Goal: Transaction & Acquisition: Book appointment/travel/reservation

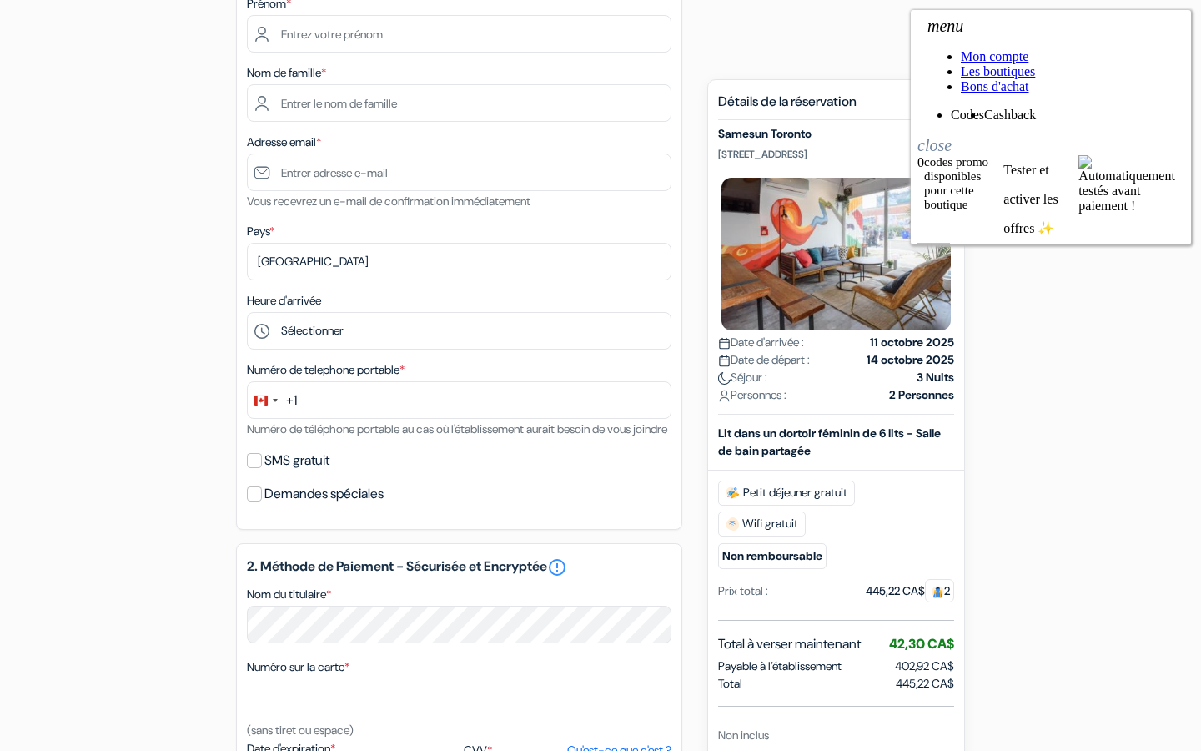
scroll to position [287, 0]
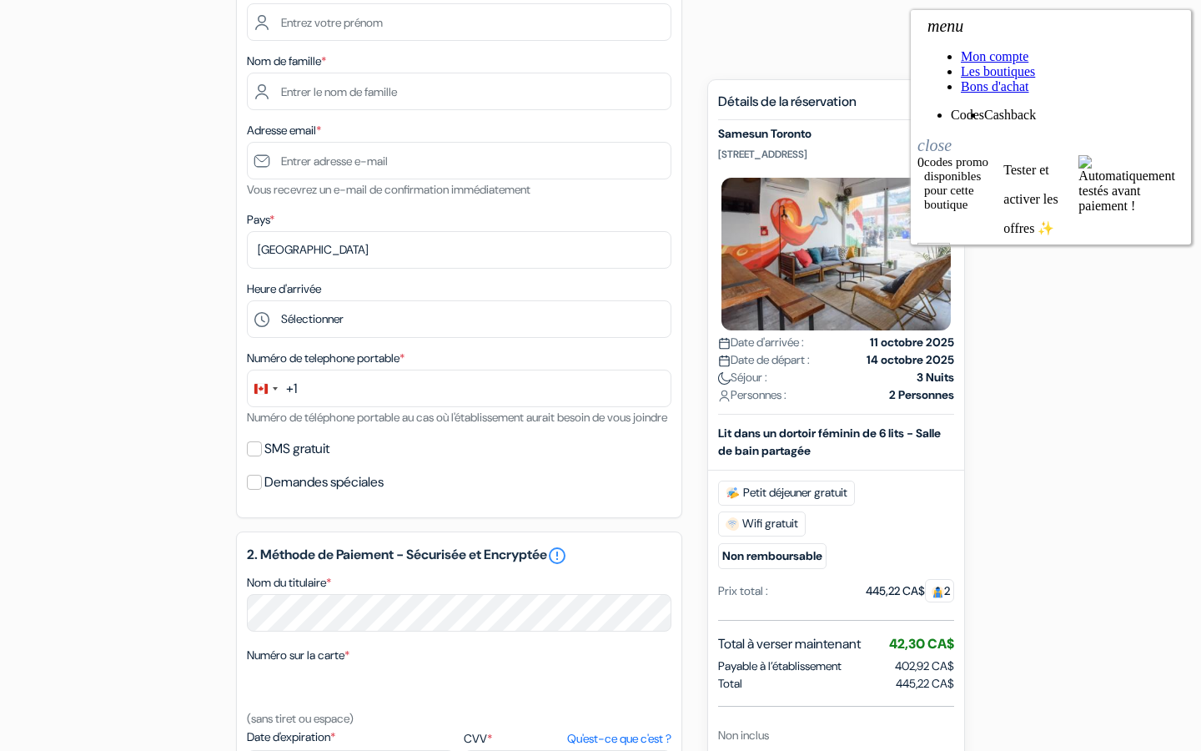
click at [1013, 481] on div "add_box Samesun [GEOGRAPHIC_DATA] [STREET_ADDRESS] Détails de l'établissement X…" at bounding box center [600, 548] width 1101 height 1366
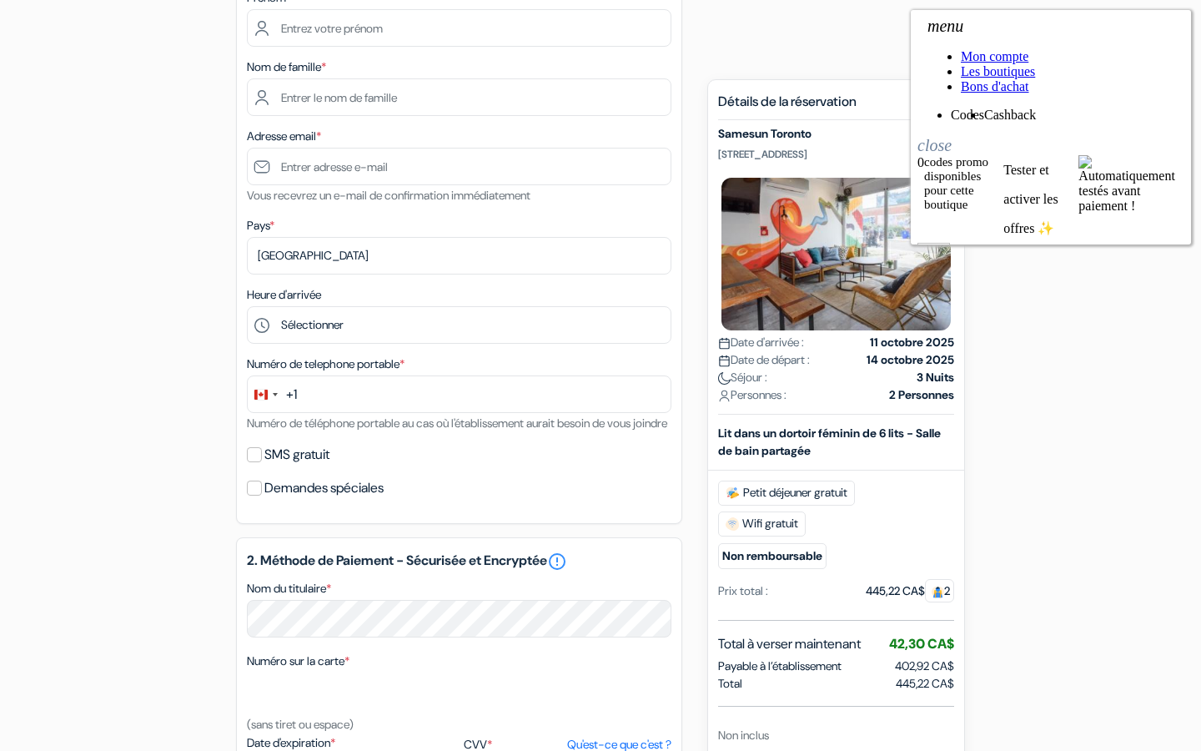
scroll to position [194, 0]
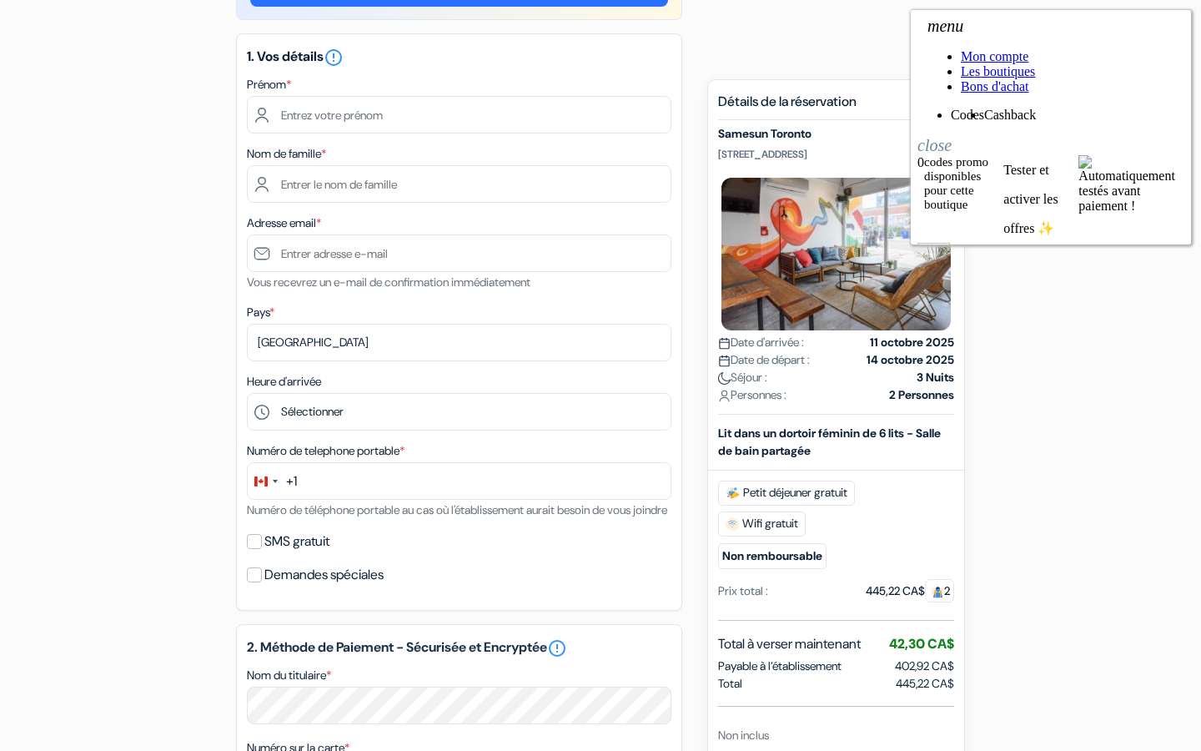
click at [952, 128] on icon "close" at bounding box center [935, 141] width 34 height 26
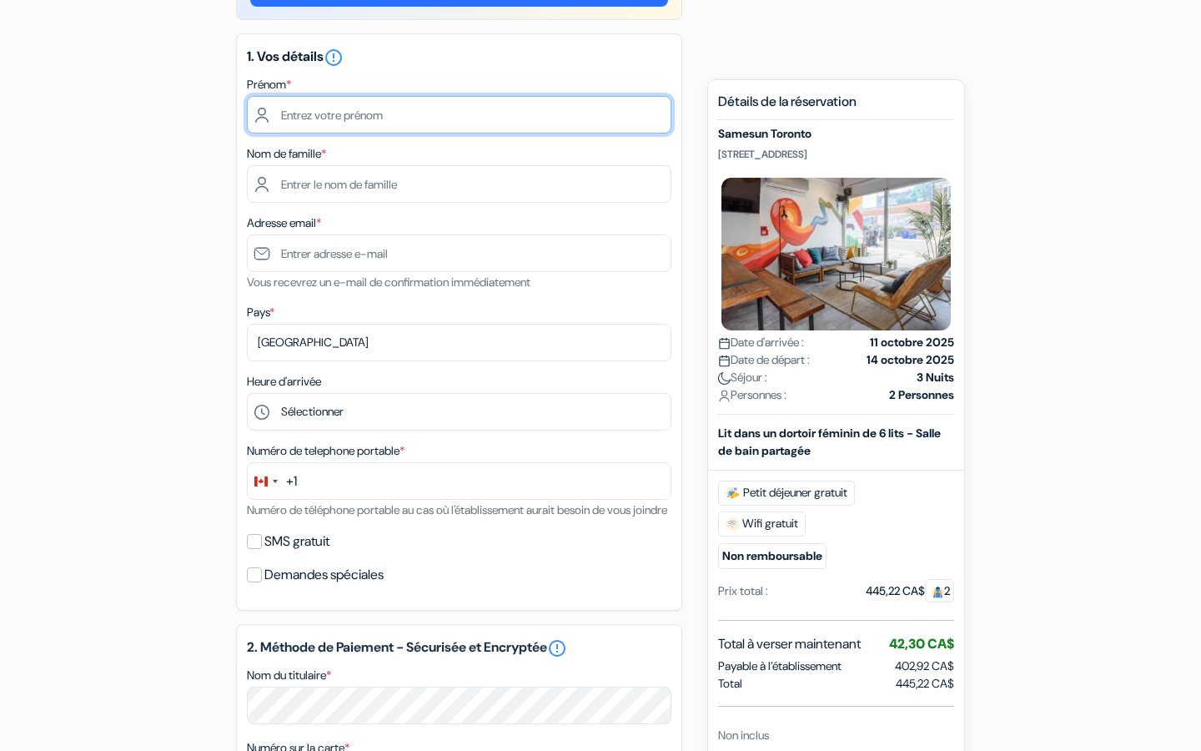
click at [452, 109] on input "text" at bounding box center [459, 115] width 425 height 38
type input "Garnier"
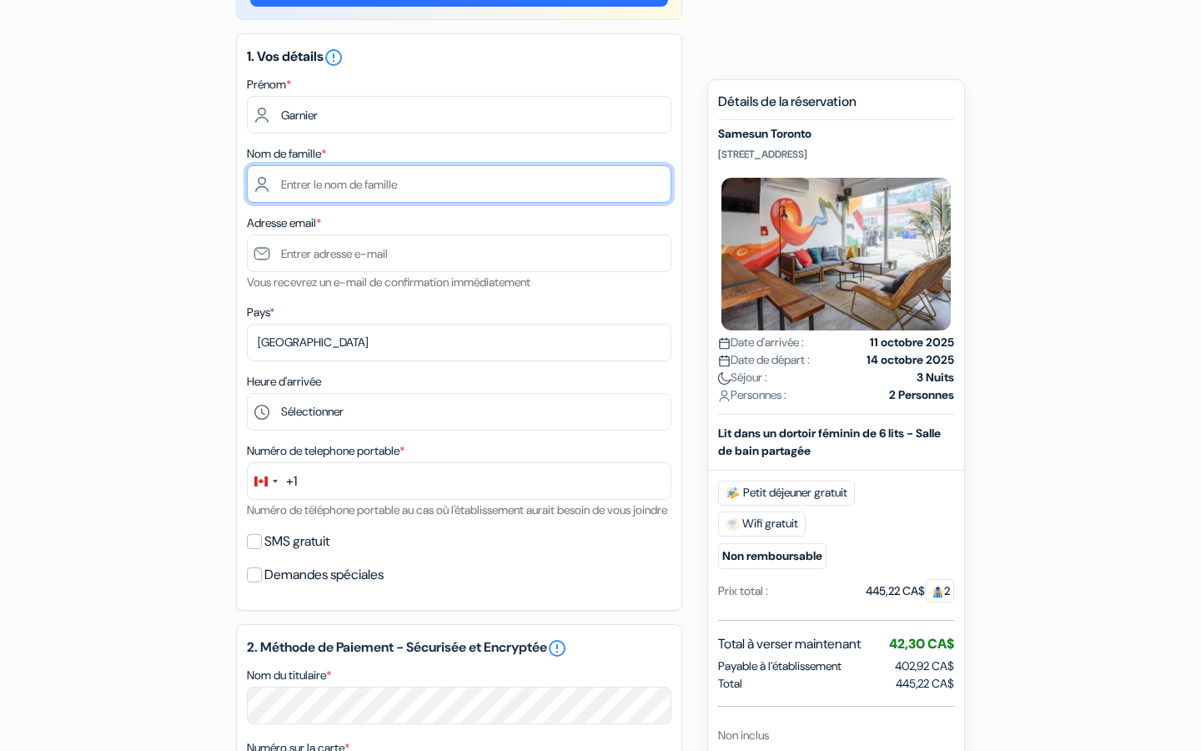
type input "[PERSON_NAME]"
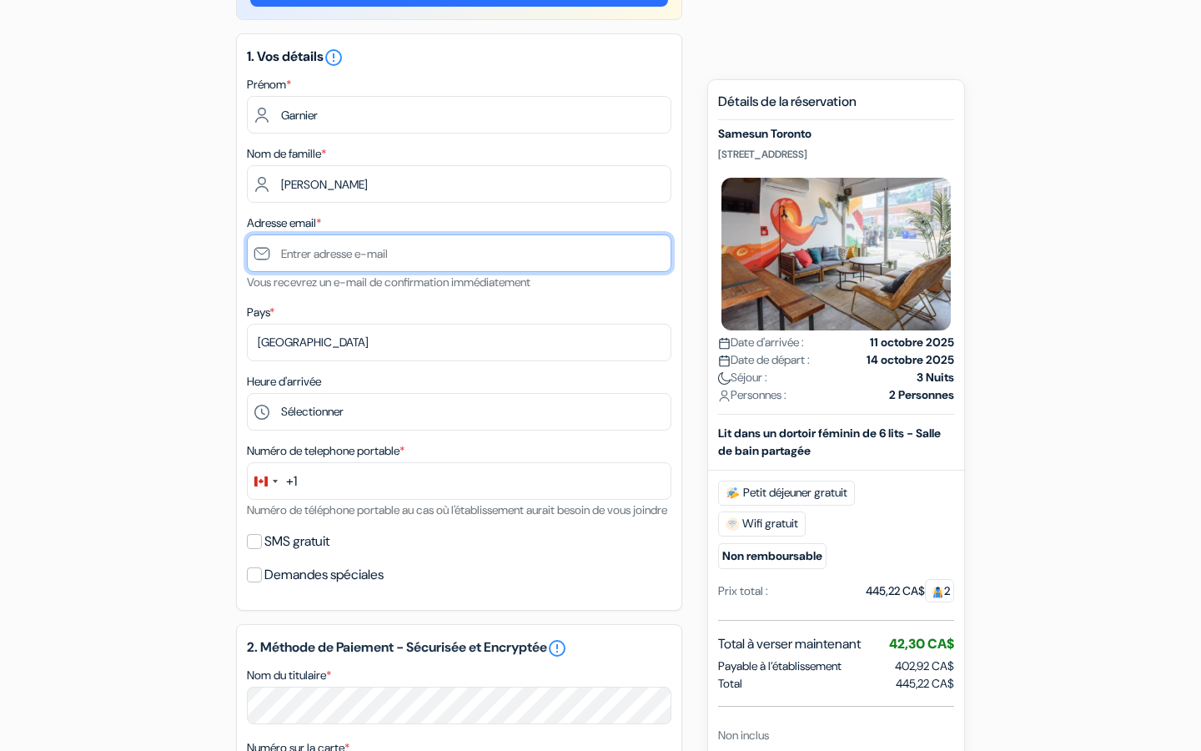
type input "[EMAIL_ADDRESS][DOMAIN_NAME]"
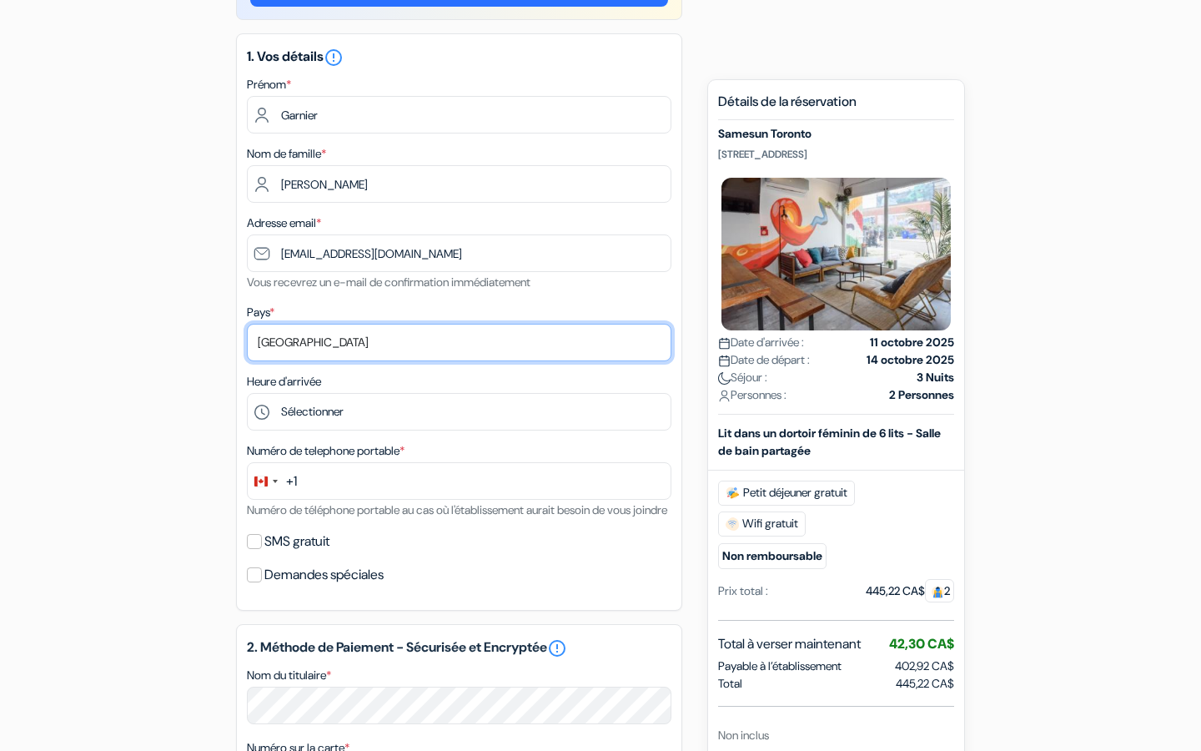
select select "62"
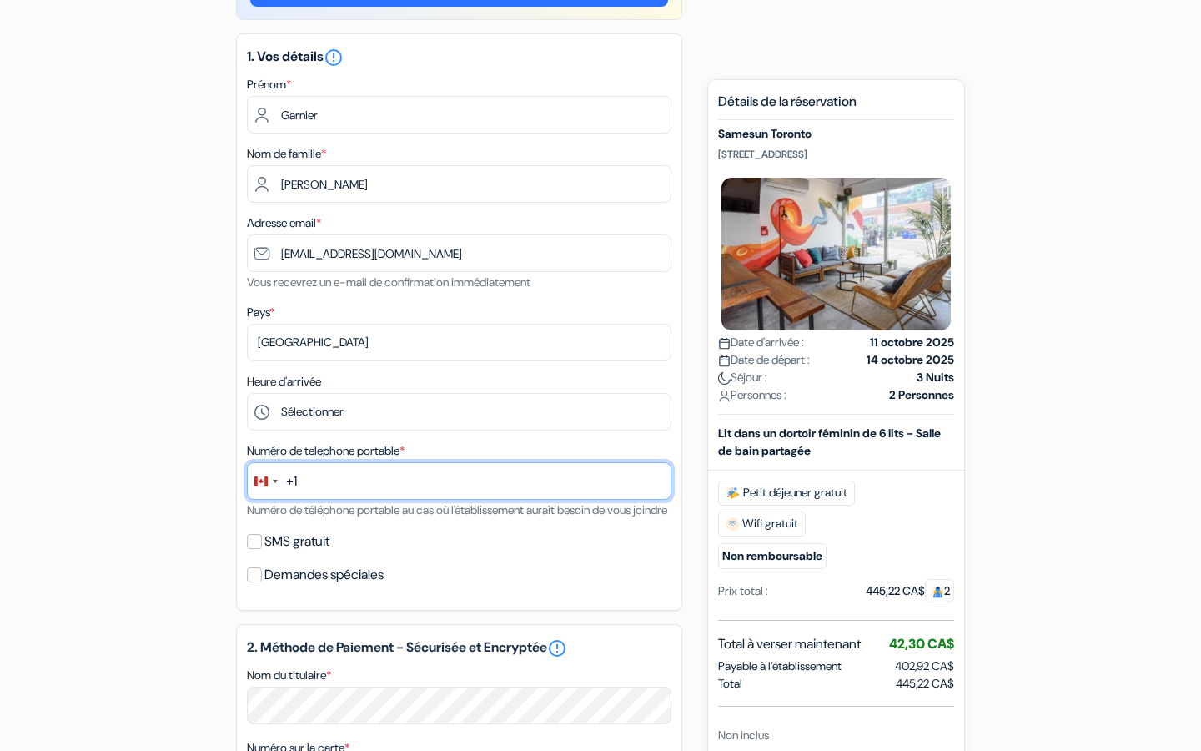
type input "616011350"
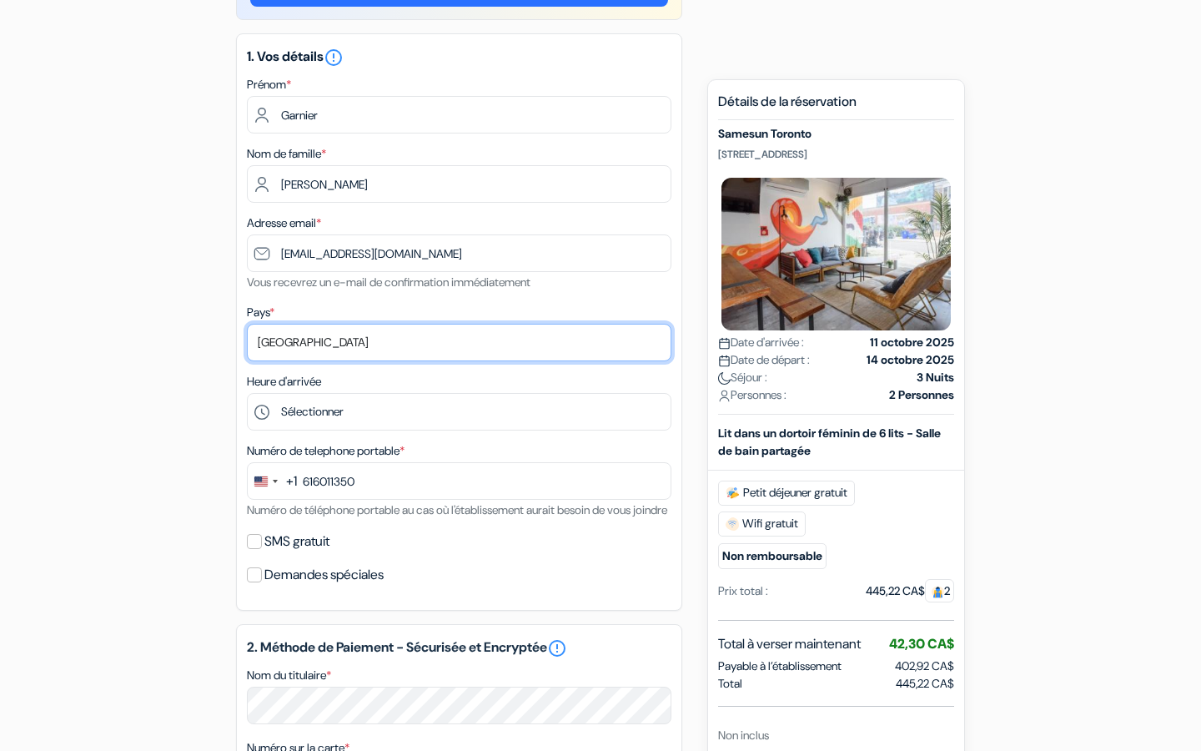
click at [320, 345] on select "Selectionner le pays Abkhazie [GEOGRAPHIC_DATA] [GEOGRAPHIC_DATA] Du [GEOGRAPHI…" at bounding box center [459, 343] width 425 height 38
select select "42"
click at [247, 325] on select "Selectionner le pays Abkhazie [GEOGRAPHIC_DATA] [GEOGRAPHIC_DATA] Du [GEOGRAPHI…" at bounding box center [459, 343] width 425 height 38
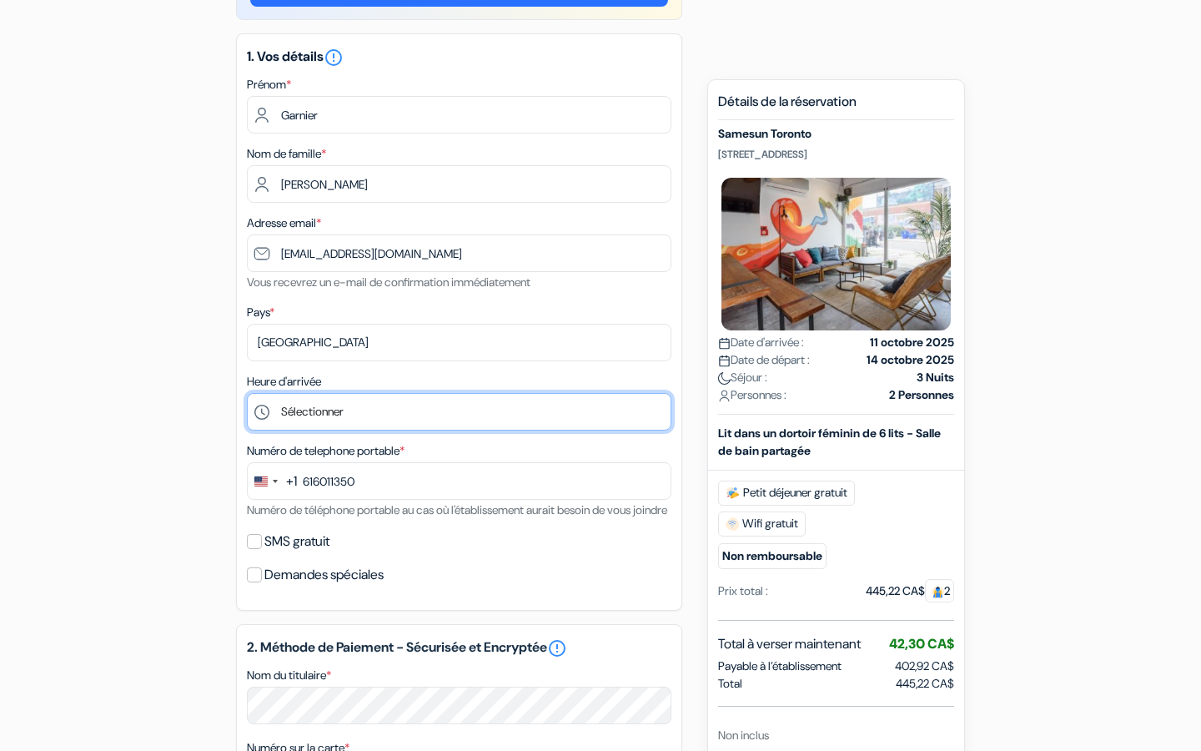
click at [377, 418] on select "Sélectionner 1:00 2:00 3:00 4:00 5:00 6:00 7:00 8:00 9:00 10:00 11:00 12:00 13:…" at bounding box center [459, 412] width 425 height 38
select select "8"
click at [247, 395] on select "Sélectionner 1:00 2:00 3:00 4:00 5:00 6:00 7:00 8:00 9:00 10:00 11:00 12:00 13:…" at bounding box center [459, 412] width 425 height 38
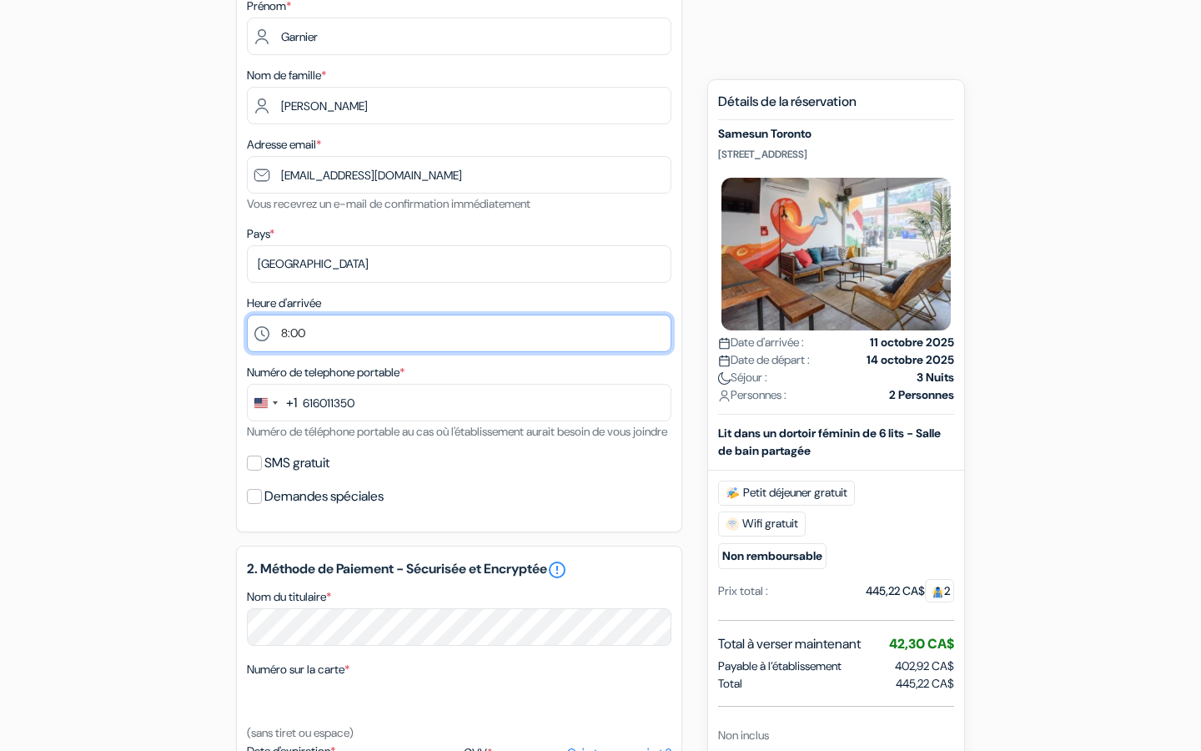
scroll to position [274, 0]
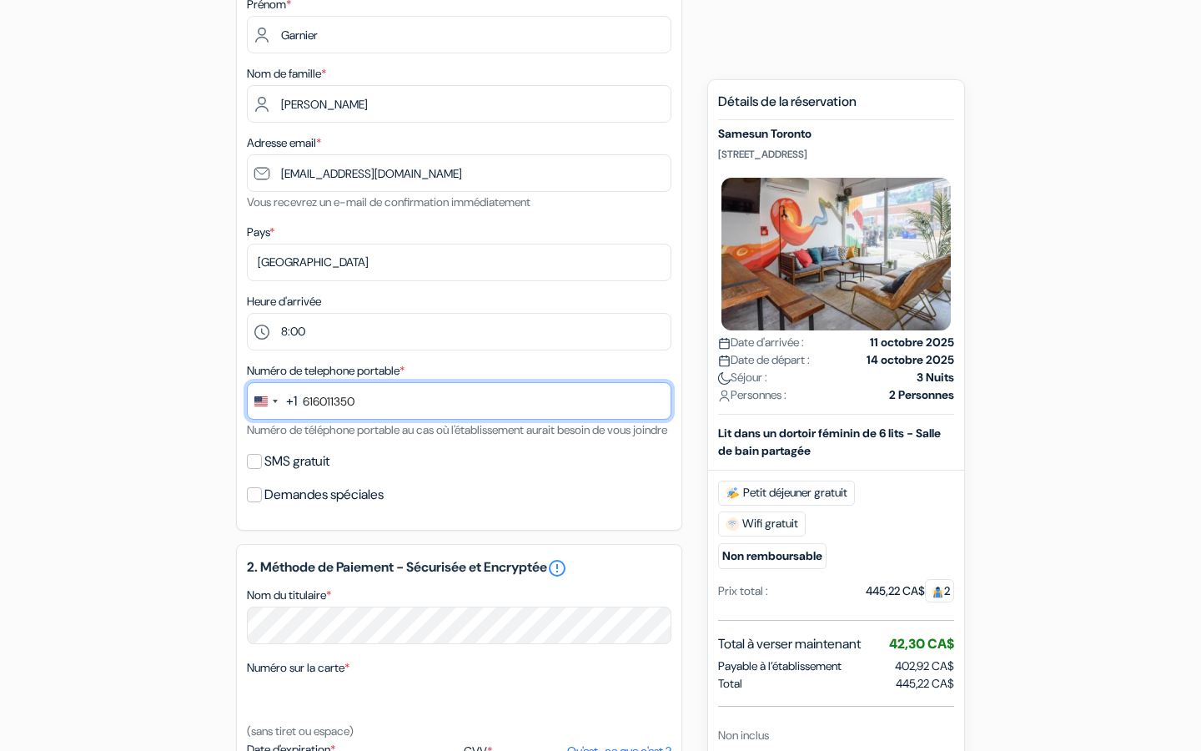
click at [385, 405] on input "616011350" at bounding box center [459, 401] width 425 height 38
click at [274, 408] on div "Change country, selected United States (+1)" at bounding box center [265, 401] width 35 height 36
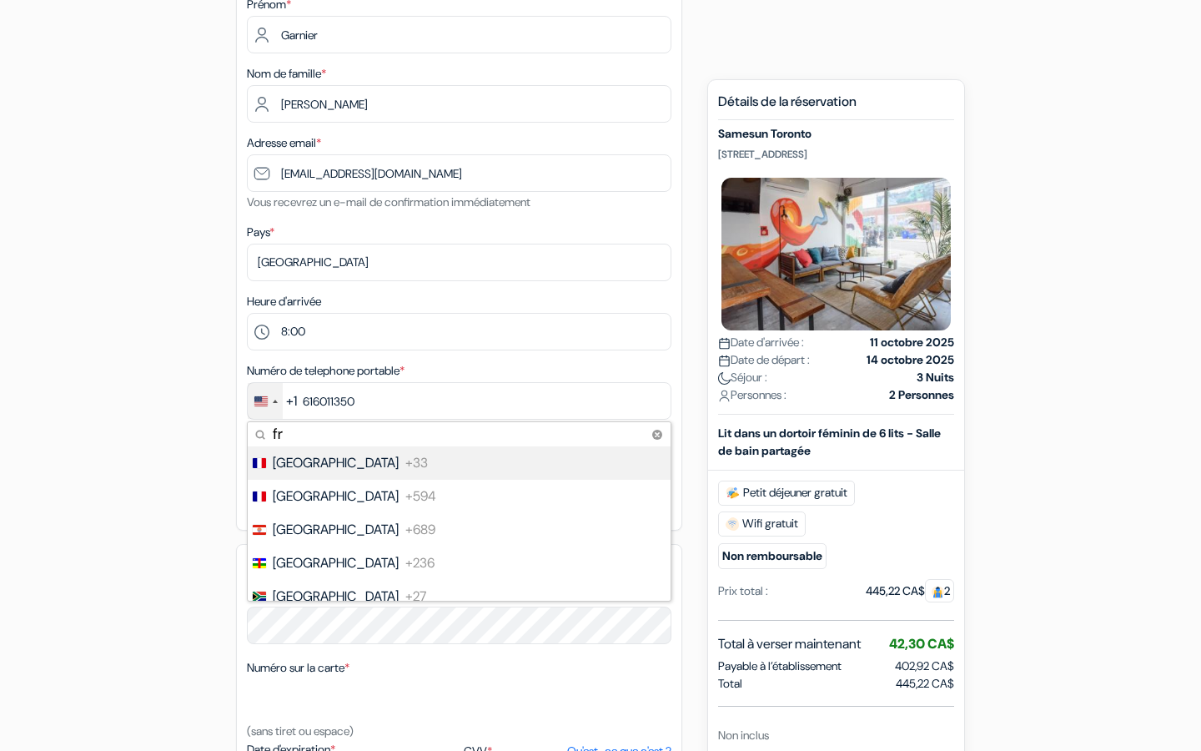
type input "fr"
click at [378, 453] on li "France +33" at bounding box center [458, 462] width 425 height 33
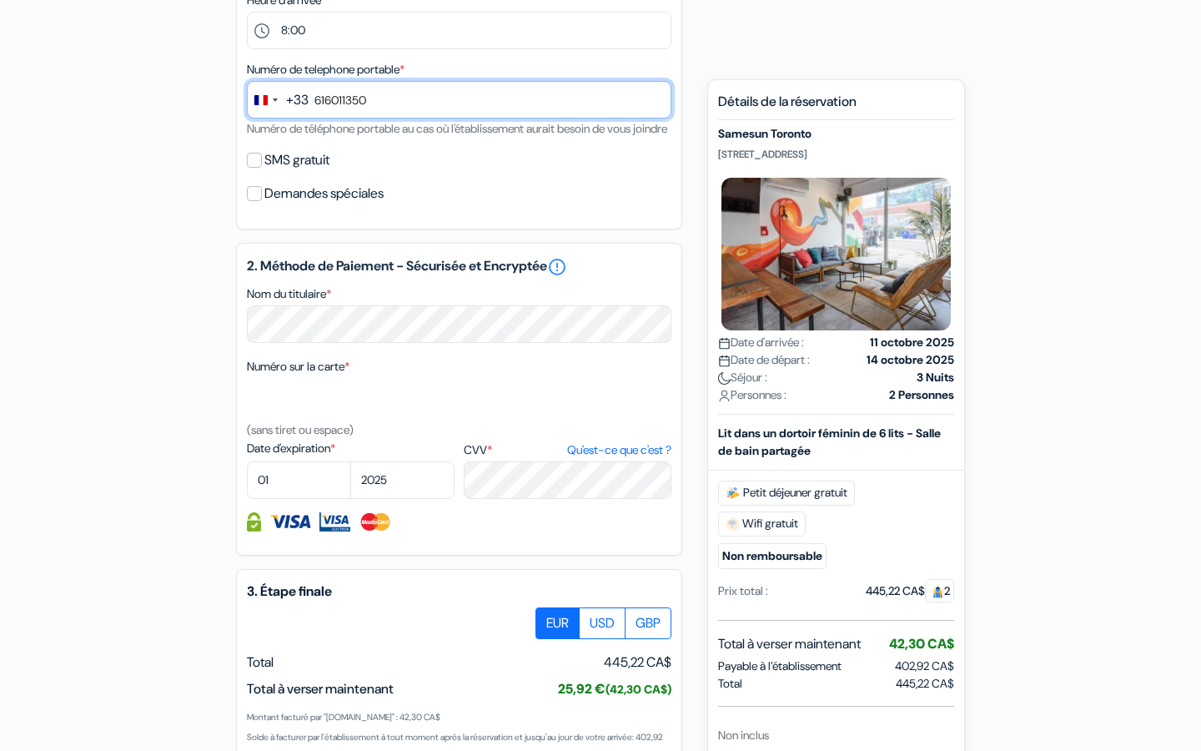
scroll to position [576, 0]
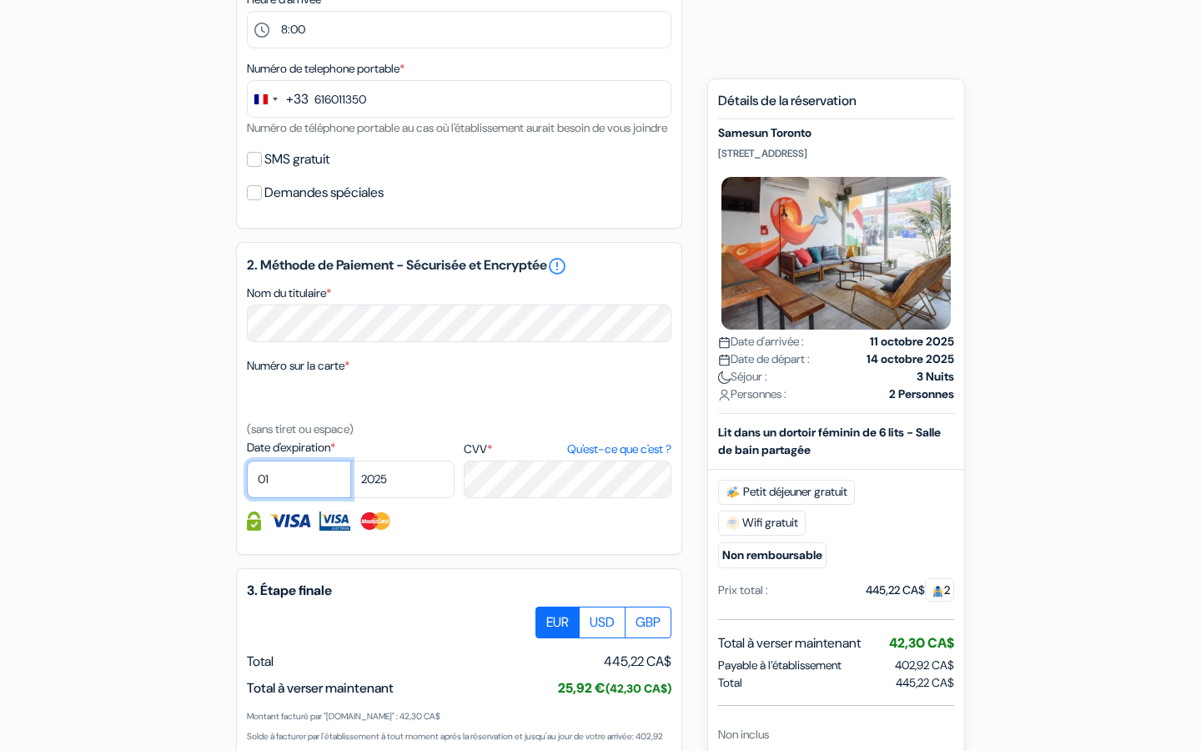
select select "07"
select select "2030"
click at [441, 602] on div "3. Étape finale EUR USD GBP Total J'accepte" at bounding box center [459, 725] width 446 height 315
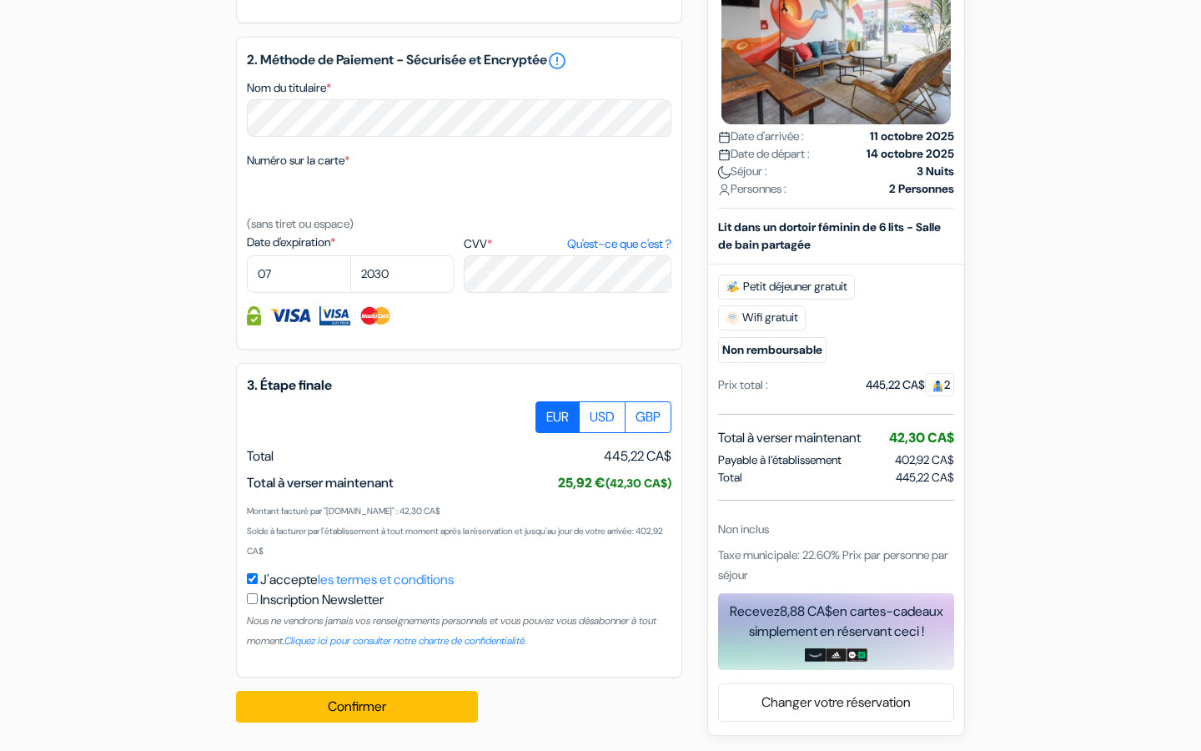
scroll to position [807, 0]
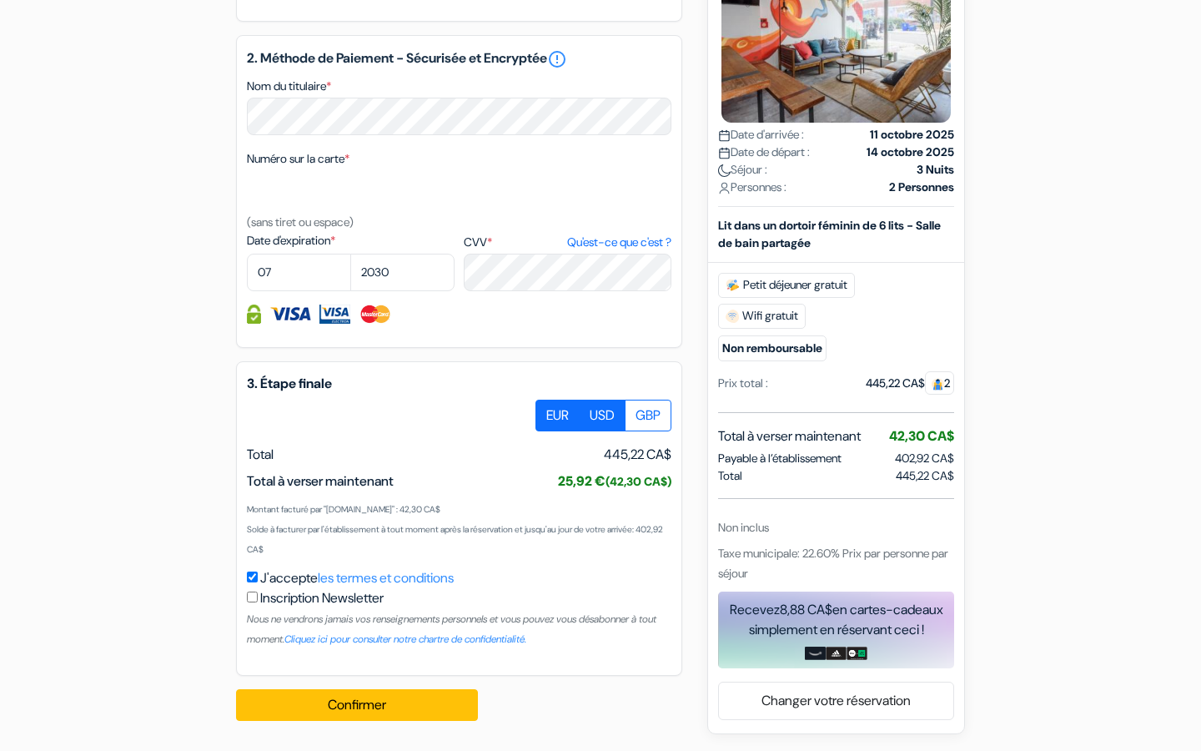
click at [605, 422] on label "USD" at bounding box center [602, 416] width 47 height 32
click at [547, 410] on input "USD" at bounding box center [541, 405] width 11 height 11
radio input "true"
click at [551, 417] on label "EUR" at bounding box center [558, 416] width 44 height 32
click at [547, 410] on input "EUR" at bounding box center [541, 405] width 11 height 11
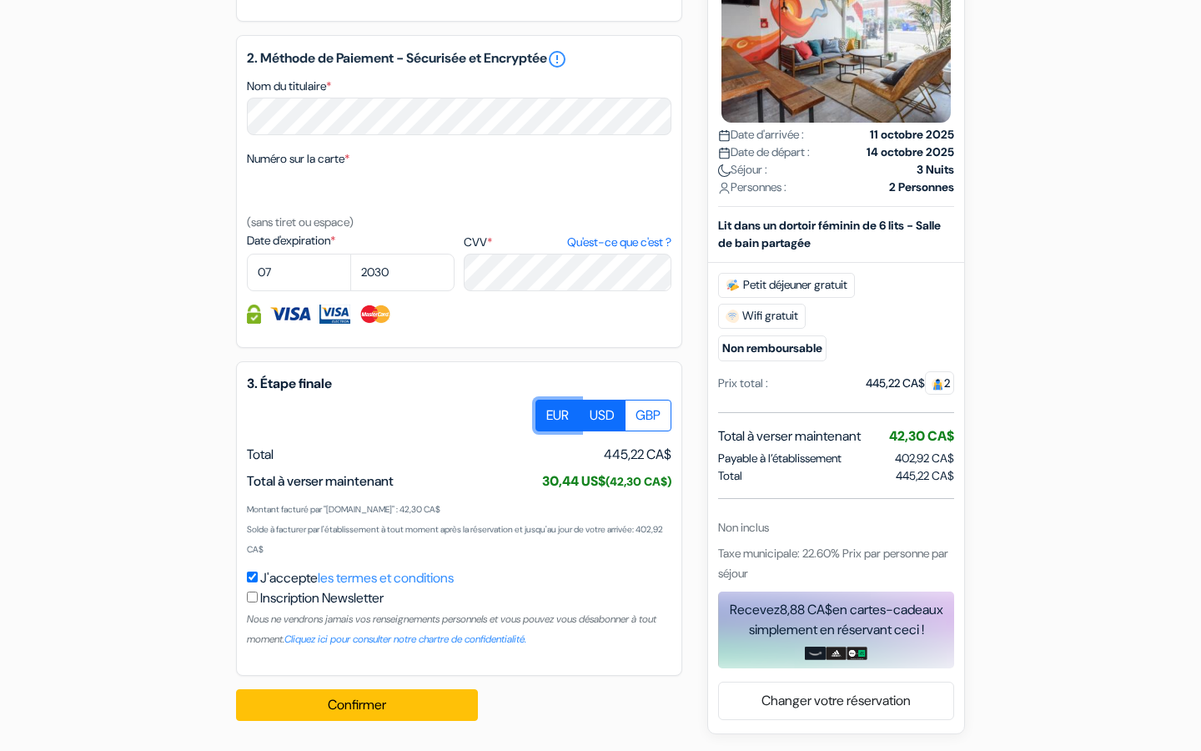
radio input "true"
click at [685, 444] on div "add_box Samesun [GEOGRAPHIC_DATA] [STREET_ADDRESS] Détails de l'établissement X…" at bounding box center [600, 51] width 1101 height 1366
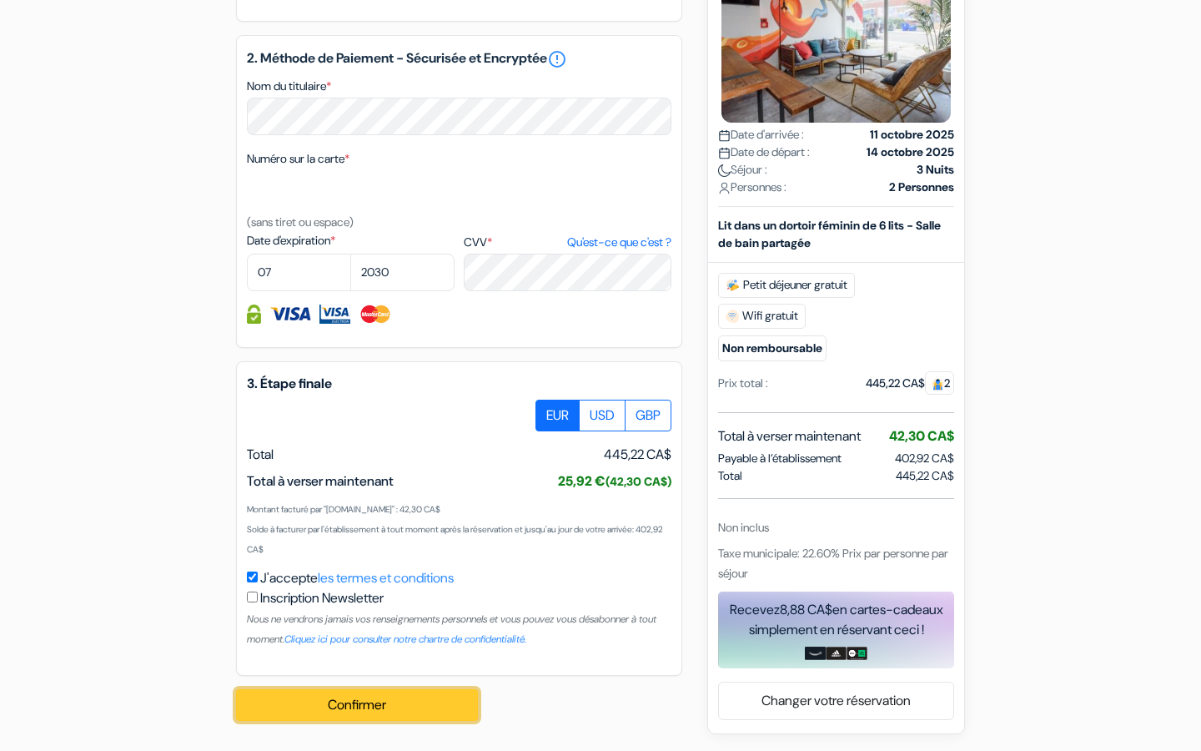
click at [406, 714] on button "Confirmer Loading..." at bounding box center [357, 705] width 242 height 32
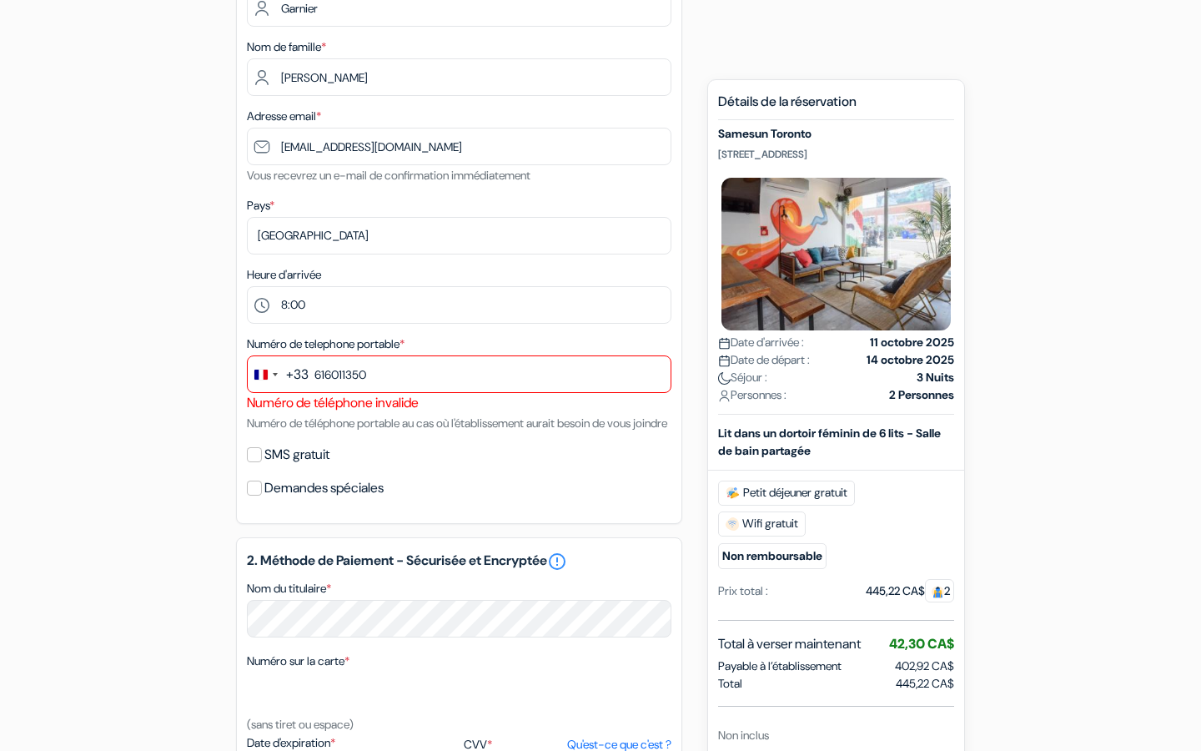
scroll to position [299, 0]
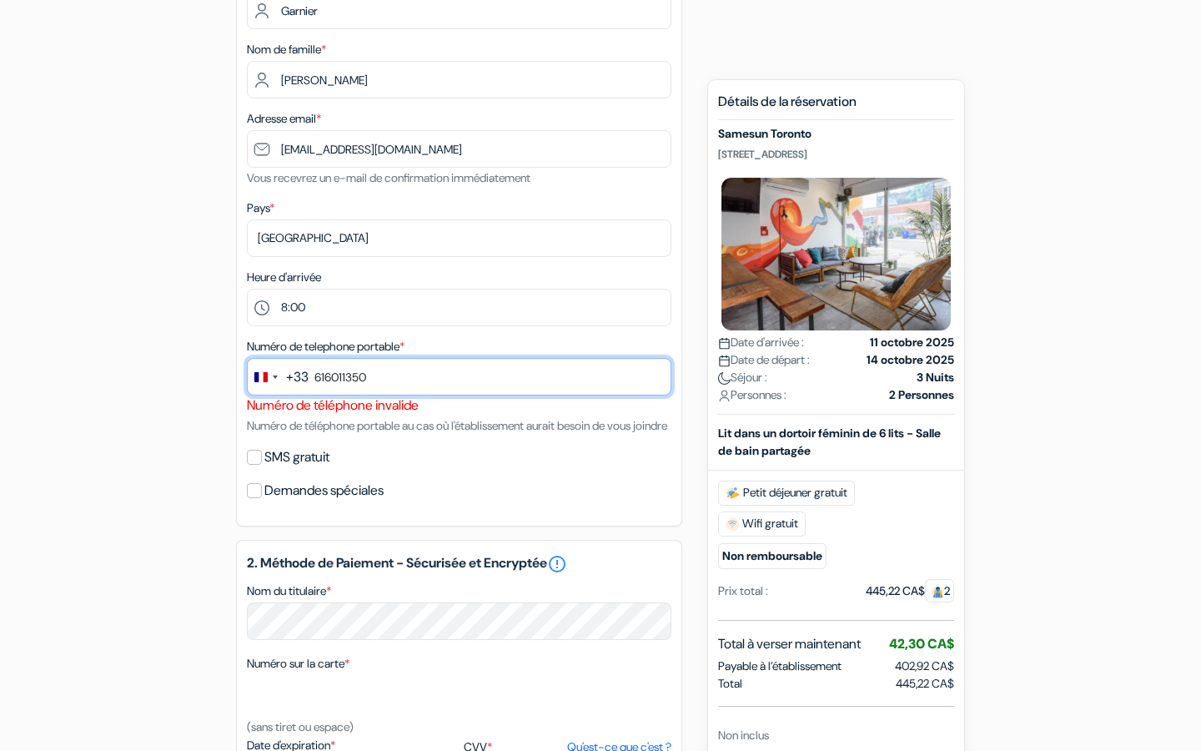
click at [420, 370] on input "616011350" at bounding box center [459, 377] width 425 height 38
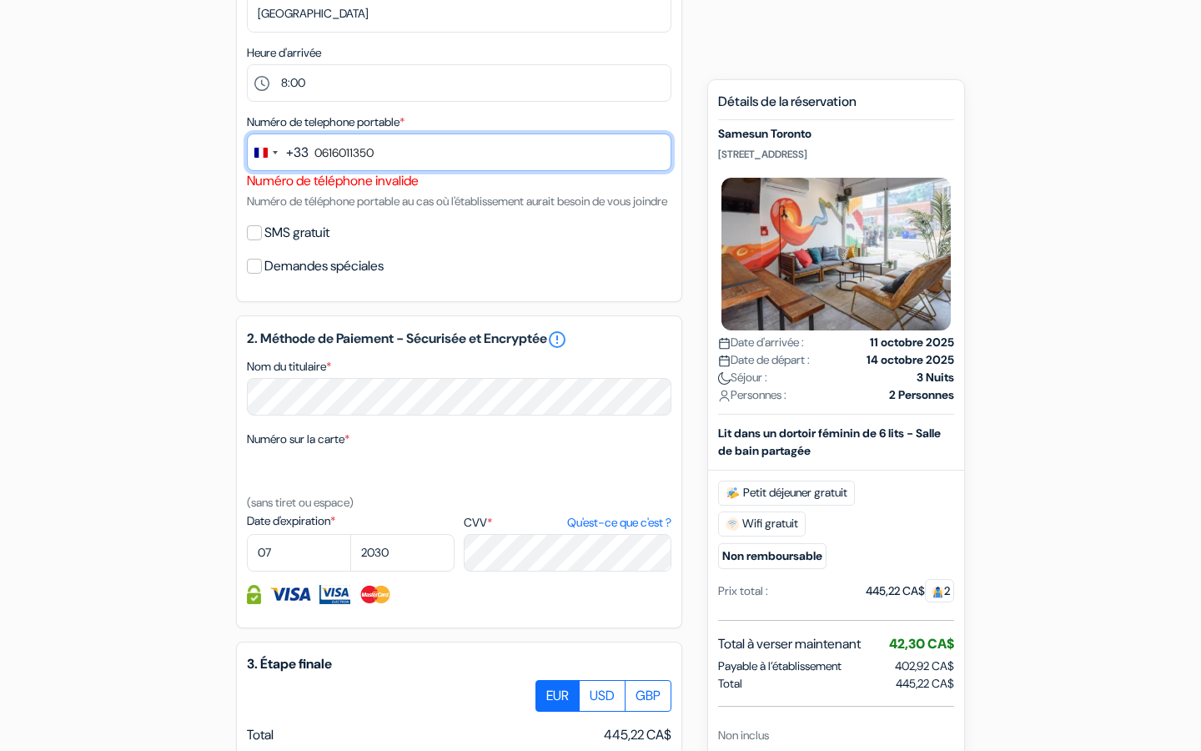
scroll to position [827, 0]
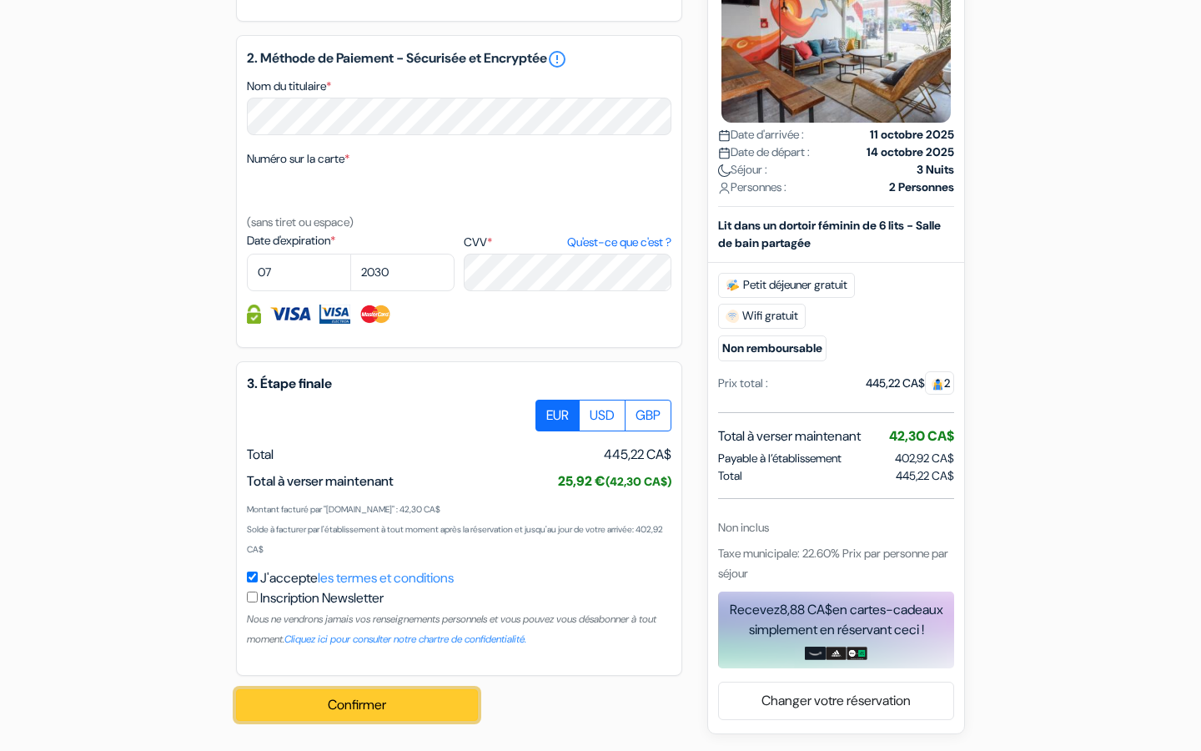
click at [392, 705] on button "Confirmer Loading..." at bounding box center [357, 705] width 242 height 32
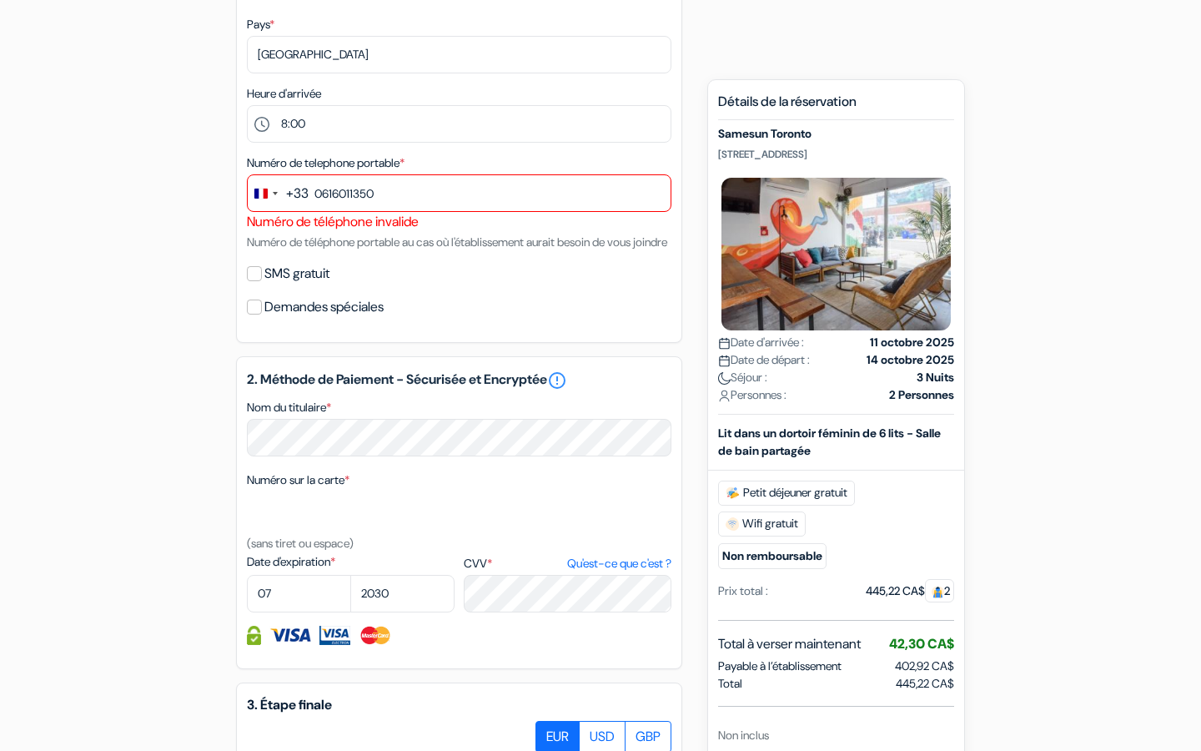
scroll to position [347, 0]
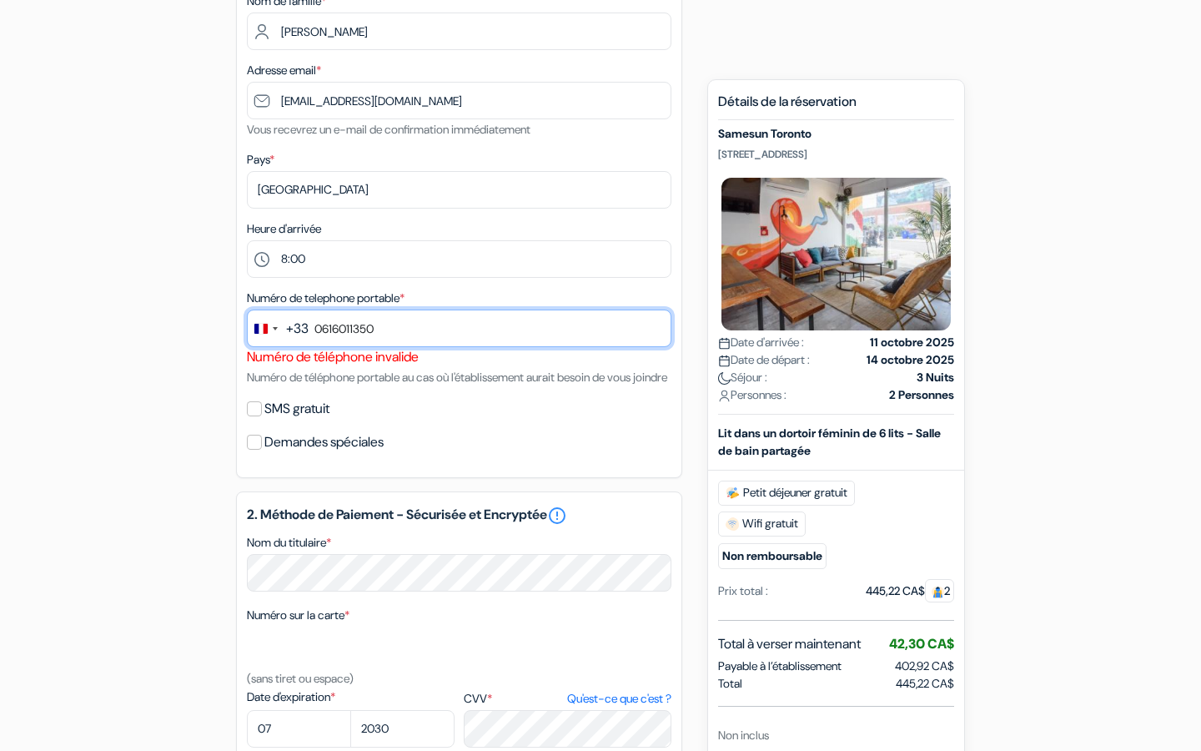
click at [440, 316] on input "0616011350" at bounding box center [459, 329] width 425 height 38
click at [412, 320] on input "0616011350" at bounding box center [459, 329] width 425 height 38
click at [373, 334] on input "0616011350" at bounding box center [459, 329] width 425 height 38
click at [381, 333] on input "0616011350" at bounding box center [459, 329] width 425 height 38
type input "0"
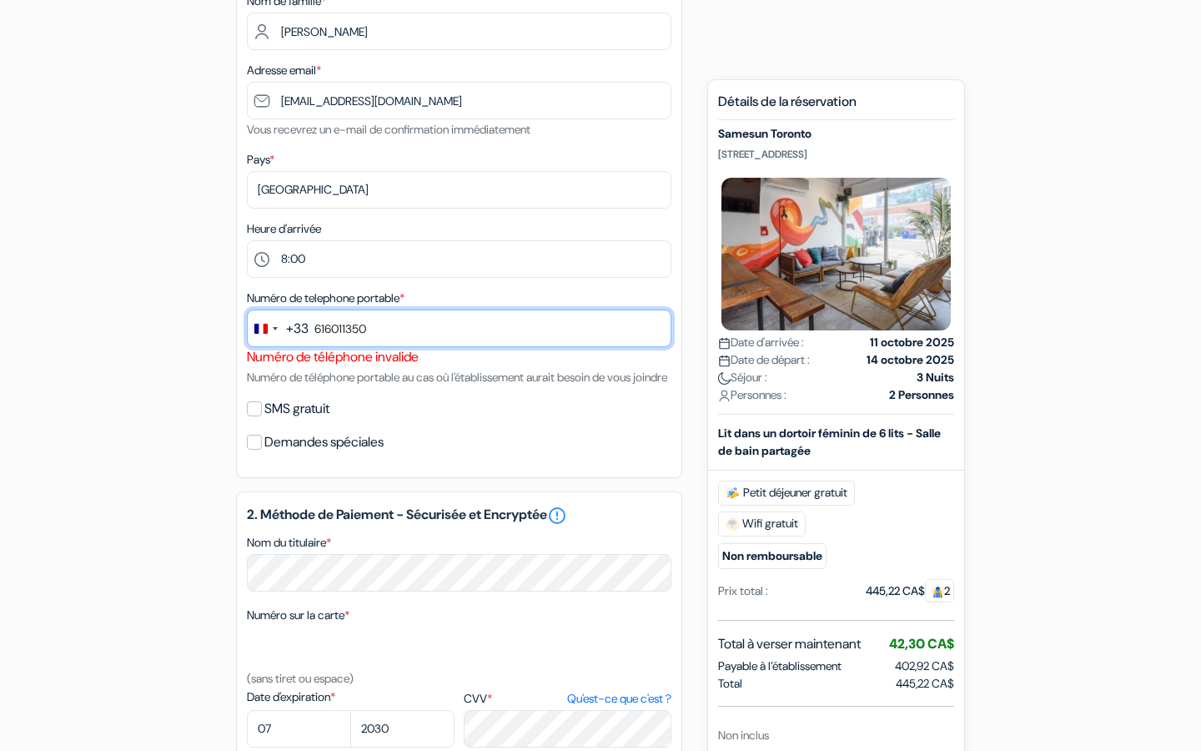
type input "616011350"
click at [621, 418] on div "1. Vos détails error_outline Prénom * Garnier Nom de famille * [PERSON_NAME] Ad…" at bounding box center [459, 179] width 446 height 597
click at [266, 334] on div "Change country, selected France (+33)" at bounding box center [260, 329] width 13 height 10
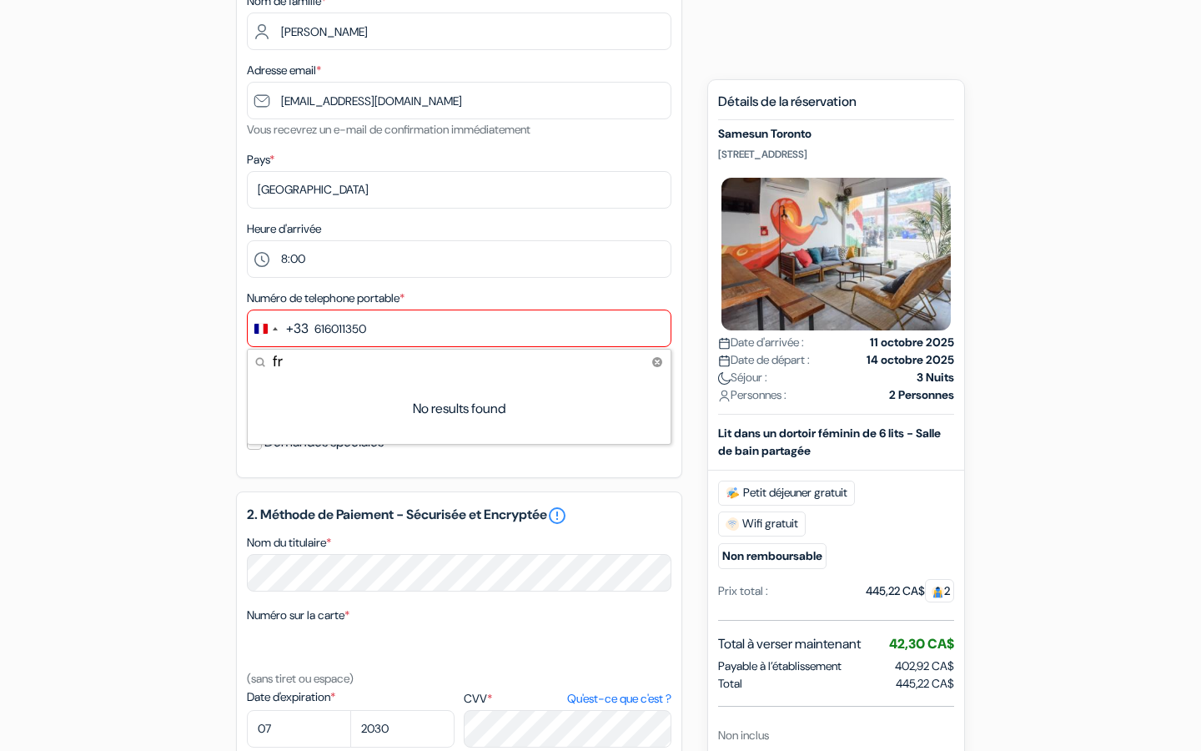
type input "f"
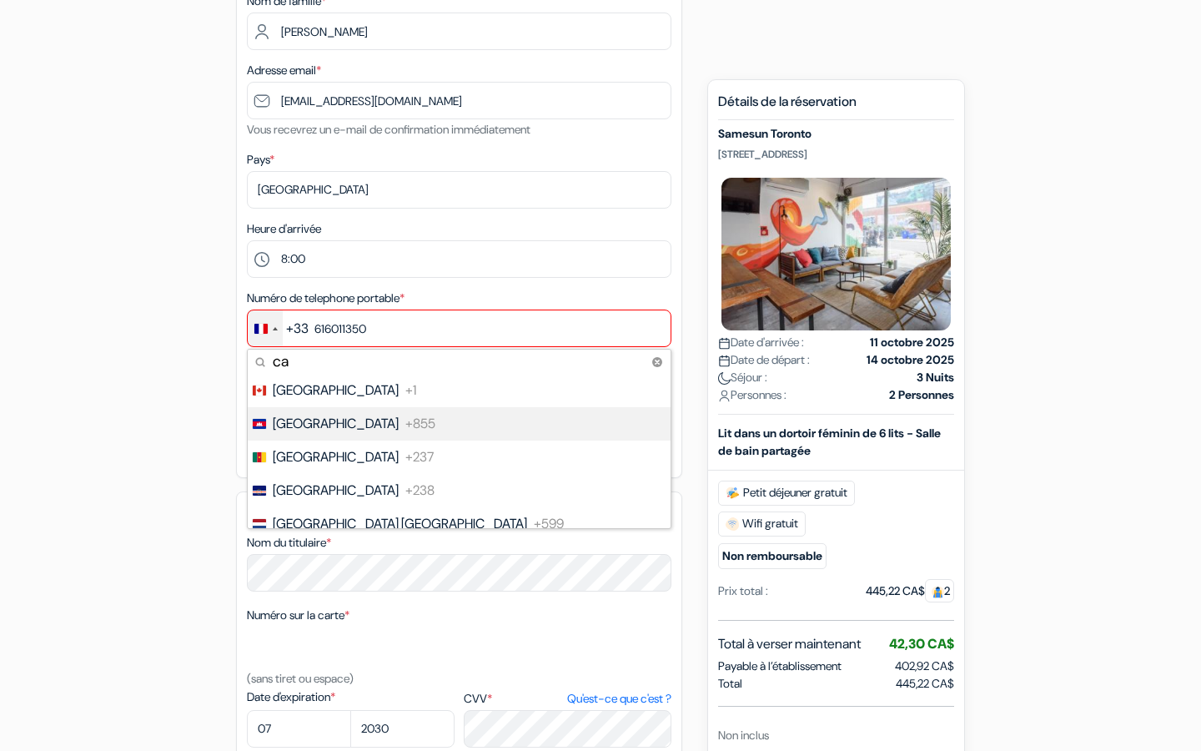
type input "ca"
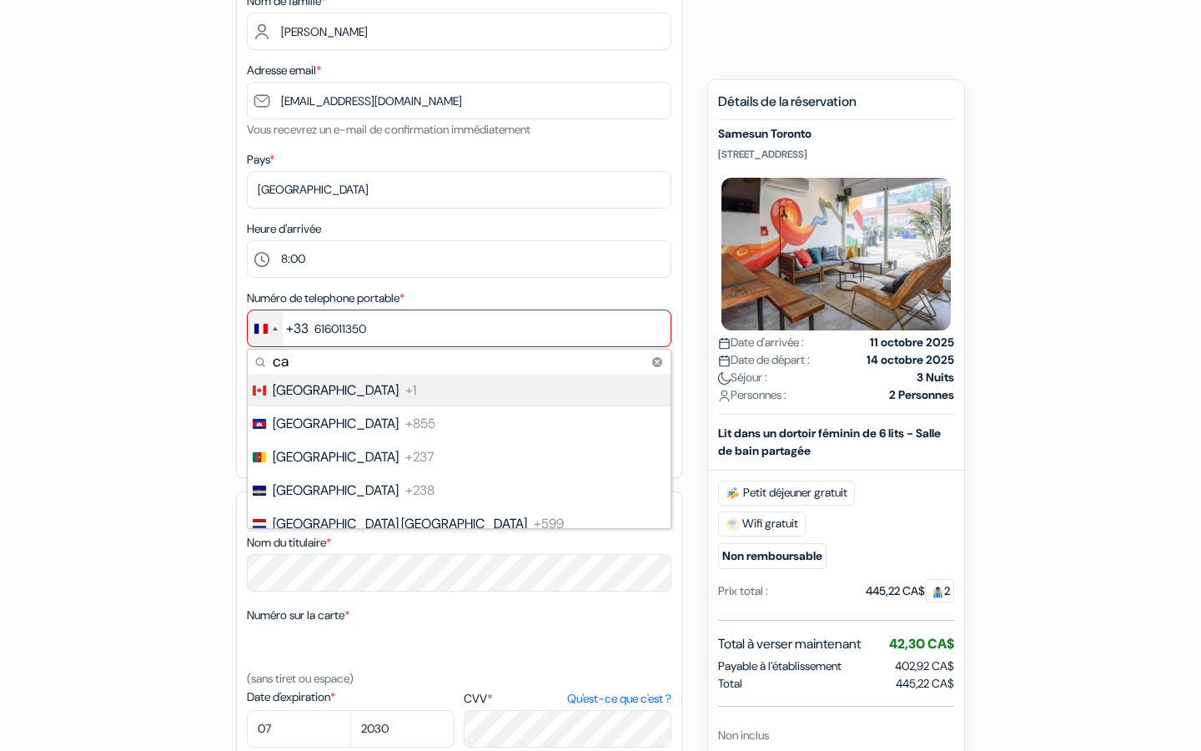
click at [345, 400] on li "Canada +1" at bounding box center [458, 390] width 425 height 33
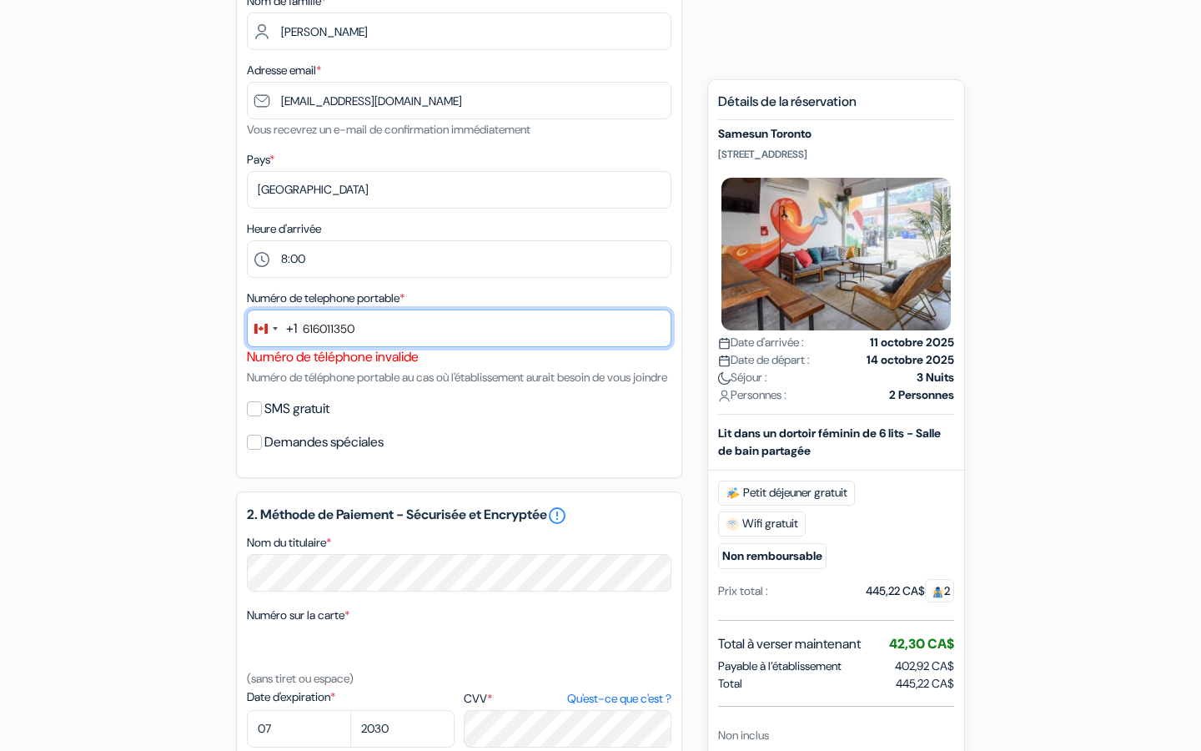
drag, startPoint x: 405, startPoint y: 340, endPoint x: 300, endPoint y: 335, distance: 104.4
click at [300, 335] on input "616011350" at bounding box center [459, 329] width 425 height 38
click at [363, 333] on input "616011350" at bounding box center [459, 329] width 425 height 38
type input "6"
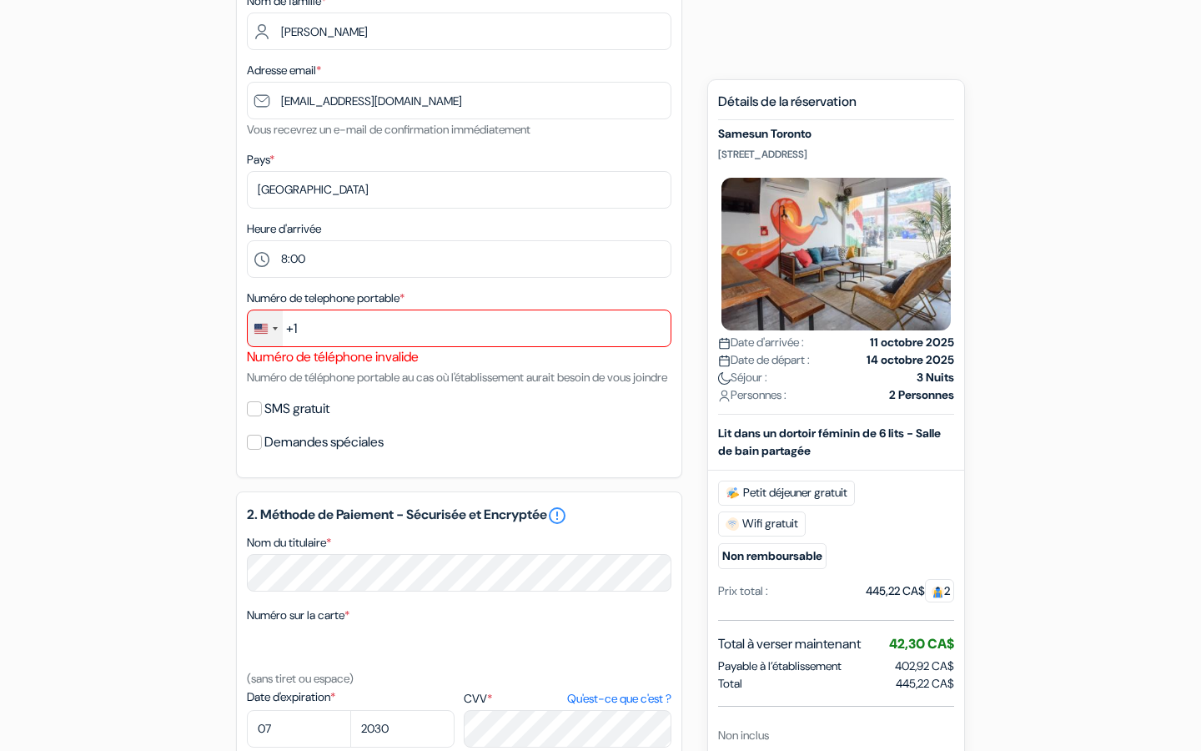
click at [261, 332] on div "Change country, selected United States (+1)" at bounding box center [260, 329] width 13 height 10
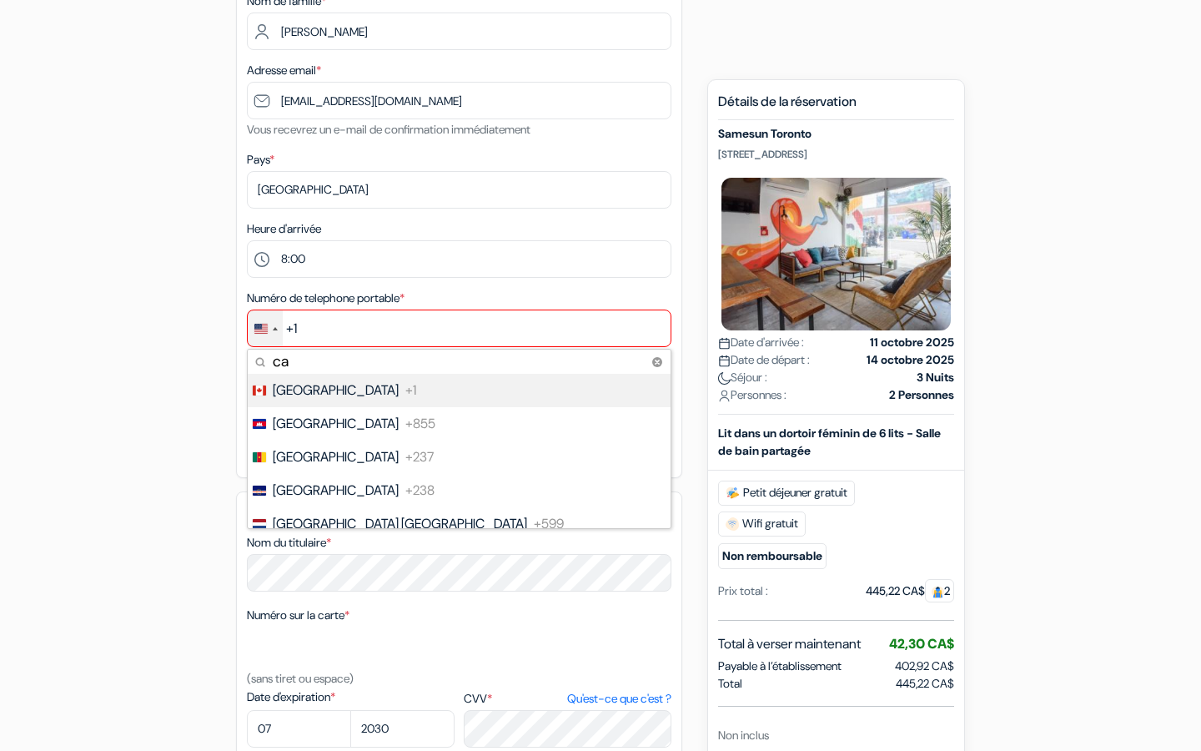
click at [292, 387] on span "[GEOGRAPHIC_DATA]" at bounding box center [336, 390] width 126 height 20
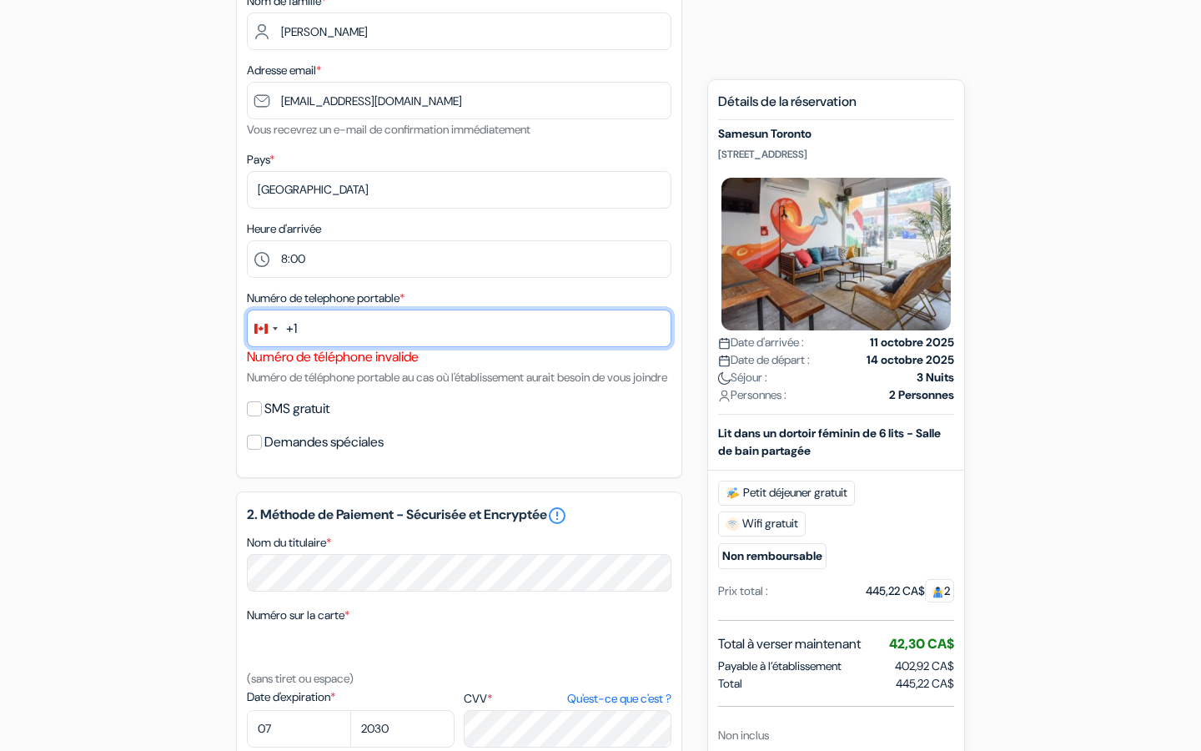
click at [326, 328] on input "text" at bounding box center [459, 329] width 425 height 38
click at [393, 387] on div "Numéro de telephone portable * +1 ca 20 results found No results found Canada +…" at bounding box center [459, 337] width 425 height 99
click at [314, 330] on input "5148192156" at bounding box center [459, 329] width 425 height 38
click at [551, 454] on div "Demandes spéciales" at bounding box center [459, 441] width 425 height 23
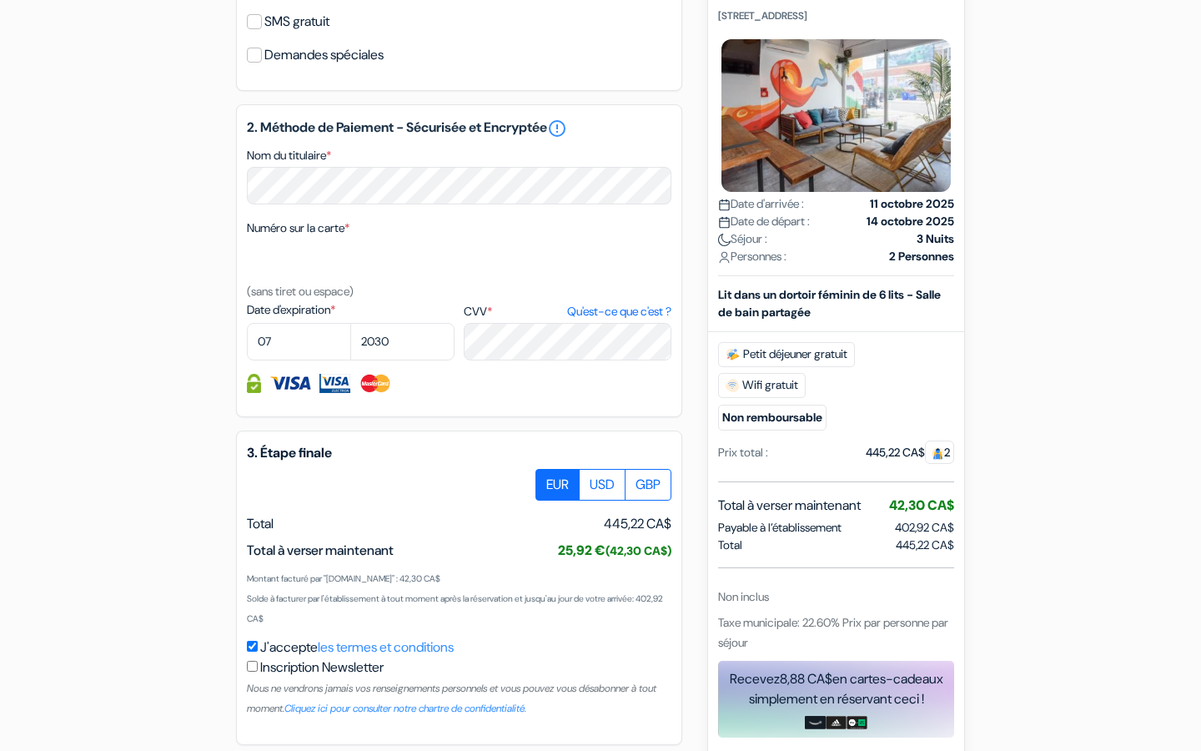
scroll to position [827, 0]
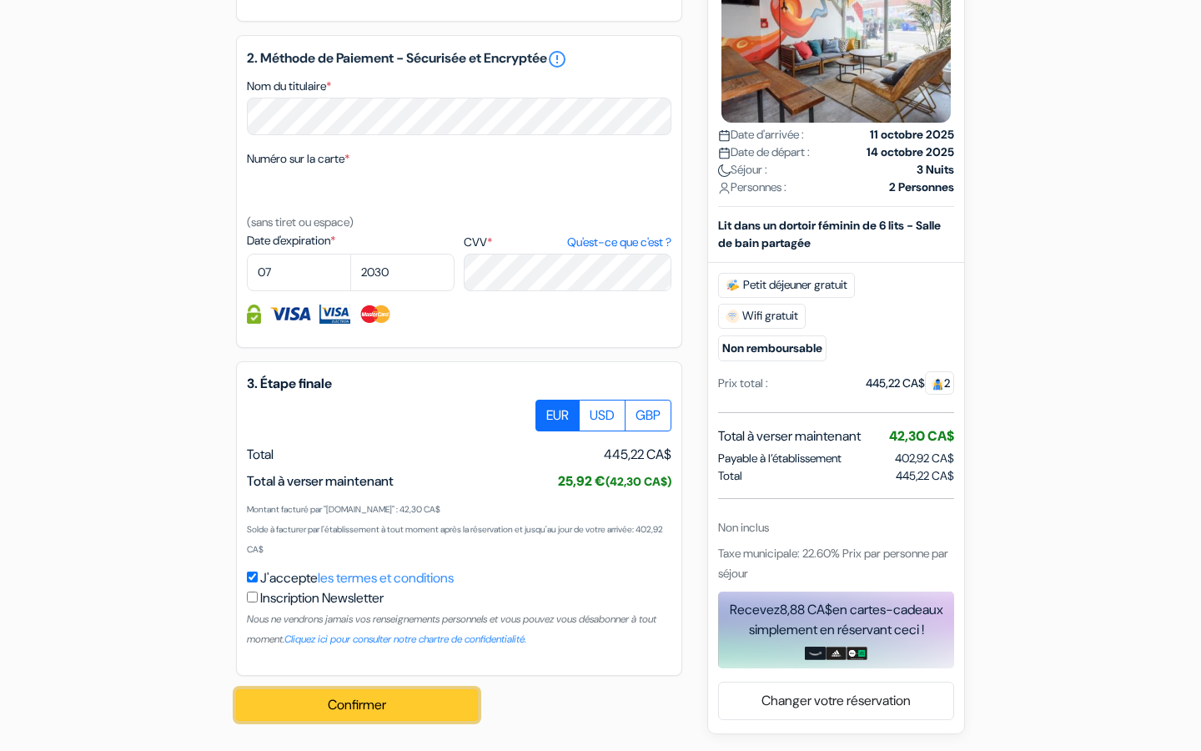
click at [384, 702] on button "Confirmer Loading..." at bounding box center [357, 705] width 242 height 32
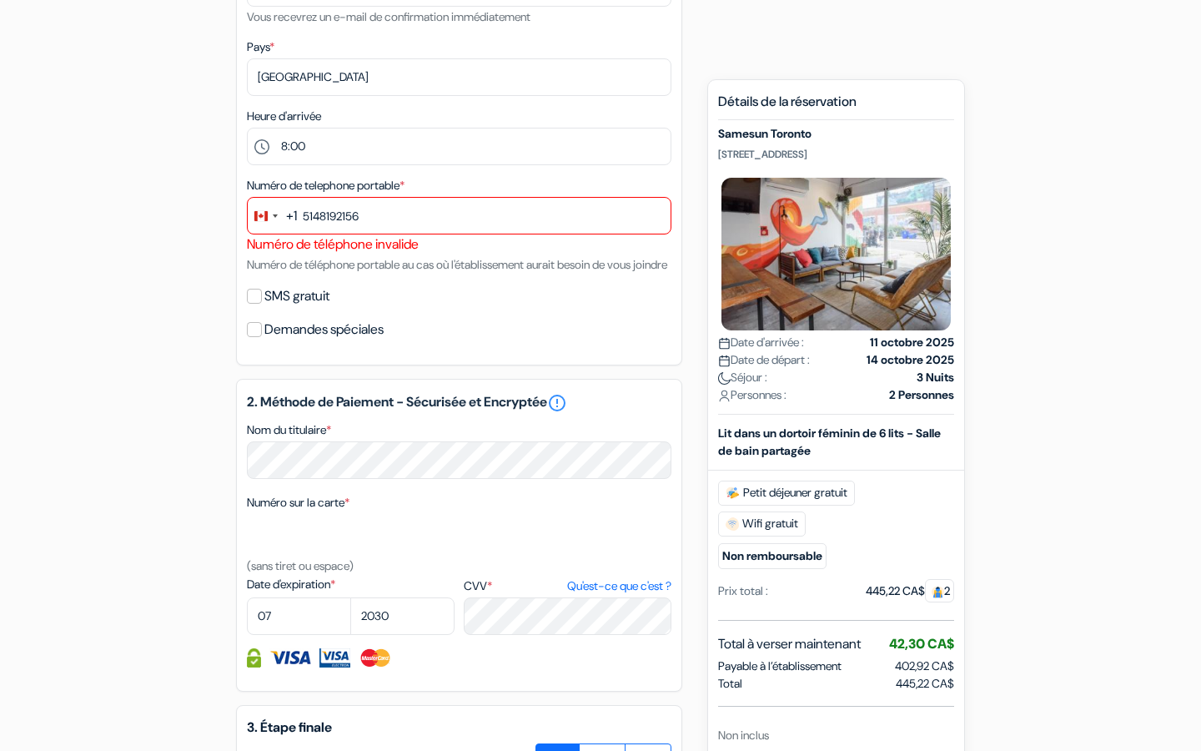
scroll to position [405, 0]
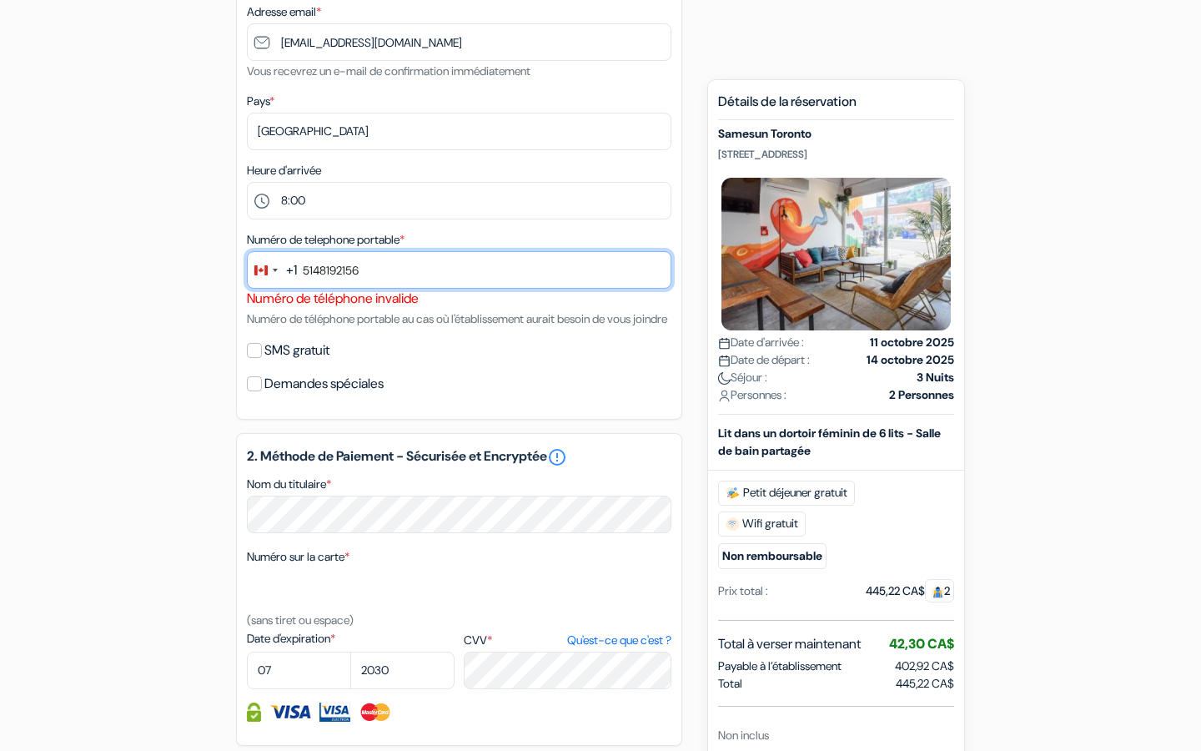
click at [430, 274] on input "5148192156" at bounding box center [459, 270] width 425 height 38
type input "5"
click at [322, 272] on input "5148192156" at bounding box center [459, 270] width 425 height 38
click at [344, 271] on input "[PHONE_NUMBER]" at bounding box center [459, 270] width 425 height 38
click at [420, 285] on input "[PHONE_NUMBER]" at bounding box center [459, 270] width 425 height 38
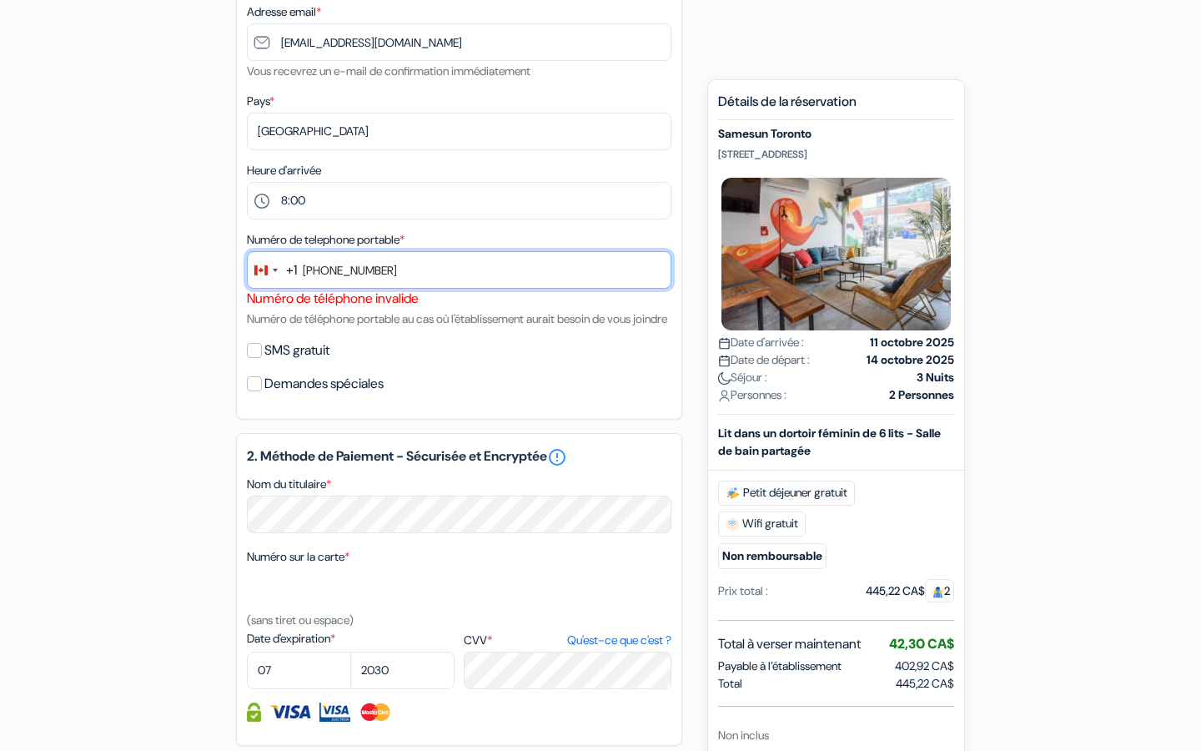
type input "[PHONE_NUMBER]"
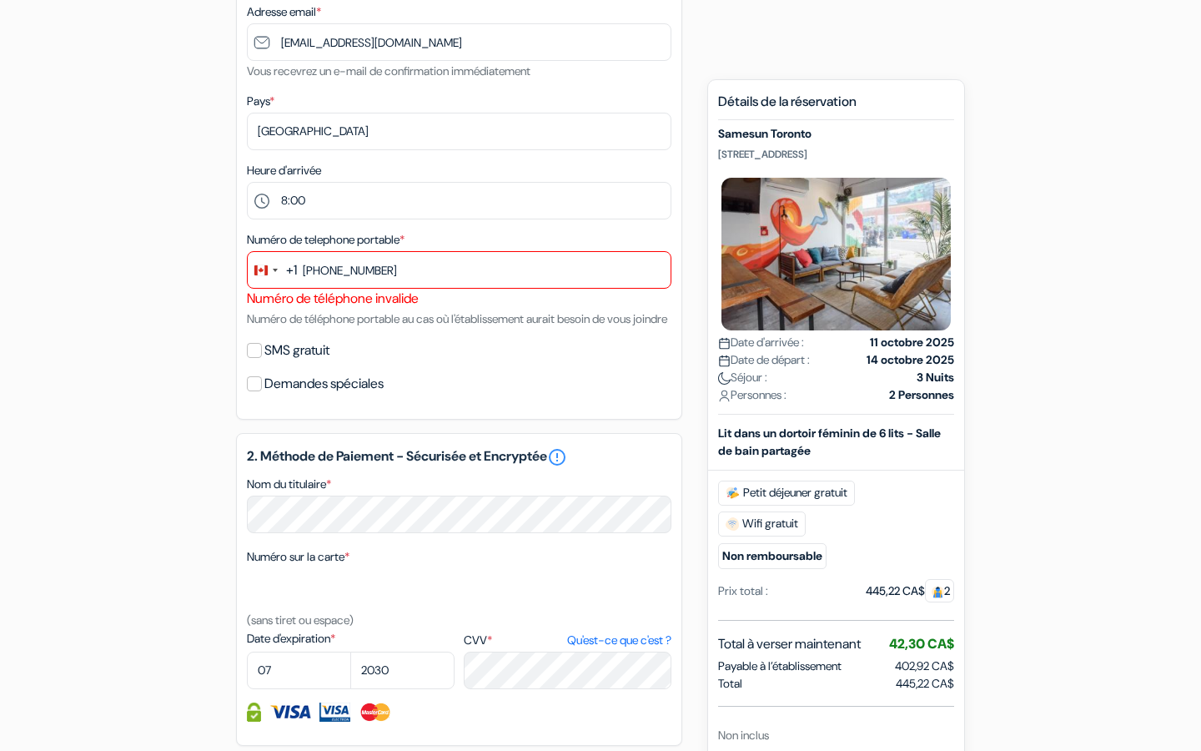
click at [440, 362] on div "SMS gratuit" at bounding box center [459, 350] width 425 height 23
click at [441, 362] on div "SMS gratuit" at bounding box center [459, 350] width 425 height 23
click at [440, 356] on div "1. Vos détails error_outline Prénom * Garnier Nom de famille * [PERSON_NAME] Ad…" at bounding box center [459, 120] width 446 height 597
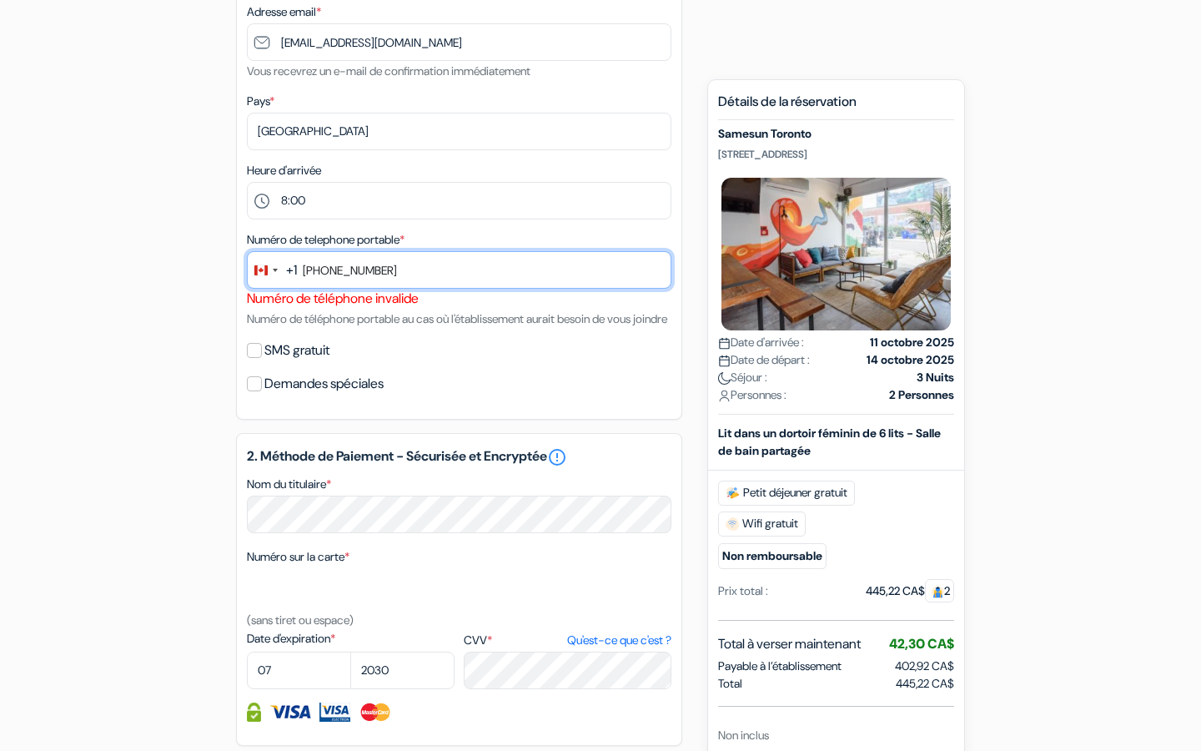
click at [301, 270] on input "[PHONE_NUMBER]" at bounding box center [459, 270] width 425 height 38
click at [423, 260] on input "[PHONE_NUMBER]" at bounding box center [459, 270] width 425 height 38
drag, startPoint x: 405, startPoint y: 279, endPoint x: 268, endPoint y: 264, distance: 138.4
click at [268, 264] on div "+1 ca 20 results found No results found Canada +1 Cambodia +855 Cameroon +237 C…" at bounding box center [459, 270] width 425 height 38
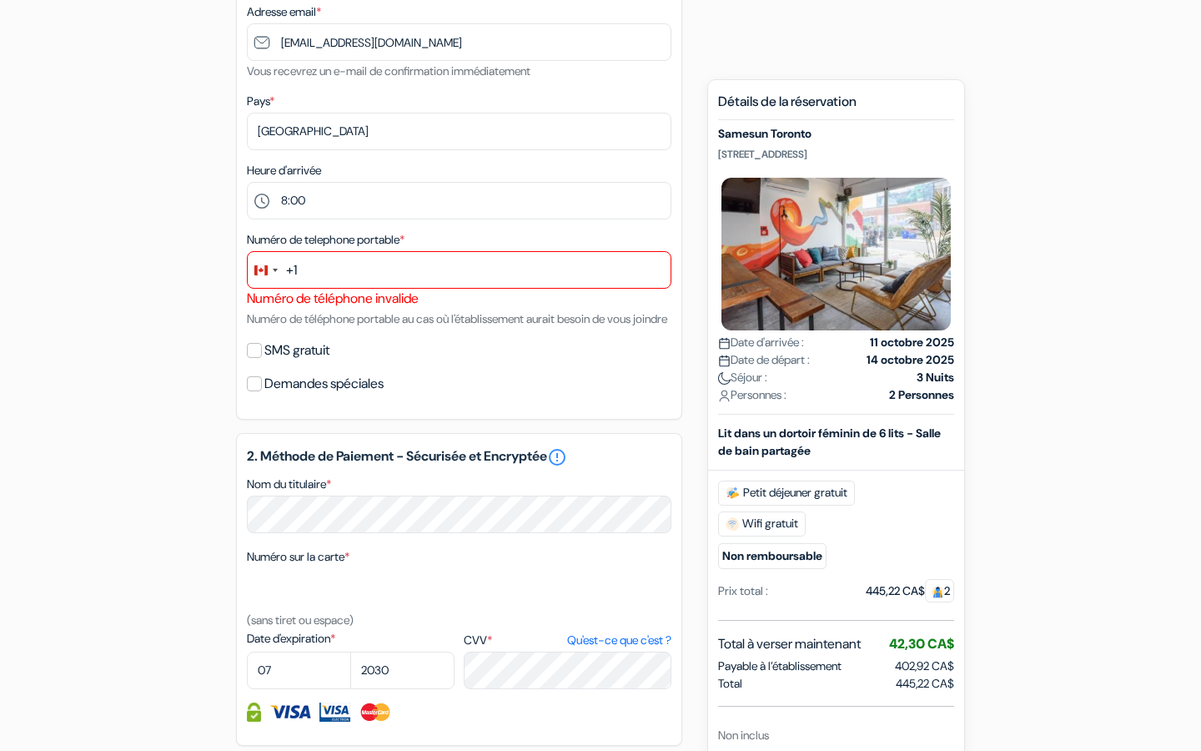
click at [470, 362] on div "SMS gratuit" at bounding box center [459, 350] width 425 height 23
click at [267, 261] on div "Change country, selected Canada (+1)" at bounding box center [265, 270] width 35 height 36
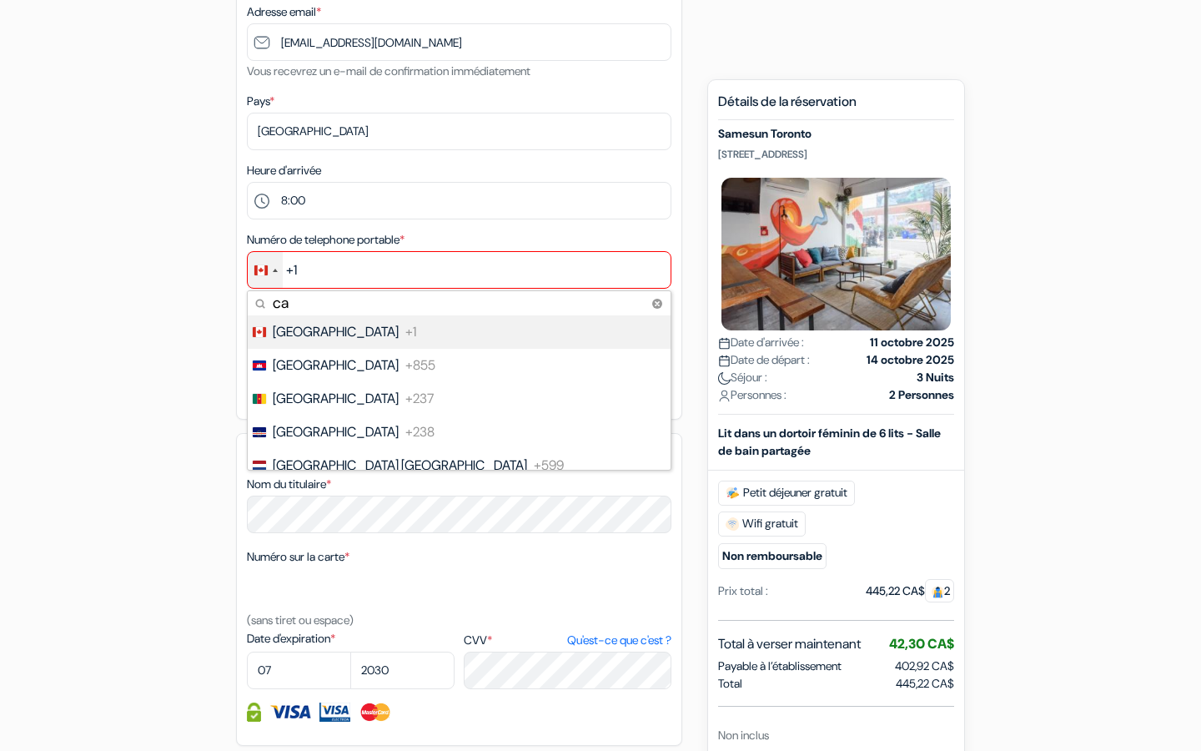
click at [312, 335] on span "[GEOGRAPHIC_DATA]" at bounding box center [336, 332] width 126 height 20
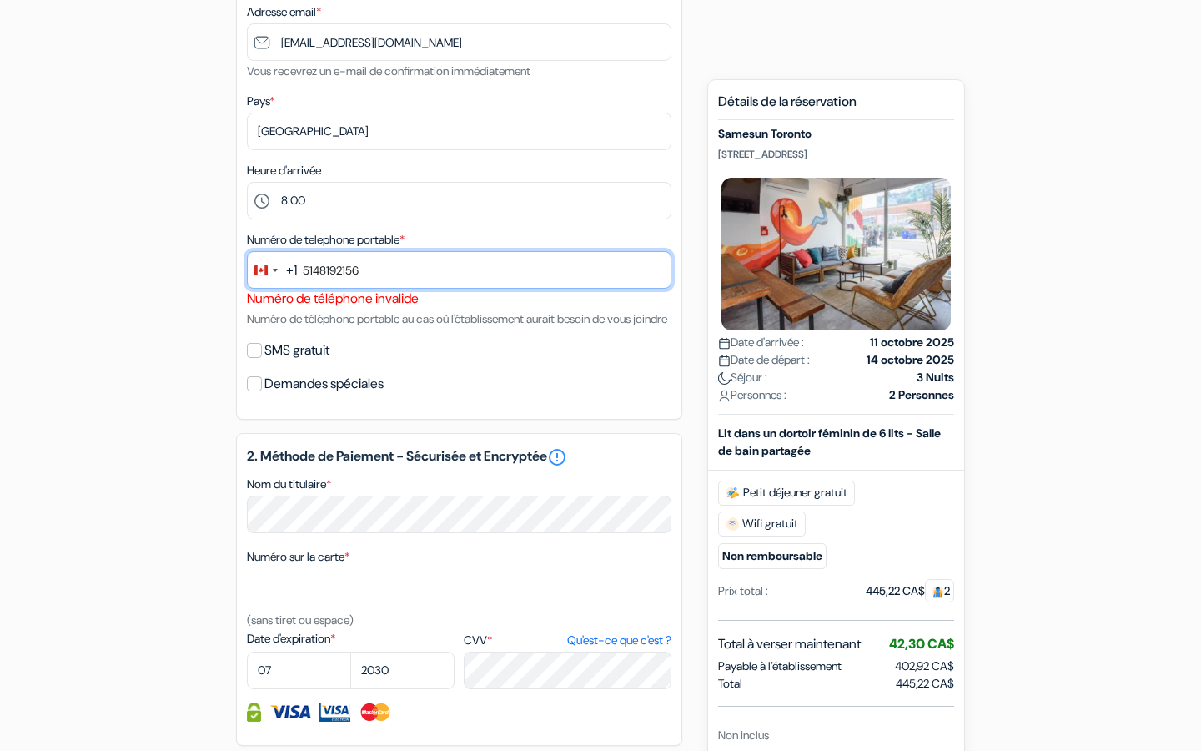
type input "5148192156"
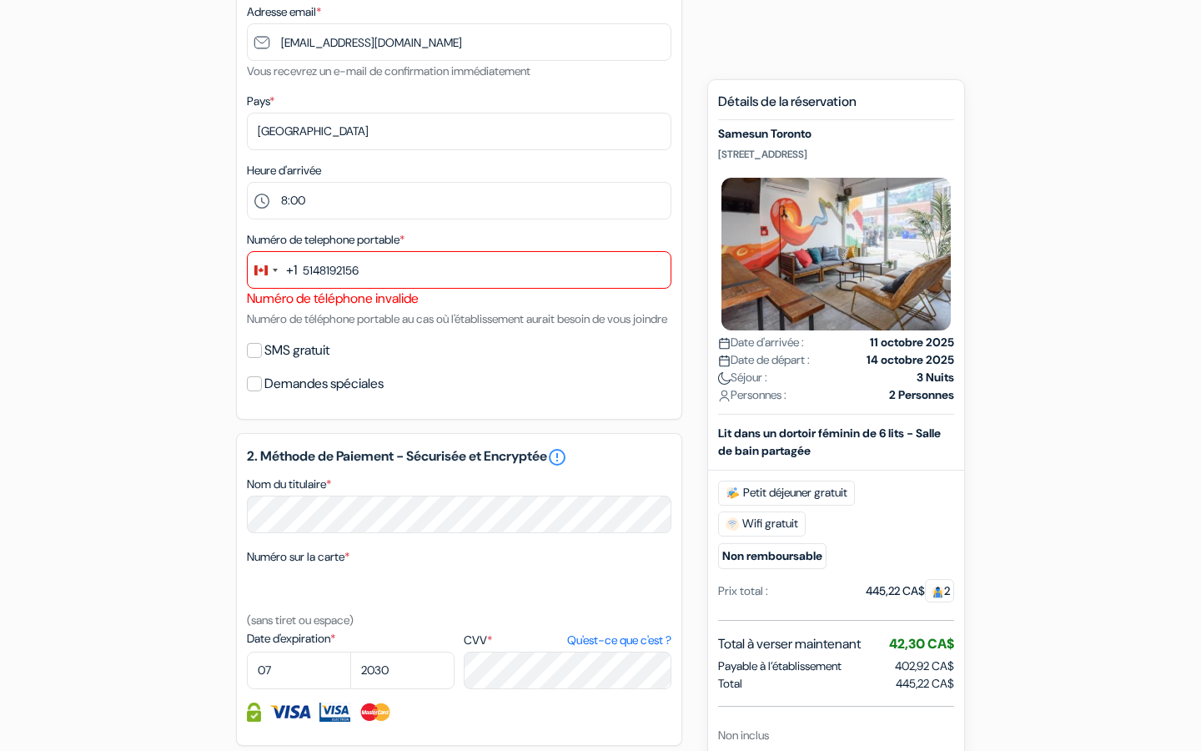
click at [757, 418] on div "Détails de la réservation Samesun [GEOGRAPHIC_DATA] [STREET_ADDRESS] Date d'arr…" at bounding box center [836, 484] width 236 height 783
click at [679, 384] on div "1. Vos détails error_outline Prénom * Garnier Nom de famille * [PERSON_NAME] Ad…" at bounding box center [459, 120] width 446 height 597
click at [270, 362] on label "SMS gratuit" at bounding box center [296, 350] width 65 height 23
click at [262, 358] on input "SMS gratuit" at bounding box center [254, 350] width 15 height 15
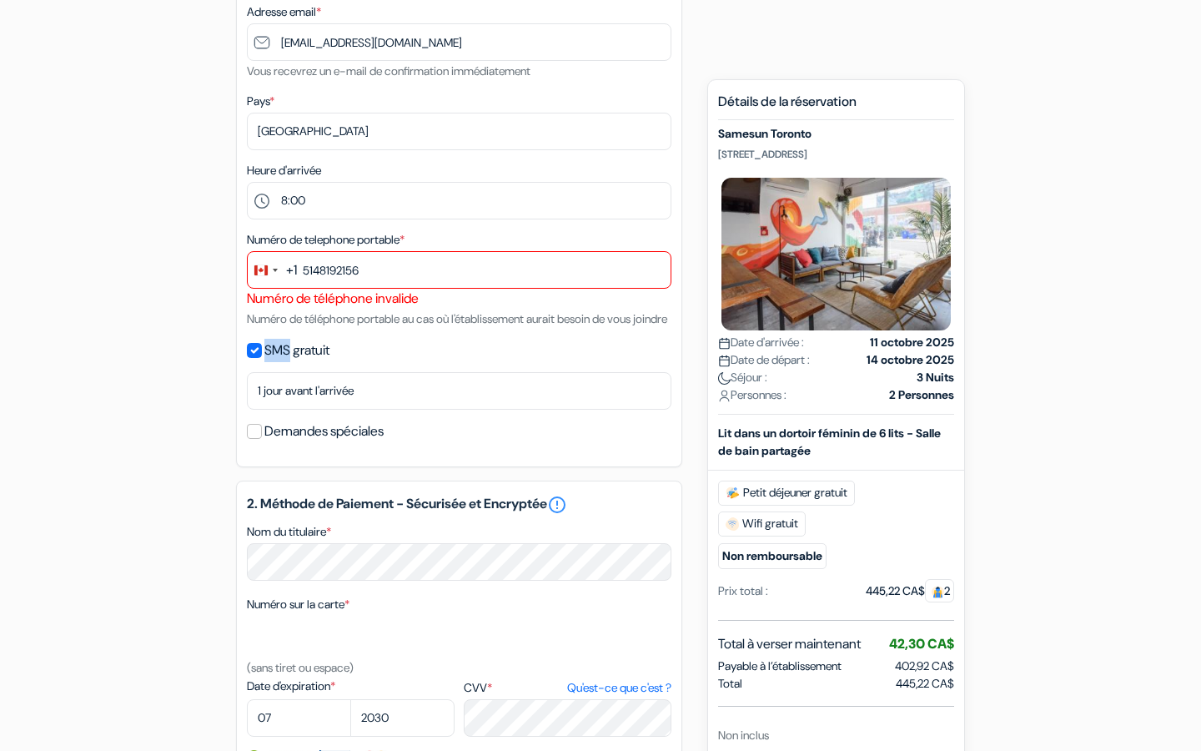
click at [271, 362] on label "SMS gratuit" at bounding box center [296, 350] width 65 height 23
click at [262, 358] on input "SMS gratuit" at bounding box center [254, 350] width 15 height 15
checkbox input "false"
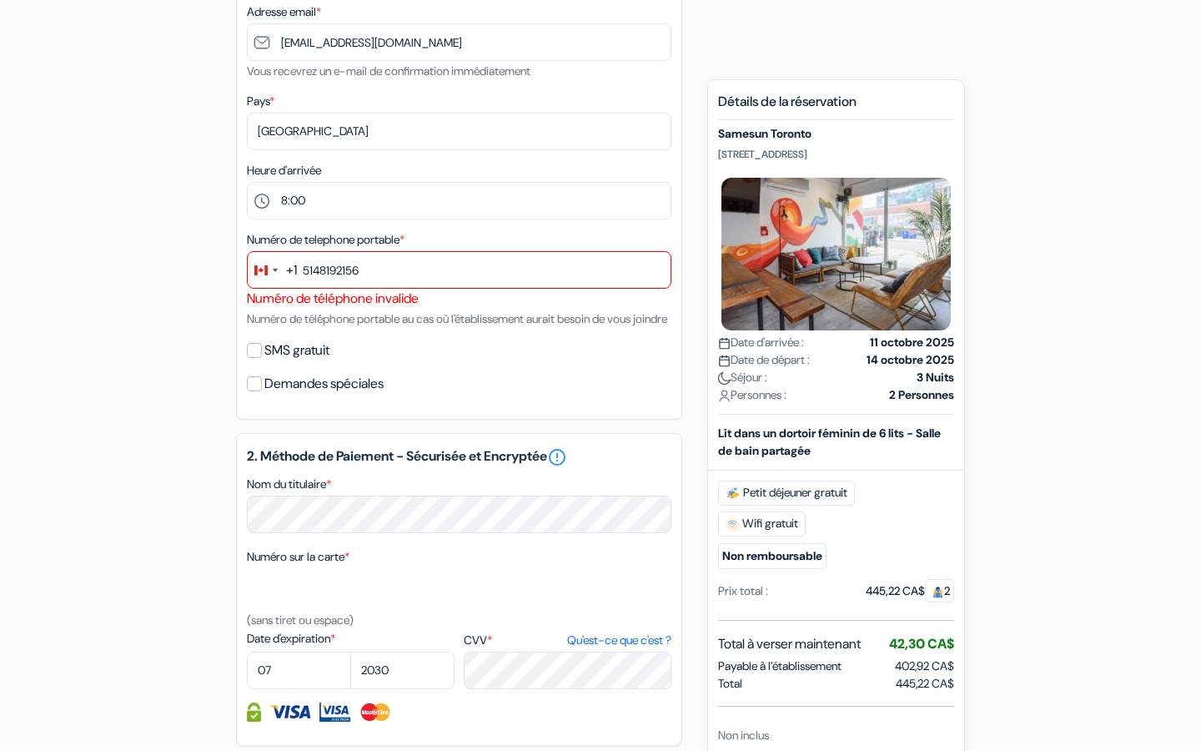
click at [279, 395] on label "Demandes spéciales" at bounding box center [323, 383] width 119 height 23
click at [262, 391] on input "Demandes spéciales" at bounding box center [254, 383] width 15 height 15
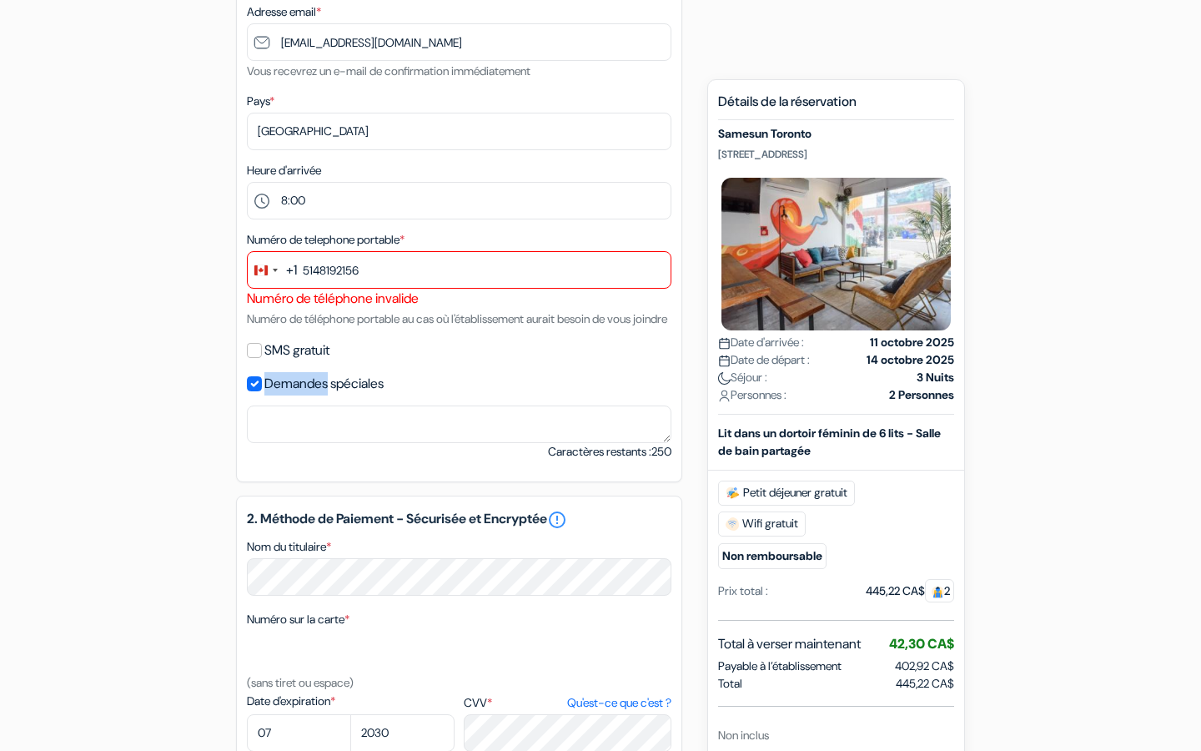
click at [279, 395] on label "Demandes spéciales" at bounding box center [323, 383] width 119 height 23
click at [262, 391] on input "Demandes spéciales" at bounding box center [254, 383] width 15 height 15
checkbox input "false"
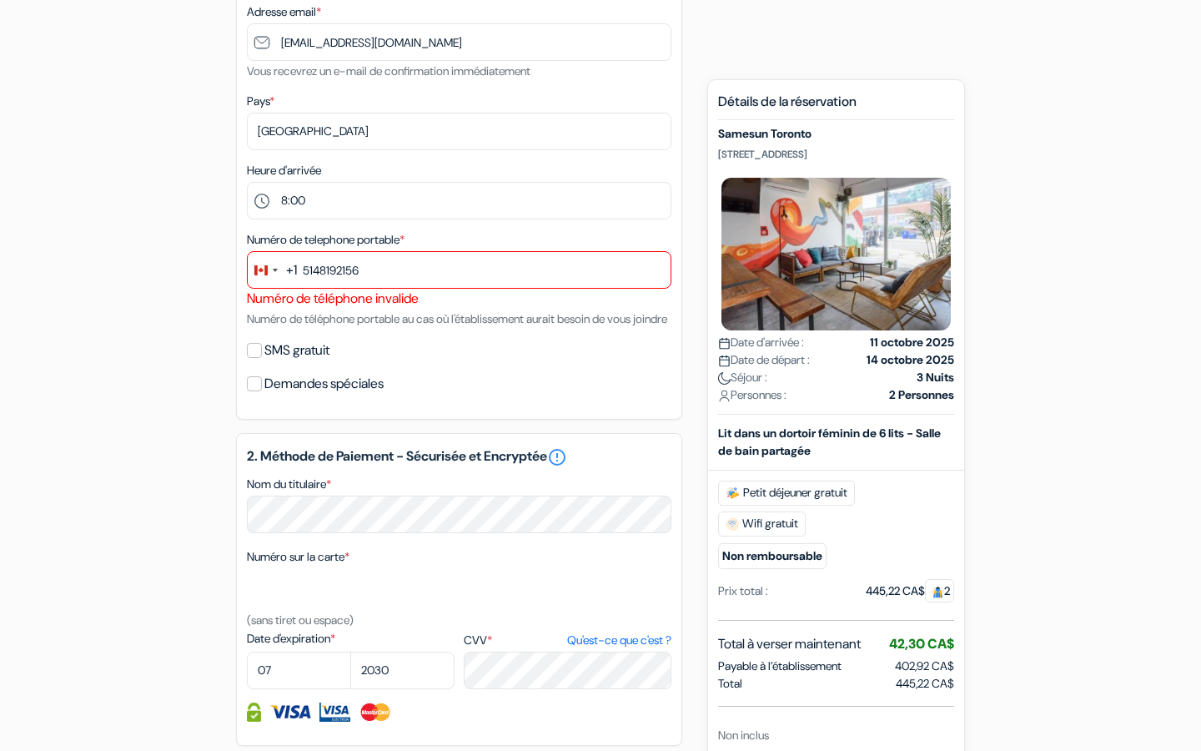
click at [332, 329] on div "Numéro de telephone portable * +1 ca 20 results found No results found Canada +…" at bounding box center [459, 278] width 425 height 99
click at [275, 277] on div "Change country, selected Canada (+1)" at bounding box center [265, 270] width 35 height 36
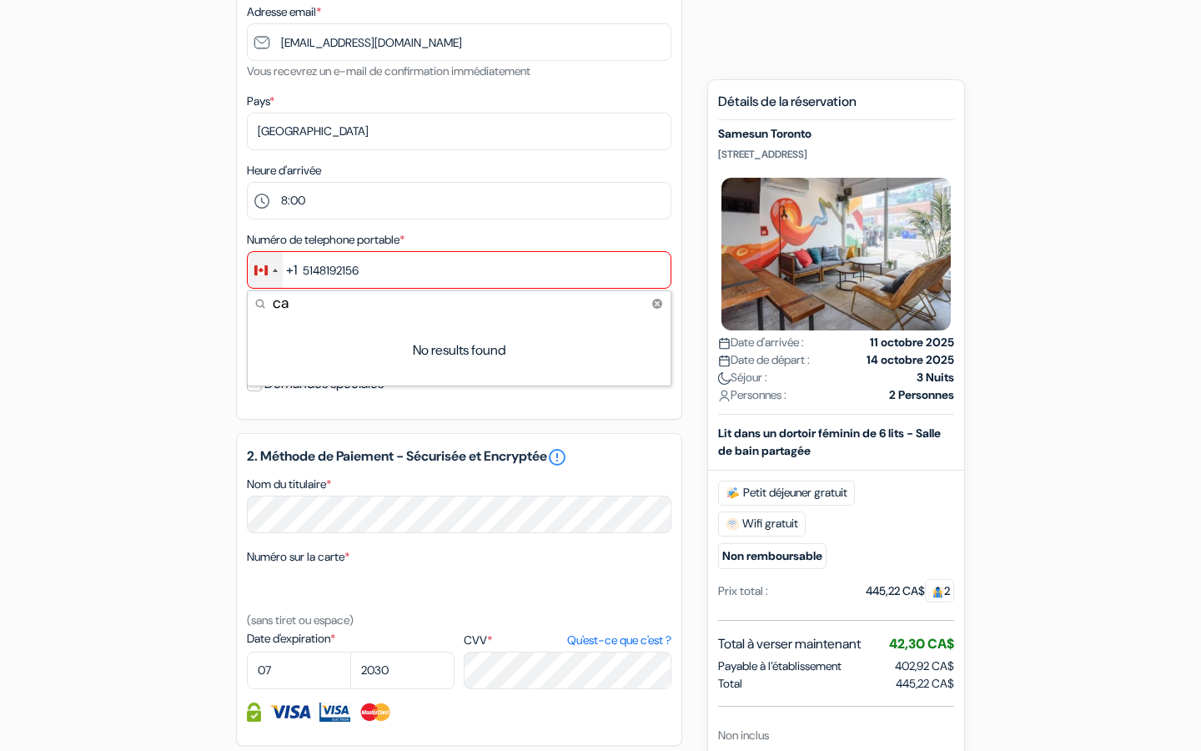
type input "c"
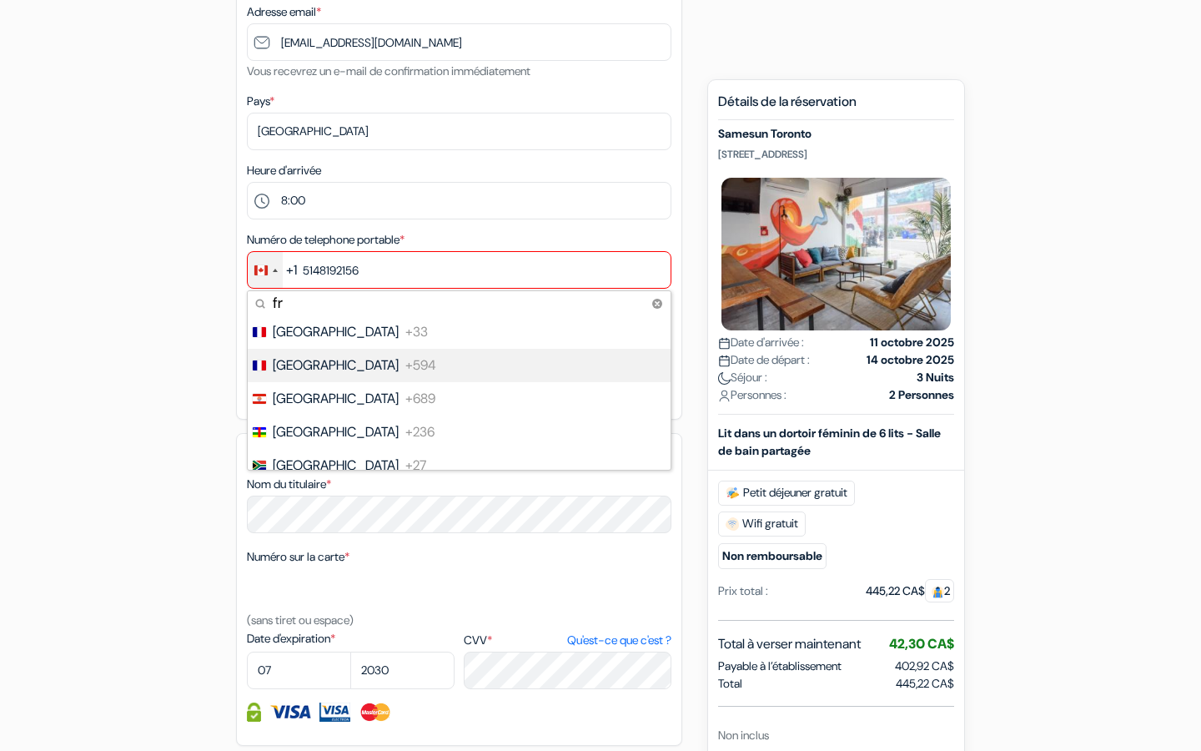
type input "fr"
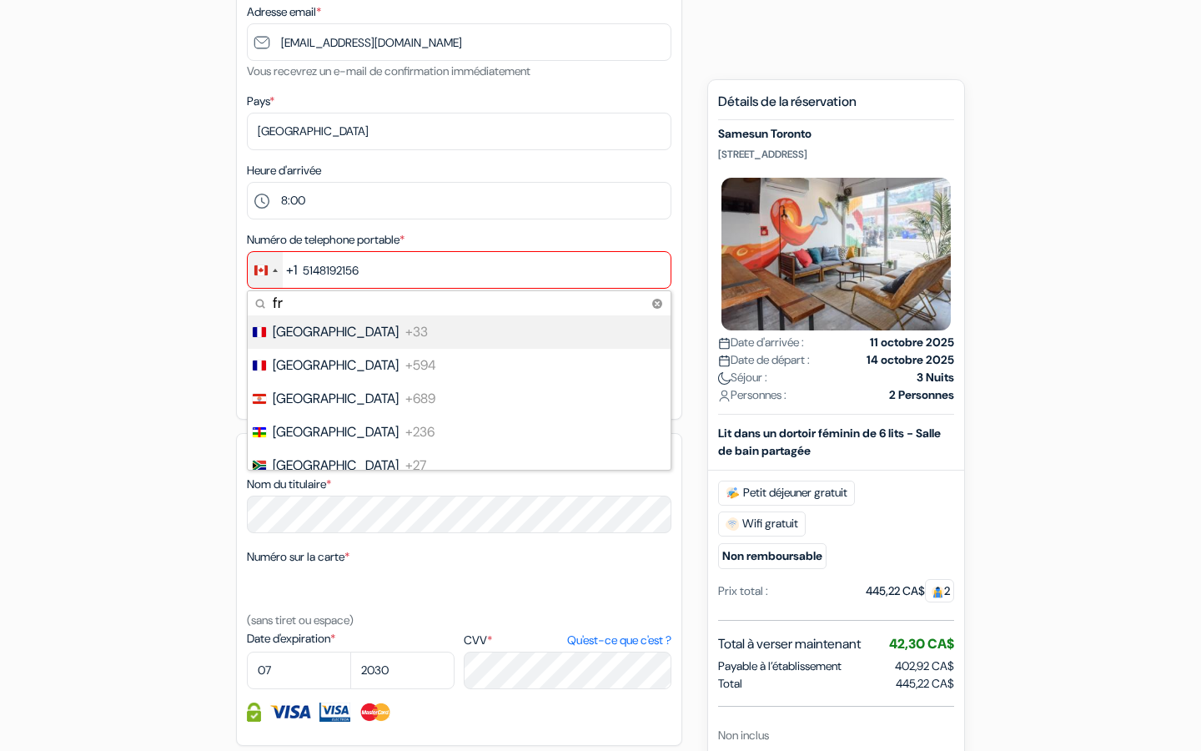
click at [352, 341] on li "France +33" at bounding box center [458, 331] width 425 height 33
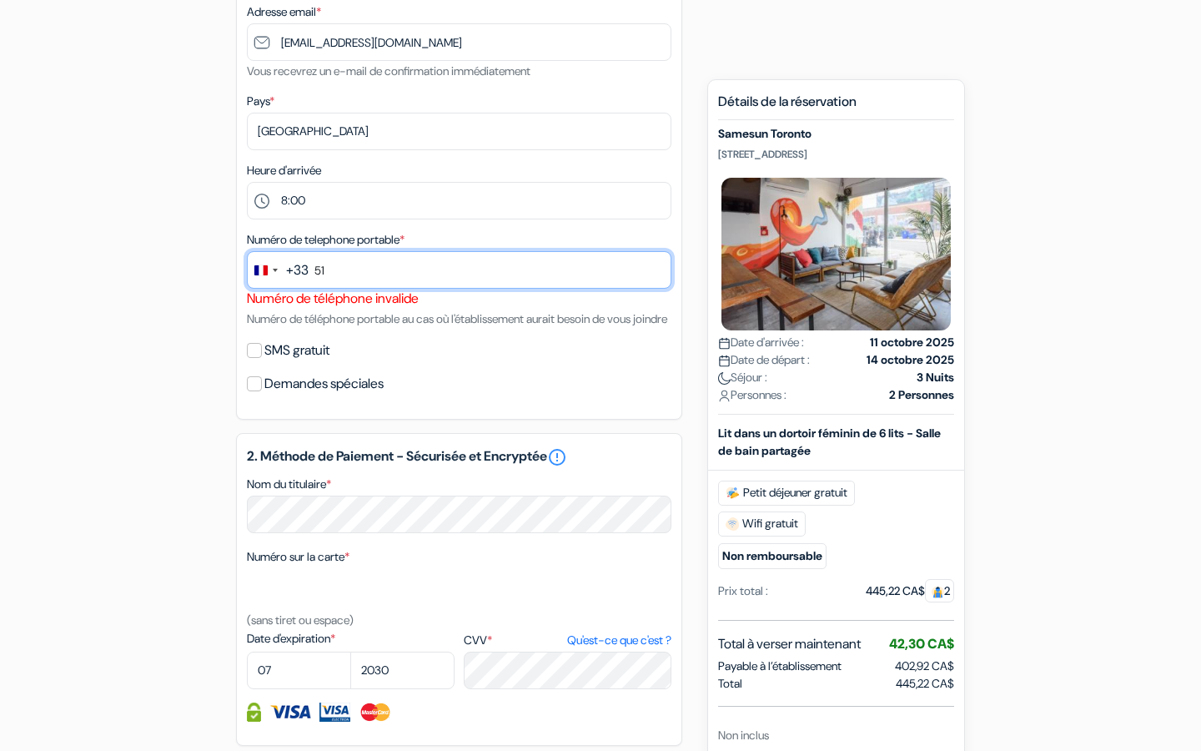
type input "5"
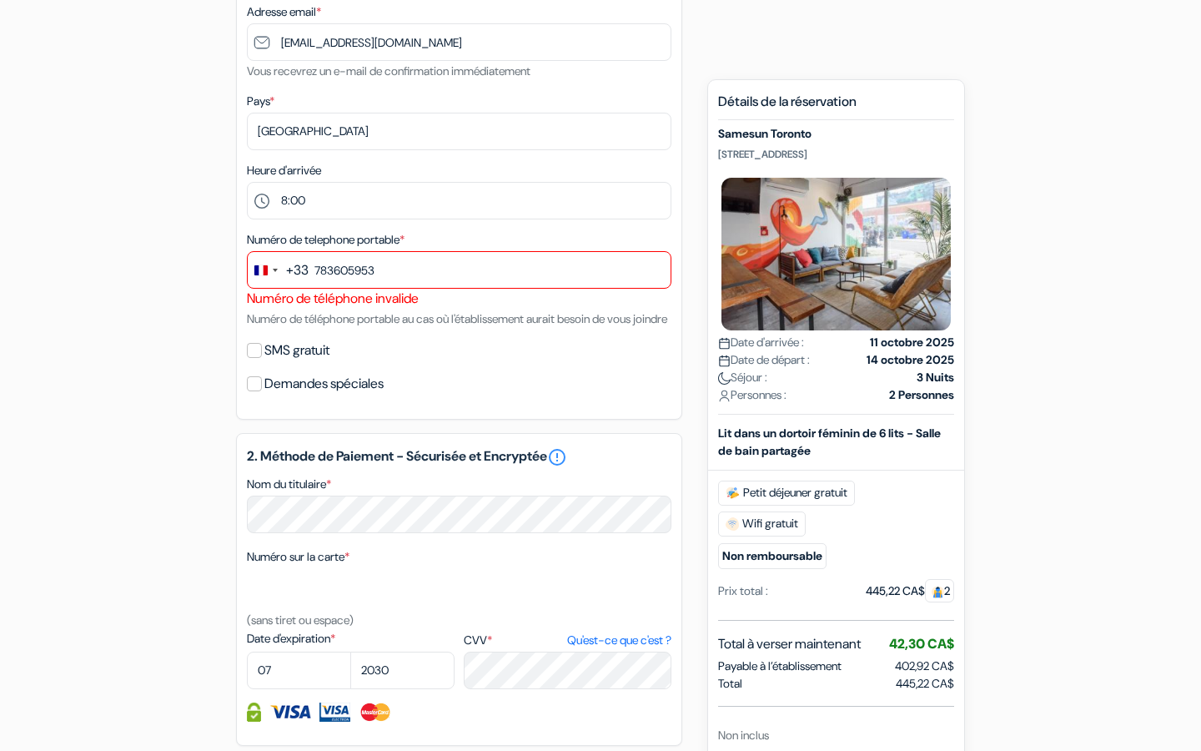
click at [529, 442] on div "Réservez plus vite en vous connectant 1. Vos détails error_outline Prénom * Gar…" at bounding box center [459, 409] width 446 height 1327
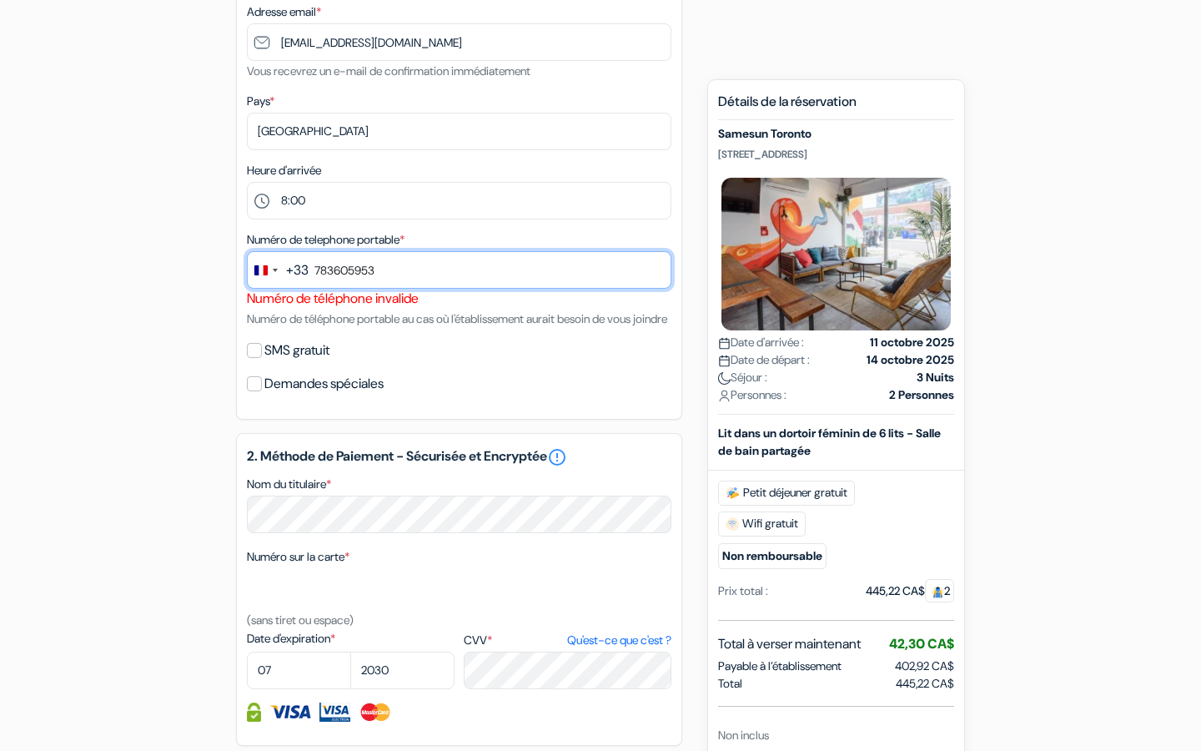
click at [315, 273] on input "783605953" at bounding box center [459, 270] width 425 height 38
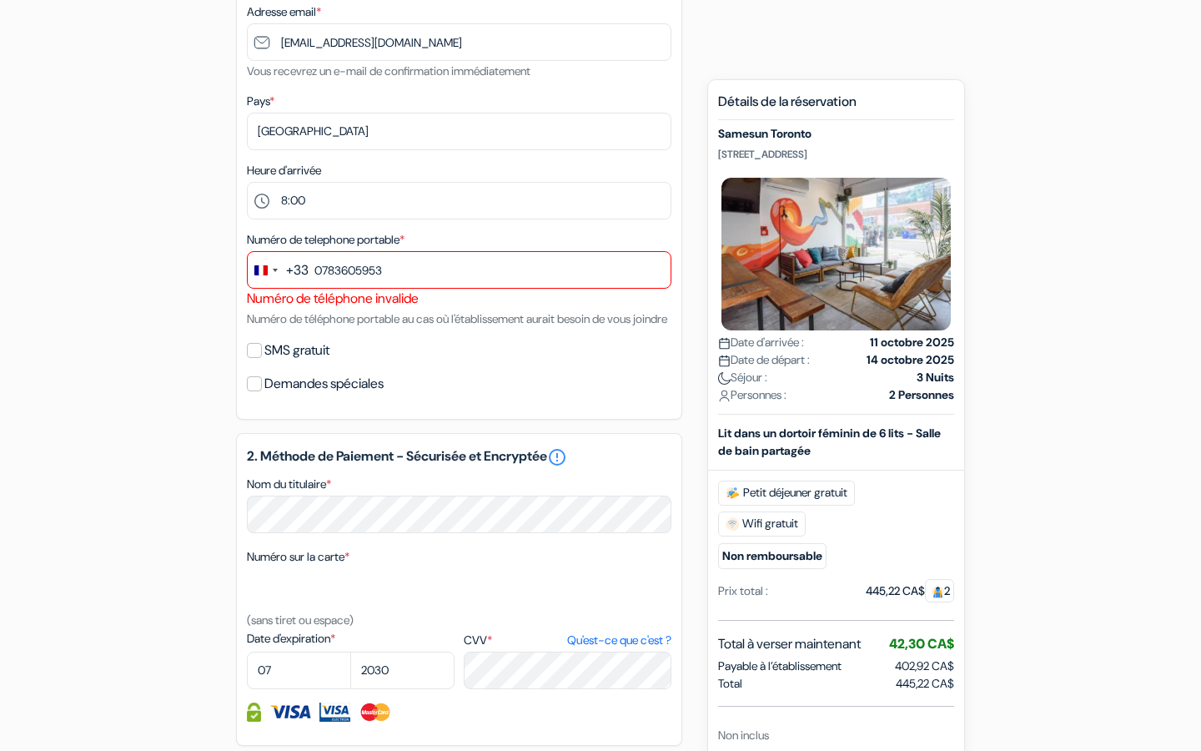
click at [530, 395] on div "Demandes spéciales" at bounding box center [459, 383] width 425 height 23
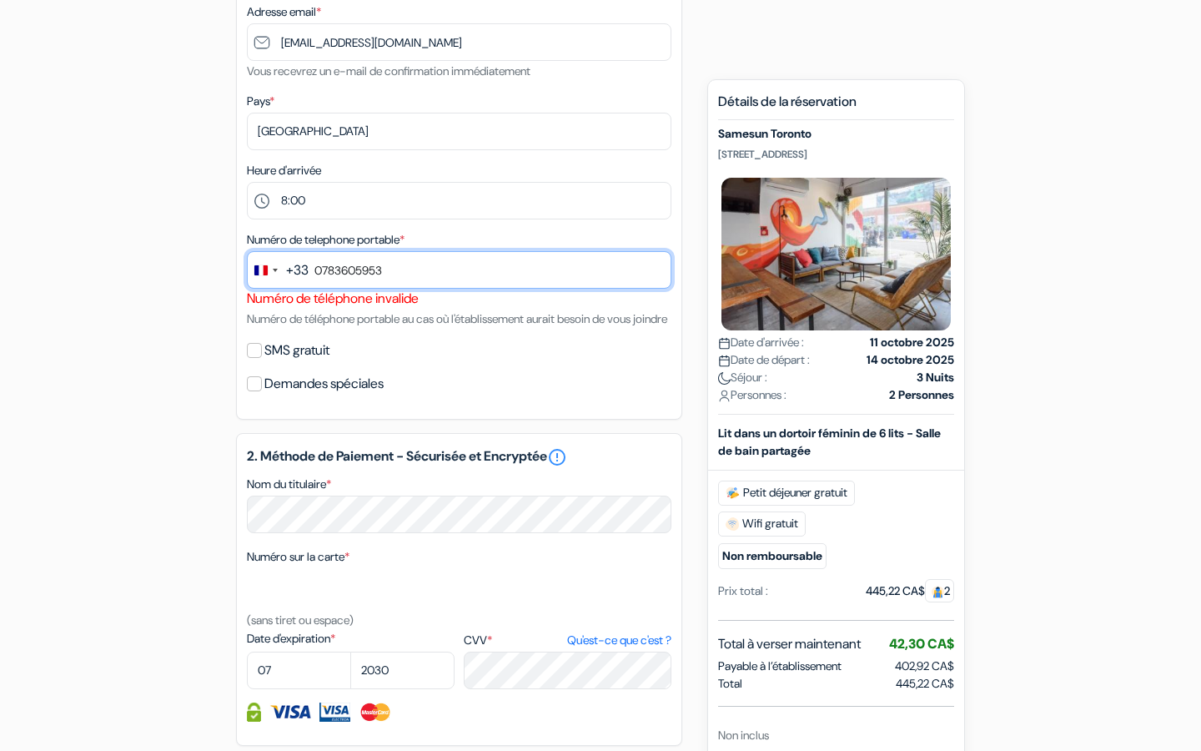
click at [441, 281] on input "0783605953" at bounding box center [459, 270] width 425 height 38
click at [322, 276] on input "0783605953" at bounding box center [459, 270] width 425 height 38
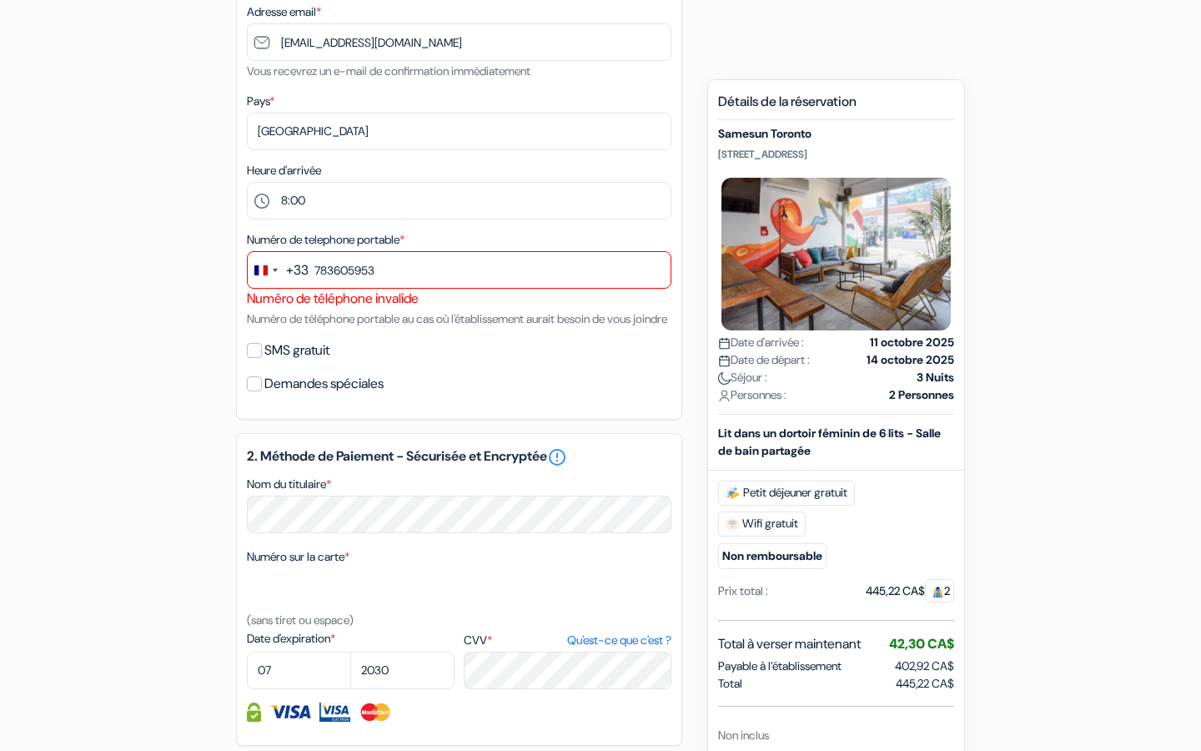
click at [550, 329] on div "Numéro de telephone portable * +33 fr 5 results found No results found France +…" at bounding box center [459, 278] width 425 height 99
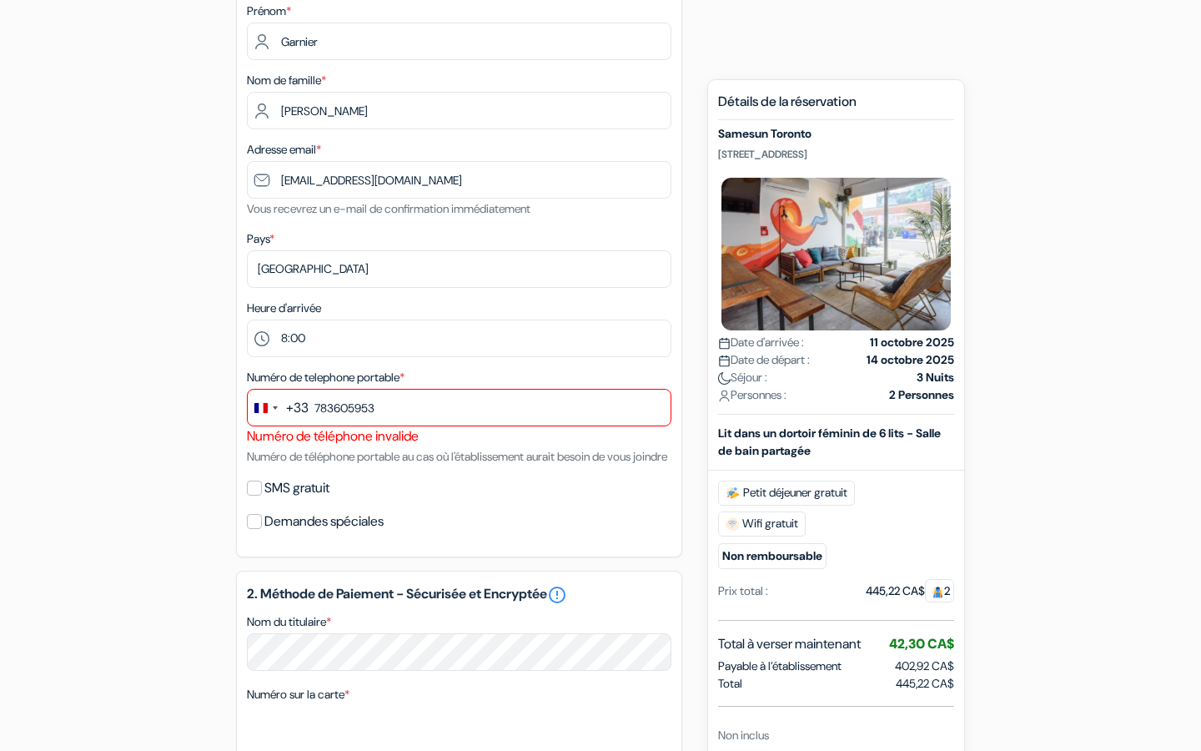
scroll to position [220, 0]
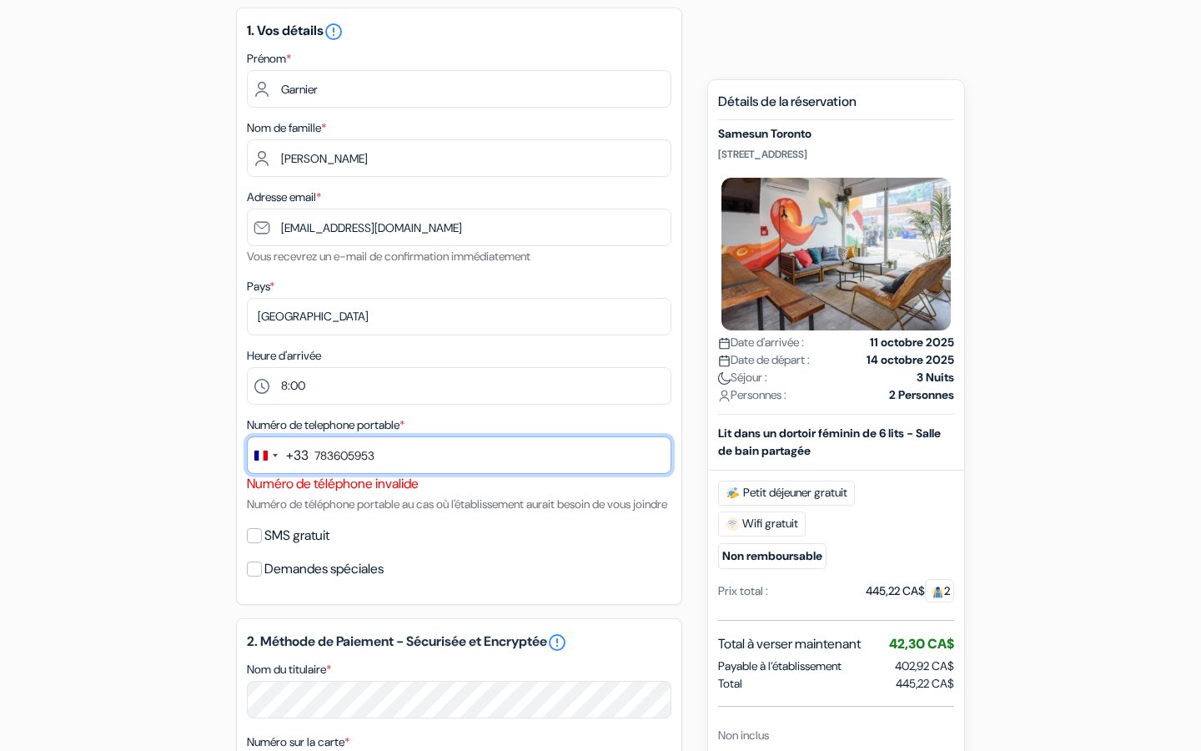
click at [475, 455] on input "783605953" at bounding box center [459, 455] width 425 height 38
type input "7"
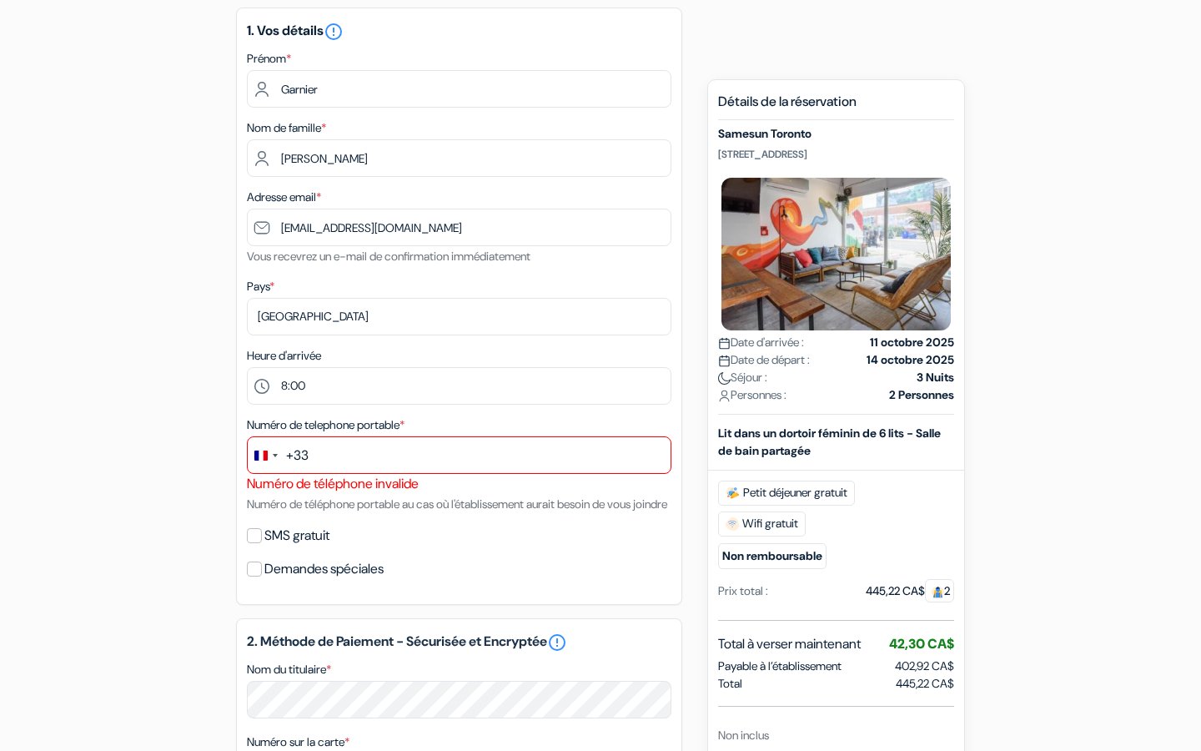
click at [505, 569] on div "1. Vos détails error_outline Prénom * Garnier Nom de famille * [PERSON_NAME] Ad…" at bounding box center [459, 306] width 446 height 597
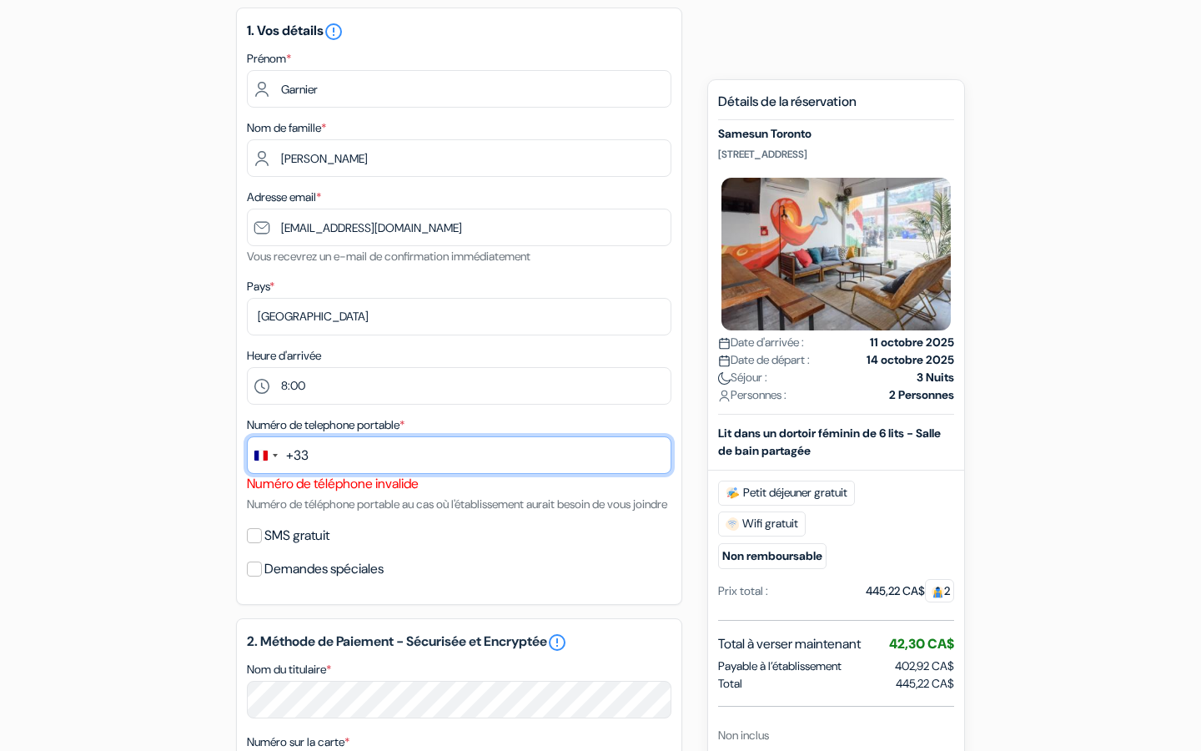
click at [390, 449] on input "text" at bounding box center [459, 455] width 425 height 38
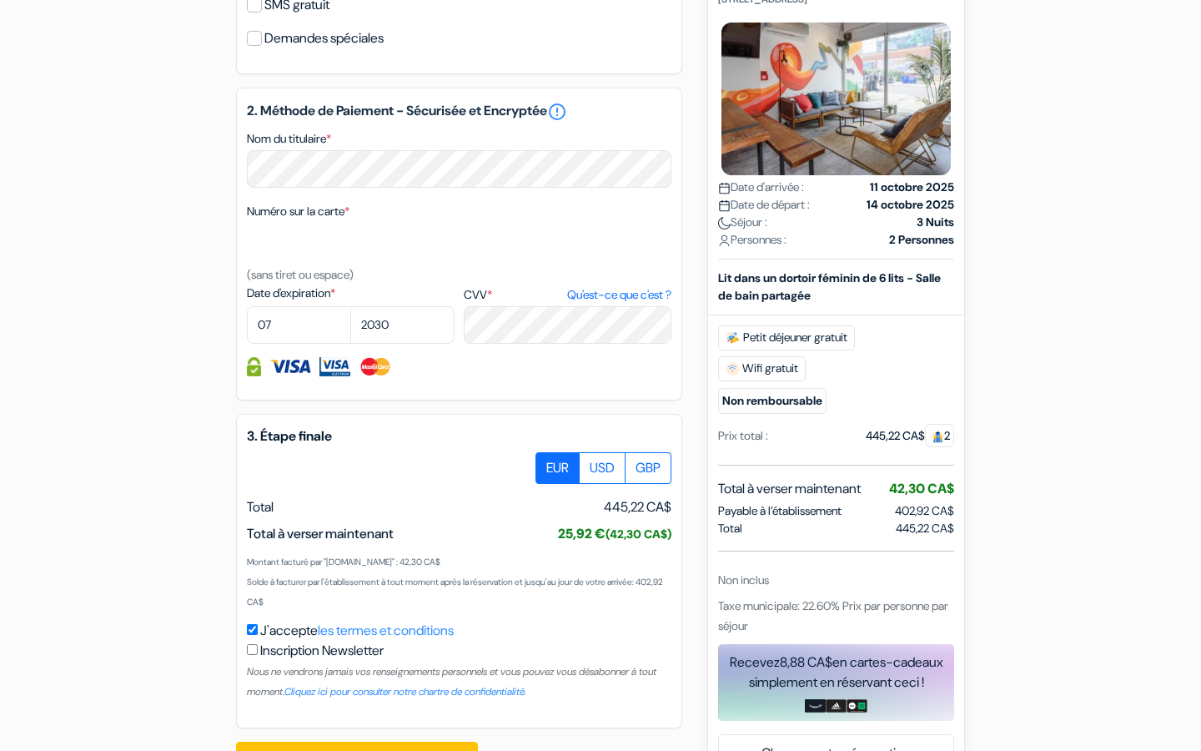
scroll to position [827, 0]
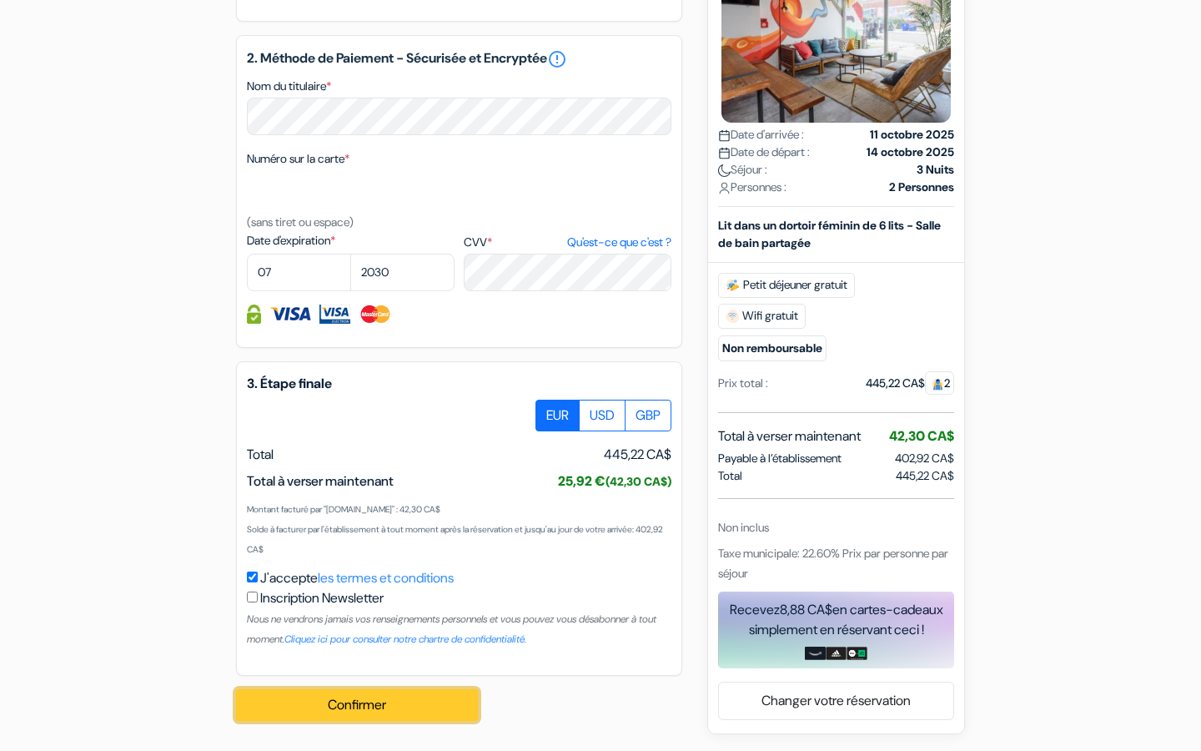
click at [390, 709] on button "Confirmer Loading..." at bounding box center [357, 705] width 242 height 32
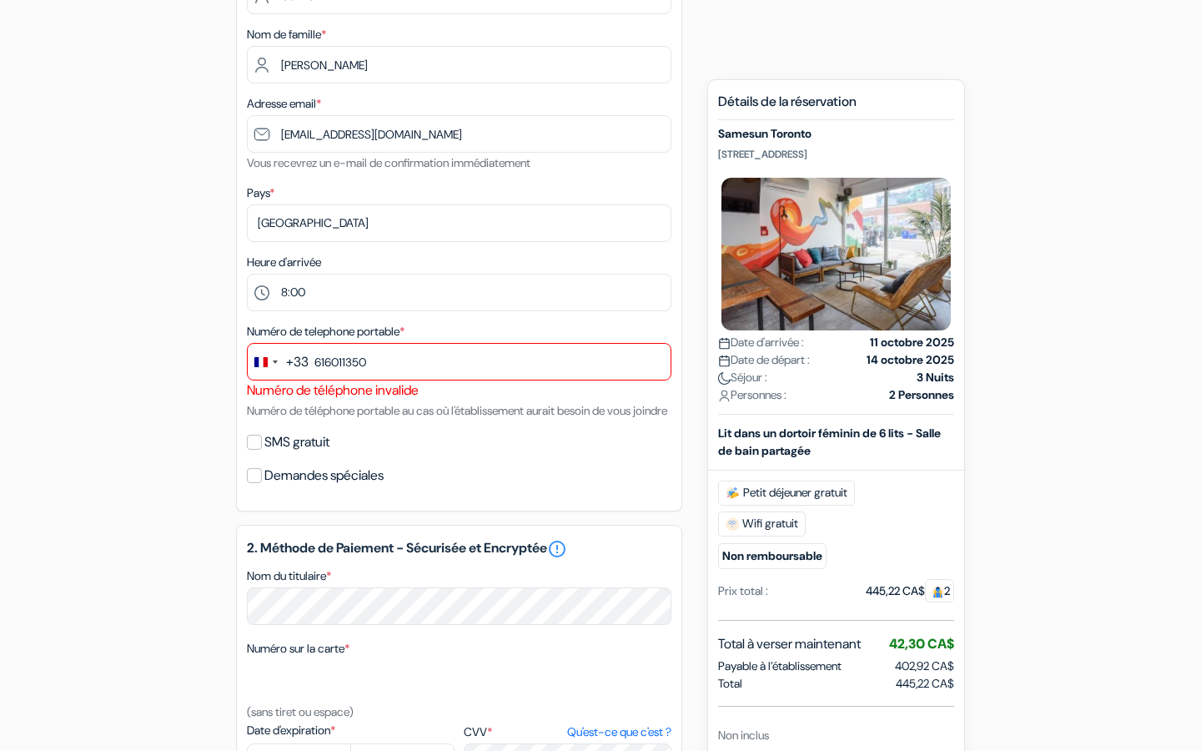
scroll to position [311, 0]
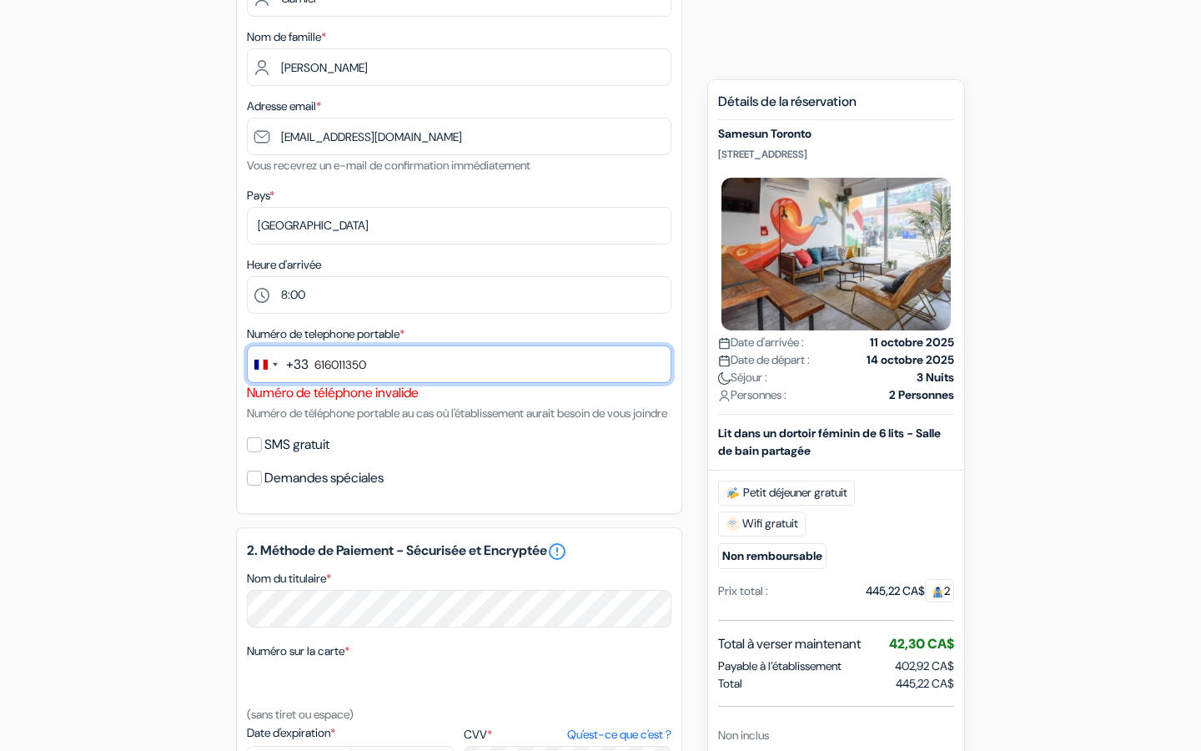
click at [435, 383] on input "616011350" at bounding box center [459, 364] width 425 height 38
type input "5148192156"
click at [261, 367] on div "Change country, selected France (+33)" at bounding box center [260, 365] width 13 height 10
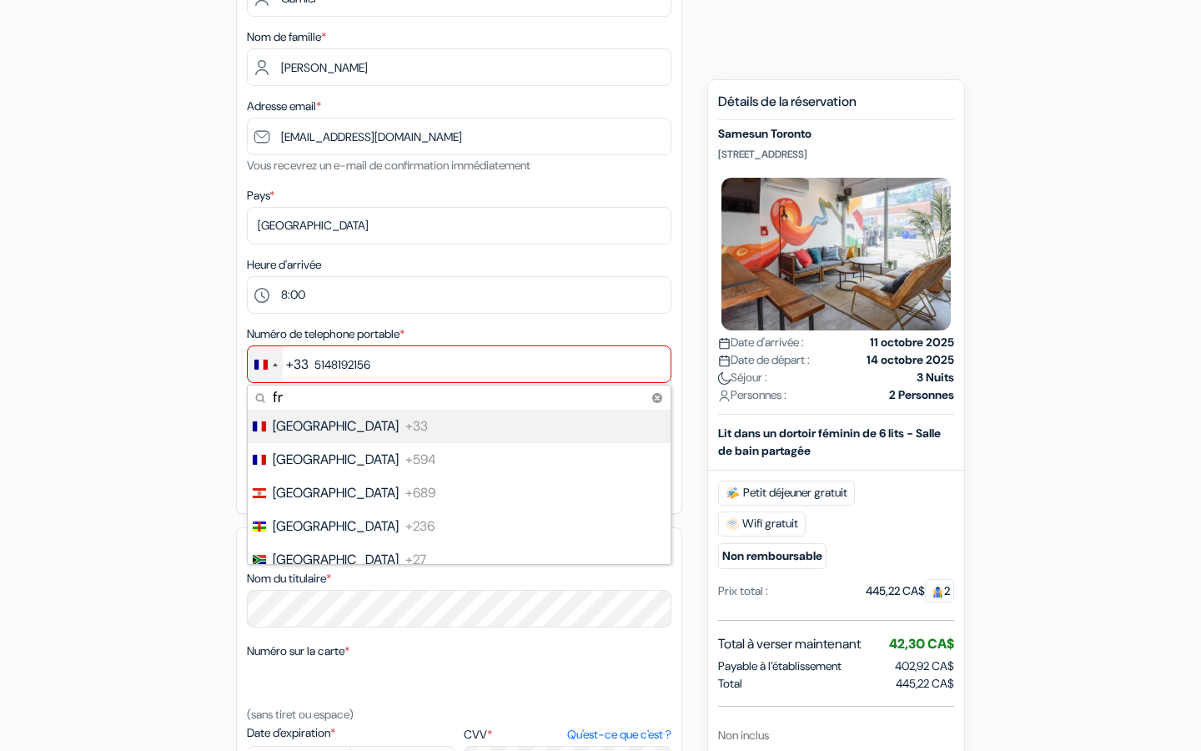
type input "f"
type input "ca"
click at [357, 435] on li "Canada +1" at bounding box center [458, 426] width 425 height 33
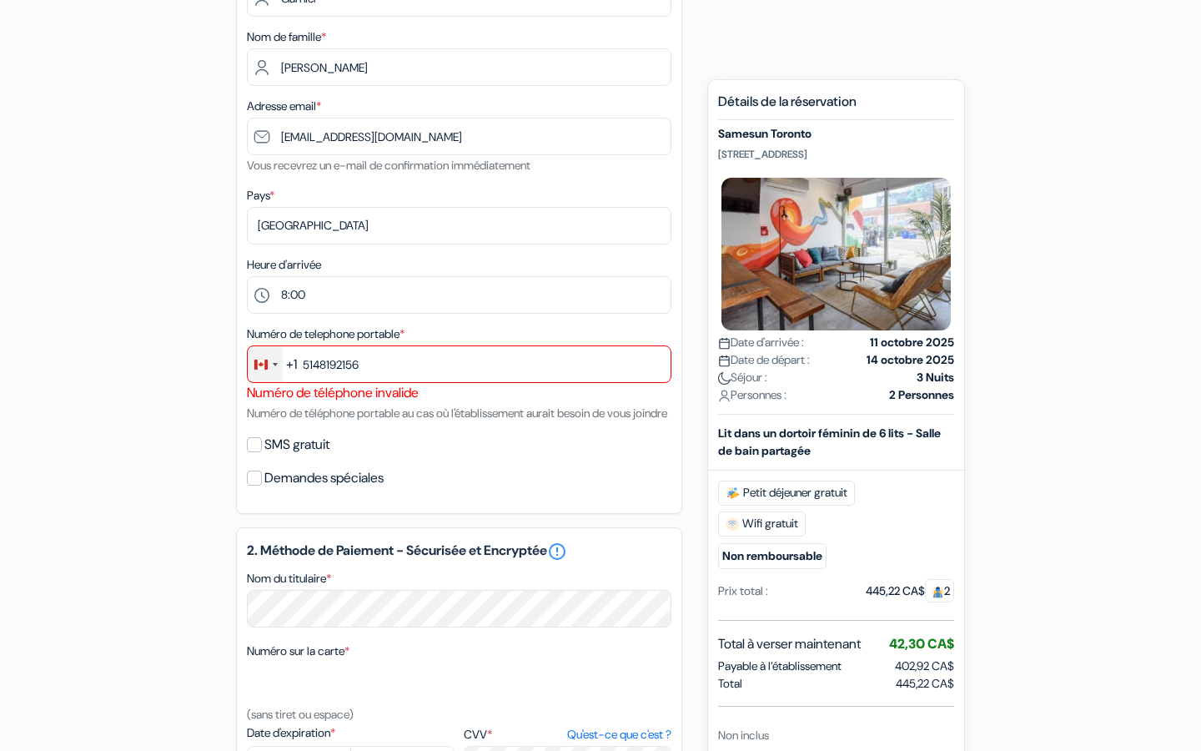
click at [357, 423] on div "Numéro de telephone portable * +1 ca 20 results found No results found Canada +…" at bounding box center [459, 373] width 425 height 99
click at [301, 456] on label "SMS gratuit" at bounding box center [296, 444] width 65 height 23
click at [262, 452] on input "SMS gratuit" at bounding box center [254, 444] width 15 height 15
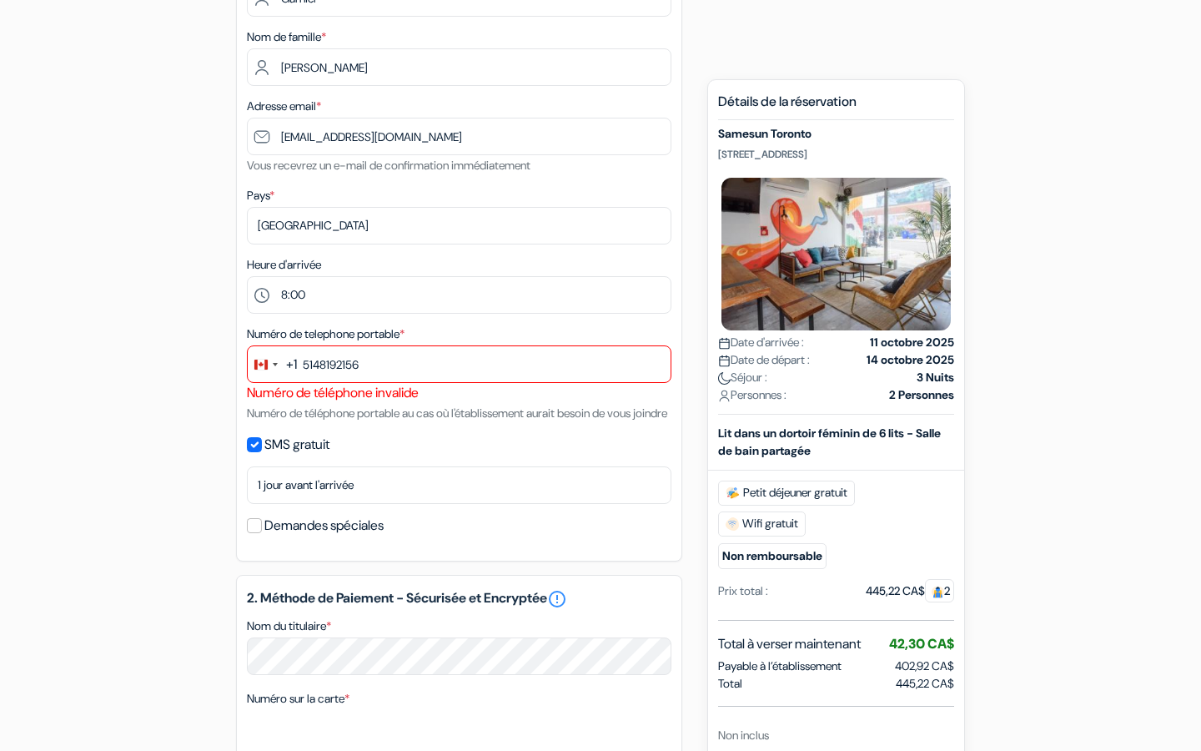
click at [301, 456] on label "SMS gratuit" at bounding box center [296, 444] width 65 height 23
click at [262, 452] on input "SMS gratuit" at bounding box center [254, 444] width 15 height 15
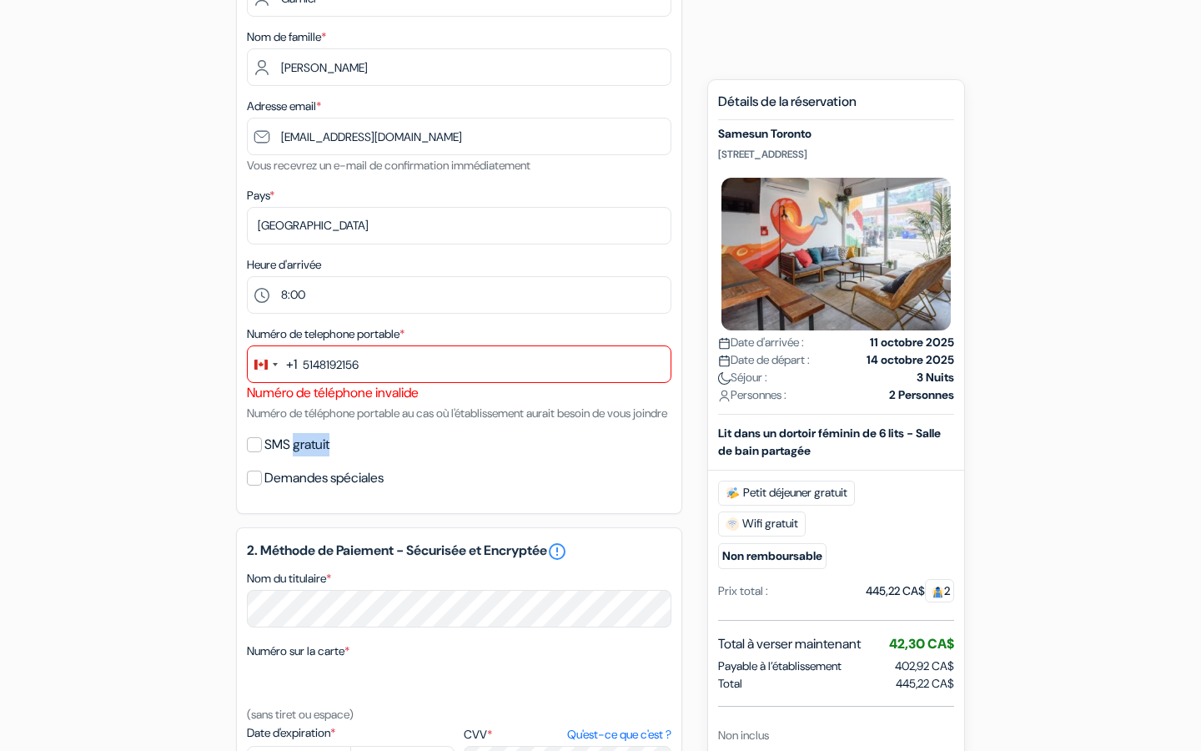
click at [301, 456] on label "SMS gratuit" at bounding box center [296, 444] width 65 height 23
click at [262, 452] on input "SMS gratuit" at bounding box center [254, 444] width 15 height 15
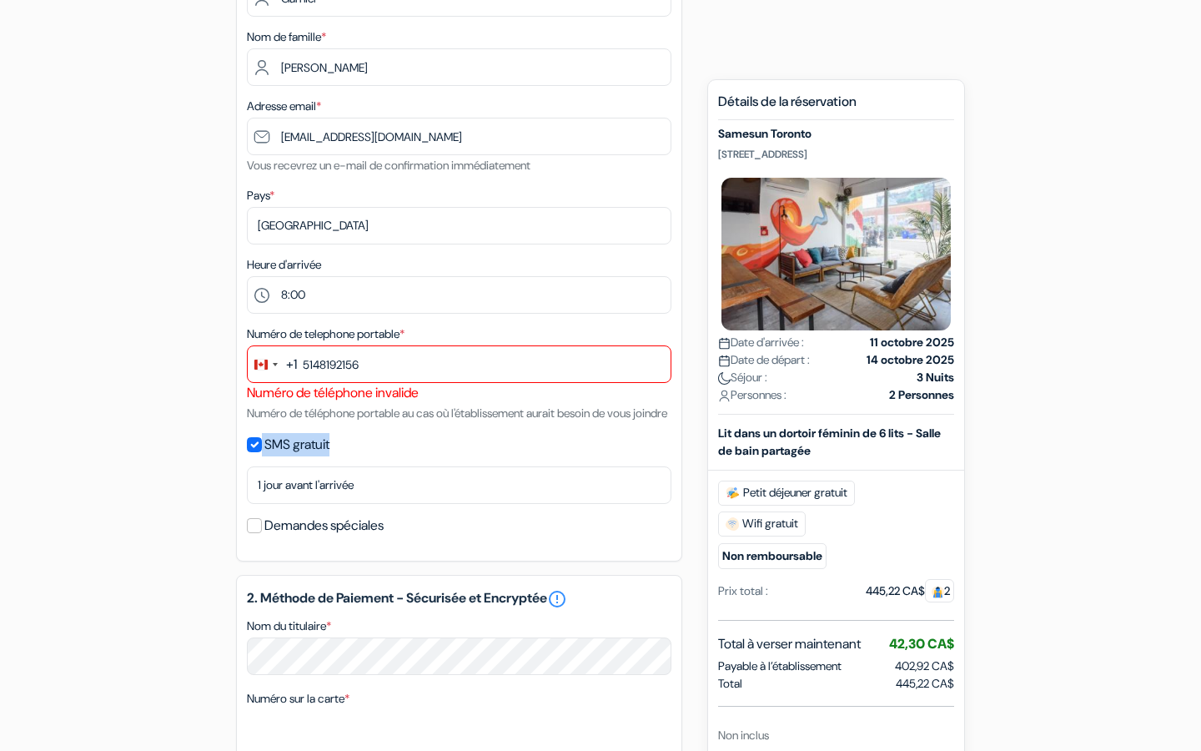
click at [301, 456] on label "SMS gratuit" at bounding box center [296, 444] width 65 height 23
click at [262, 452] on input "SMS gratuit" at bounding box center [254, 444] width 15 height 15
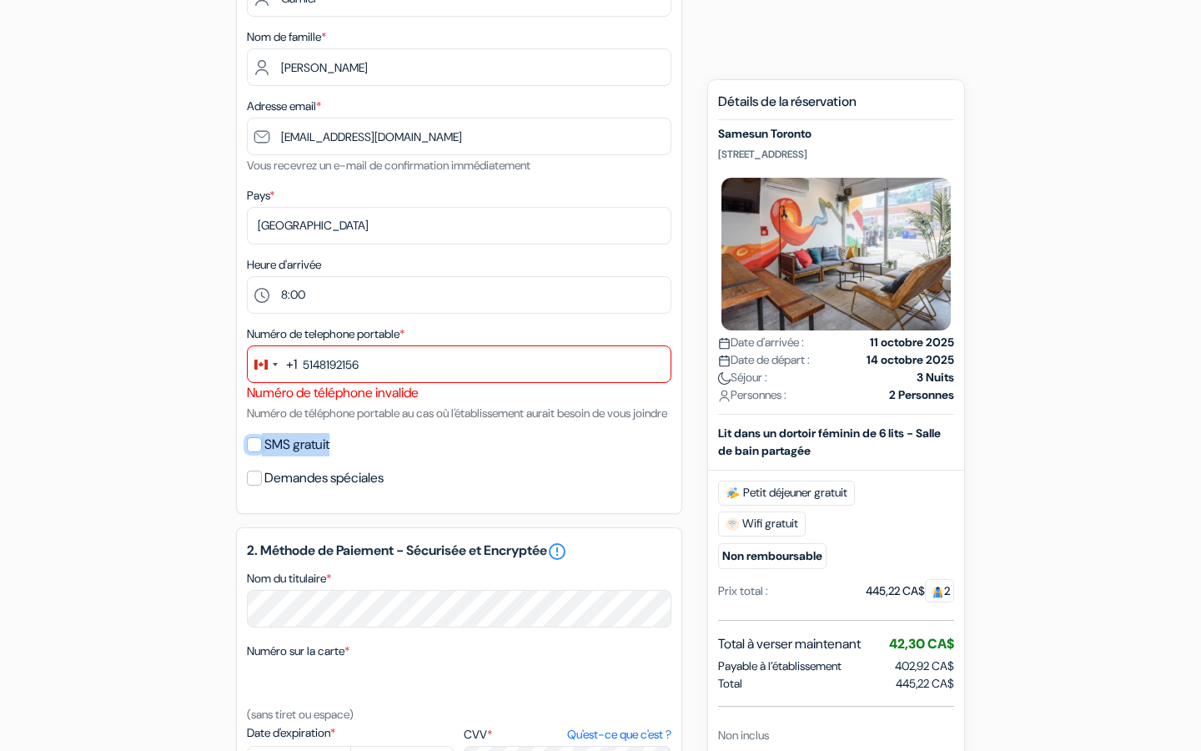
click at [257, 452] on input "SMS gratuit" at bounding box center [254, 444] width 15 height 15
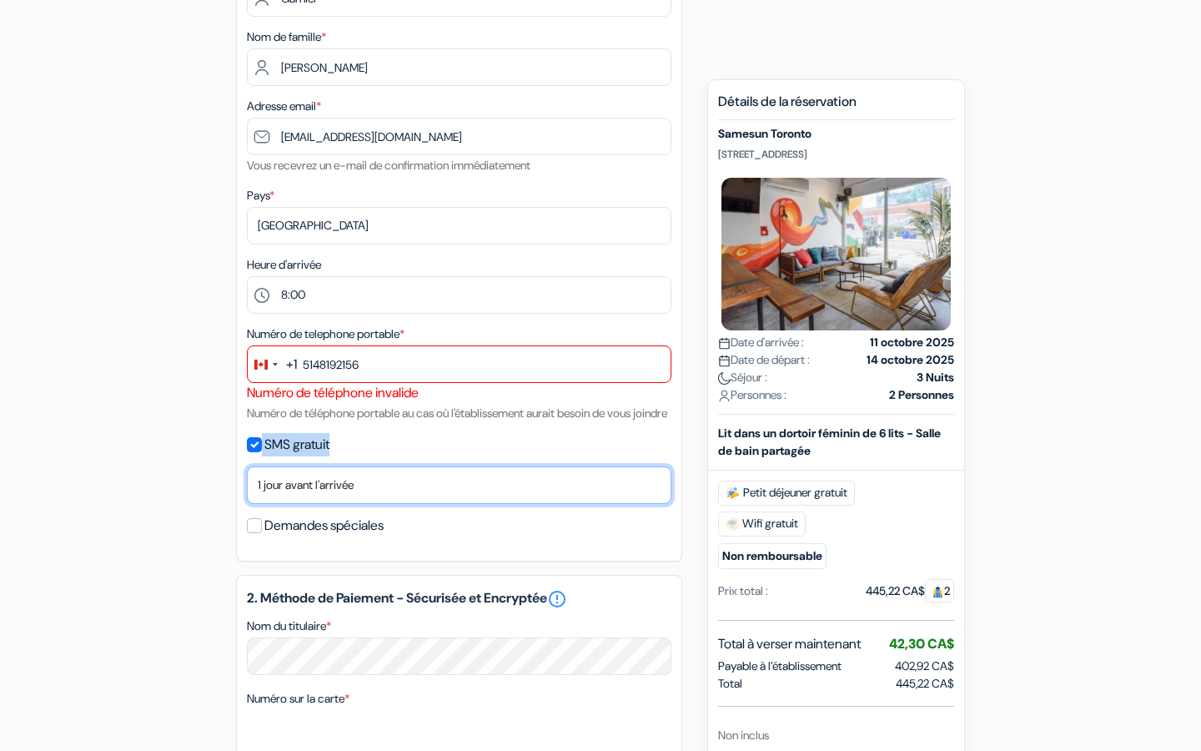
click at [373, 504] on select "Non merci Maintenant Le jour de votre arrivée 1 jour avant l'arrivée 2 jours av…" at bounding box center [459, 485] width 425 height 38
click at [247, 488] on select "Non merci Maintenant Le jour de votre arrivée 1 jour avant l'arrivée 2 jours av…" at bounding box center [459, 485] width 425 height 38
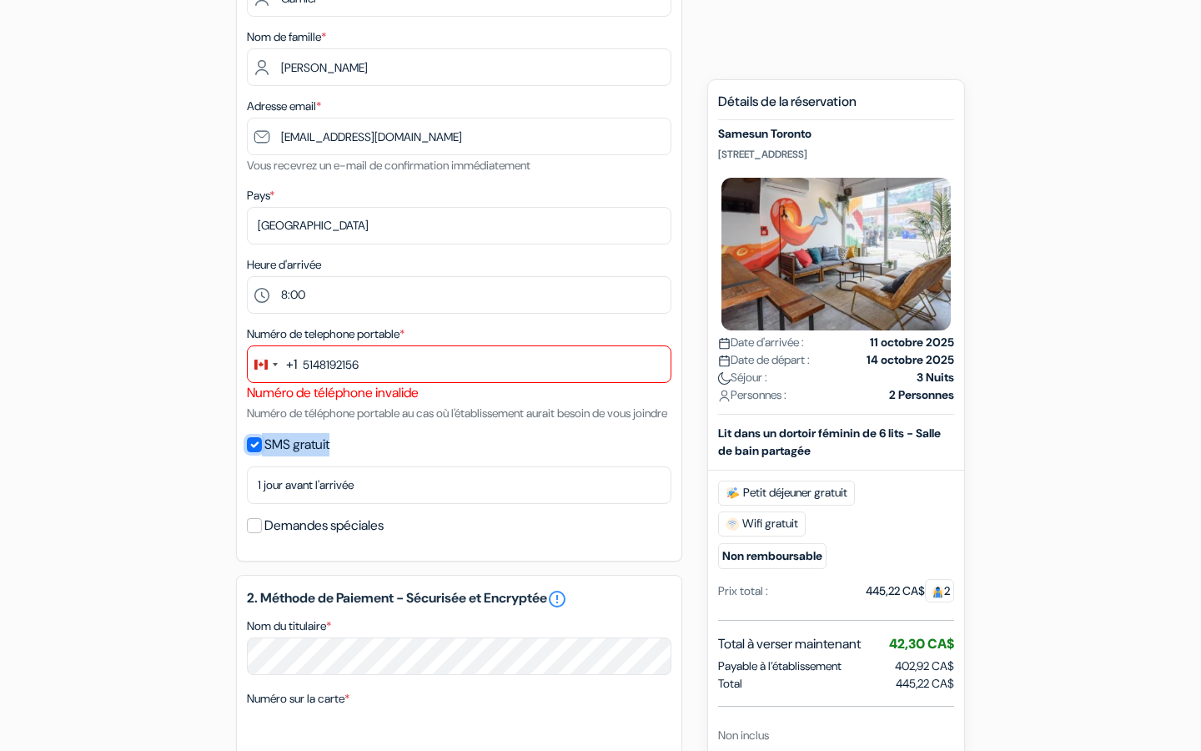
click at [261, 452] on input "SMS gratuit" at bounding box center [254, 444] width 15 height 15
checkbox input "false"
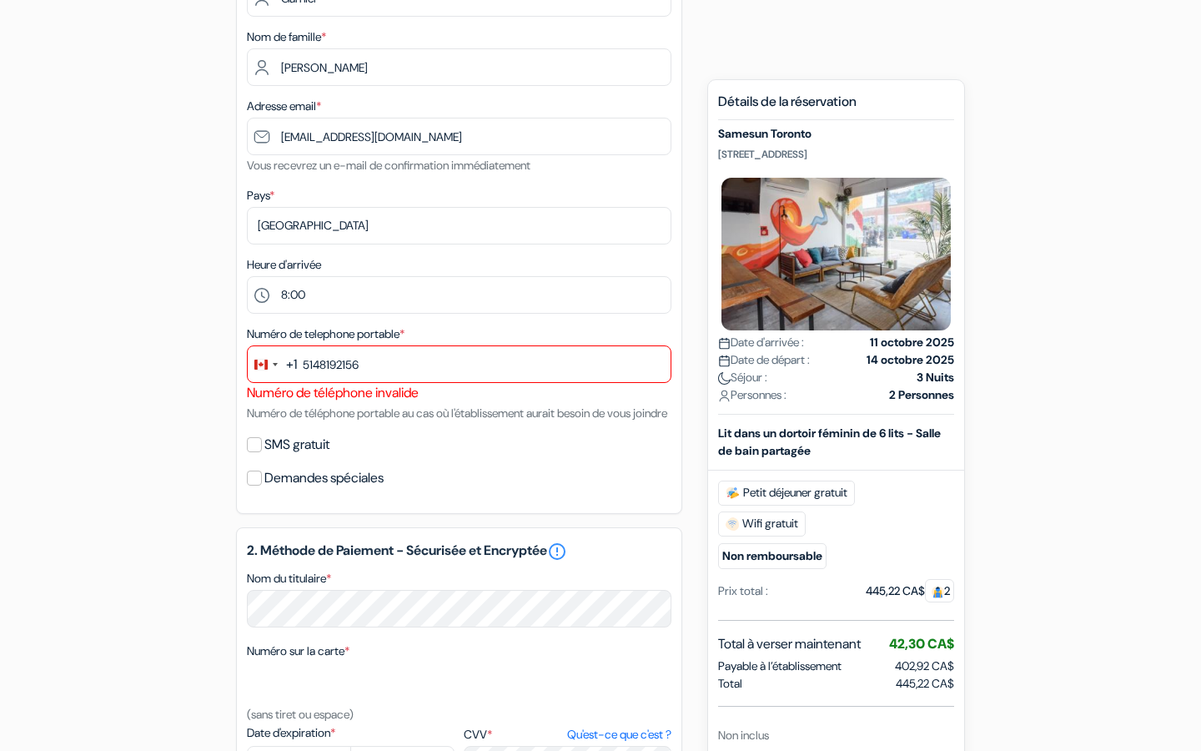
click at [259, 490] on div "Demandes spéciales" at bounding box center [459, 477] width 425 height 23
click at [259, 486] on input "Demandes spéciales" at bounding box center [254, 478] width 15 height 15
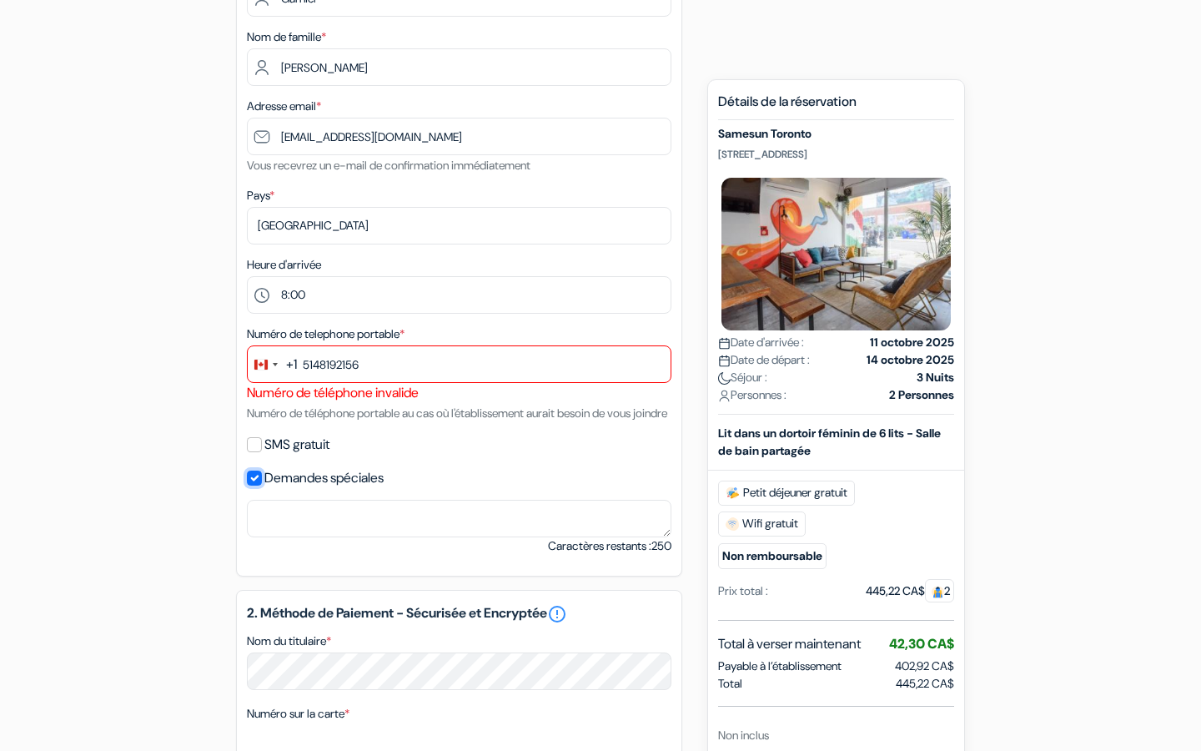
click at [250, 486] on input "Demandes spéciales" at bounding box center [254, 478] width 15 height 15
checkbox input "false"
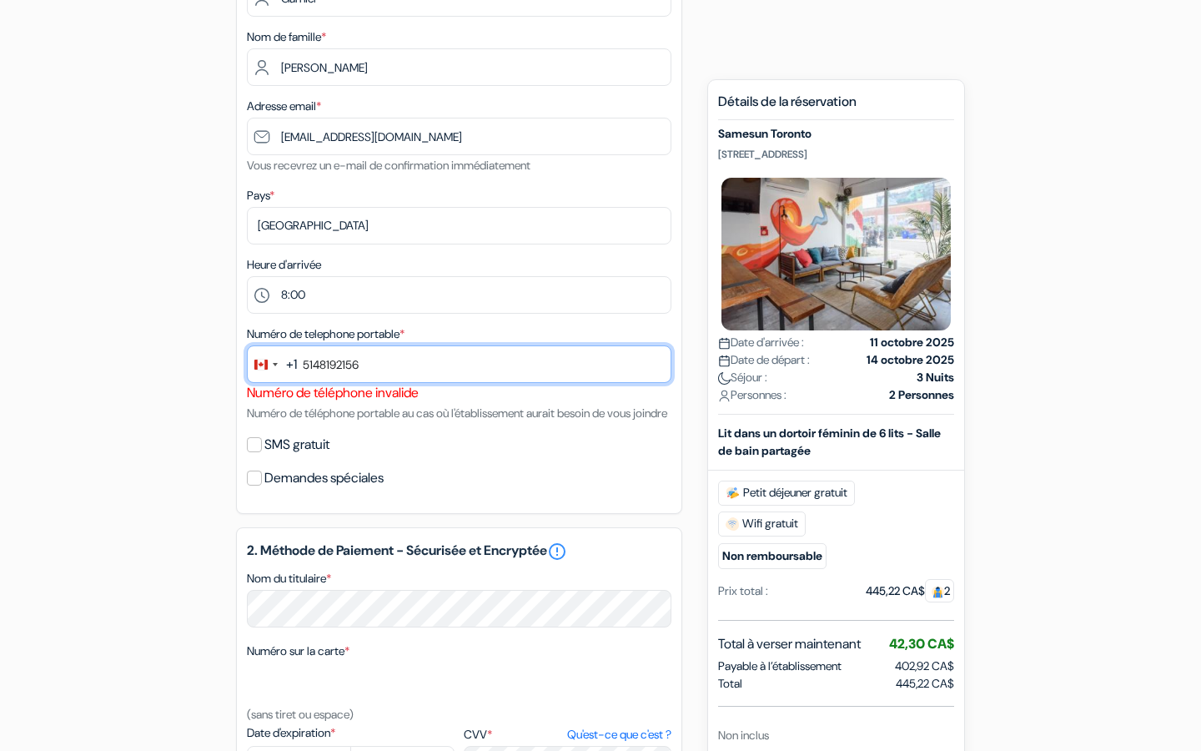
click at [394, 365] on input "5148192156" at bounding box center [459, 364] width 425 height 38
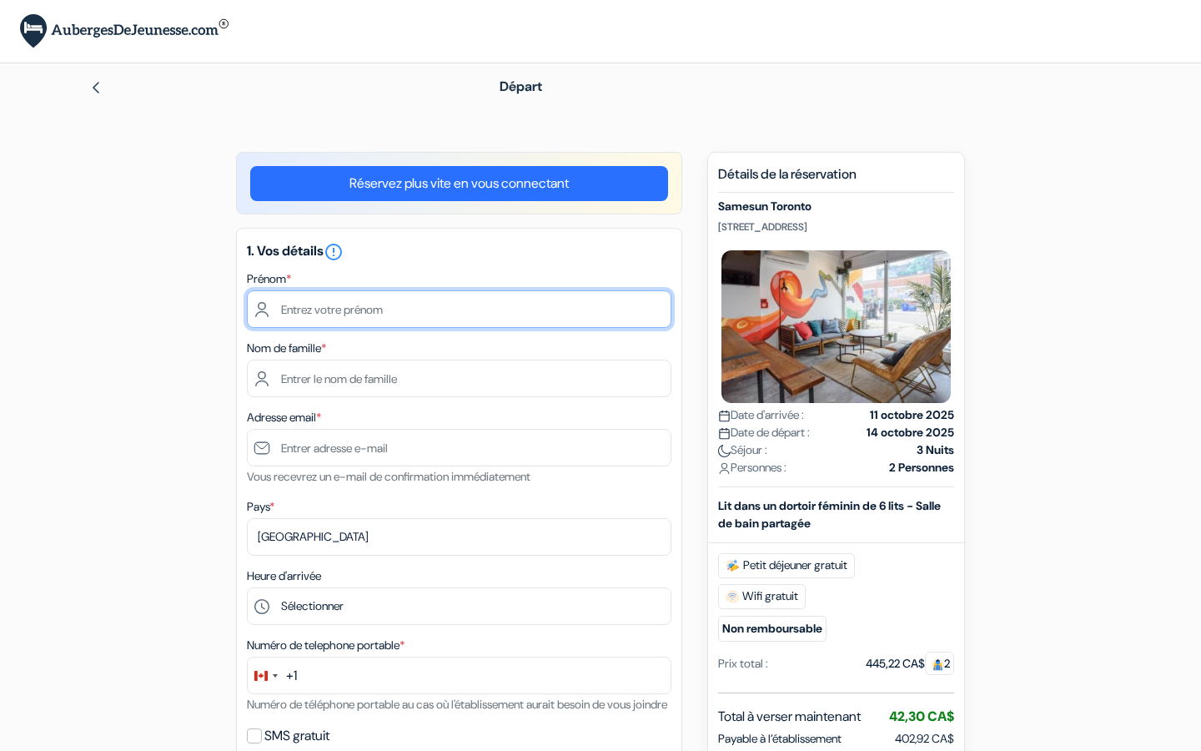
click at [518, 313] on input "text" at bounding box center [459, 309] width 425 height 38
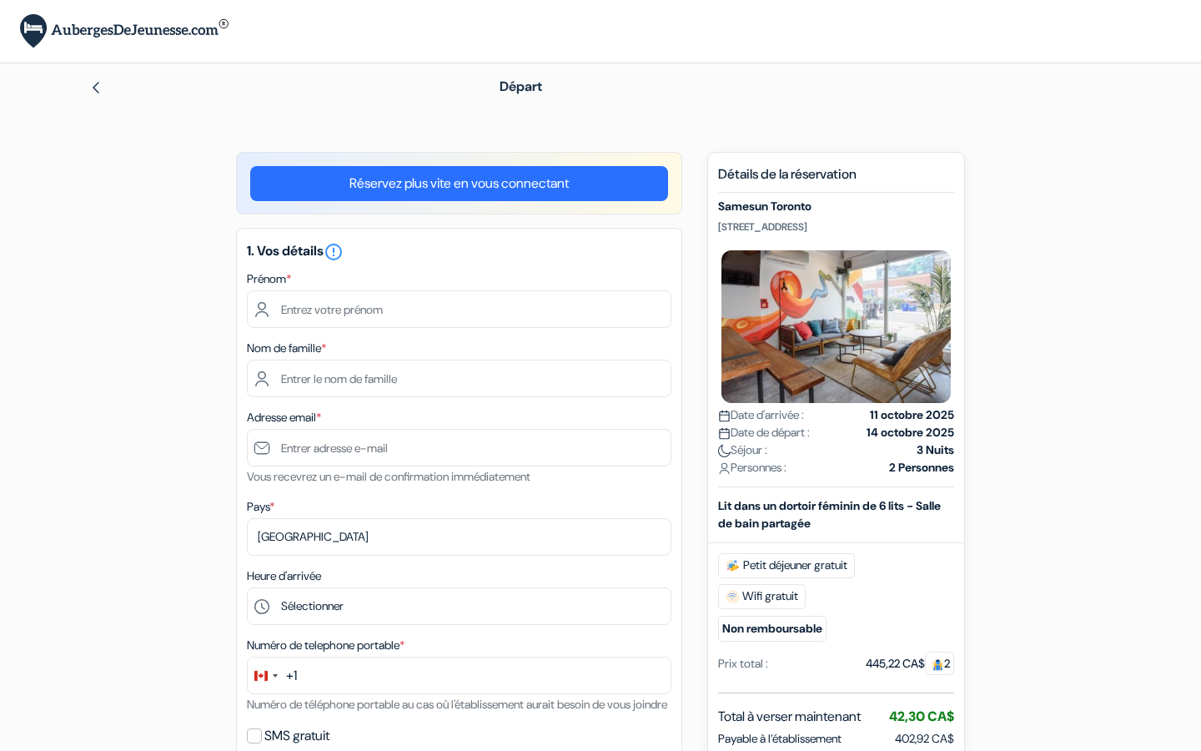
drag, startPoint x: 839, startPoint y: 199, endPoint x: 824, endPoint y: 207, distance: 17.2
click at [824, 209] on div "Détails de la réservation Samesun [GEOGRAPHIC_DATA] [STREET_ADDRESS] Date d'arr…" at bounding box center [836, 557] width 236 height 783
copy h5 "Samesun Toronto"
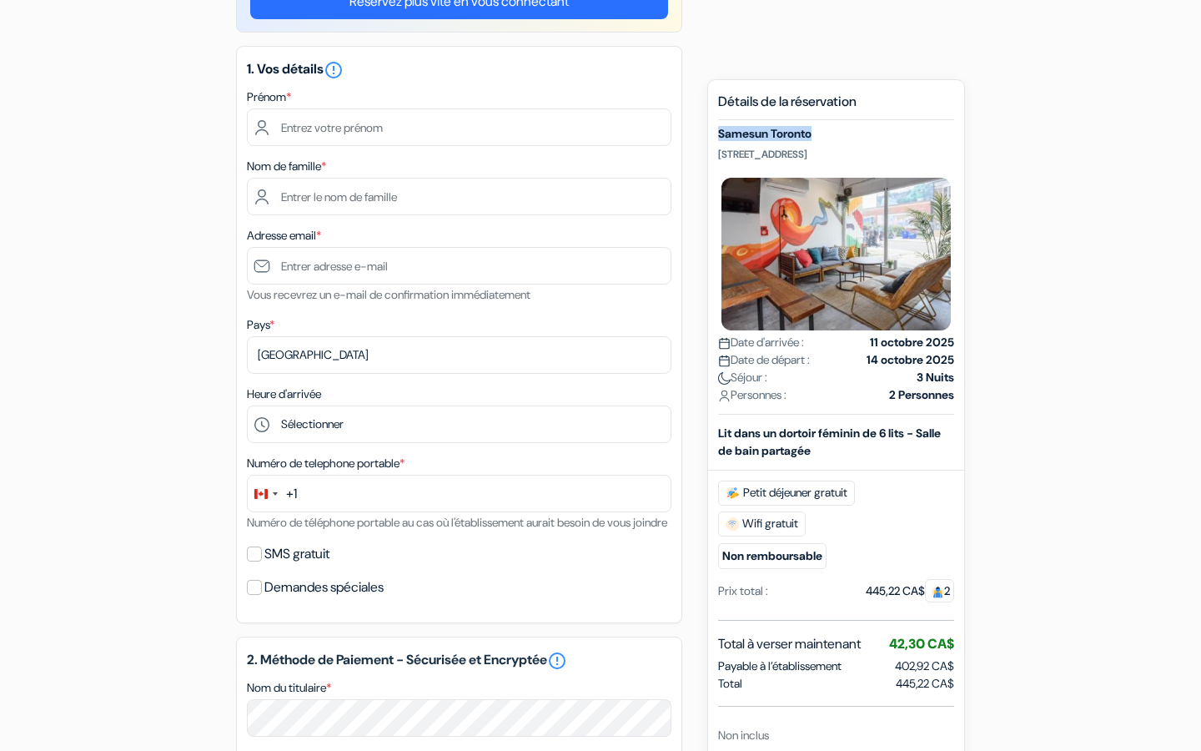
scroll to position [241, 0]
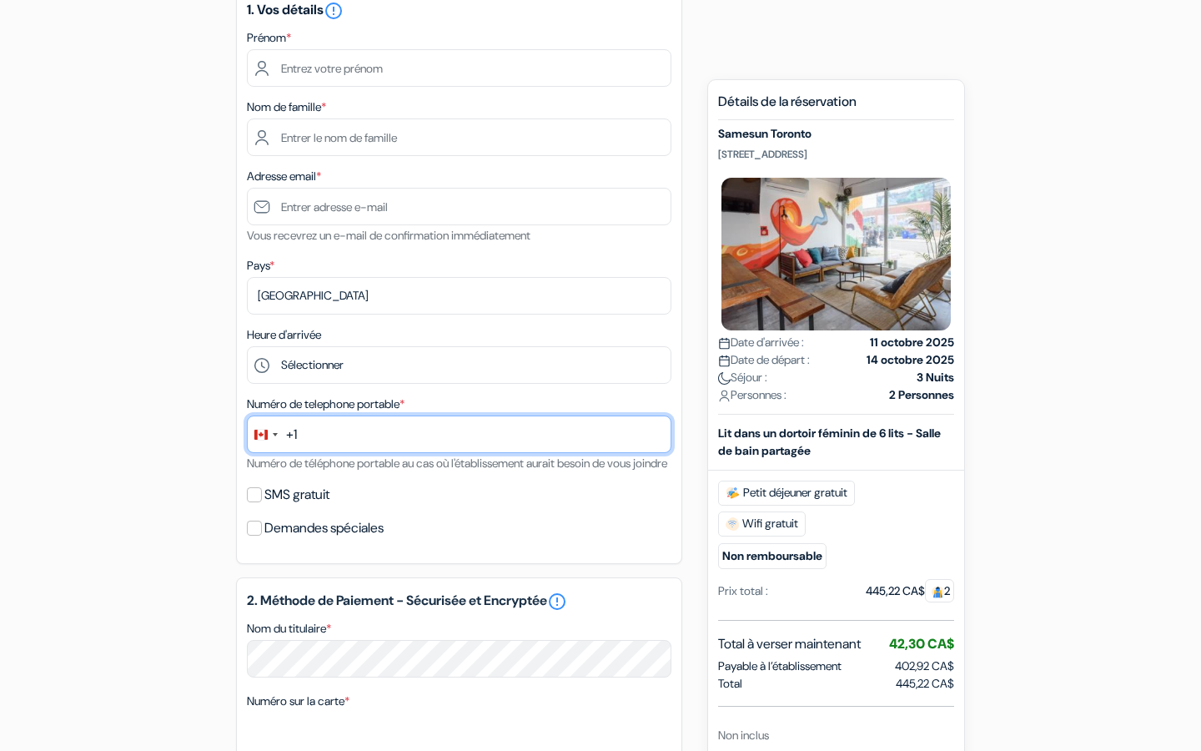
click at [313, 438] on input "text" at bounding box center [459, 434] width 425 height 38
type input "5148192156"
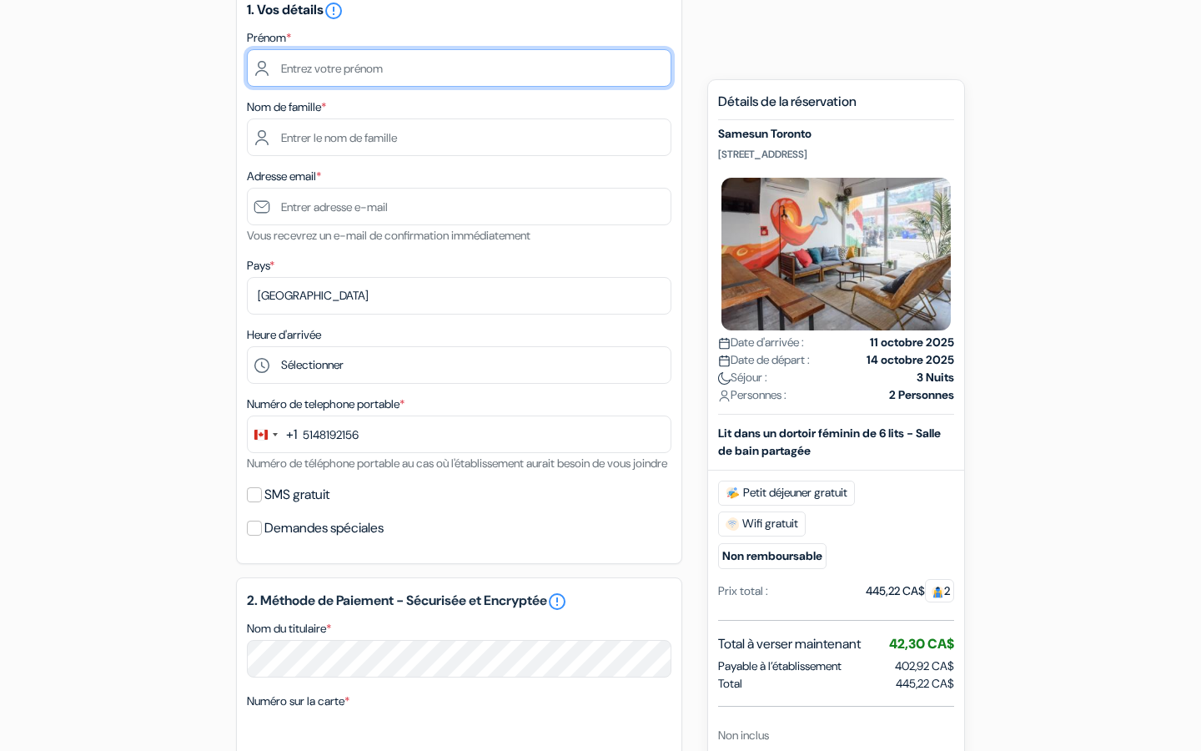
type input "Garnier"
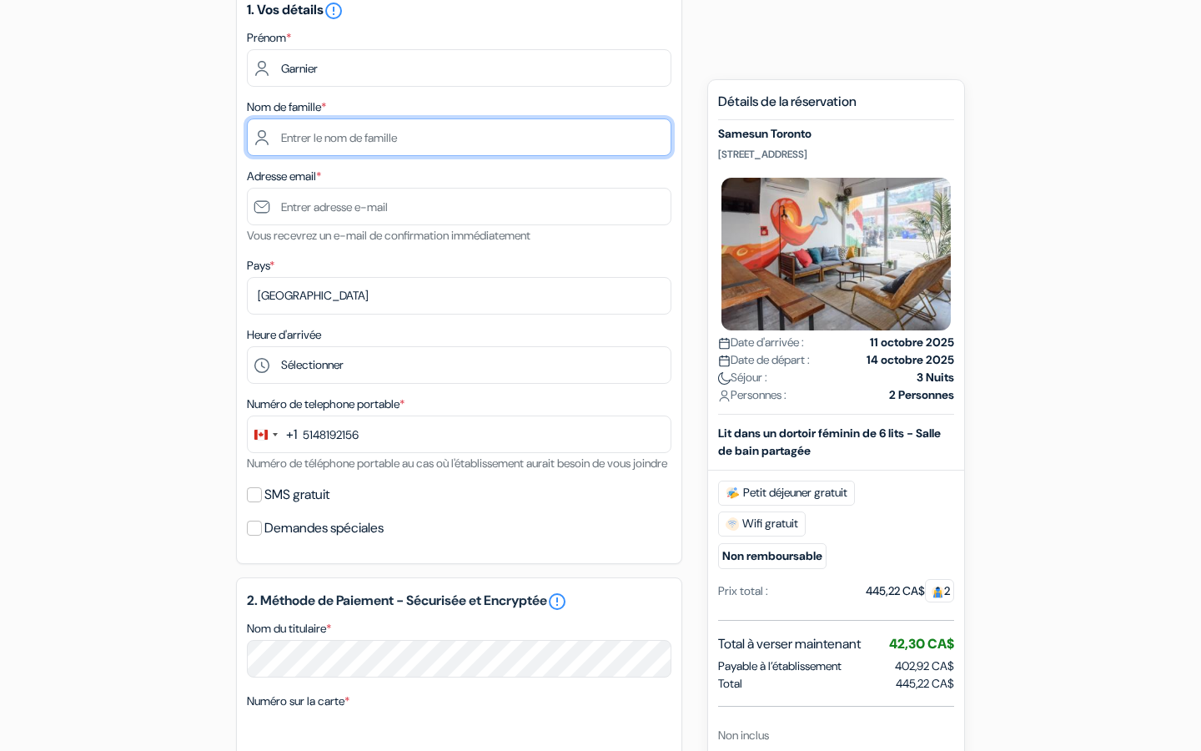
type input "[PERSON_NAME]"
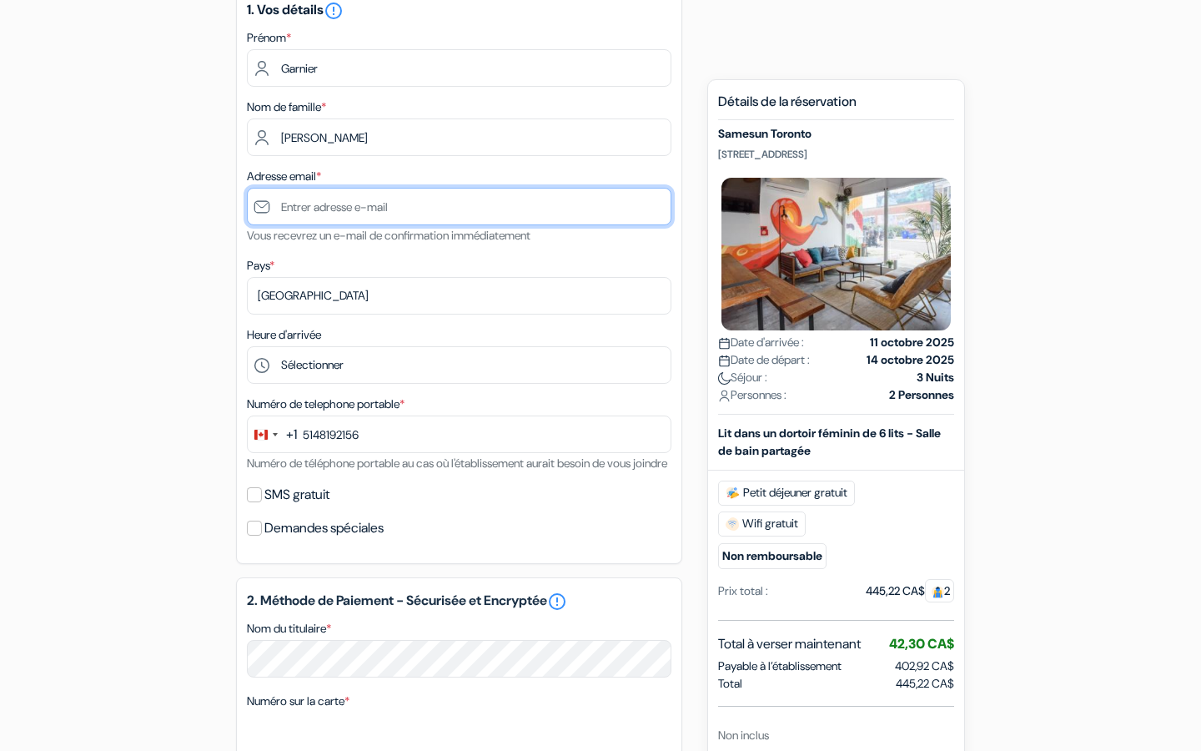
type input "[EMAIL_ADDRESS][DOMAIN_NAME]"
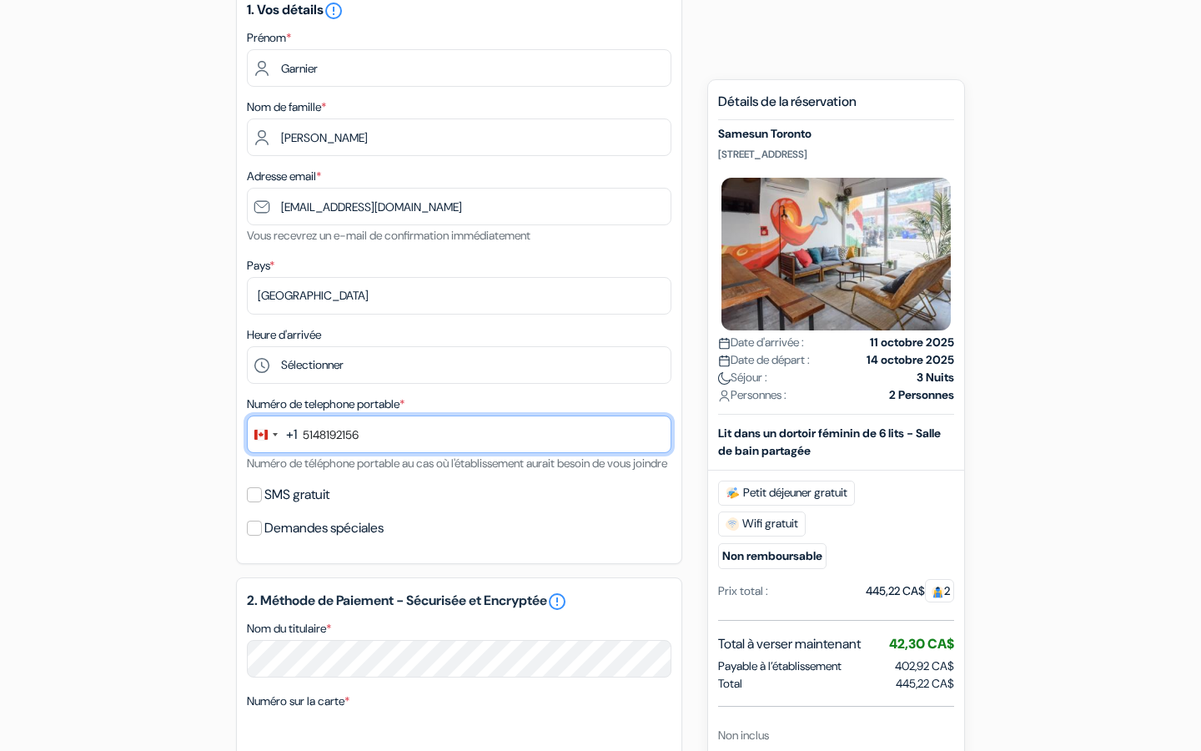
click at [426, 418] on input "5148192156" at bounding box center [459, 434] width 425 height 38
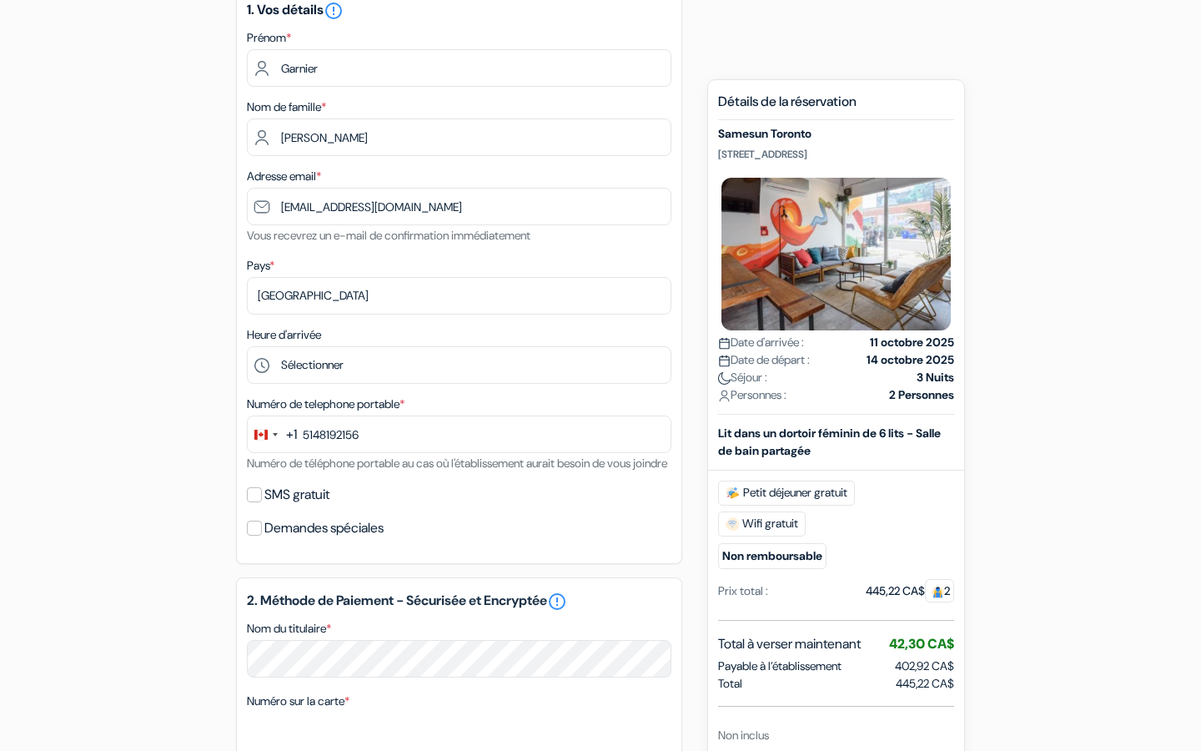
click at [434, 337] on div "Heure d'arrivée Sélectionner 1:00 2:00 3:00 4:00 5:00 6:00 7:00 8:00 9:00 10:00…" at bounding box center [459, 354] width 425 height 59
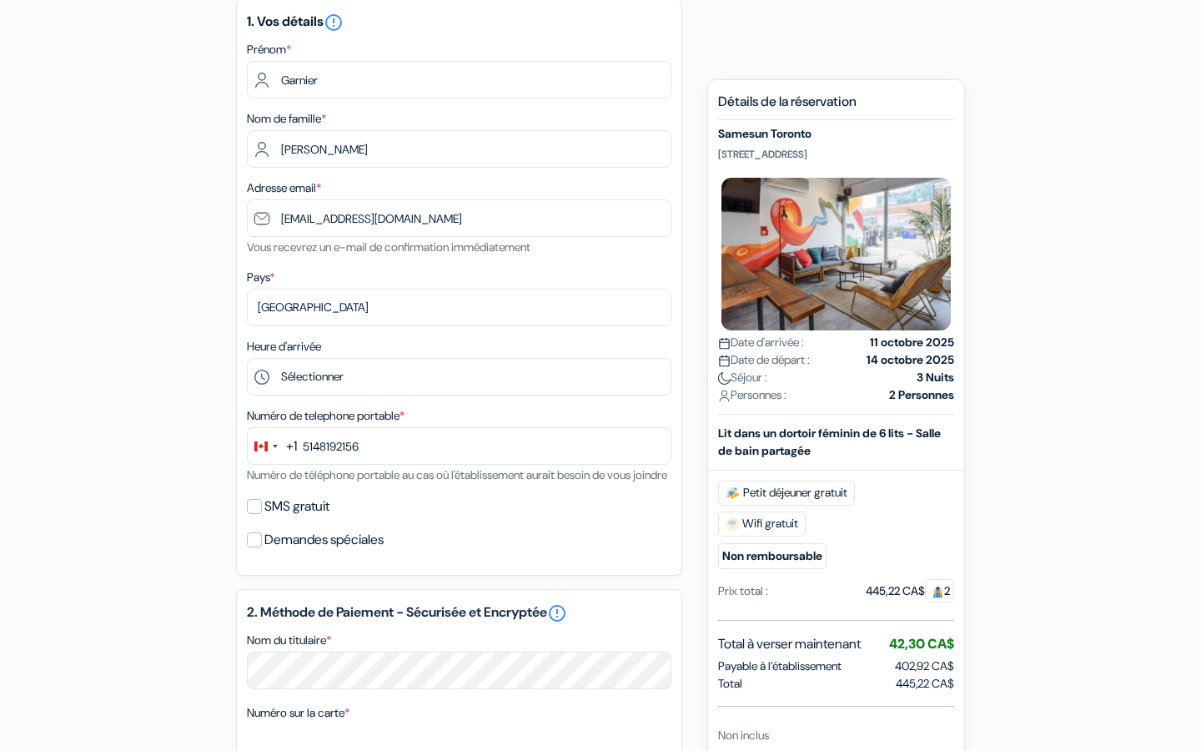
scroll to position [236, 0]
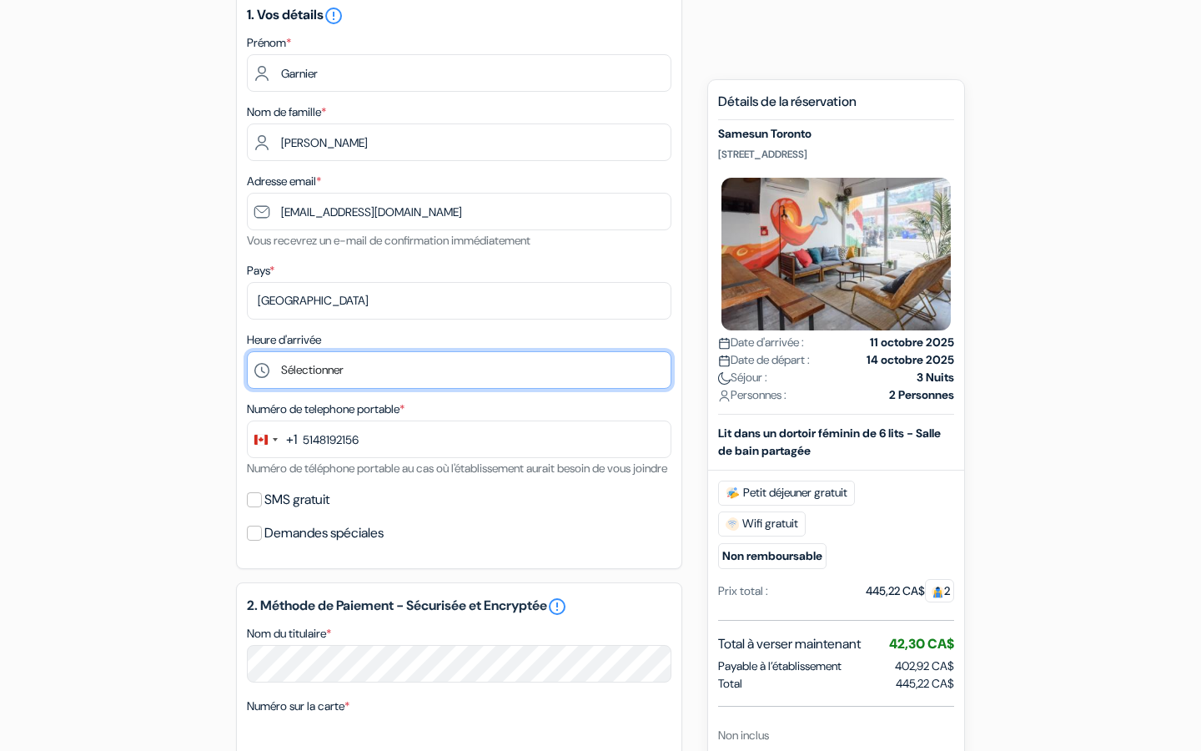
click at [397, 375] on select "Sélectionner 1:00 2:00 3:00 4:00 5:00 6:00 7:00 8:00 9:00 10:00 11:00 12:00 13:…" at bounding box center [459, 370] width 425 height 38
click at [247, 353] on select "Sélectionner 1:00 2:00 3:00 4:00 5:00 6:00 7:00 8:00 9:00 10:00 11:00 12:00 13:…" at bounding box center [459, 370] width 425 height 38
click at [367, 372] on select "Sélectionner 1:00 2:00 3:00 4:00 5:00 6:00 7:00 8:00 9:00 10:00 11:00 12:00 13:…" at bounding box center [459, 370] width 425 height 38
select select "8"
click at [247, 353] on select "Sélectionner 1:00 2:00 3:00 4:00 5:00 6:00 7:00 8:00 9:00 10:00 11:00 12:00 13:…" at bounding box center [459, 370] width 425 height 38
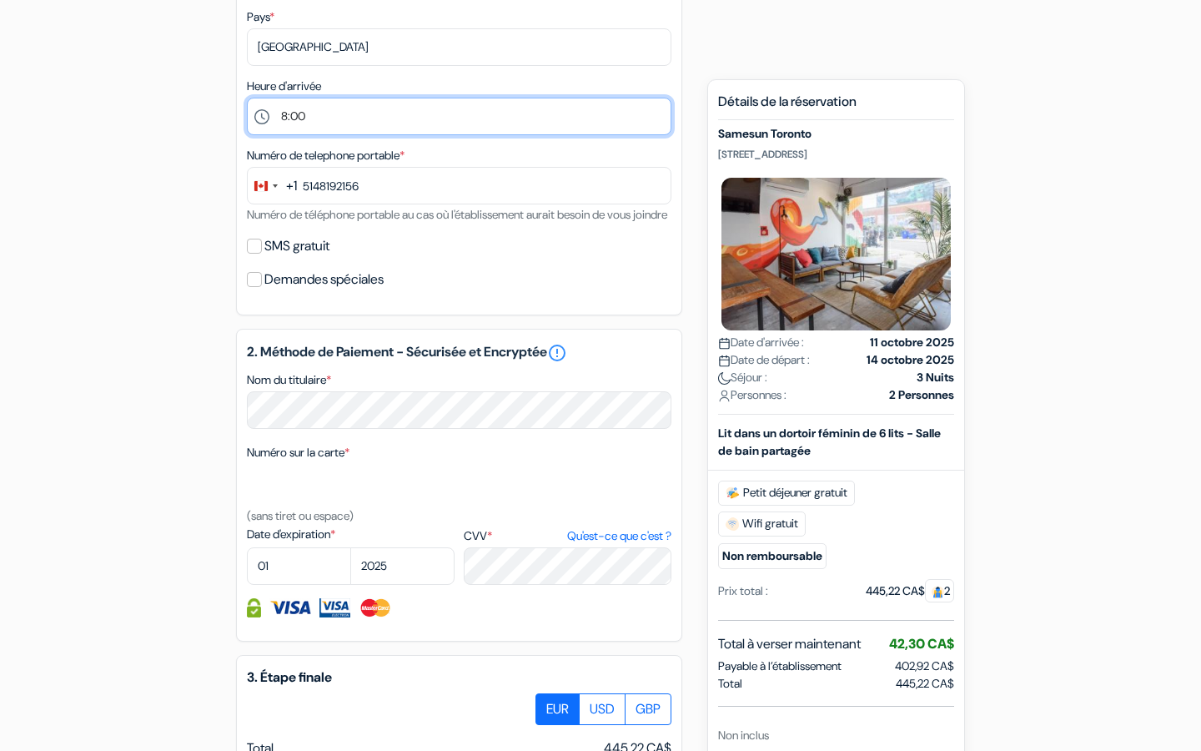
scroll to position [581, 0]
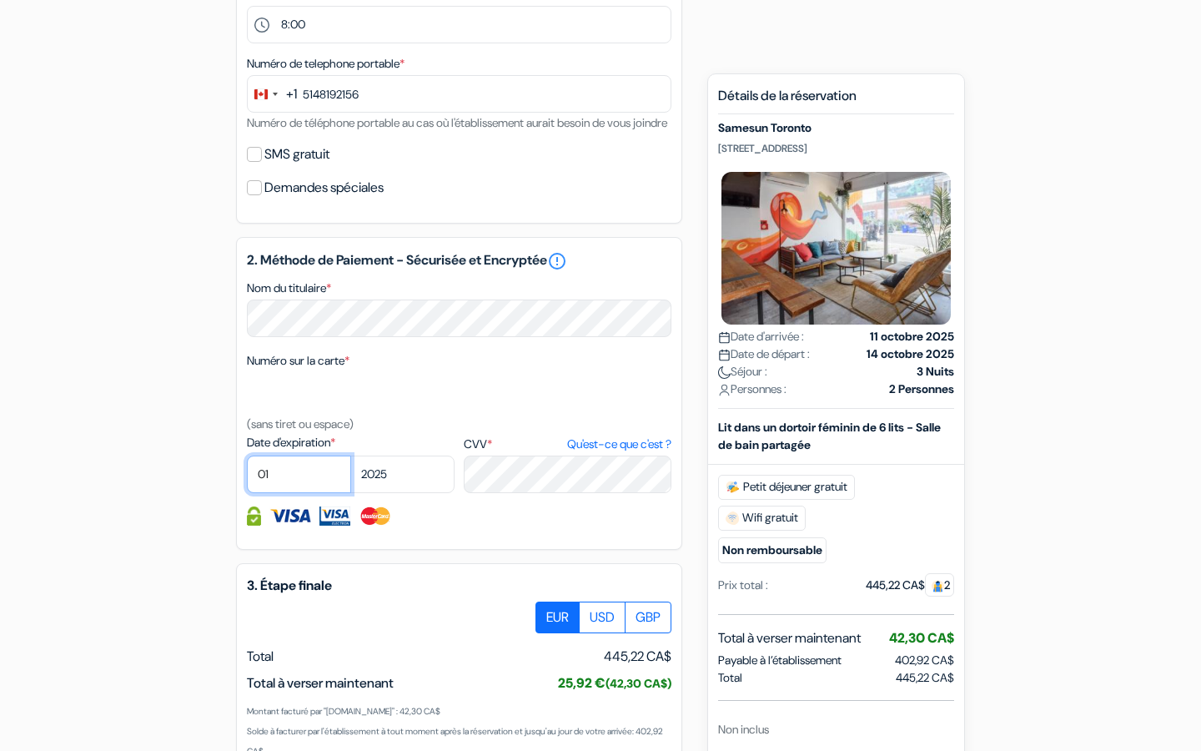
select select "07"
select select "2030"
click at [475, 550] on div "2. Méthode de Paiement - Sécurisée et Encryptée error_outline Nom du titulaire …" at bounding box center [459, 393] width 446 height 313
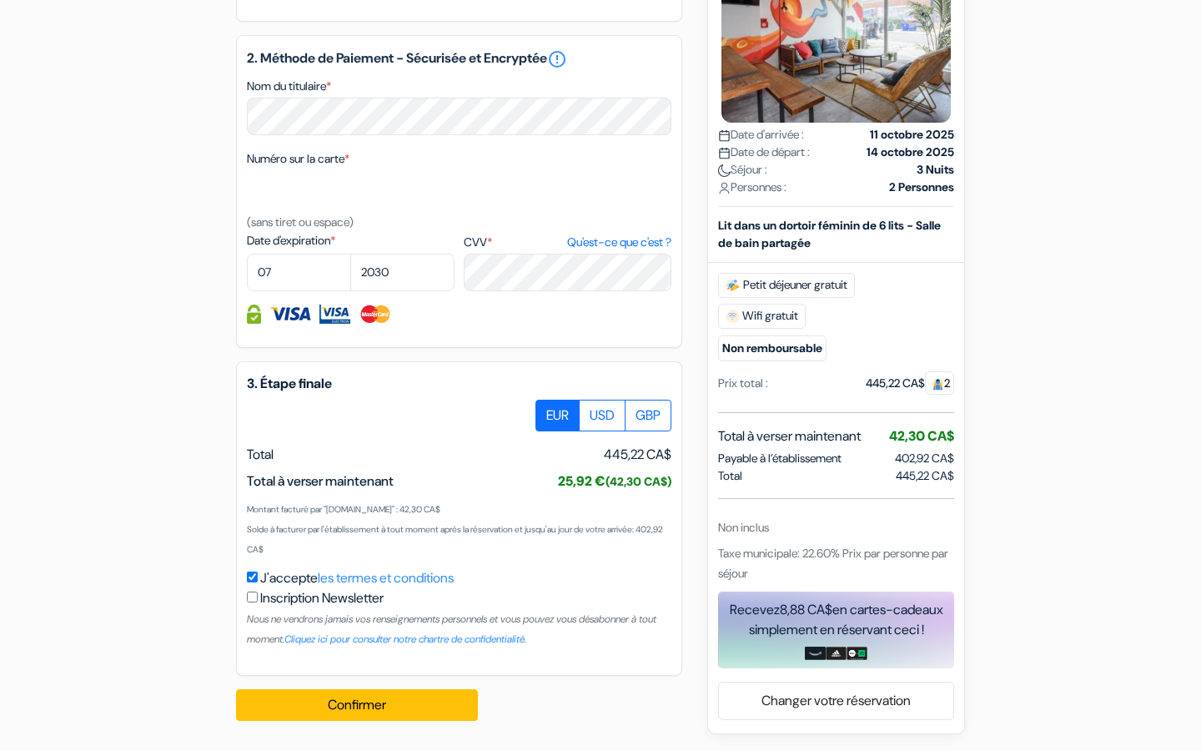
scroll to position [807, 0]
click at [390, 705] on button "Confirmer Loading..." at bounding box center [357, 705] width 242 height 32
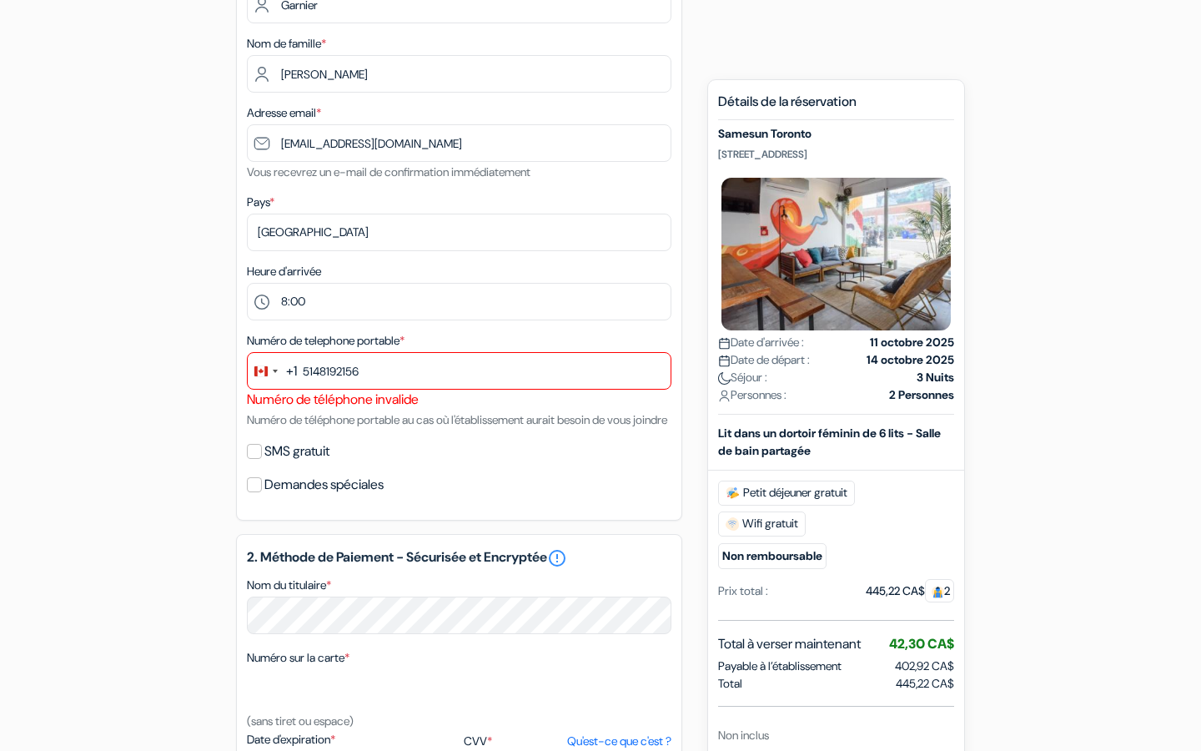
scroll to position [304, 0]
click at [432, 380] on input "5148192156" at bounding box center [459, 372] width 425 height 38
click at [305, 370] on input "5148192156" at bounding box center [459, 372] width 425 height 38
click at [325, 373] on input "(5148192156" at bounding box center [459, 372] width 425 height 38
click at [392, 430] on div "Numéro de telephone portable * +1 244 results found No results found [GEOGRAPHI…" at bounding box center [459, 380] width 425 height 99
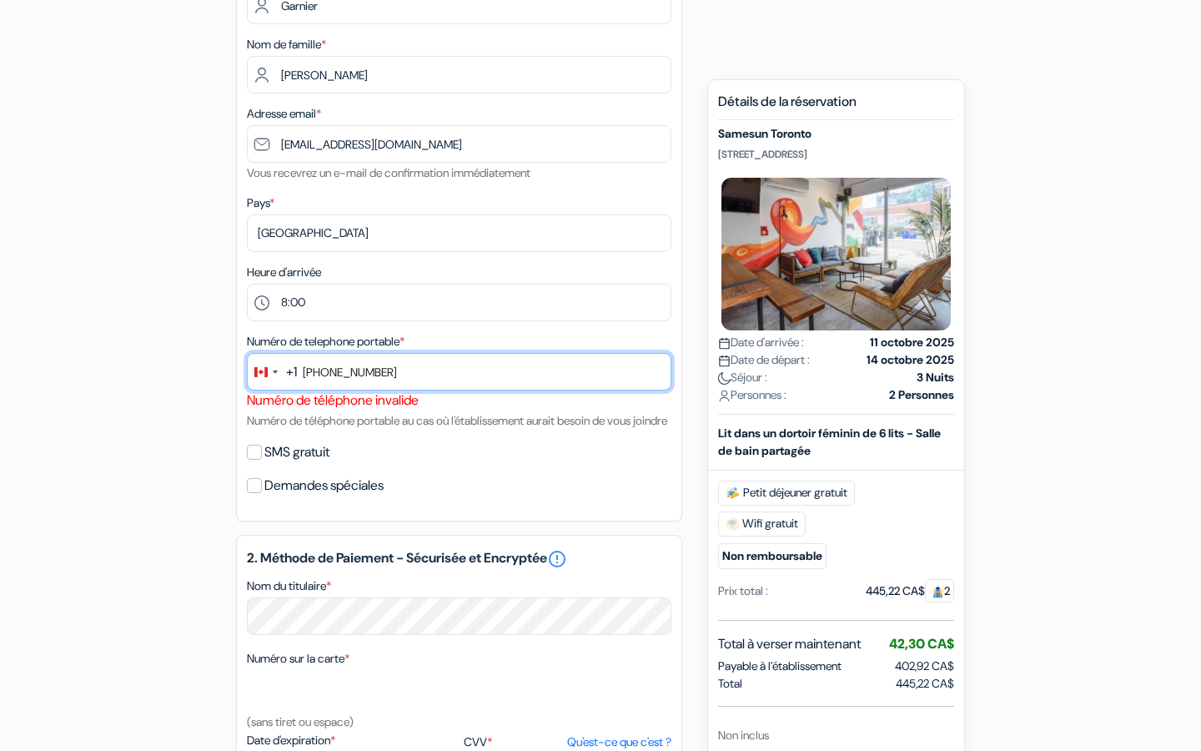
click at [408, 381] on input "[PHONE_NUMBER]" at bounding box center [459, 372] width 425 height 38
click at [353, 375] on input "[PHONE_NUMBER]" at bounding box center [459, 372] width 425 height 38
click at [390, 430] on div "Numéro de telephone portable * +1 244 results found No results found [GEOGRAPHI…" at bounding box center [459, 380] width 425 height 99
click at [353, 375] on input "[PHONE_NUMBER]" at bounding box center [459, 372] width 425 height 38
click at [355, 373] on input "[PHONE_NUMBER]" at bounding box center [459, 372] width 425 height 38
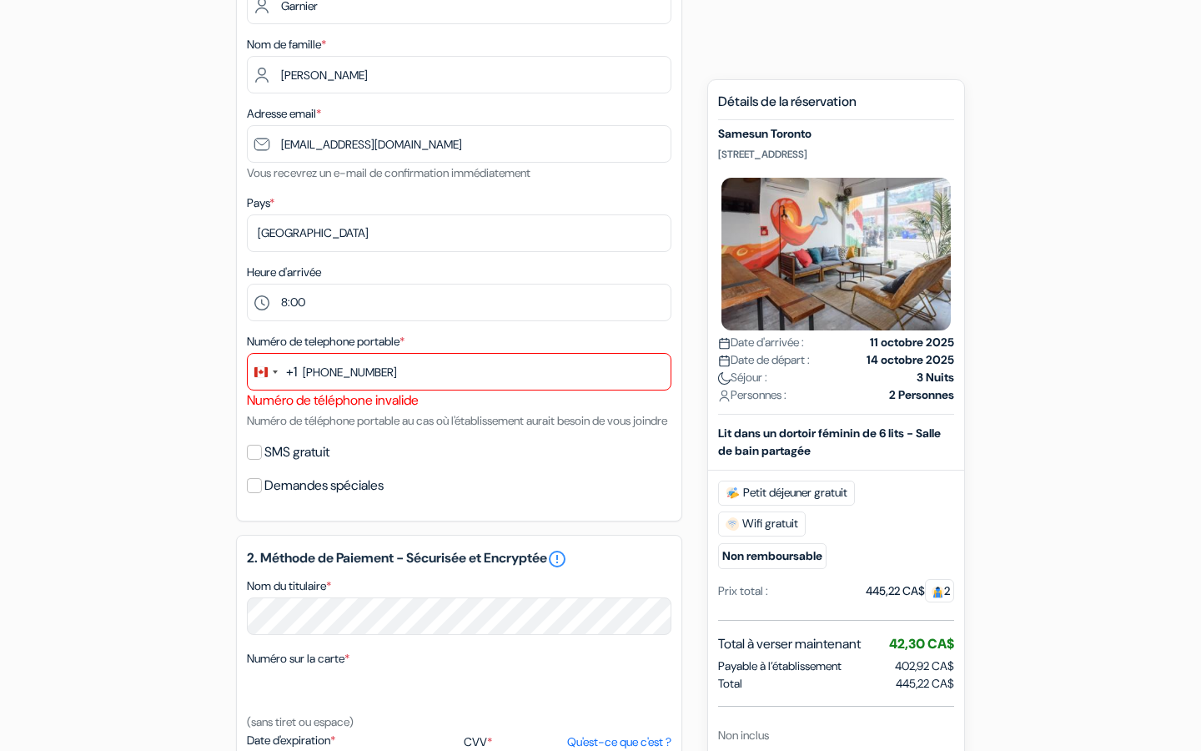
click at [424, 491] on div "1. Vos détails error_outline Prénom * Garnier Nom de famille * [PERSON_NAME] Ad…" at bounding box center [459, 222] width 446 height 597
click at [335, 377] on input "[PHONE_NUMBER]" at bounding box center [459, 372] width 425 height 38
type input "[PHONE_NUMBER]"
click at [422, 464] on div "SMS gratuit" at bounding box center [459, 451] width 425 height 23
click at [398, 379] on input "[PHONE_NUMBER]" at bounding box center [459, 372] width 425 height 38
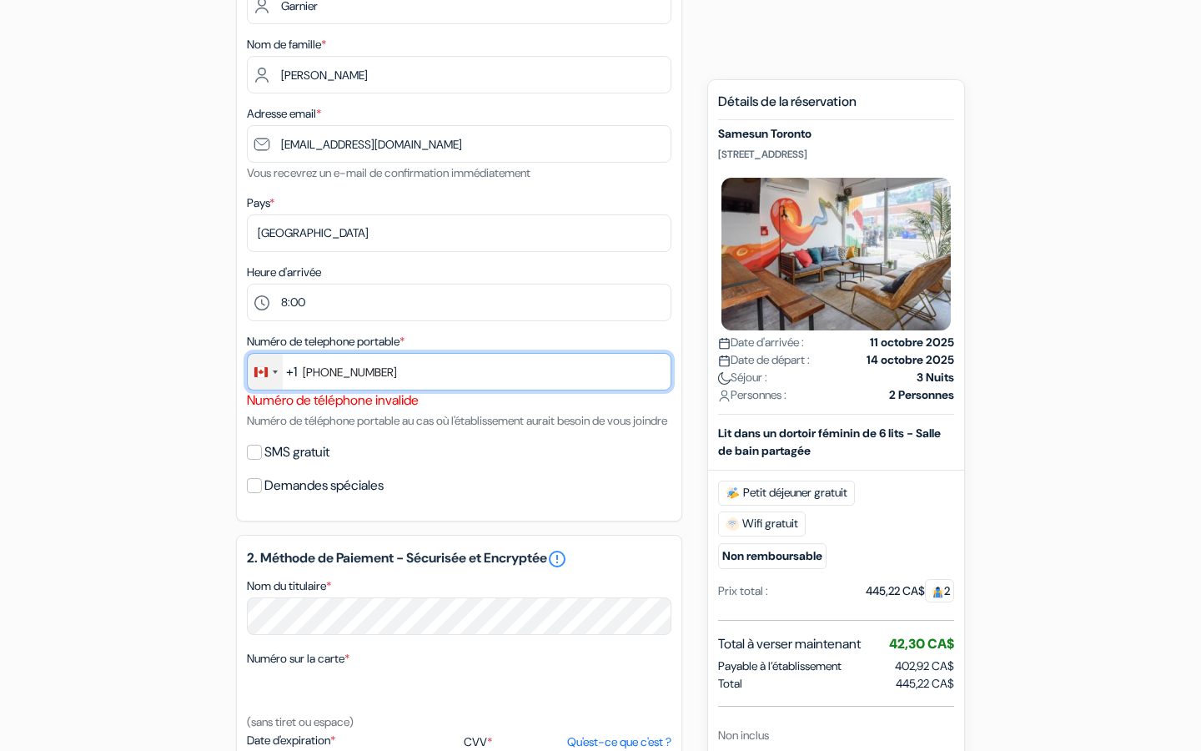
drag, startPoint x: 398, startPoint y: 379, endPoint x: 264, endPoint y: 377, distance: 134.3
click at [264, 378] on div "+1 244 results found No results found [GEOGRAPHIC_DATA] +93 [GEOGRAPHIC_DATA] +…" at bounding box center [459, 372] width 425 height 38
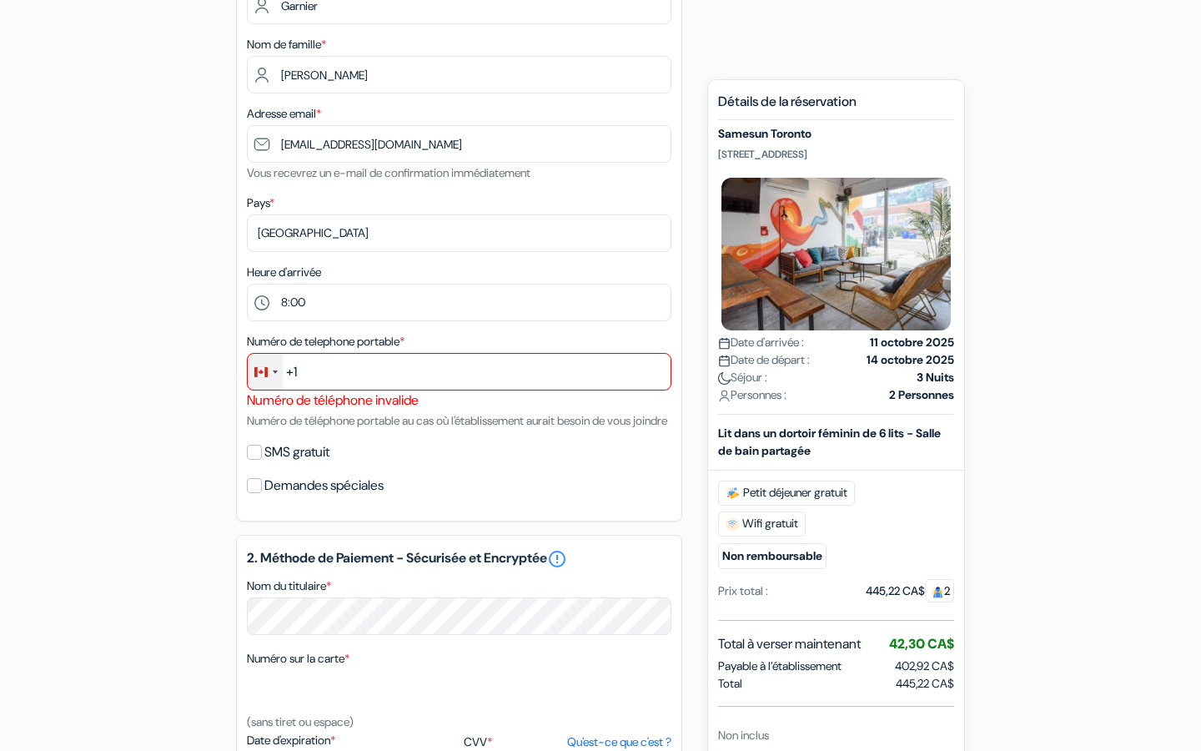
click at [274, 374] on div "Change country, selected Canada (+1)" at bounding box center [275, 371] width 5 height 3
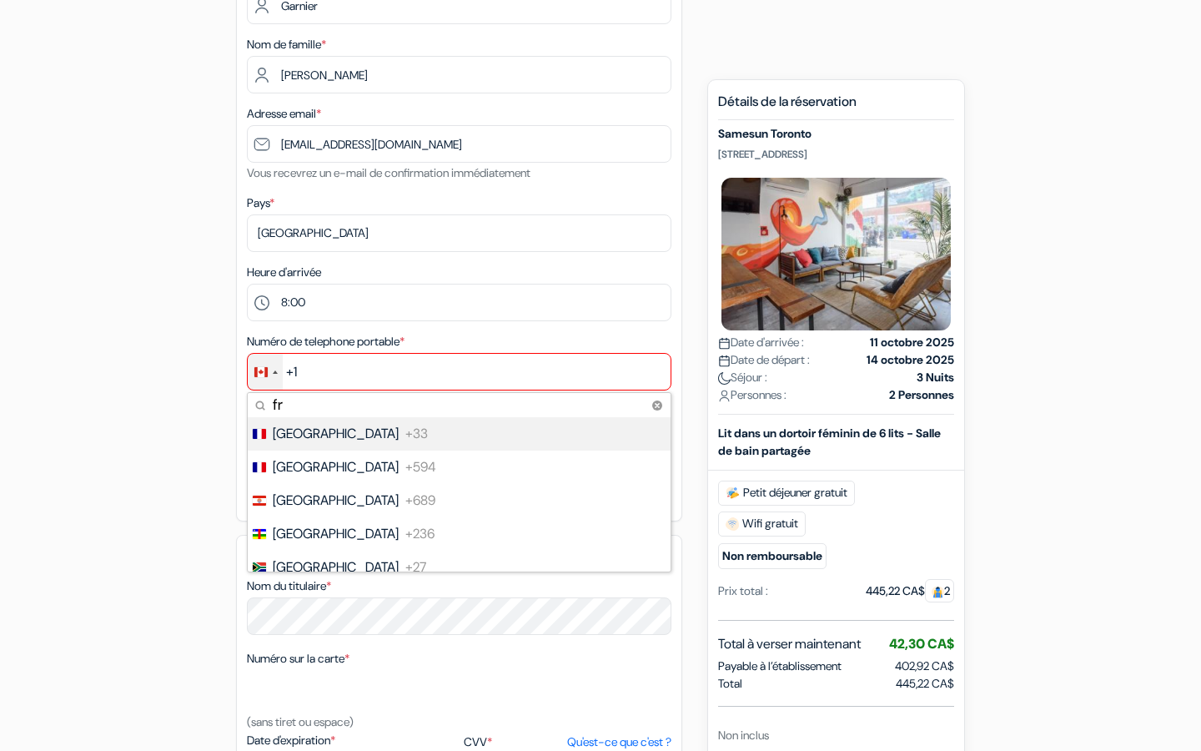
type input "fr"
click at [345, 438] on li "France +33" at bounding box center [458, 433] width 425 height 33
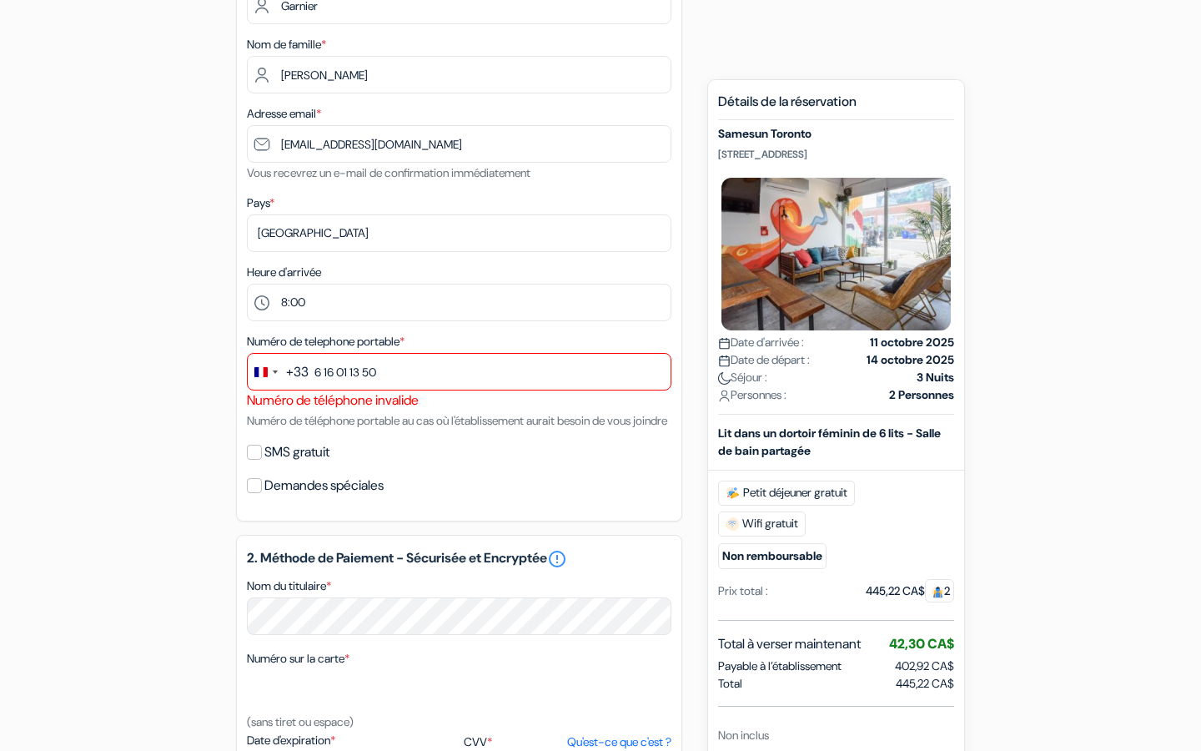
click at [480, 464] on div "SMS gratuit" at bounding box center [459, 451] width 425 height 23
click at [419, 371] on input "6 16 01 13 50" at bounding box center [459, 372] width 425 height 38
type input "6 16 01 13 50"
click at [372, 430] on div "Numéro de telephone portable * +33 fr 5 results found No results found [GEOGRAP…" at bounding box center [459, 380] width 425 height 99
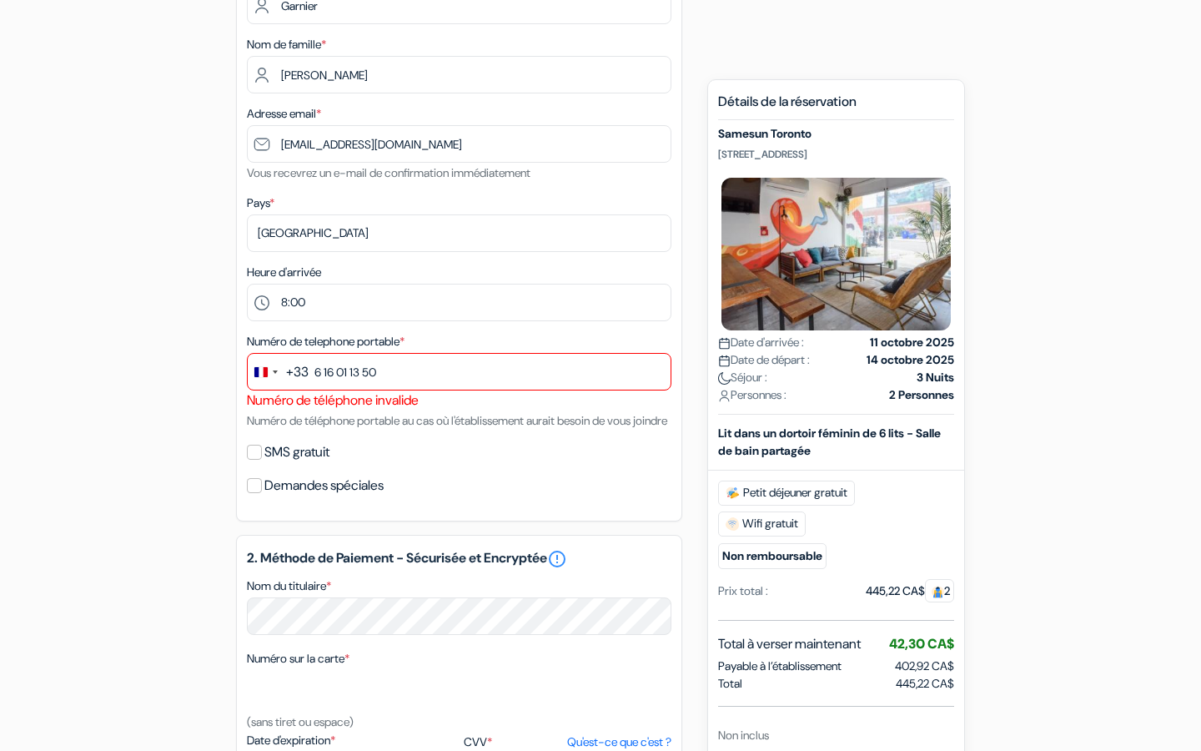
scroll to position [827, 0]
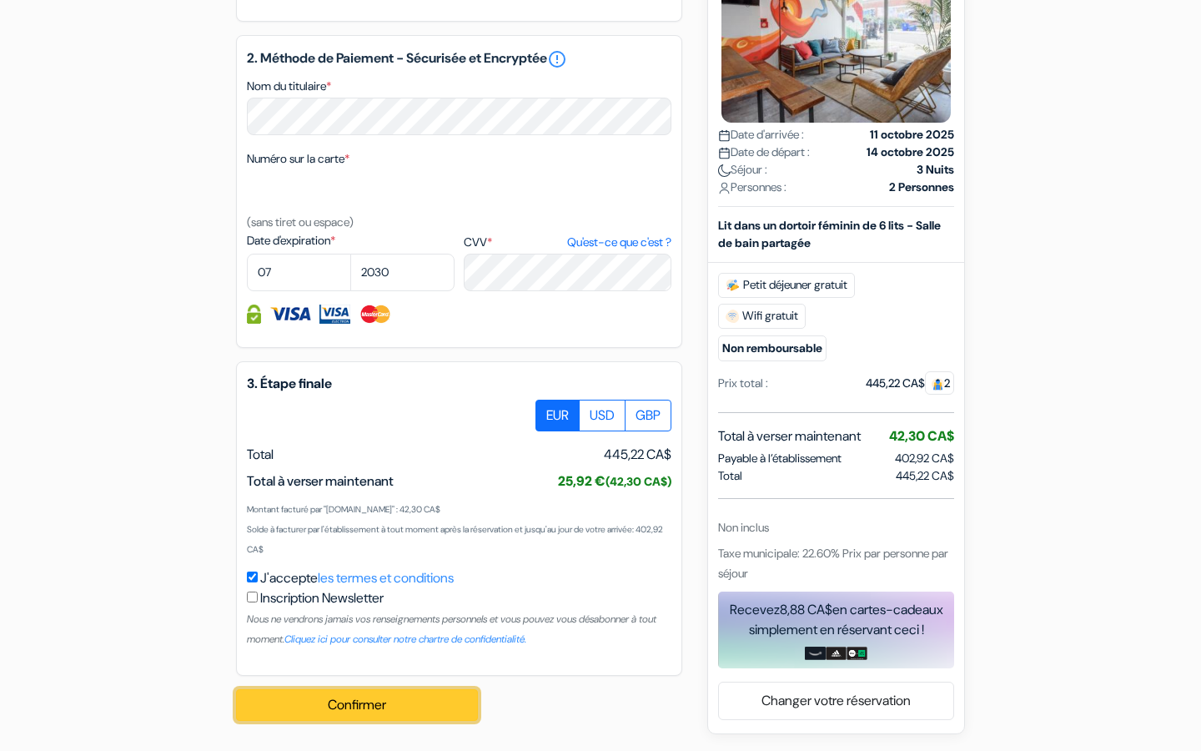
click at [380, 702] on button "Confirmer Loading..." at bounding box center [357, 705] width 242 height 32
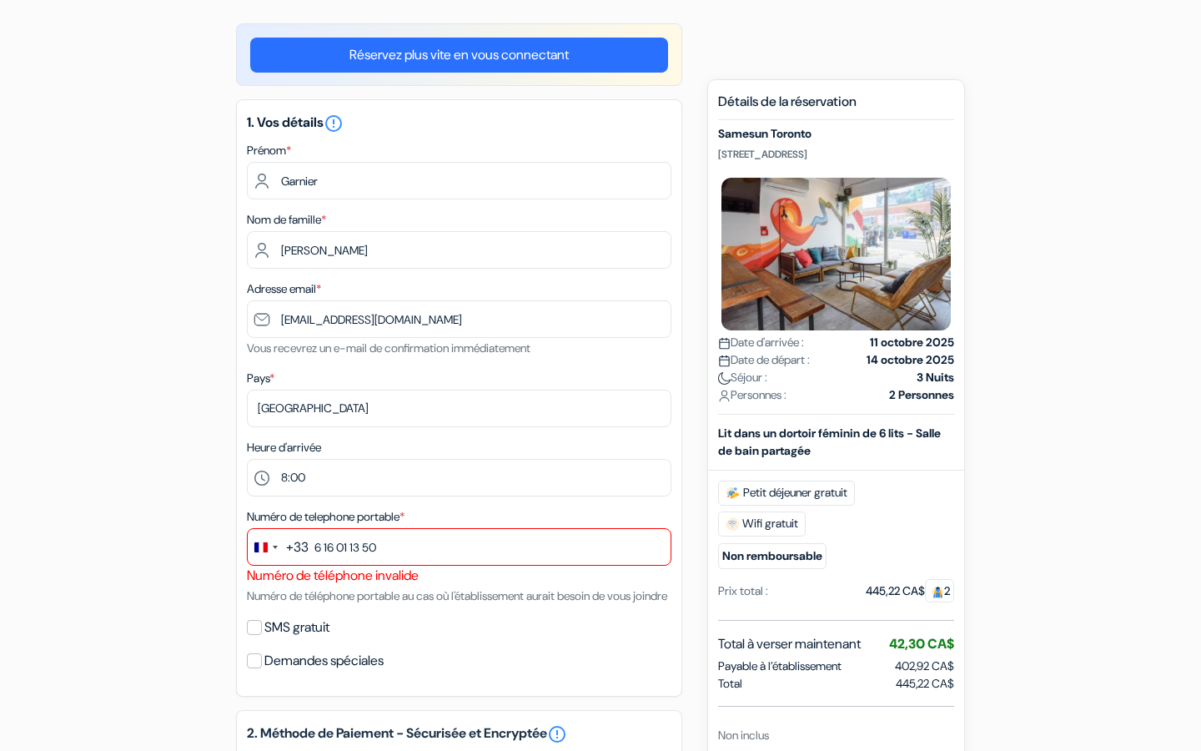
scroll to position [0, 0]
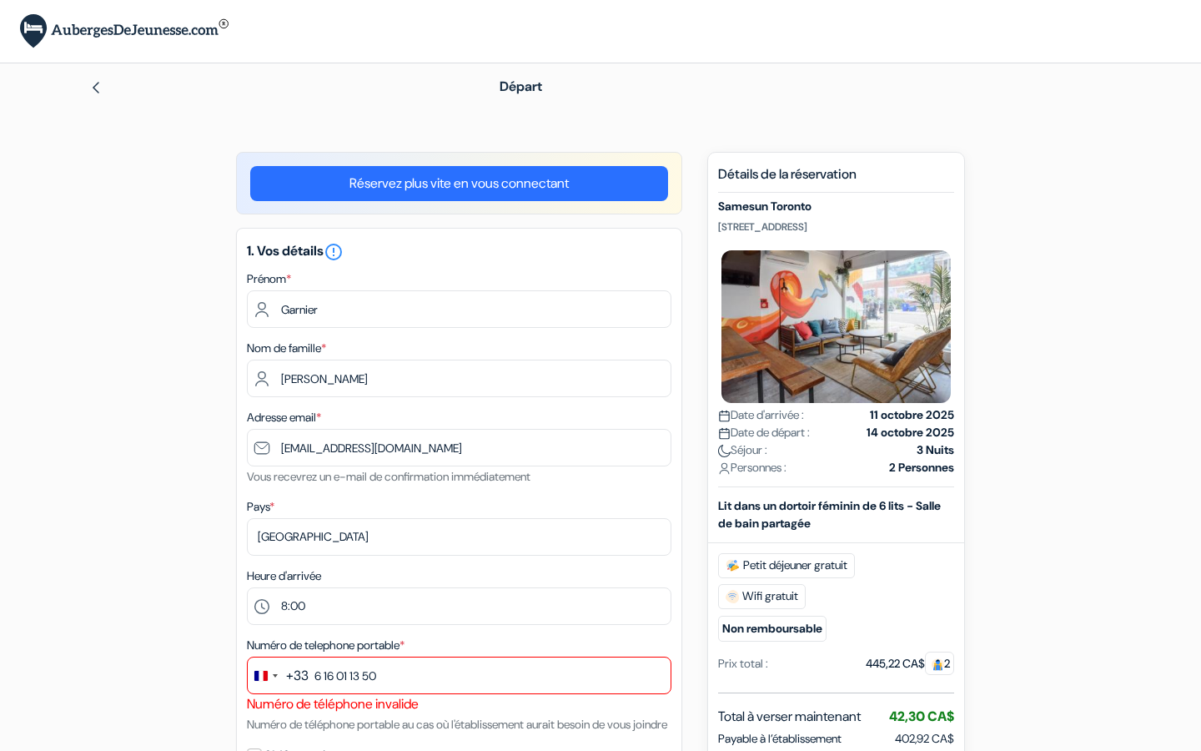
click at [604, 186] on link "Réservez plus vite en vous connectant" at bounding box center [459, 183] width 418 height 35
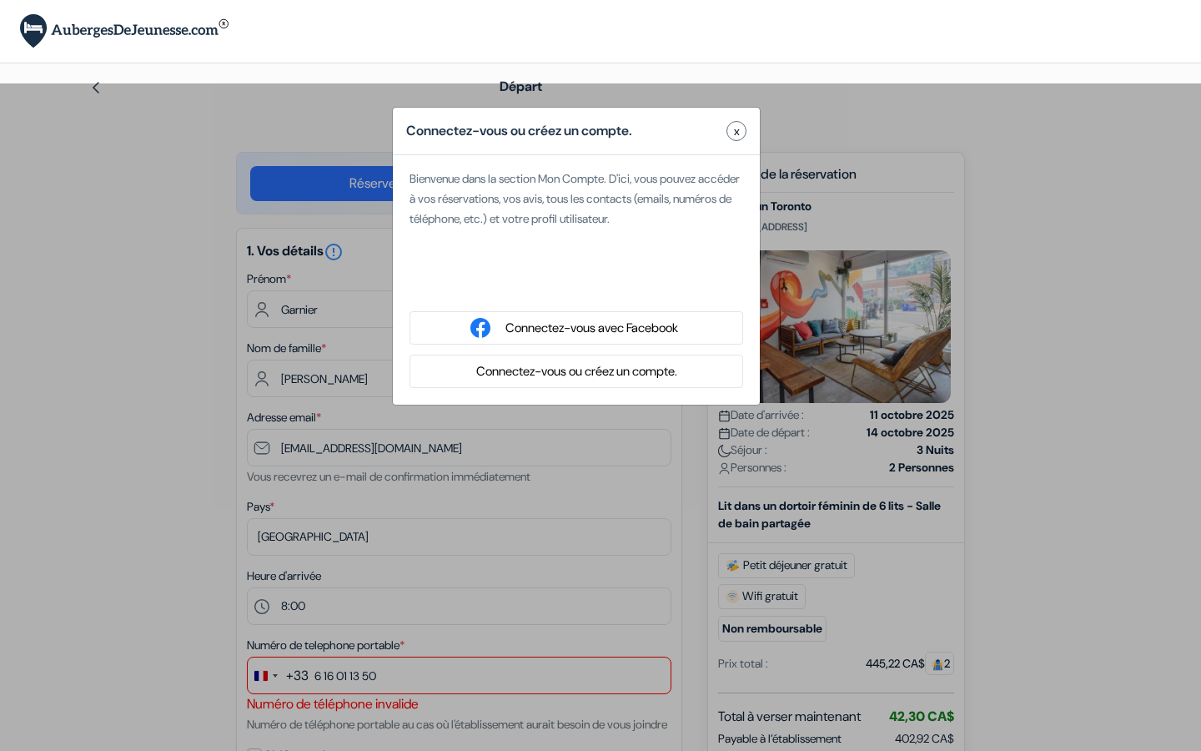
type input "[PERSON_NAME]"
type input "garnier"
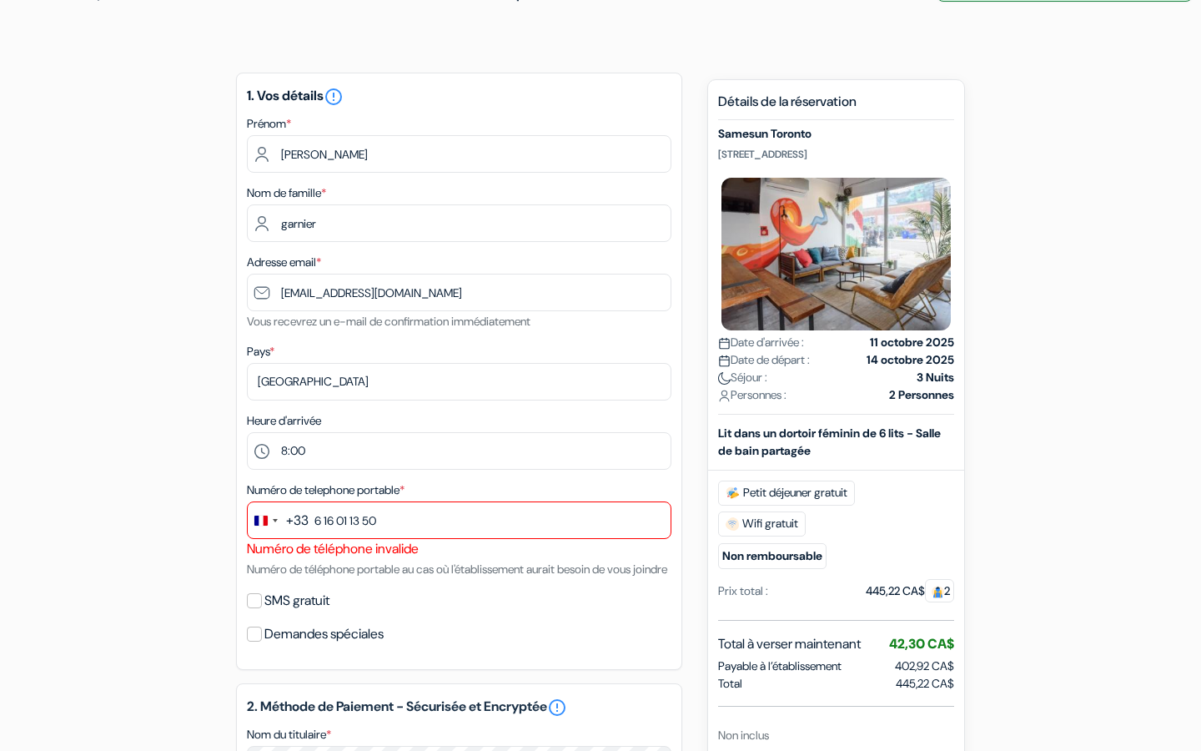
scroll to position [203, 0]
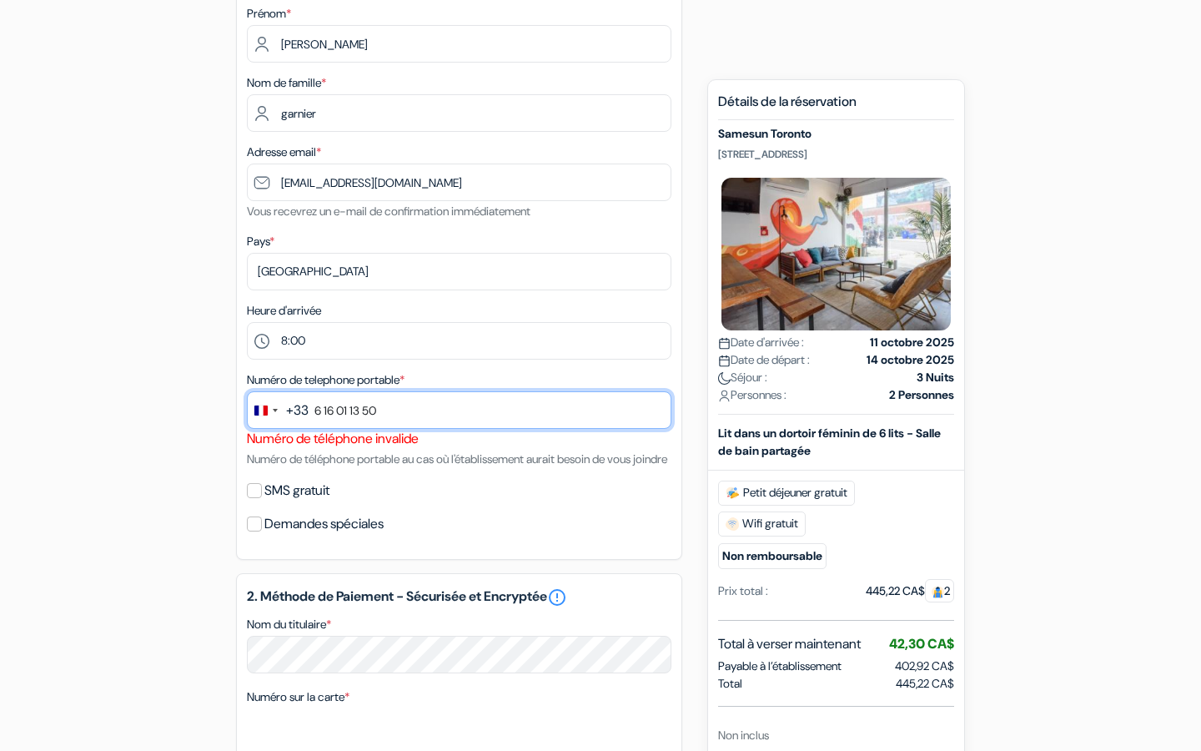
click at [550, 420] on input "6 16 01 13 50" at bounding box center [459, 410] width 425 height 38
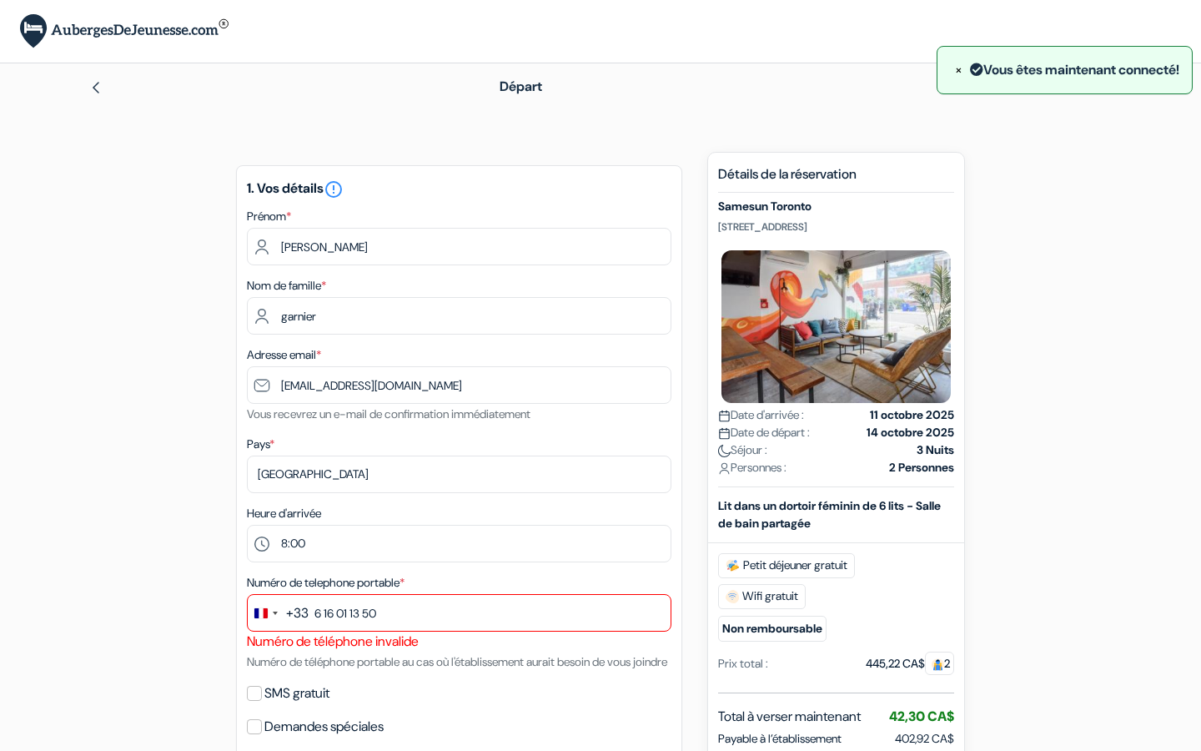
click at [955, 77] on span "×" at bounding box center [959, 70] width 8 height 18
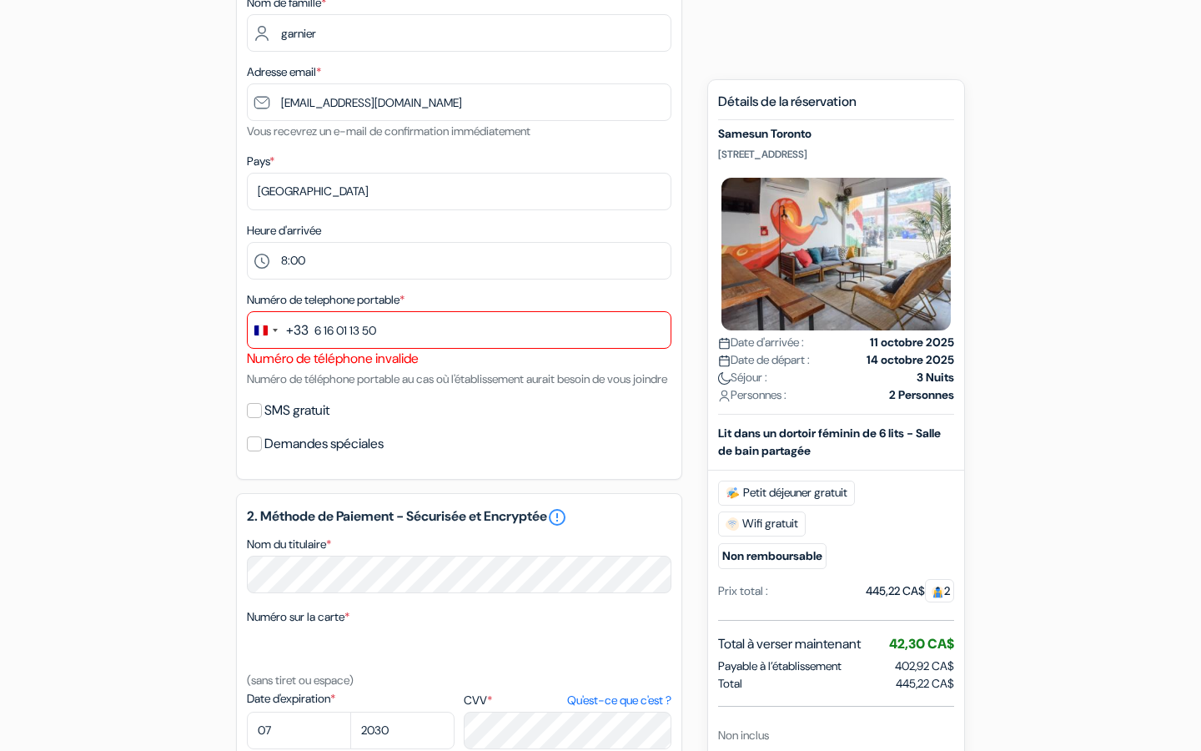
scroll to position [224, 0]
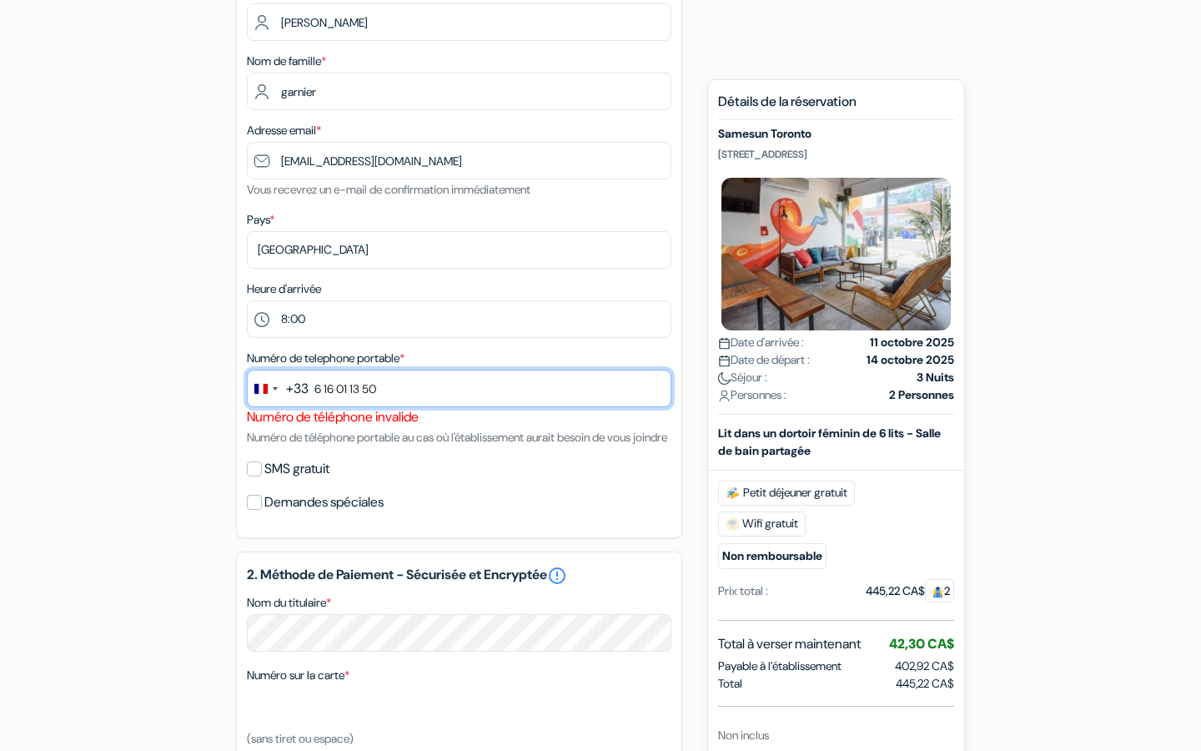
click at [450, 391] on input "6 16 01 13 50" at bounding box center [459, 389] width 425 height 38
type input "6"
click at [523, 514] on div "Demandes spéciales" at bounding box center [459, 502] width 425 height 23
click at [381, 381] on input "0765544" at bounding box center [459, 389] width 425 height 38
type input "670765544"
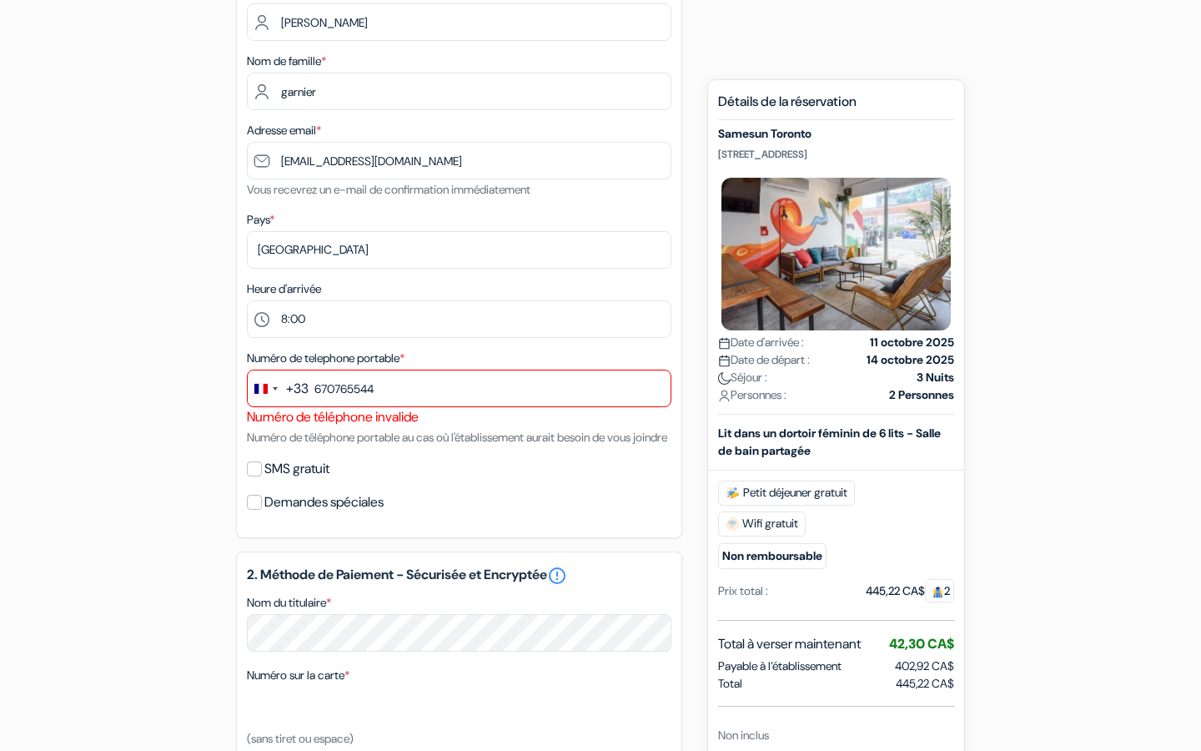
click at [476, 481] on div "SMS gratuit" at bounding box center [459, 468] width 425 height 23
click at [328, 393] on input "670765544" at bounding box center [459, 389] width 425 height 38
drag, startPoint x: 411, startPoint y: 391, endPoint x: 282, endPoint y: 393, distance: 129.3
click at [282, 393] on div "+33 fr 5 results found No results found [GEOGRAPHIC_DATA] +33 [GEOGRAPHIC_DATA]…" at bounding box center [459, 389] width 425 height 38
click at [266, 392] on div "Change country, selected France (+33)" at bounding box center [260, 389] width 13 height 10
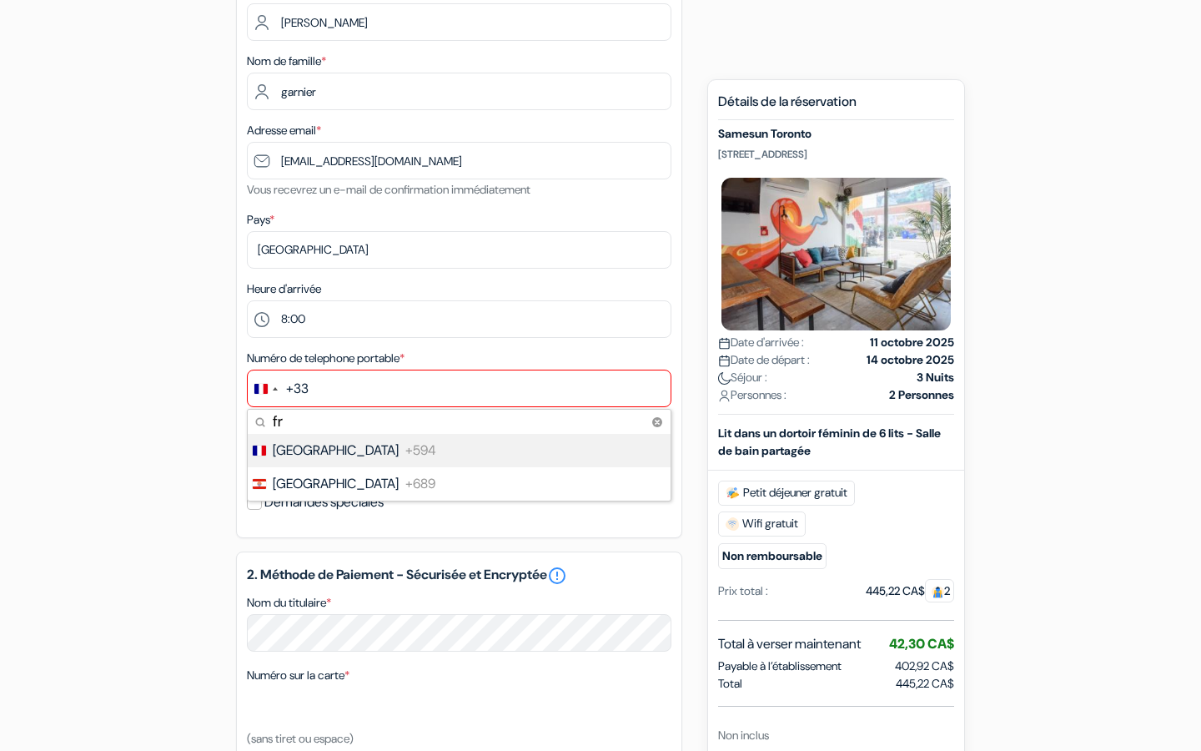
type input "f"
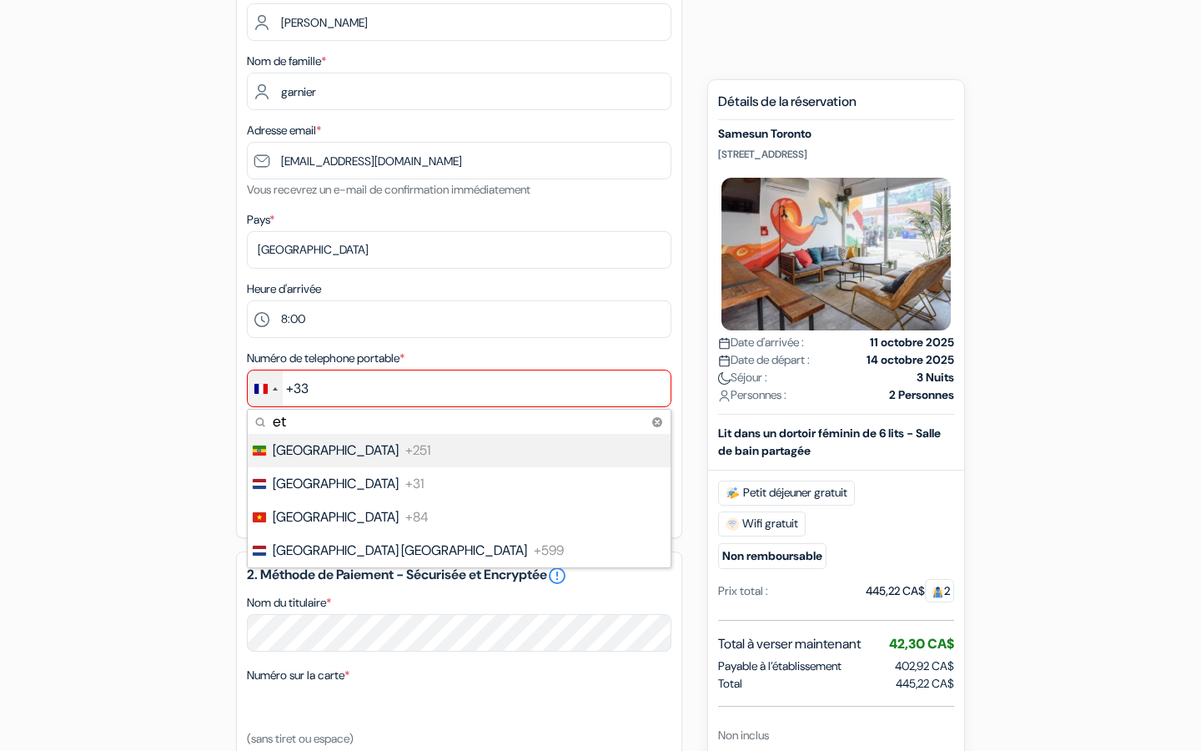
type input "e"
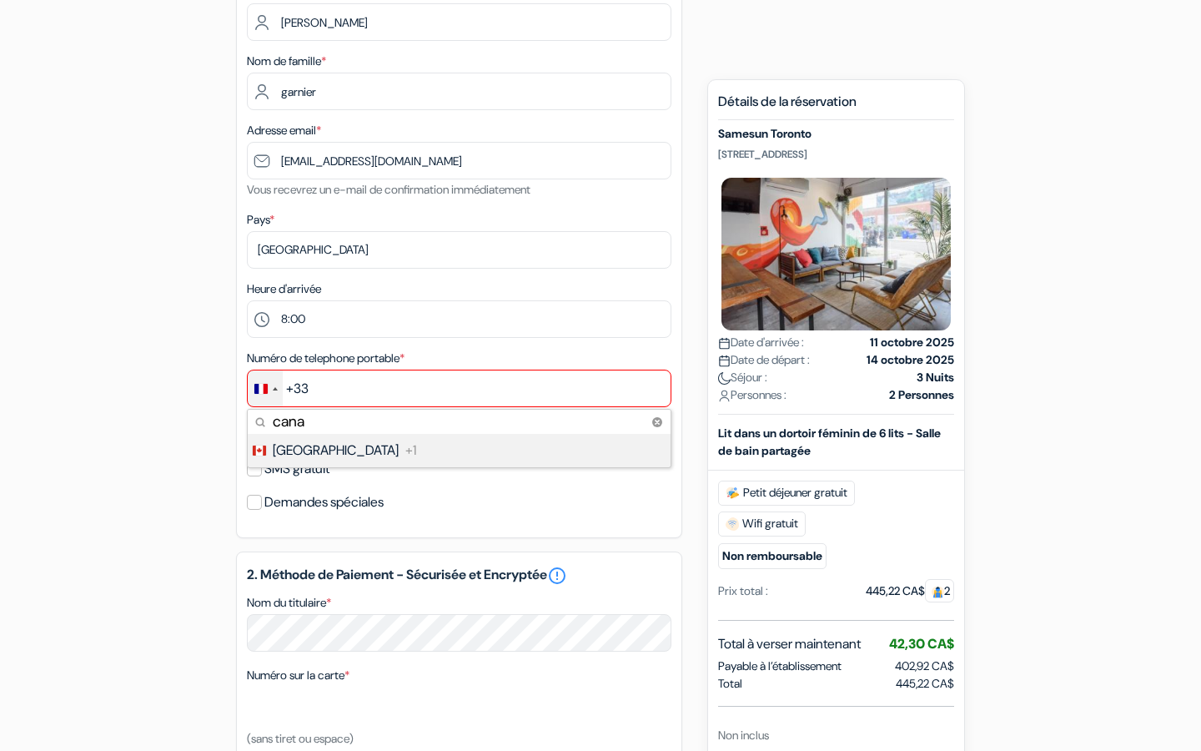
type input "cana"
click at [371, 453] on li "Canada +1" at bounding box center [458, 450] width 425 height 33
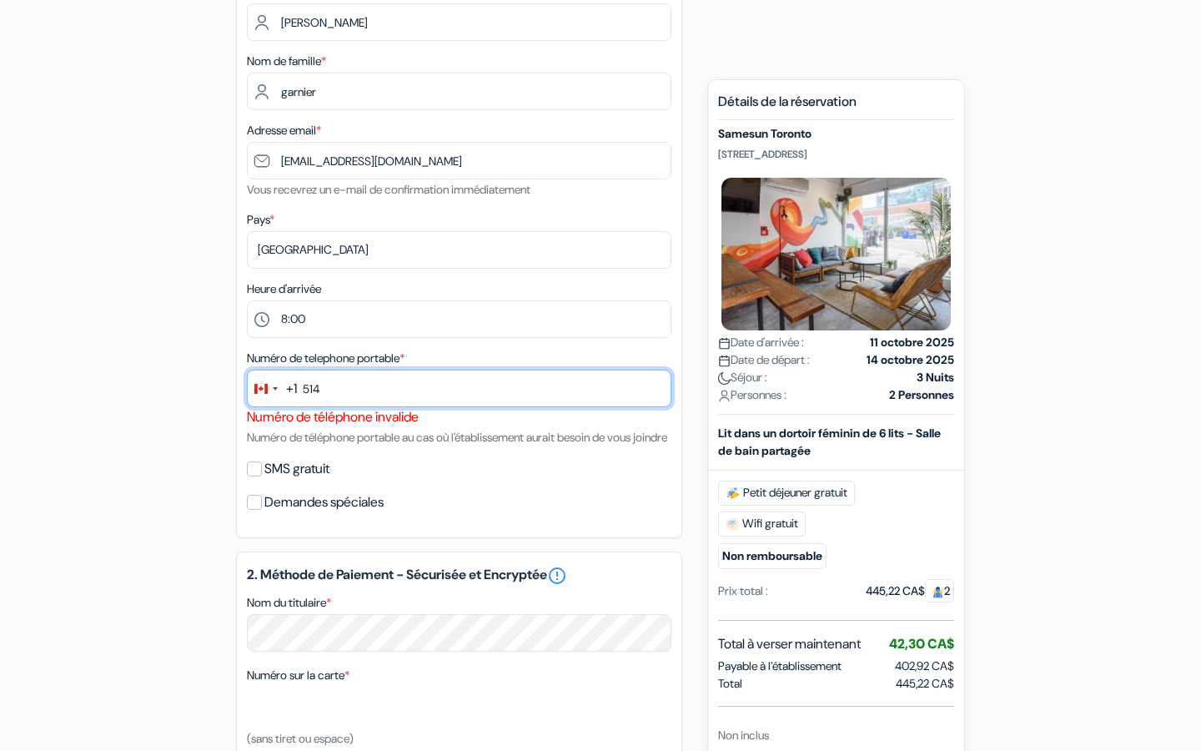
type input "5148192156"
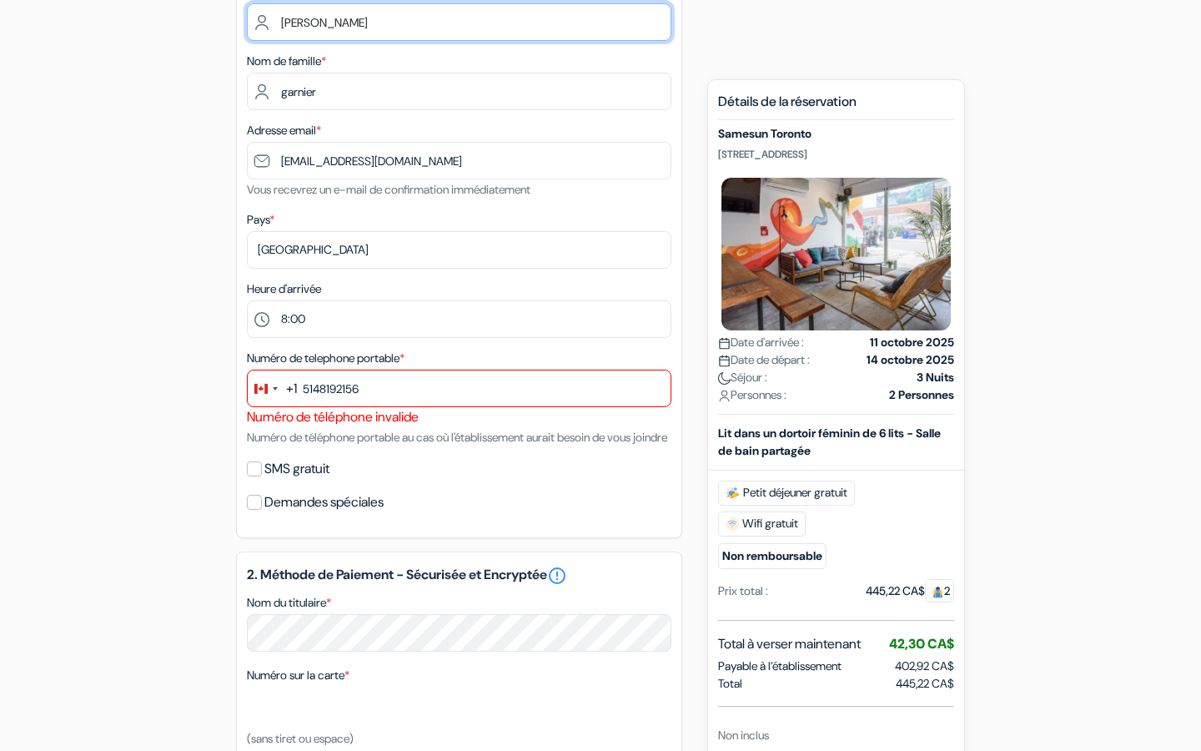
type input "Garnier"
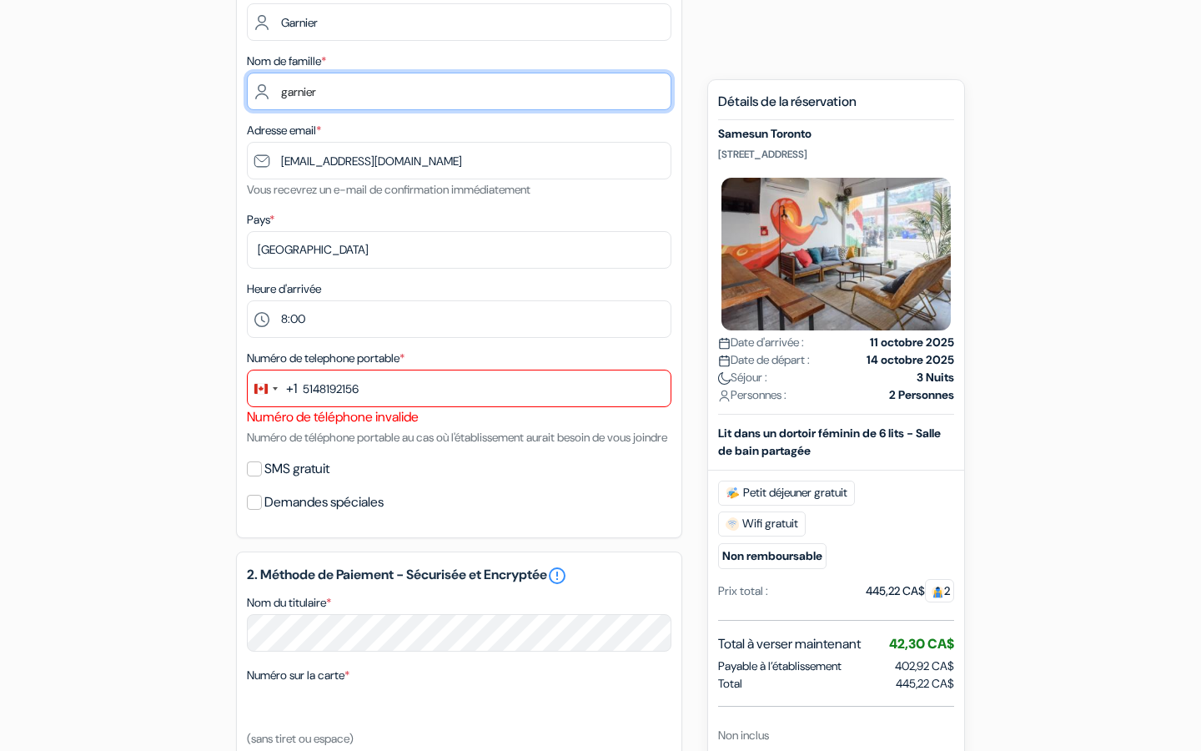
type input "[PERSON_NAME]"
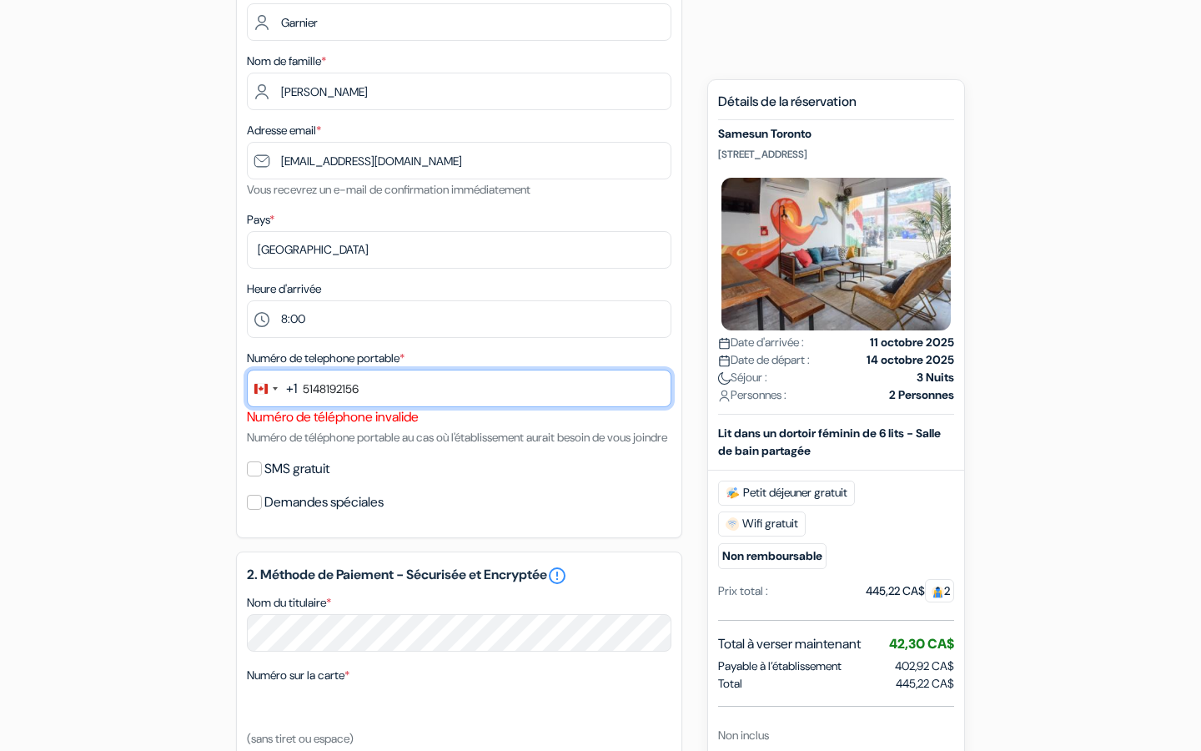
click at [387, 393] on input "5148192156" at bounding box center [459, 389] width 425 height 38
click at [308, 391] on input "5148192156" at bounding box center [459, 389] width 425 height 38
click at [307, 390] on input "5148192156" at bounding box center [459, 389] width 425 height 38
click at [306, 390] on input "5148192156" at bounding box center [459, 389] width 425 height 38
click at [304, 390] on input "5148192156" at bounding box center [459, 389] width 425 height 38
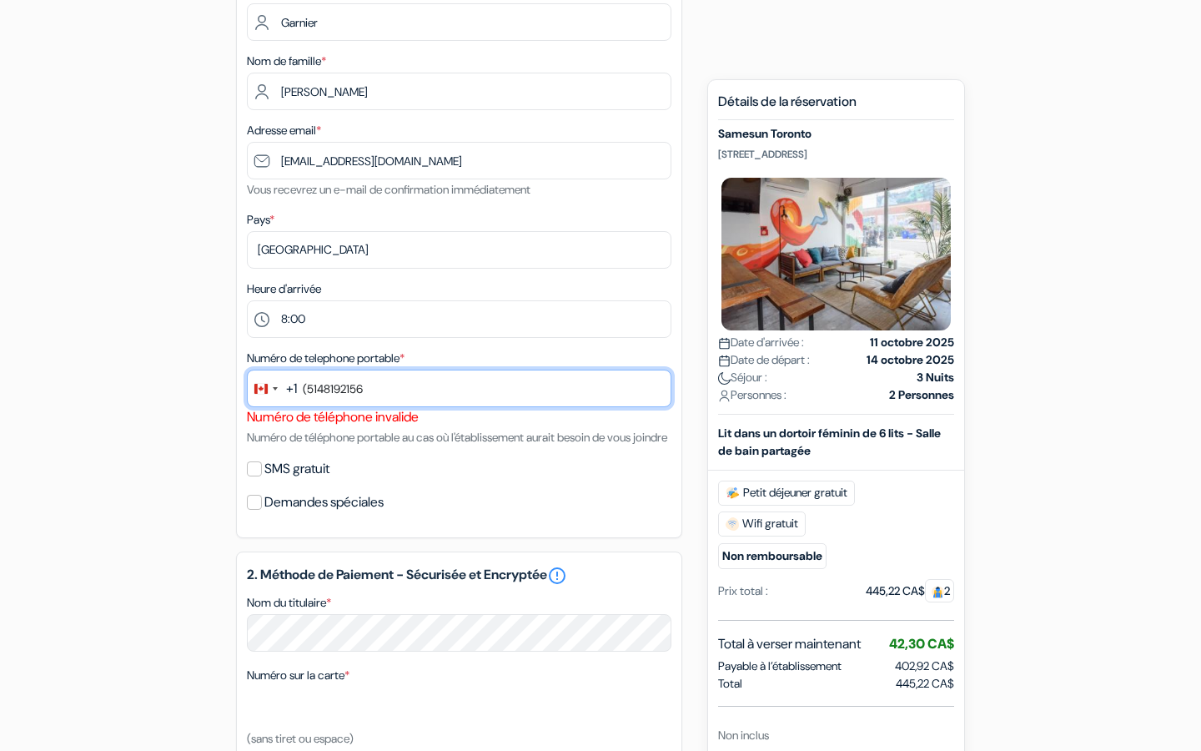
click at [326, 386] on input "(5148192156" at bounding box center [459, 389] width 425 height 38
type input "[PHONE_NUMBER]"
click at [256, 481] on div "SMS gratuit" at bounding box center [459, 468] width 425 height 23
click at [256, 476] on input "SMS gratuit" at bounding box center [254, 468] width 15 height 15
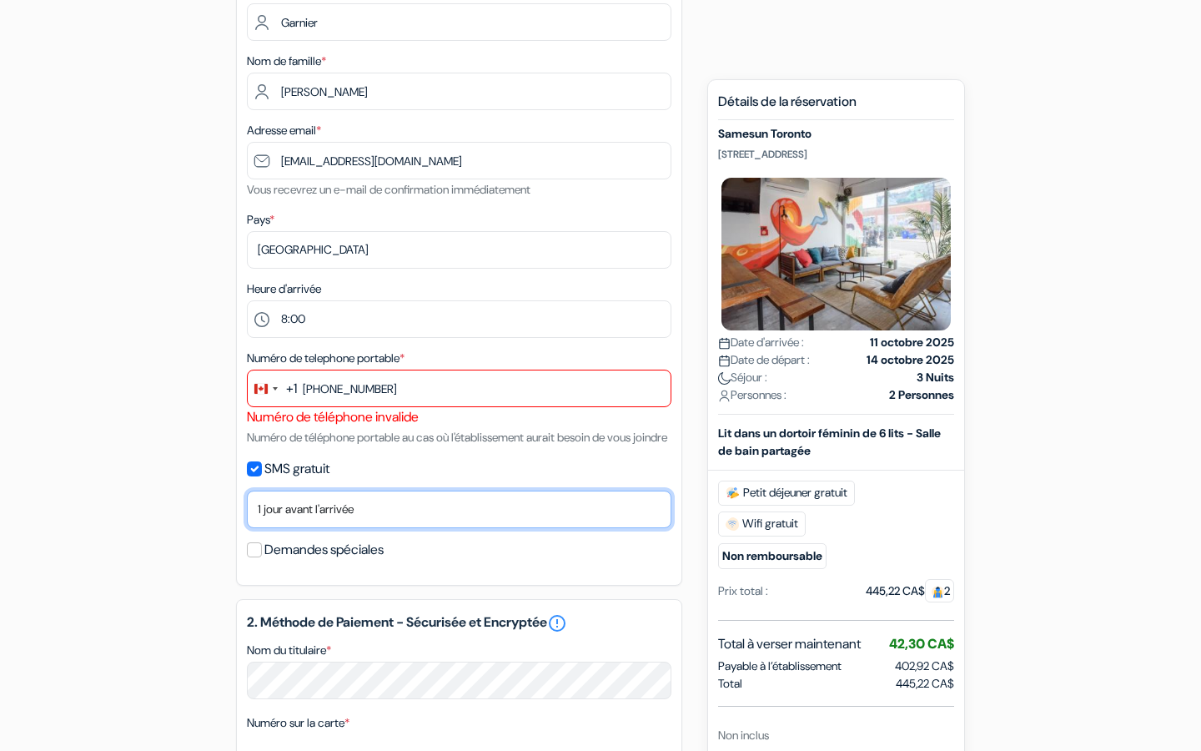
click at [370, 528] on select "Non merci Maintenant Le jour de votre arrivée 1 jour avant l'arrivée 2 jours av…" at bounding box center [459, 510] width 425 height 38
click at [247, 512] on select "Non merci Maintenant Le jour de votre arrivée 1 jour avant l'arrivée 2 jours av…" at bounding box center [459, 510] width 425 height 38
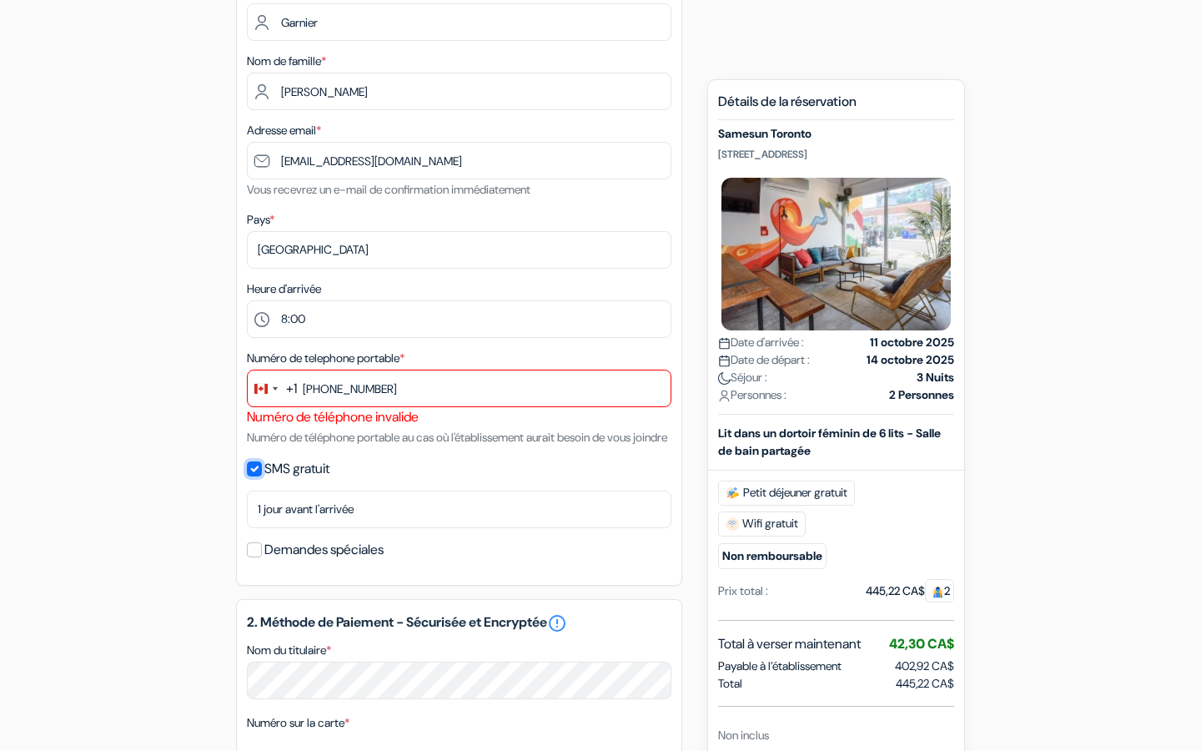
click at [261, 476] on input "SMS gratuit" at bounding box center [254, 468] width 15 height 15
checkbox input "false"
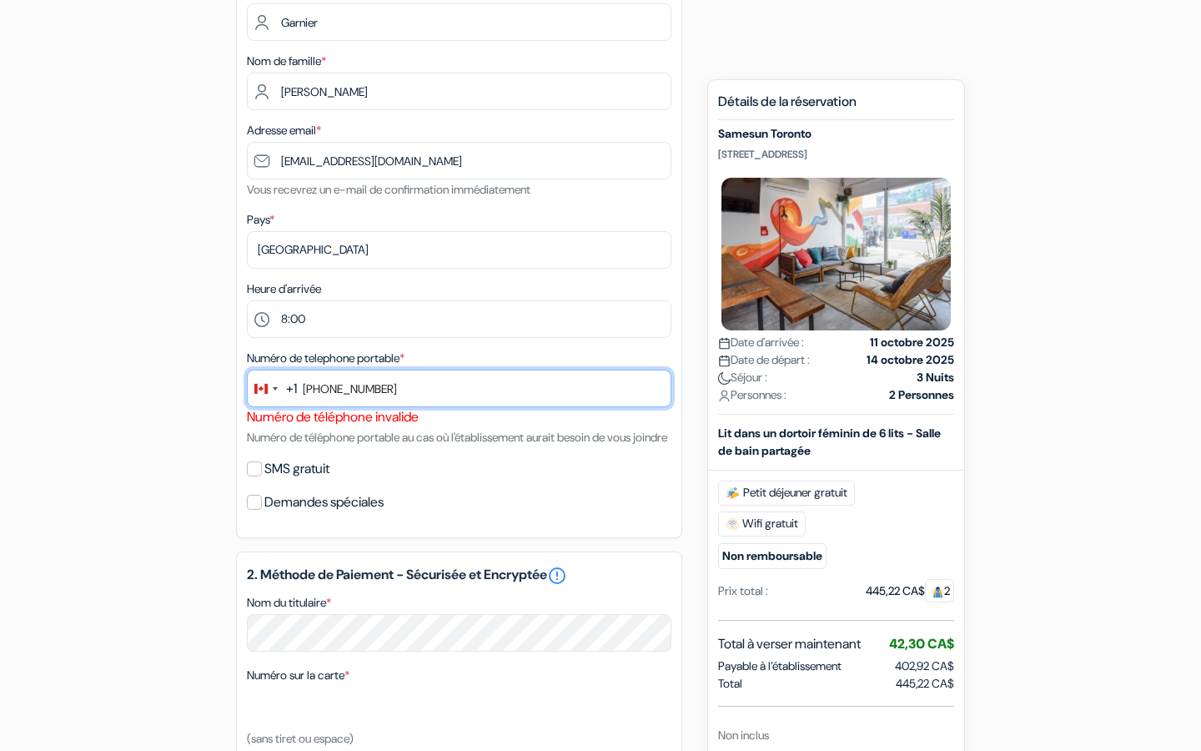
click at [428, 390] on input "[PHONE_NUMBER]" at bounding box center [459, 389] width 425 height 38
click at [329, 391] on input "[PHONE_NUMBER]" at bounding box center [459, 389] width 425 height 38
click at [436, 481] on div "SMS gratuit" at bounding box center [459, 468] width 425 height 23
click at [304, 392] on input "8192156" at bounding box center [459, 389] width 425 height 38
click at [432, 469] on div "1. Vos détails error_outline Prénom * Garnier Nom de famille * [PERSON_NAME] Ad…" at bounding box center [459, 239] width 446 height 597
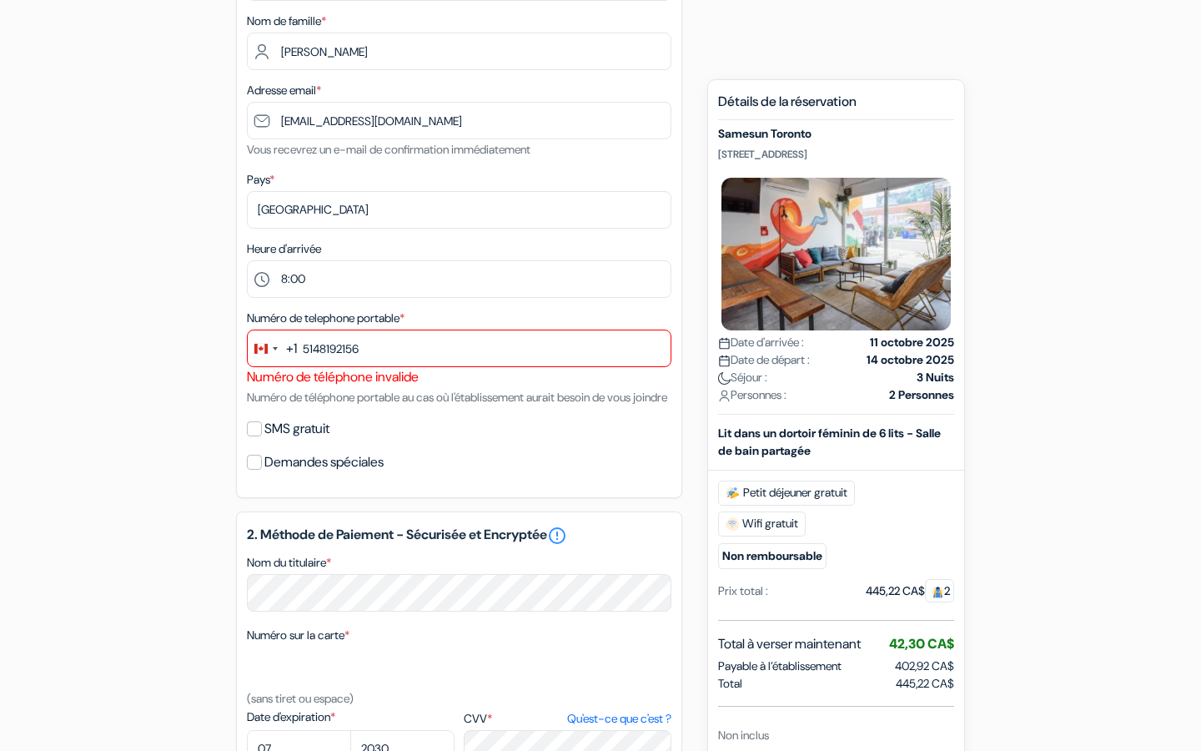
scroll to position [266, 0]
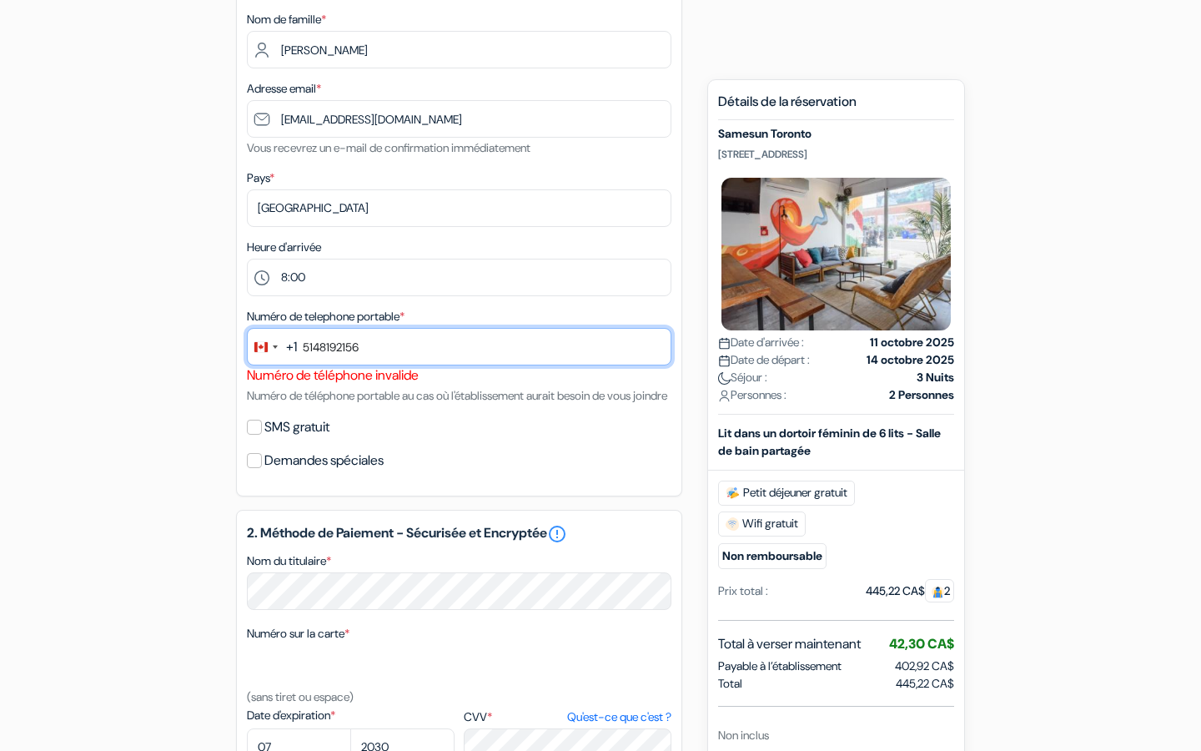
click at [303, 347] on input "5148192156" at bounding box center [459, 347] width 425 height 38
click at [322, 350] on input "5148192156" at bounding box center [459, 347] width 425 height 38
click at [340, 348] on input "[PHONE_NUMBER]" at bounding box center [459, 347] width 425 height 38
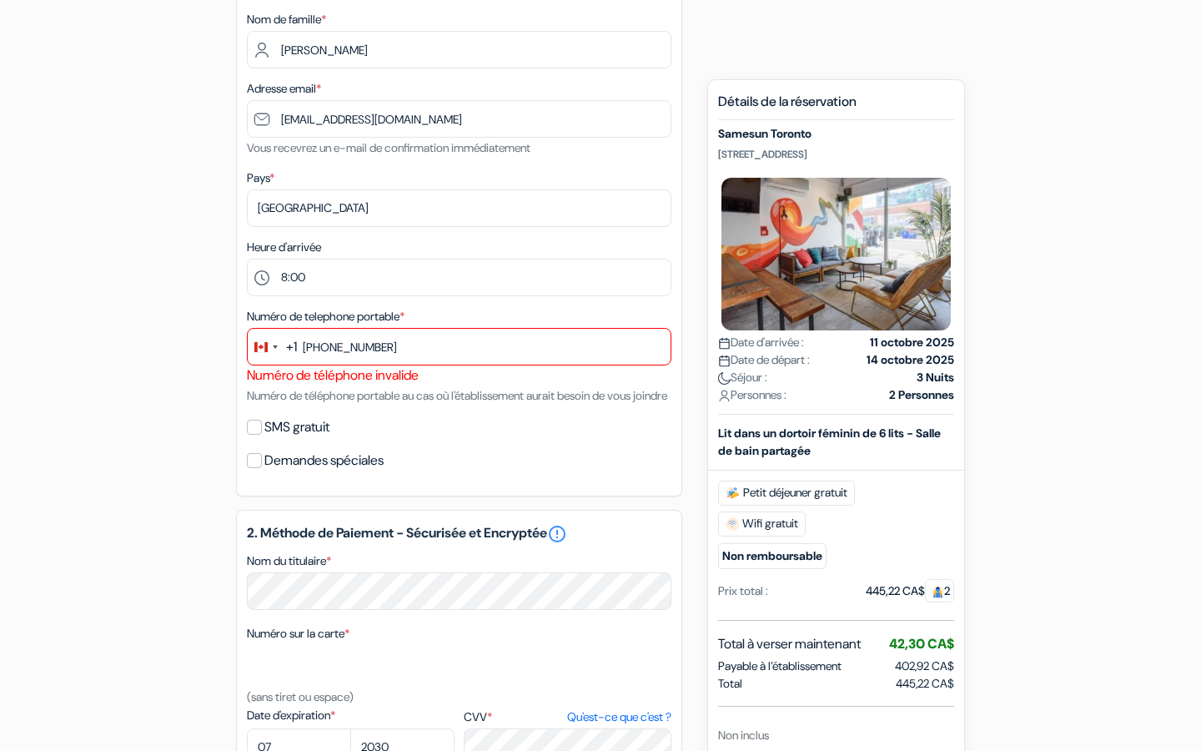
click at [394, 388] on div "Numéro de telephone portable * +1 cana 1 result found No results found [GEOGRAP…" at bounding box center [459, 355] width 425 height 99
click at [407, 405] on div "Numéro de telephone portable * +1 cana 1 result found No results found [GEOGRAP…" at bounding box center [459, 355] width 425 height 99
click at [290, 347] on div "+1" at bounding box center [291, 347] width 11 height 20
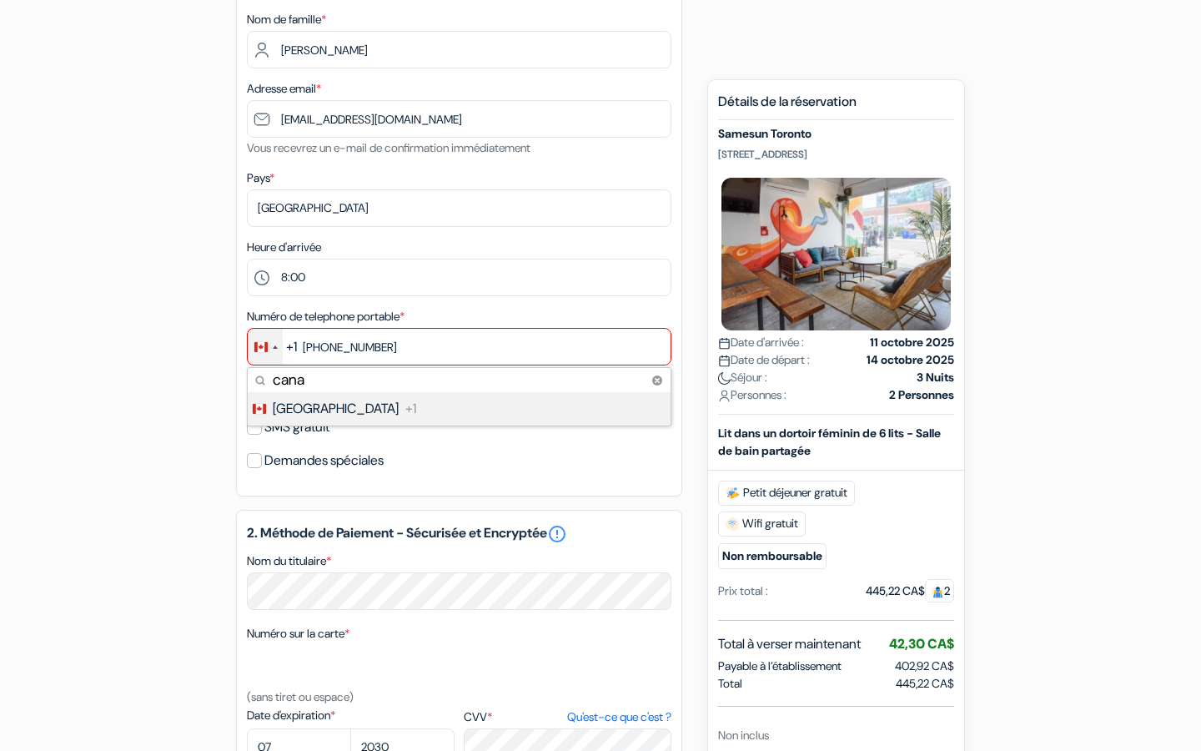
click at [405, 415] on span "+1" at bounding box center [410, 409] width 11 height 20
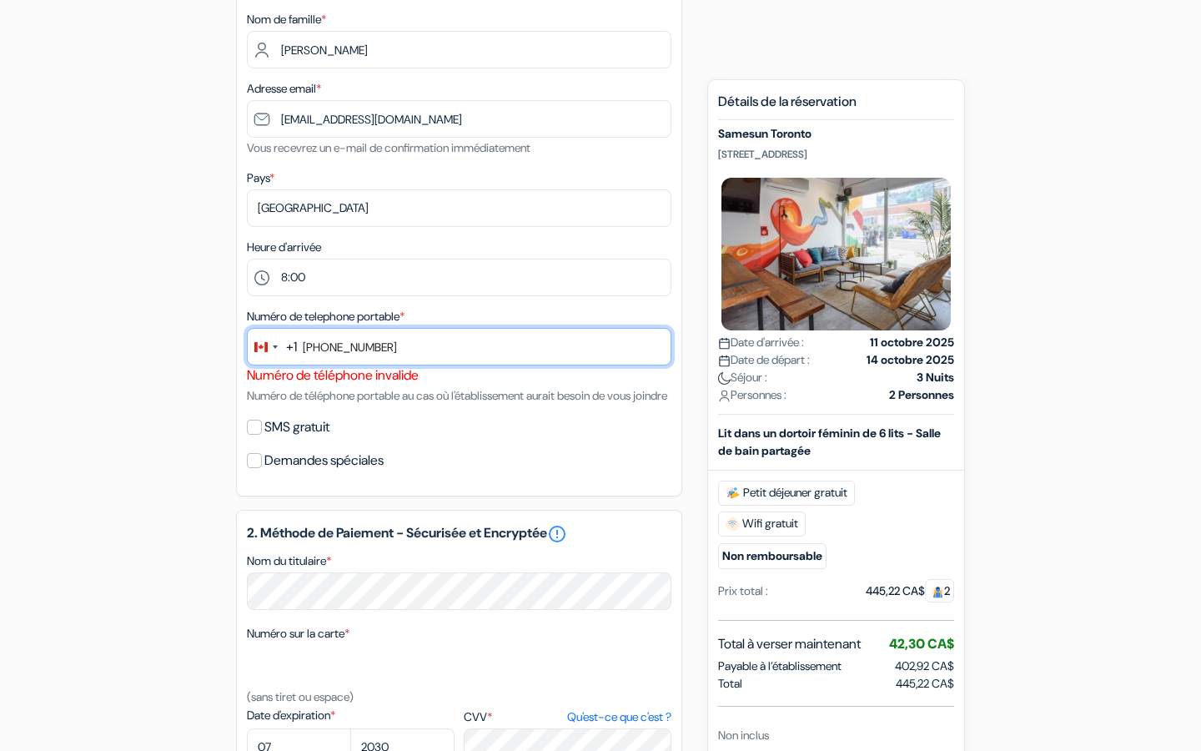
click at [308, 345] on input "[PHONE_NUMBER]" at bounding box center [459, 347] width 425 height 38
click at [327, 350] on input "[PHONE_NUMBER]" at bounding box center [459, 347] width 425 height 38
click at [325, 350] on input "[PHONE_NUMBER]" at bounding box center [459, 347] width 425 height 38
click at [344, 349] on input "514819 2156" at bounding box center [459, 347] width 425 height 38
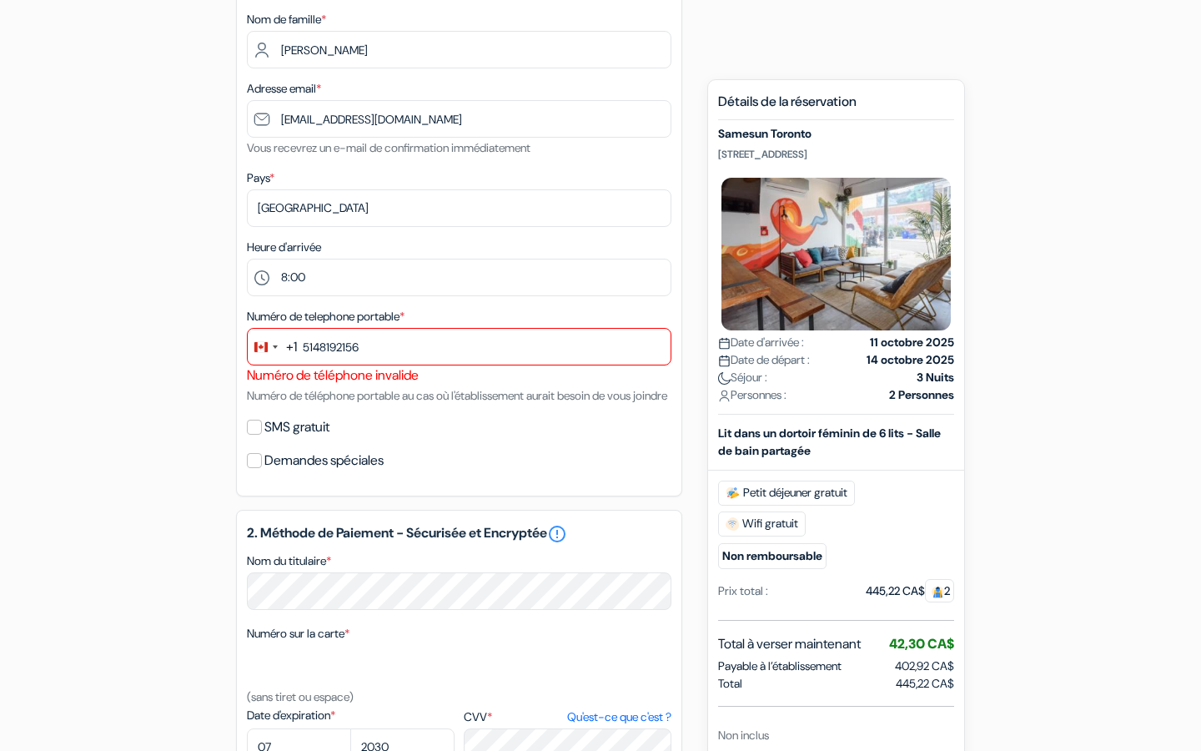
click at [398, 372] on div "Numéro de téléphone invalide" at bounding box center [459, 375] width 425 height 20
click at [418, 405] on div "Numéro de telephone portable * +1 cana 1 result found No results found [GEOGRAP…" at bounding box center [459, 355] width 425 height 99
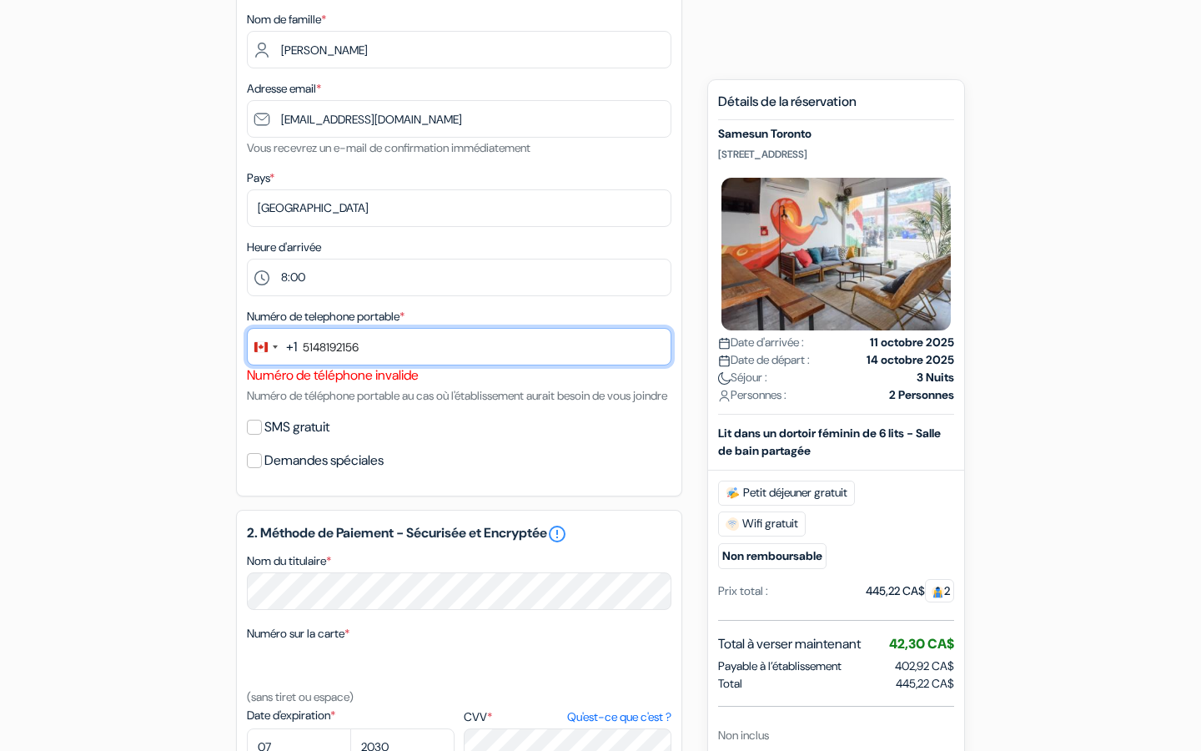
click at [380, 343] on input "5148192156" at bounding box center [459, 347] width 425 height 38
click at [304, 349] on input "5148192156" at bounding box center [459, 347] width 425 height 38
click at [320, 348] on input "5148192156" at bounding box center [459, 347] width 425 height 38
click at [346, 348] on input "514-8192156" at bounding box center [459, 347] width 425 height 38
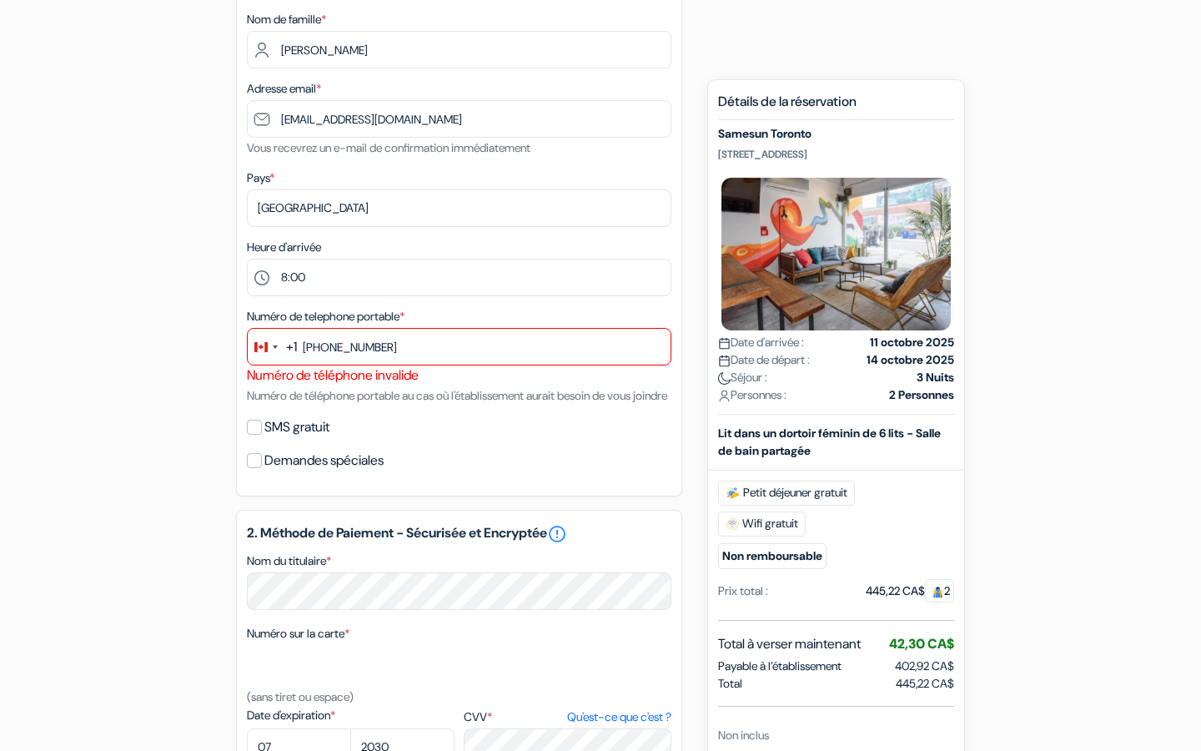
click at [455, 468] on div "1. Vos détails error_outline Prénom * Garnier Nom de famille * [PERSON_NAME] Ad…" at bounding box center [459, 197] width 446 height 597
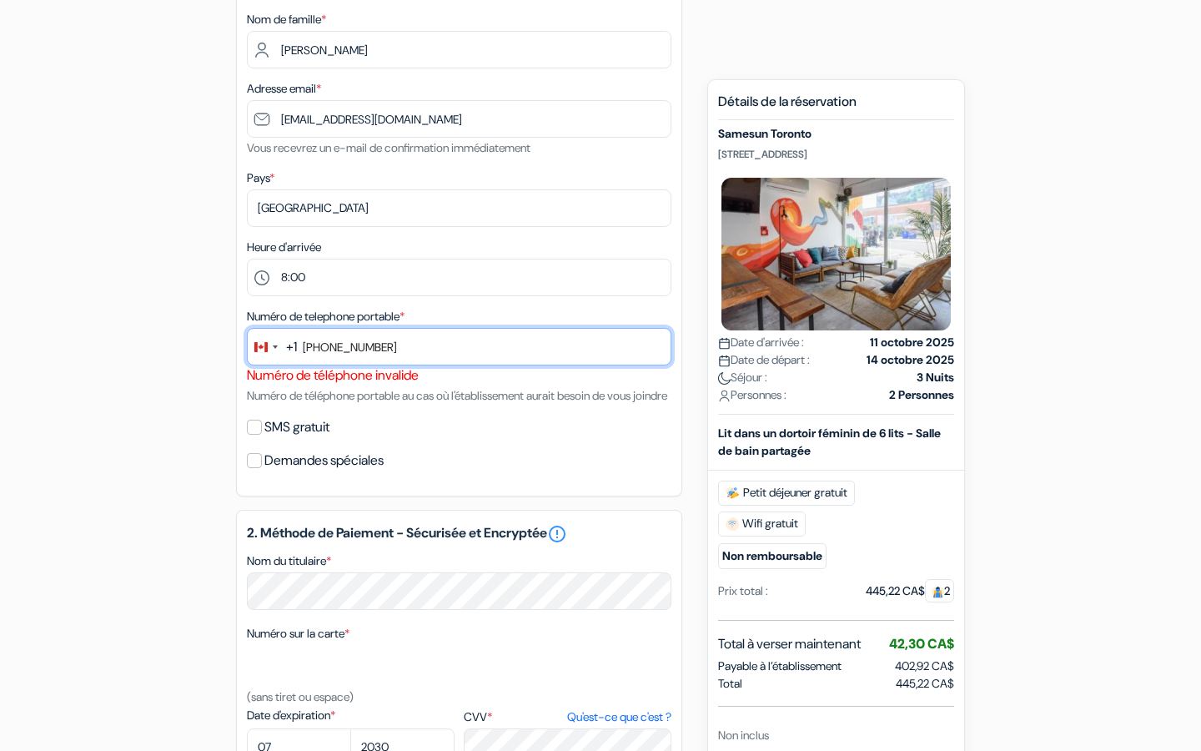
click at [327, 350] on input "[PHONE_NUMBER]" at bounding box center [459, 347] width 425 height 38
type input "[PHONE_NUMBER]"
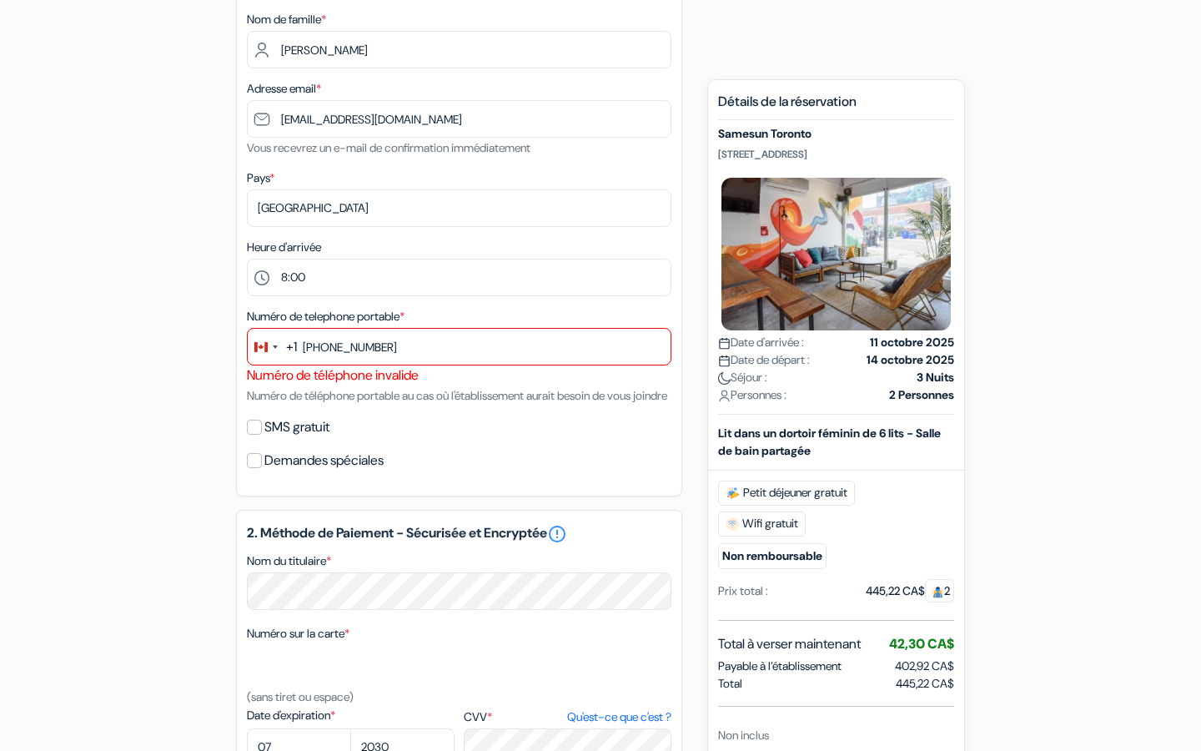
click at [435, 461] on div "1. Vos détails error_outline Prénom * Garnier Nom de famille * [PERSON_NAME] Ad…" at bounding box center [459, 197] width 446 height 597
drag, startPoint x: 435, startPoint y: 462, endPoint x: 424, endPoint y: 450, distance: 16.5
click at [433, 460] on div "1. Vos détails error_outline Prénom * Garnier Nom de famille * [PERSON_NAME] Ad…" at bounding box center [459, 197] width 446 height 597
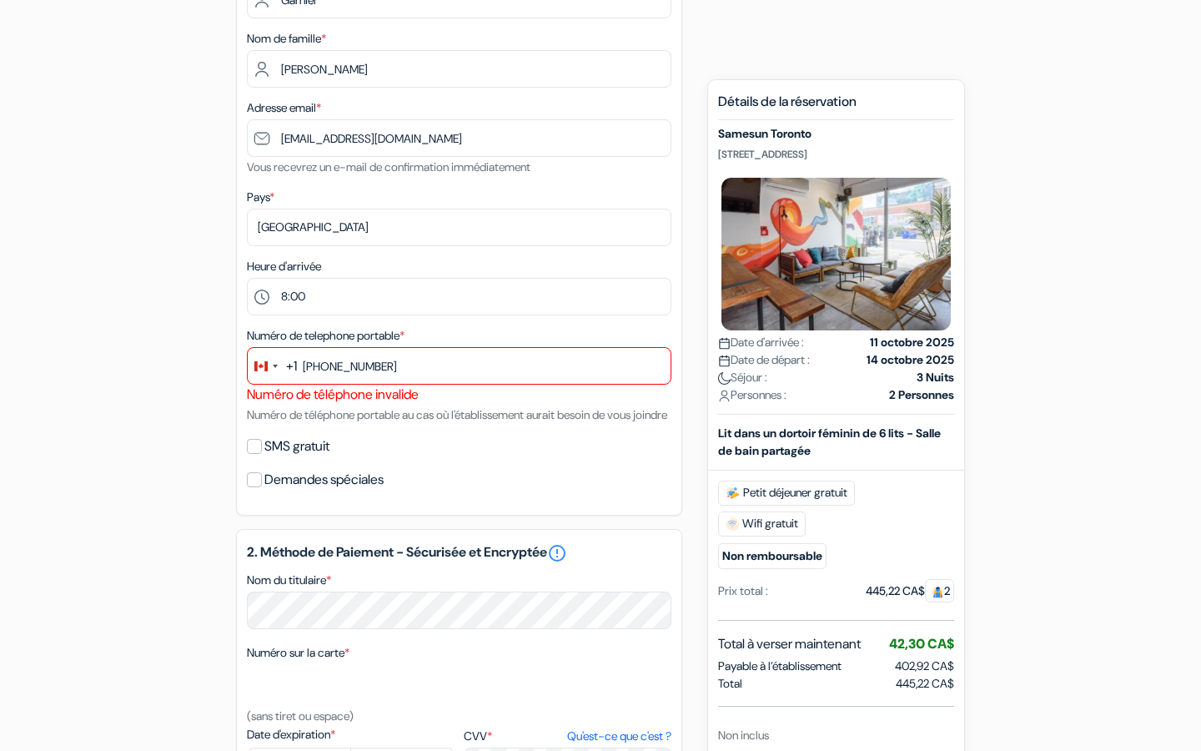
scroll to position [254, 0]
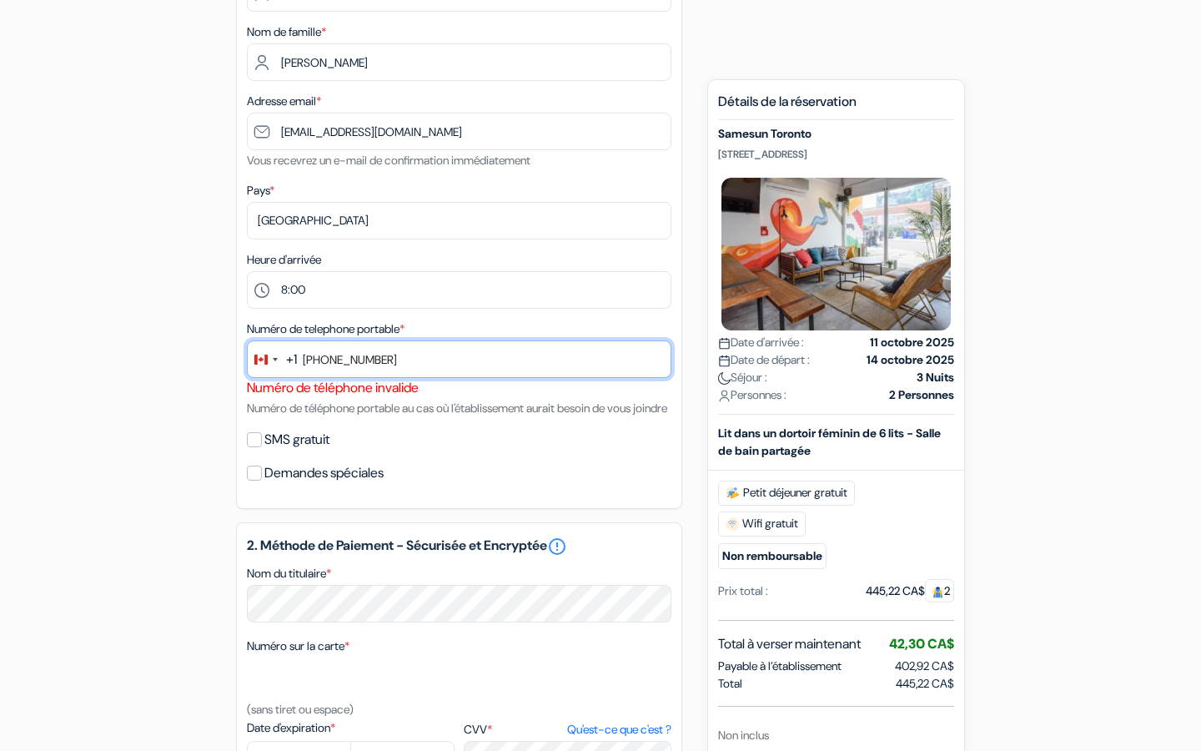
click at [402, 363] on input "[PHONE_NUMBER]" at bounding box center [459, 359] width 425 height 38
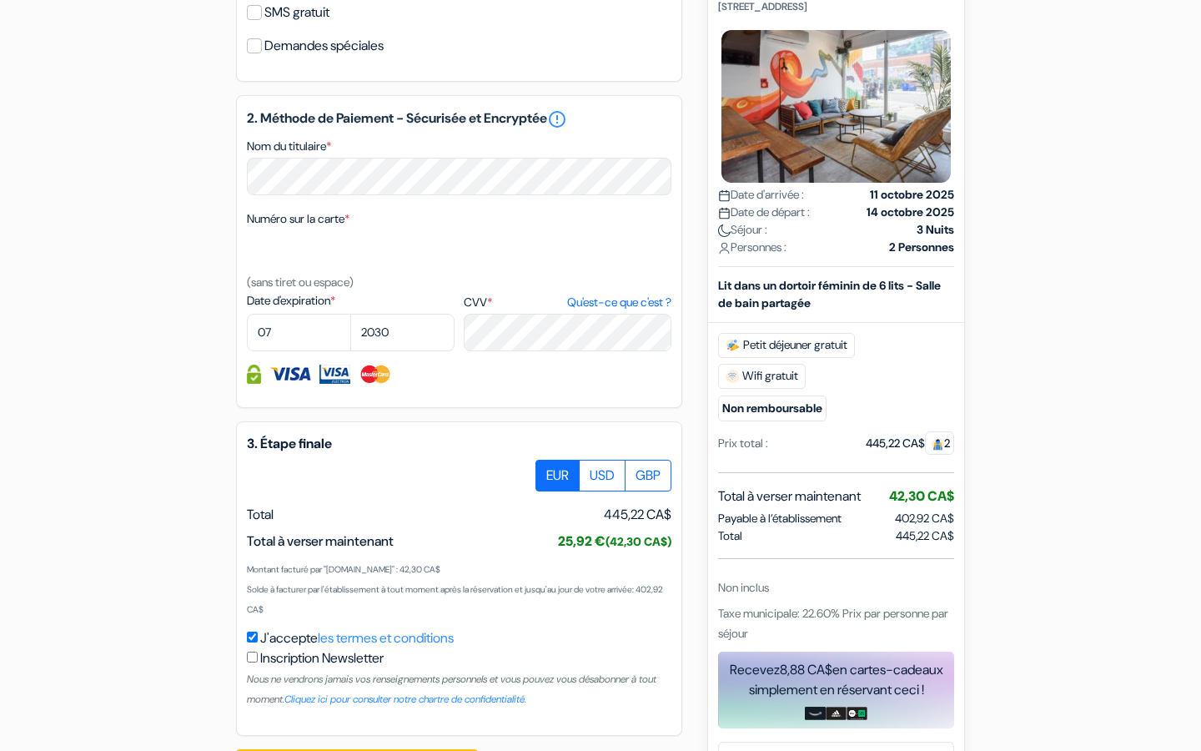
scroll to position [764, 0]
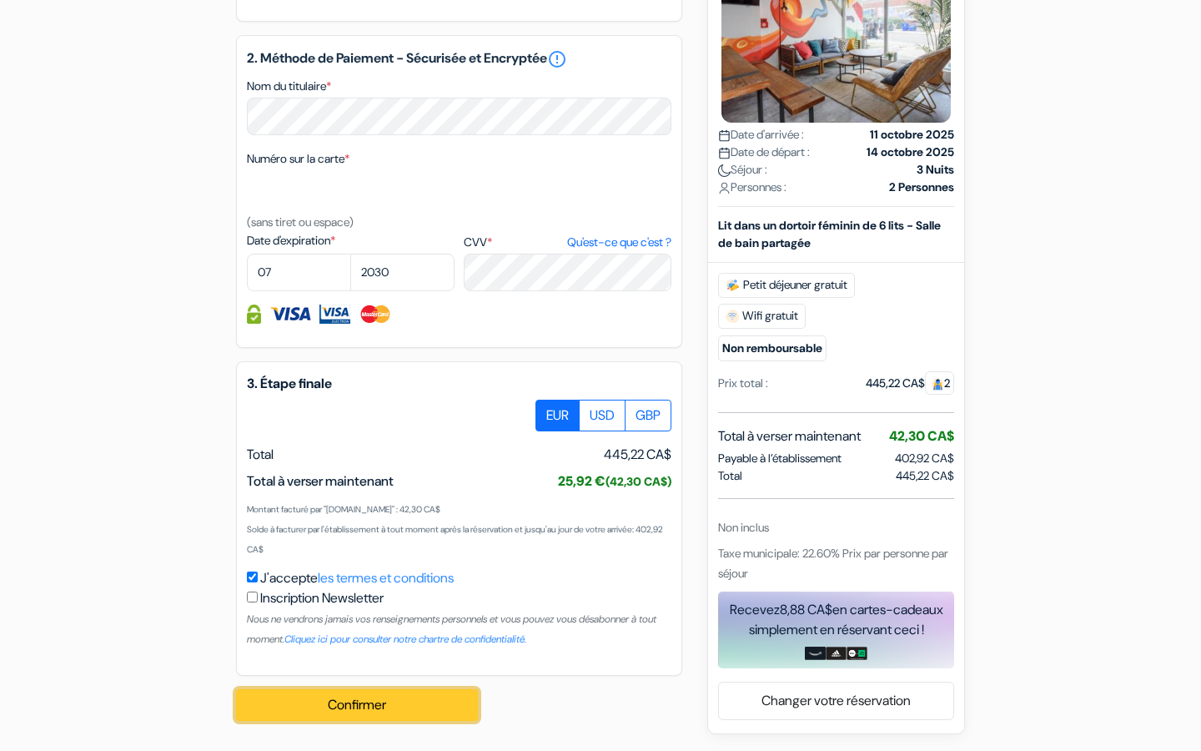
click at [405, 707] on button "Confirmer Loading..." at bounding box center [357, 705] width 242 height 32
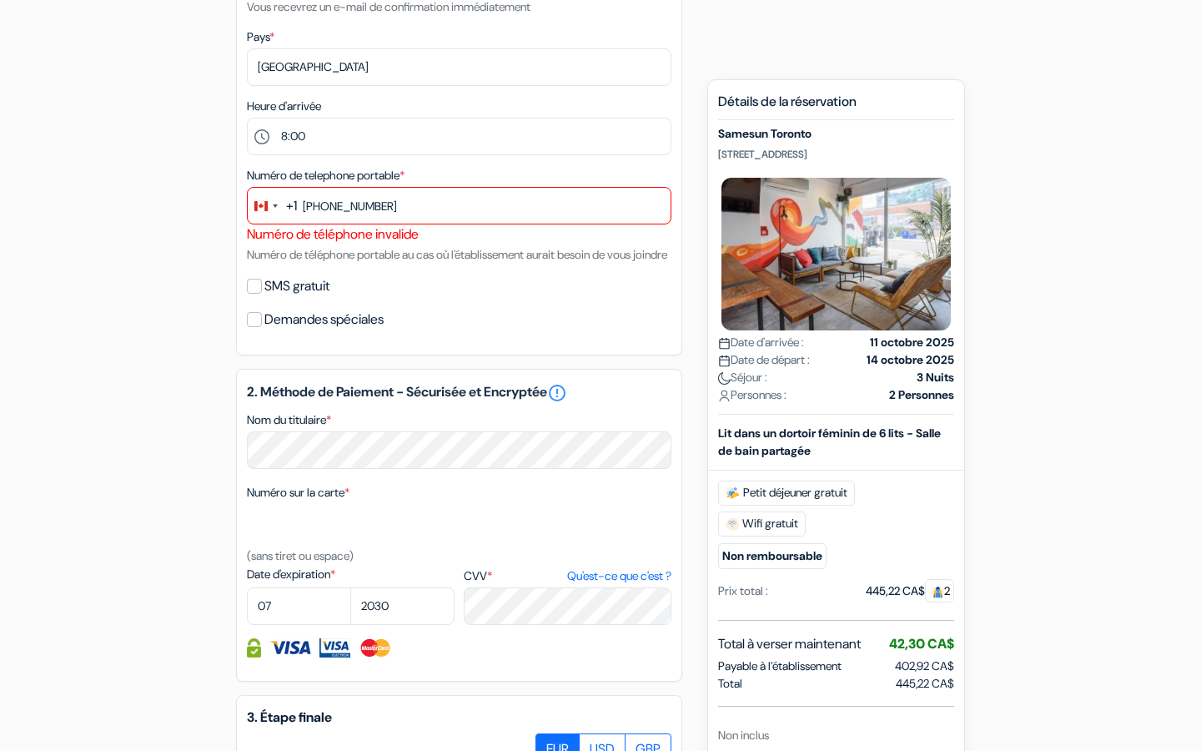
scroll to position [395, 0]
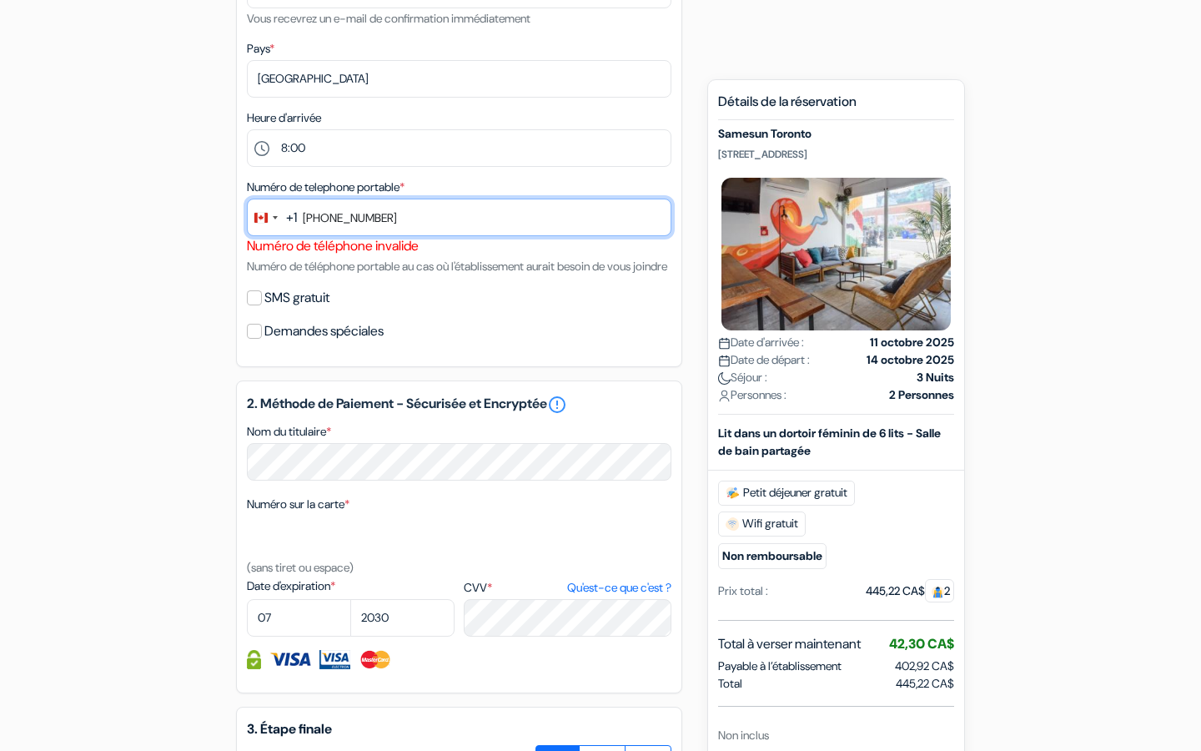
click at [390, 223] on input "[PHONE_NUMBER]" at bounding box center [459, 218] width 425 height 38
drag, startPoint x: 398, startPoint y: 217, endPoint x: 276, endPoint y: 221, distance: 121.9
click at [277, 221] on div "+1 cana 1 result found No results found [GEOGRAPHIC_DATA] [PHONE_NUMBER]" at bounding box center [459, 218] width 425 height 38
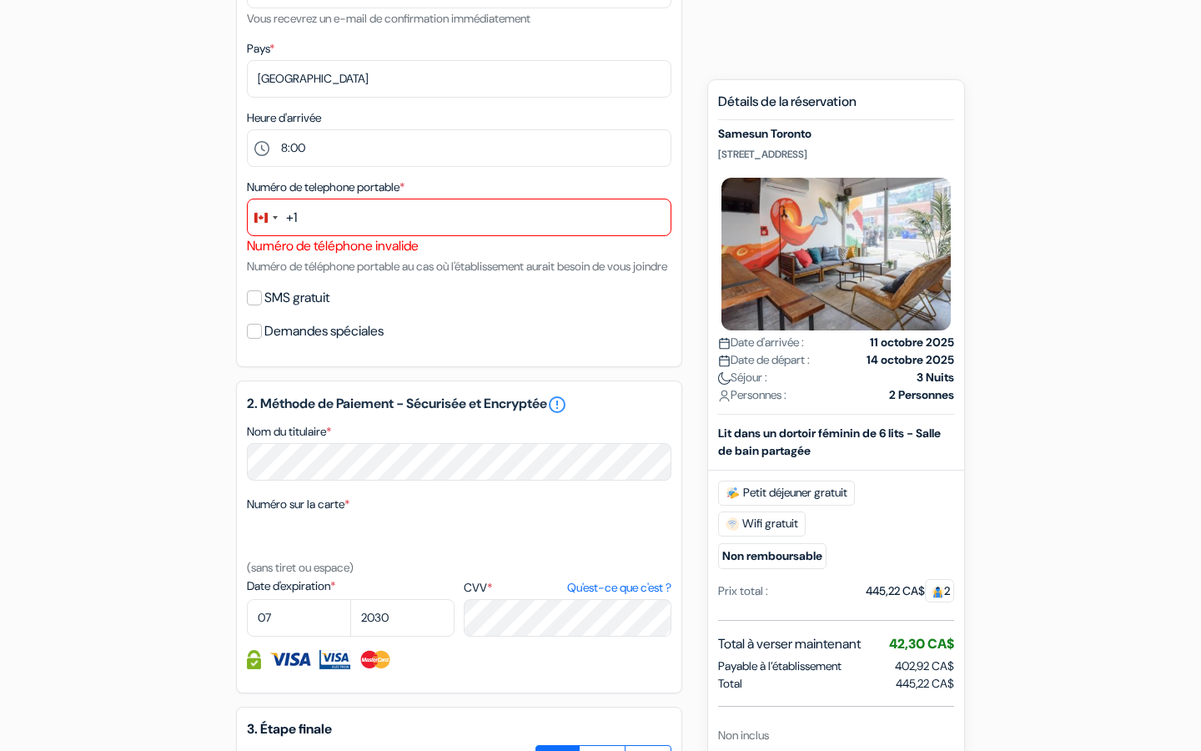
click at [388, 310] on div "SMS gratuit" at bounding box center [459, 297] width 425 height 23
click at [259, 209] on div "Change country, selected Canada (+1)" at bounding box center [265, 217] width 35 height 36
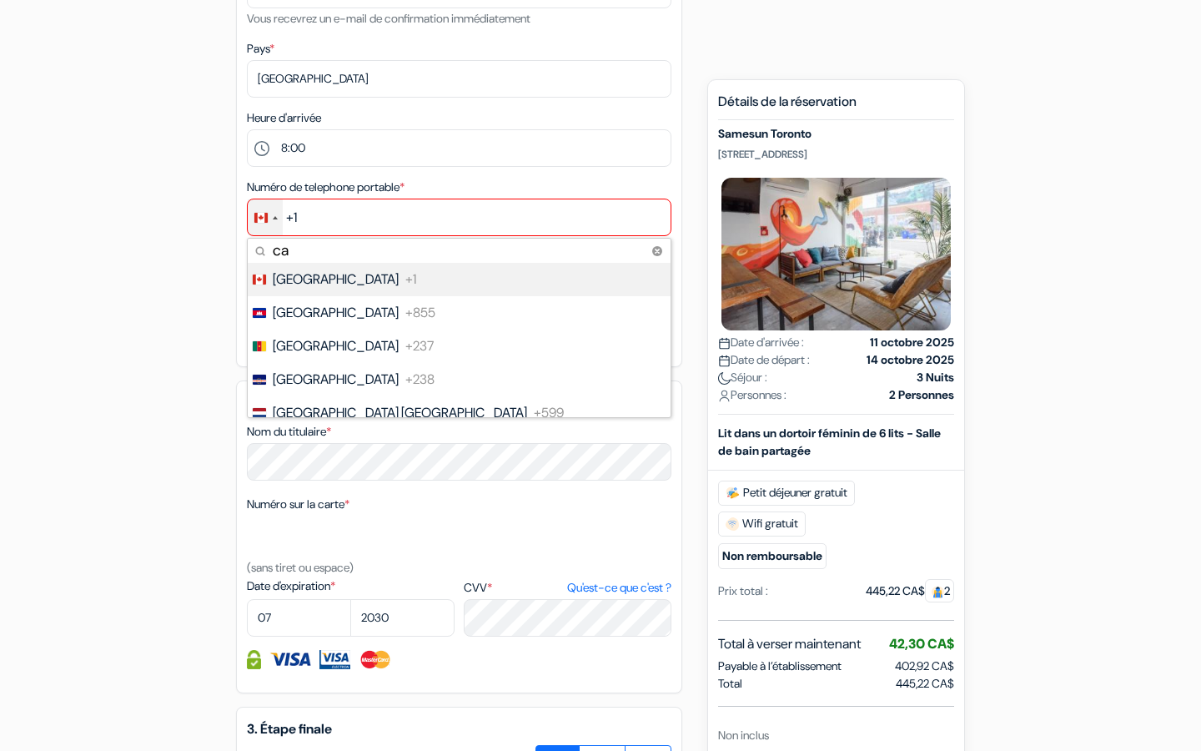
type input "c"
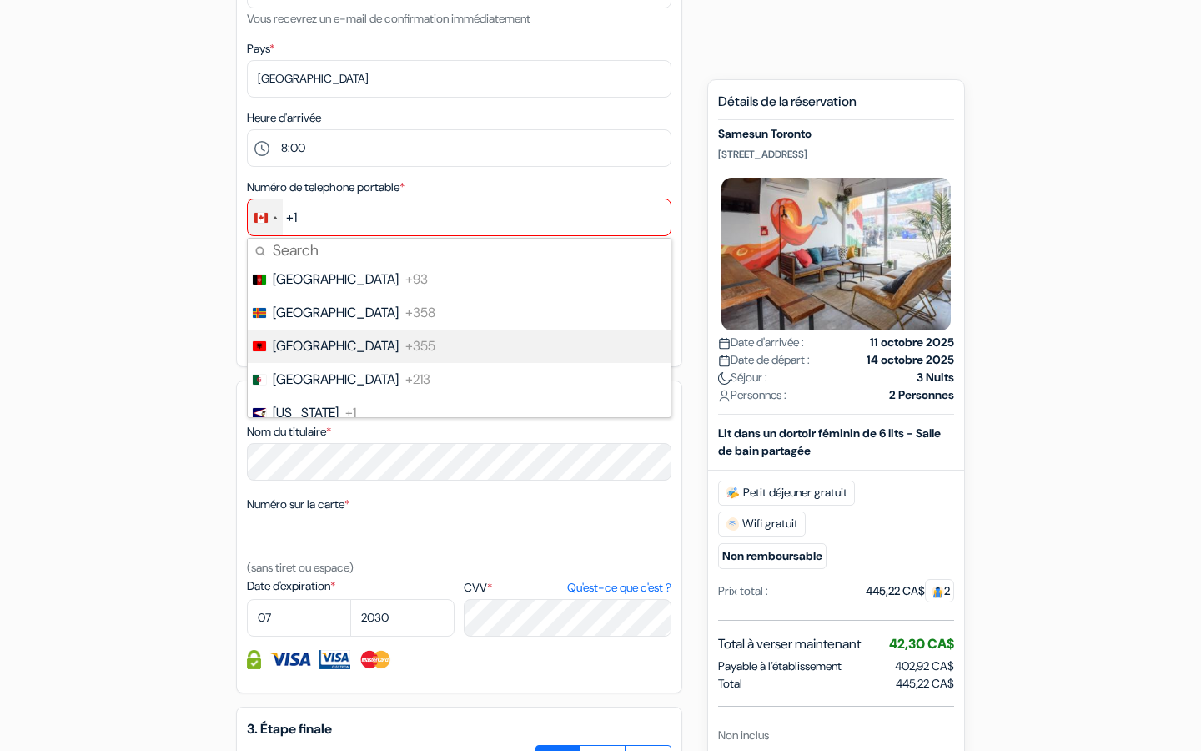
click at [376, 337] on li "[GEOGRAPHIC_DATA] +355" at bounding box center [458, 346] width 425 height 33
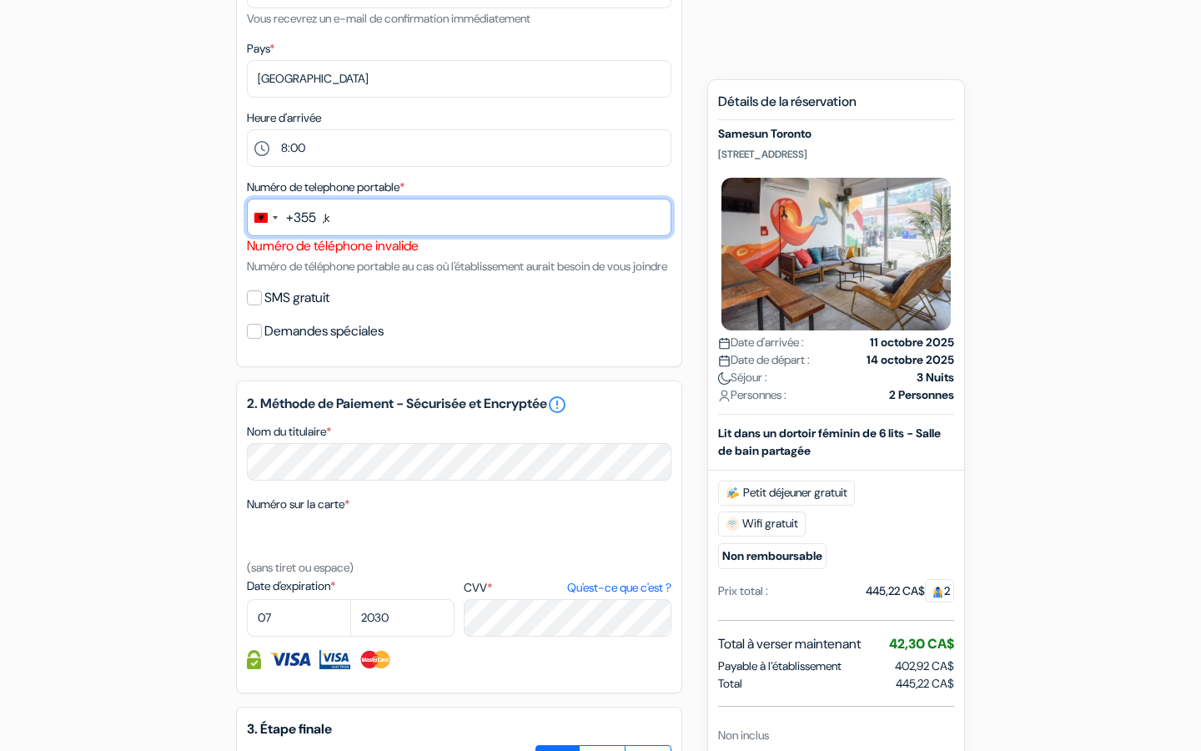
type input ","
type input "6"
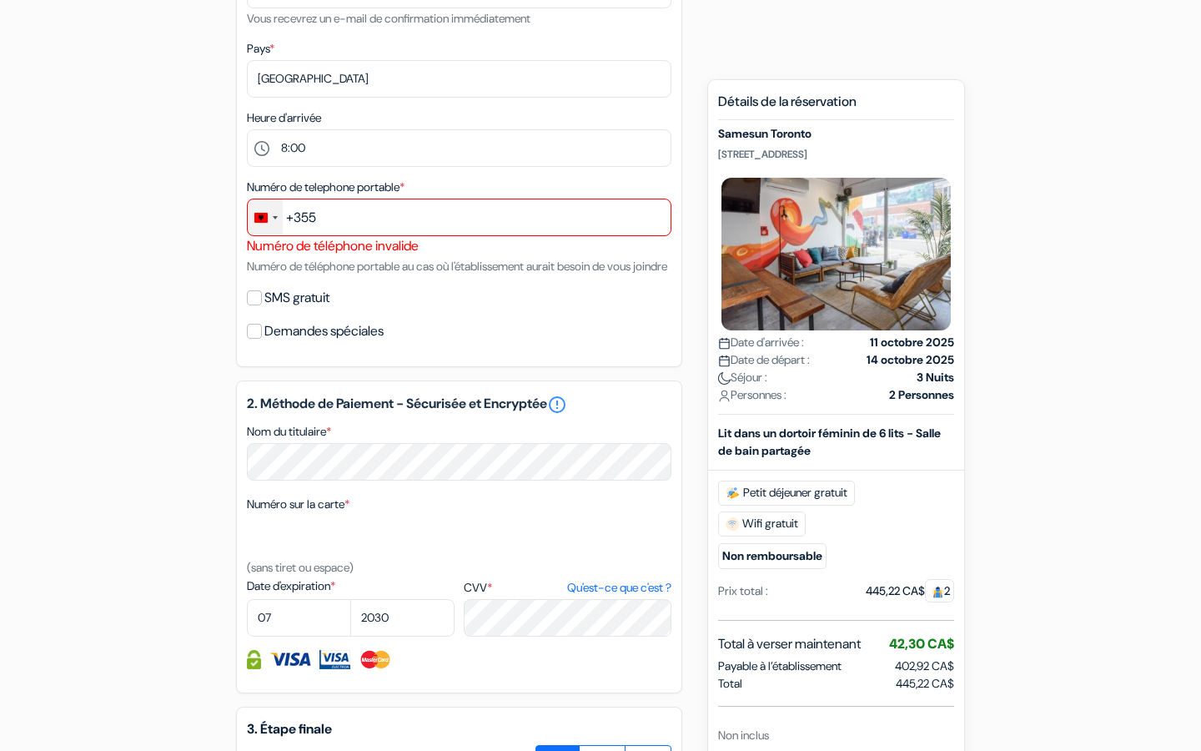
click at [268, 235] on div "Change country, selected Albania (+355)" at bounding box center [265, 217] width 35 height 36
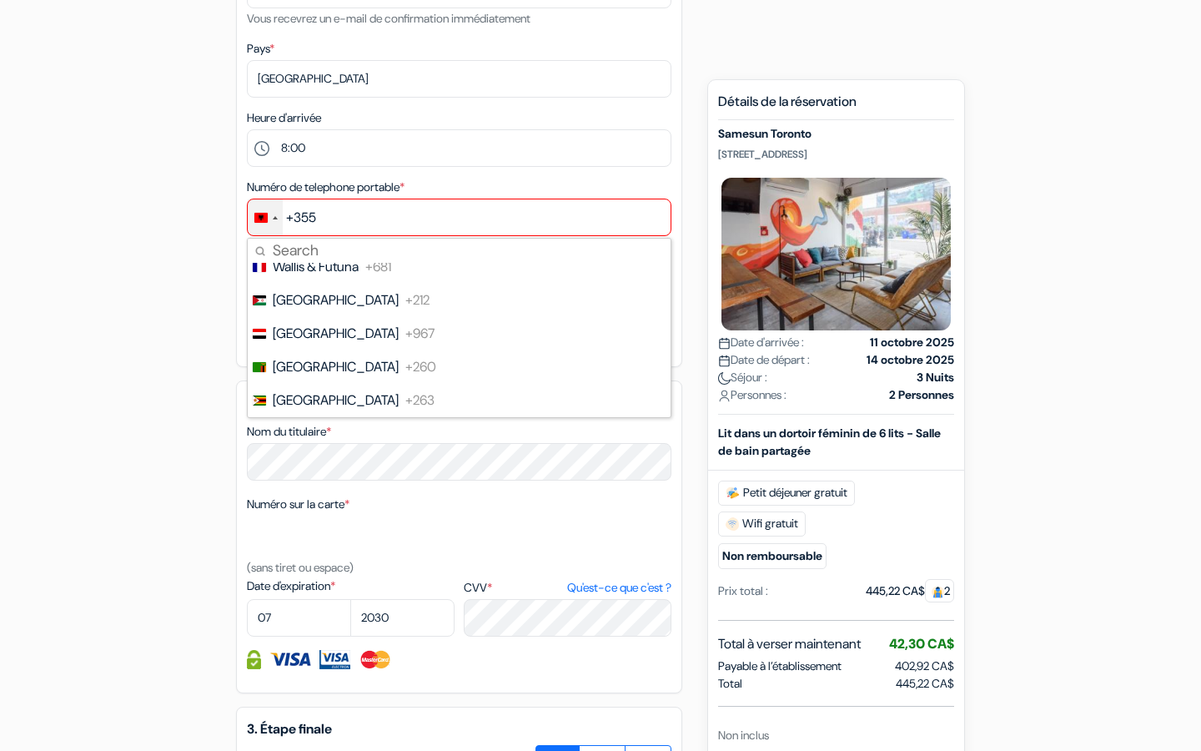
scroll to position [764, 0]
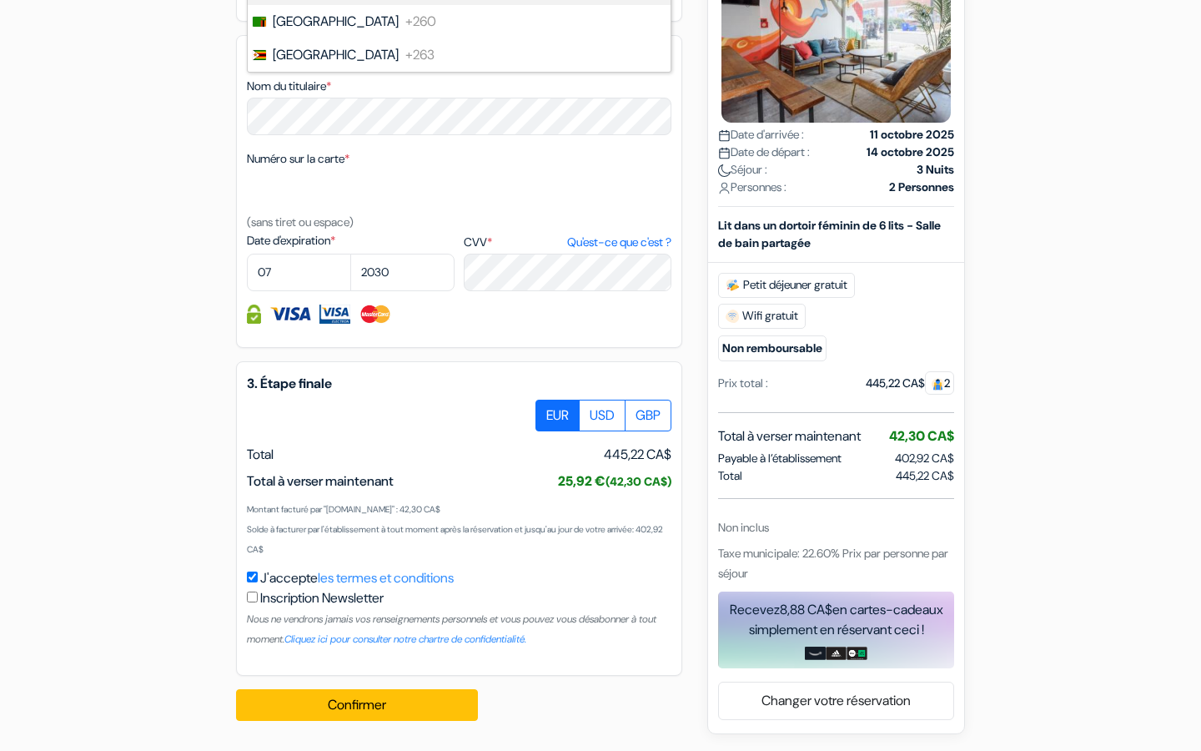
click at [472, 354] on div "1. Vos détails error_outline Prénom * Garnier Nom de famille * [PERSON_NAME] Ad…" at bounding box center [459, 49] width 446 height 1251
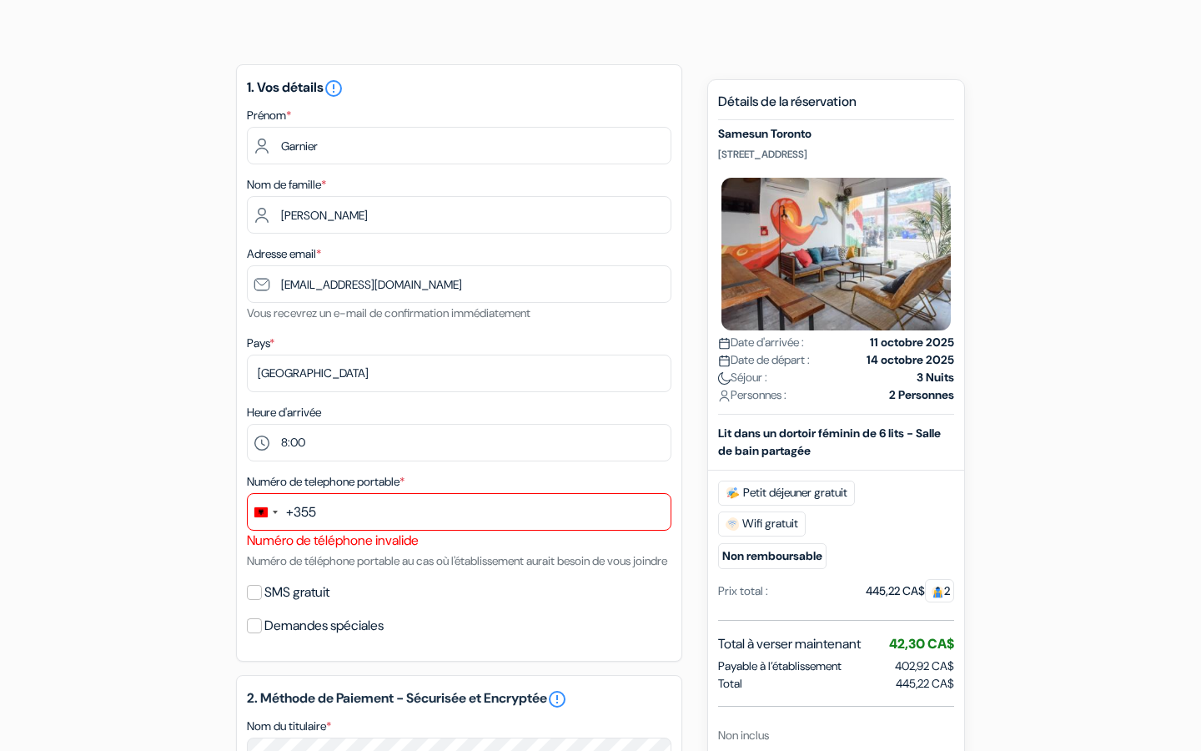
scroll to position [0, 0]
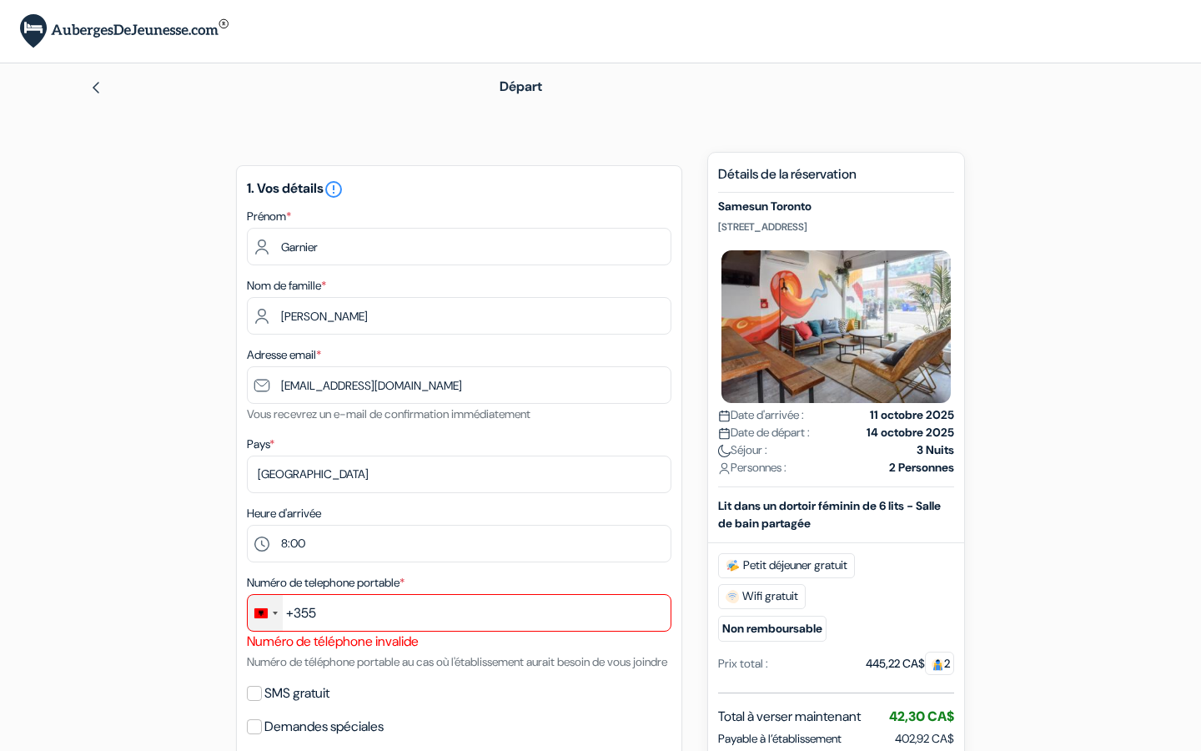
click at [265, 618] on div "Change country, selected Albania (+355)" at bounding box center [260, 613] width 13 height 10
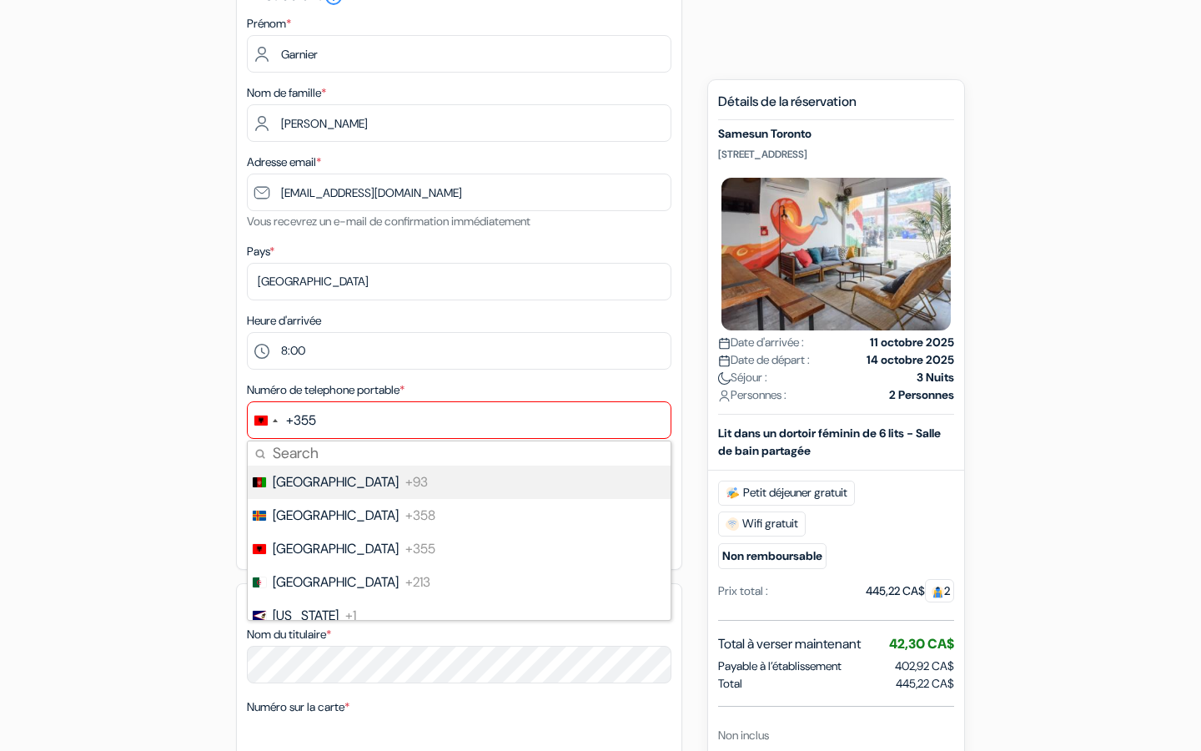
scroll to position [196, 0]
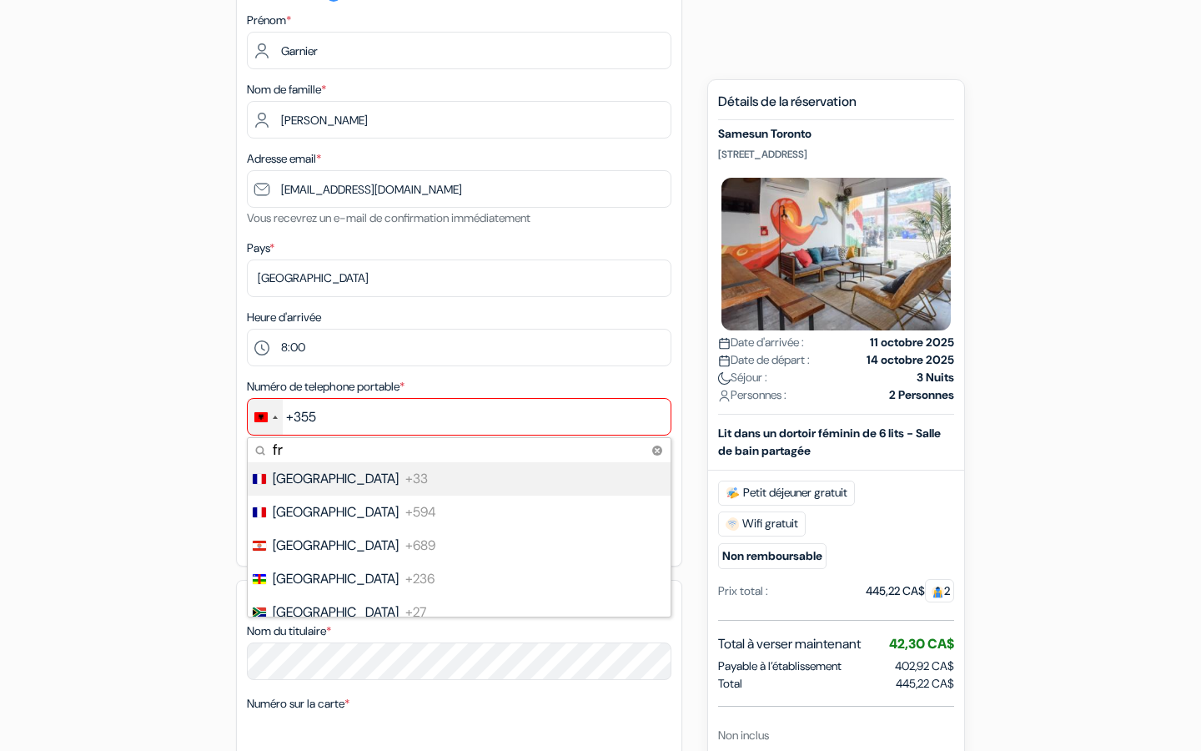
type input "fr"
click at [353, 481] on li "France +33" at bounding box center [458, 478] width 425 height 33
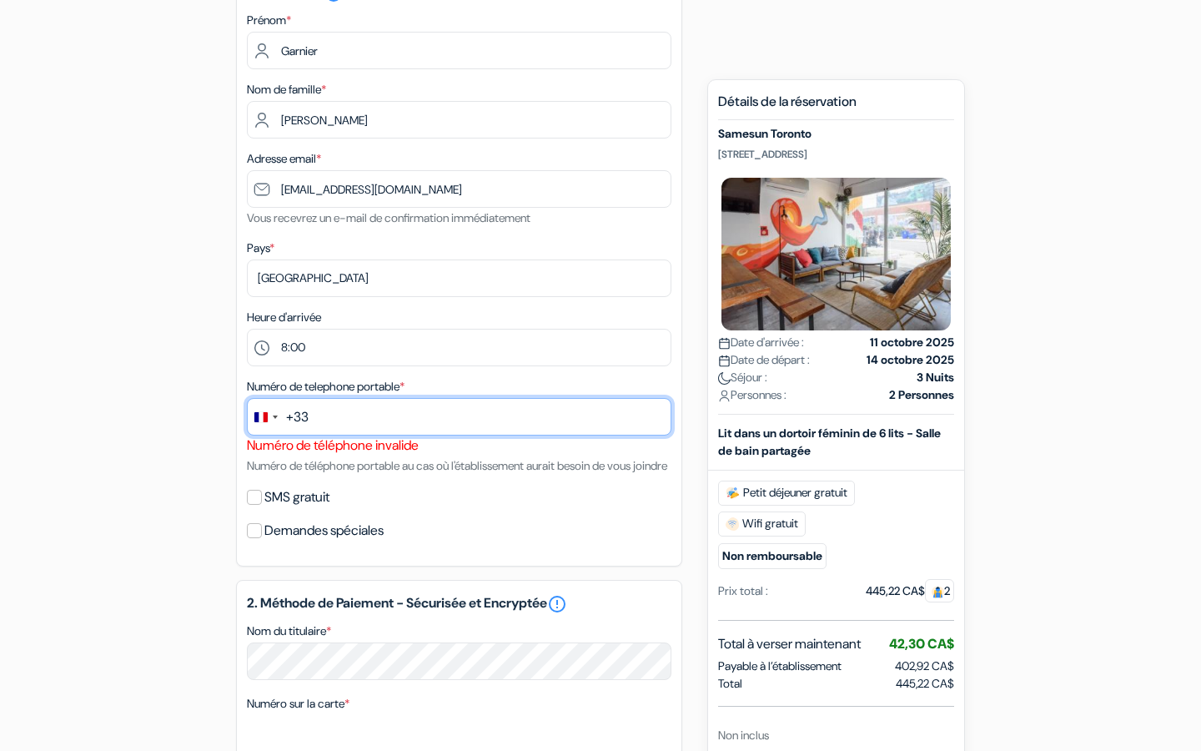
click at [364, 430] on input "text" at bounding box center [459, 417] width 425 height 38
click at [333, 419] on input "0616011350" at bounding box center [459, 417] width 425 height 38
click at [328, 417] on input "0616011350" at bounding box center [459, 417] width 425 height 38
click at [342, 419] on input "06 16011350" at bounding box center [459, 417] width 425 height 38
click at [360, 420] on input "06 16 011350" at bounding box center [459, 417] width 425 height 38
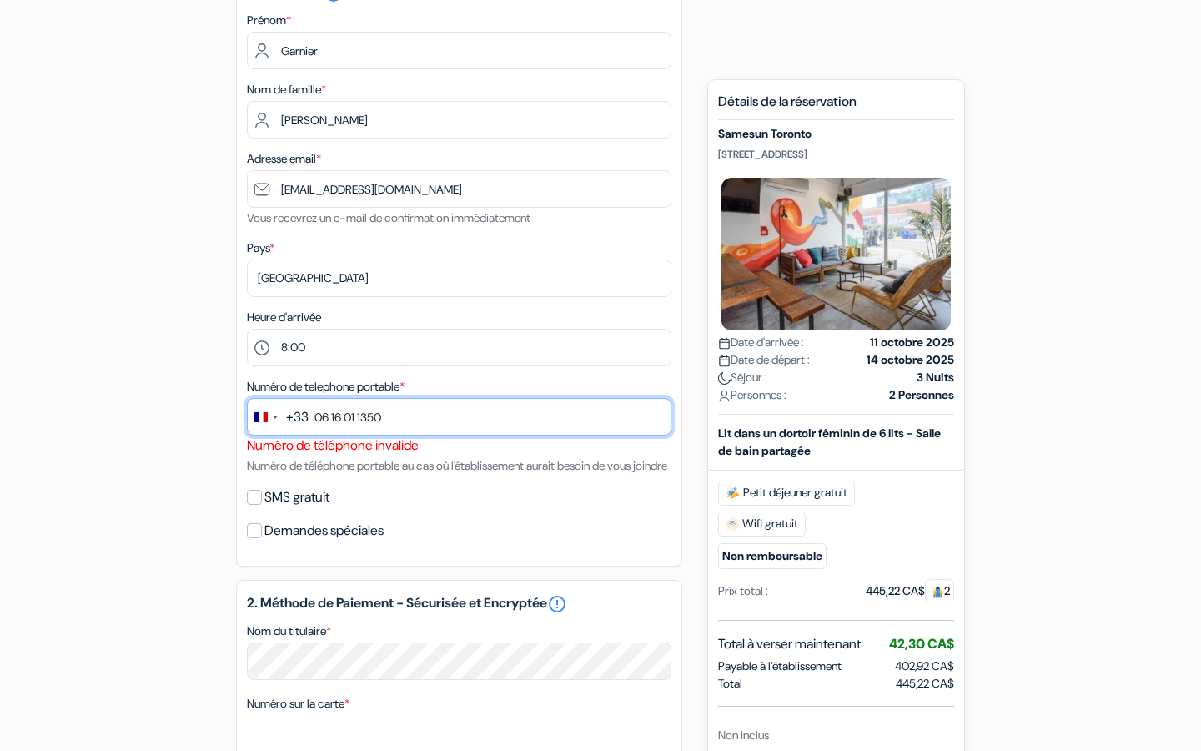
click at [373, 419] on input "06 16 01 1350" at bounding box center [459, 417] width 425 height 38
click at [422, 473] on small "Numéro de téléphone portable au cas où l'établissement aurait besoin de vous jo…" at bounding box center [457, 465] width 420 height 15
click at [325, 415] on input "06 16 01 13 50" at bounding box center [459, 417] width 425 height 38
type input "6 16 01 13 50"
click at [431, 466] on small "Numéro de téléphone portable au cas où l'établissement aurait besoin de vous jo…" at bounding box center [457, 465] width 420 height 15
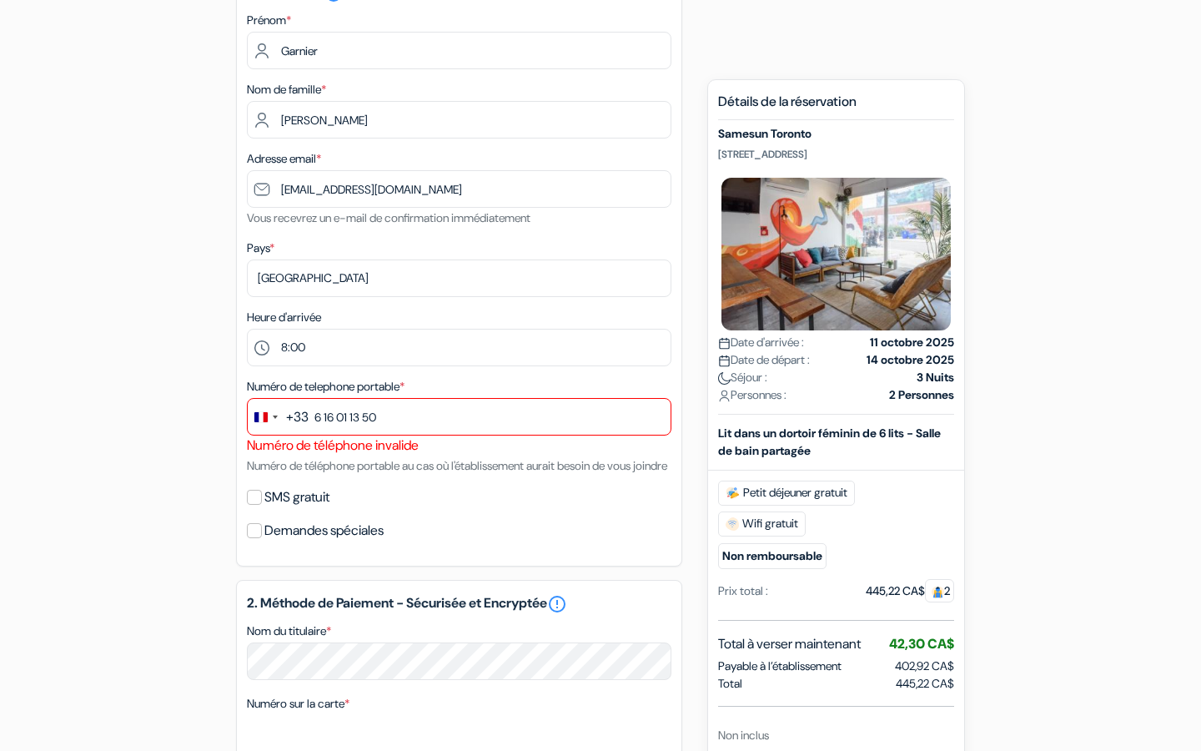
click at [469, 509] on div "SMS gratuit" at bounding box center [459, 497] width 425 height 23
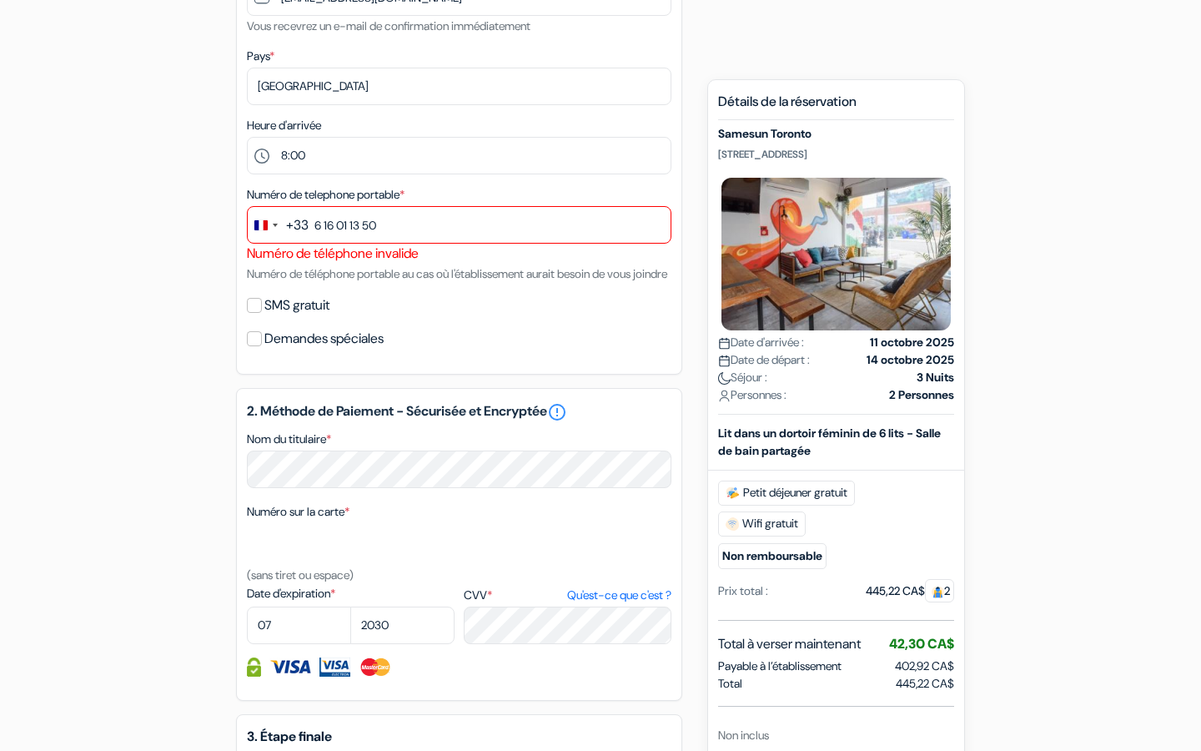
scroll to position [395, 0]
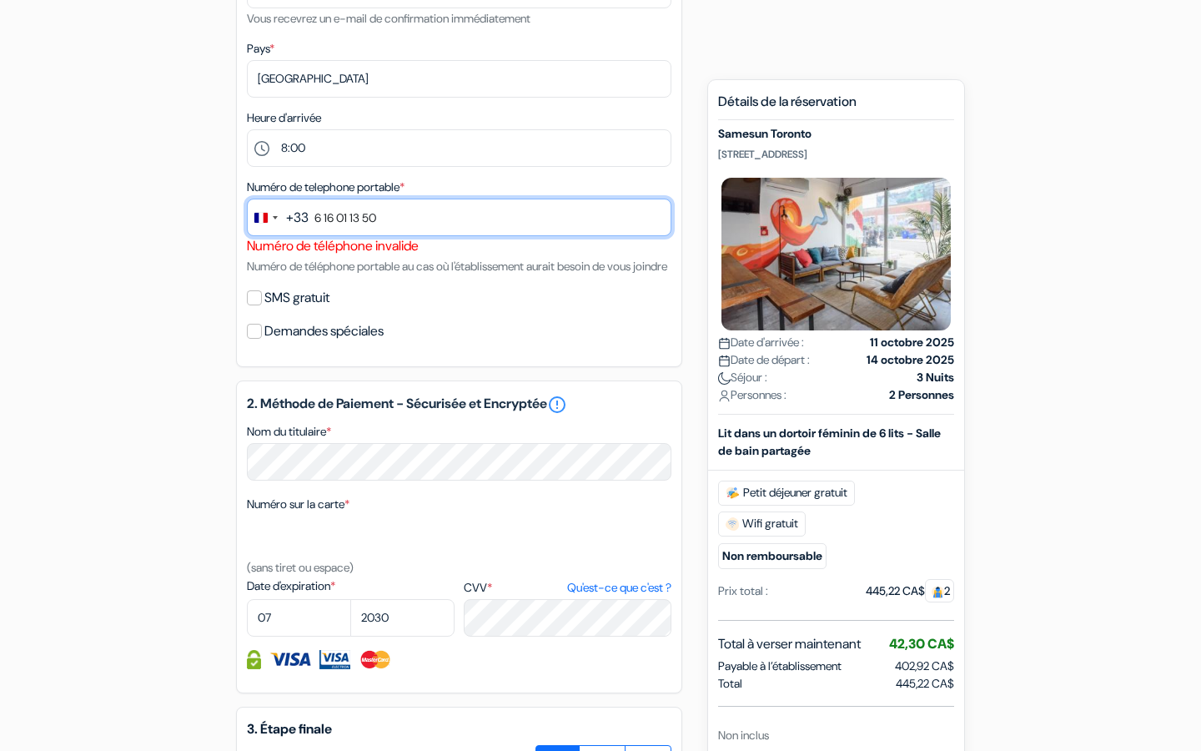
click at [475, 209] on input "6 16 01 13 50" at bounding box center [459, 218] width 425 height 38
click at [408, 201] on input "6 16 01 13 50" at bounding box center [459, 218] width 425 height 38
click at [403, 214] on input "6 16 01 13 50" at bounding box center [459, 218] width 425 height 38
drag, startPoint x: 403, startPoint y: 214, endPoint x: 306, endPoint y: 213, distance: 96.8
click at [306, 215] on div "+33 fr 5 results found No results found [GEOGRAPHIC_DATA] +33 [GEOGRAPHIC_DATA]…" at bounding box center [459, 218] width 425 height 38
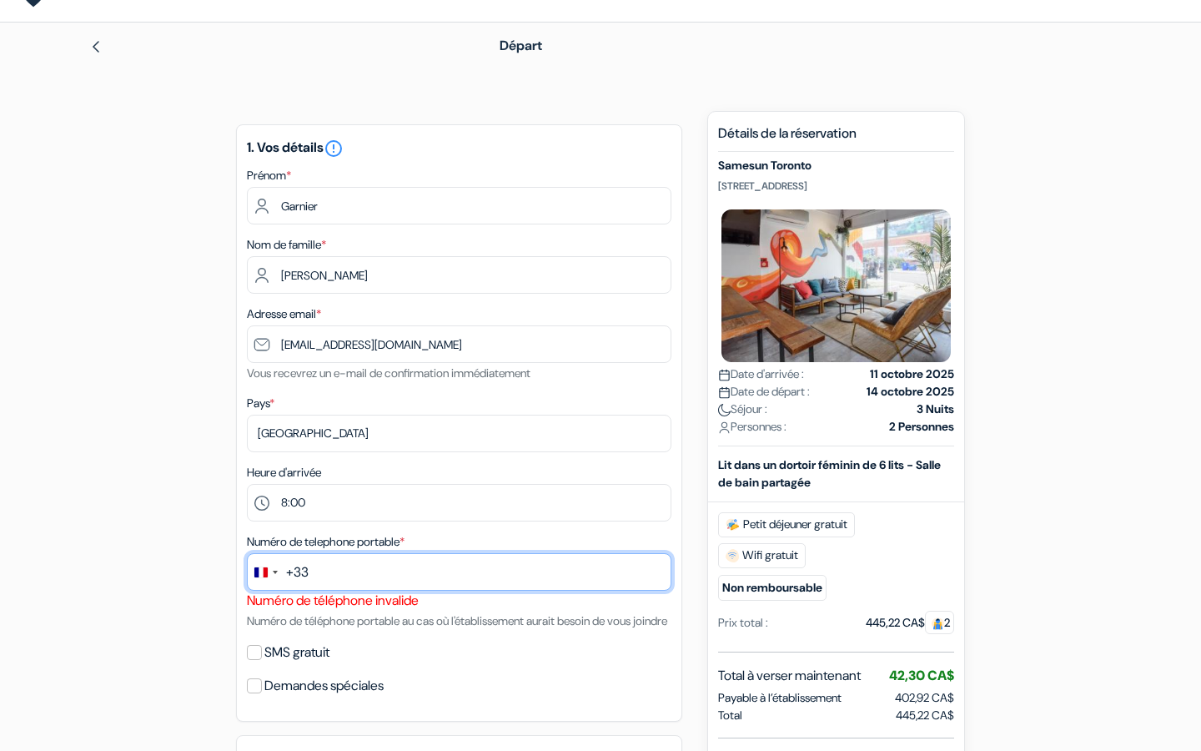
scroll to position [0, 0]
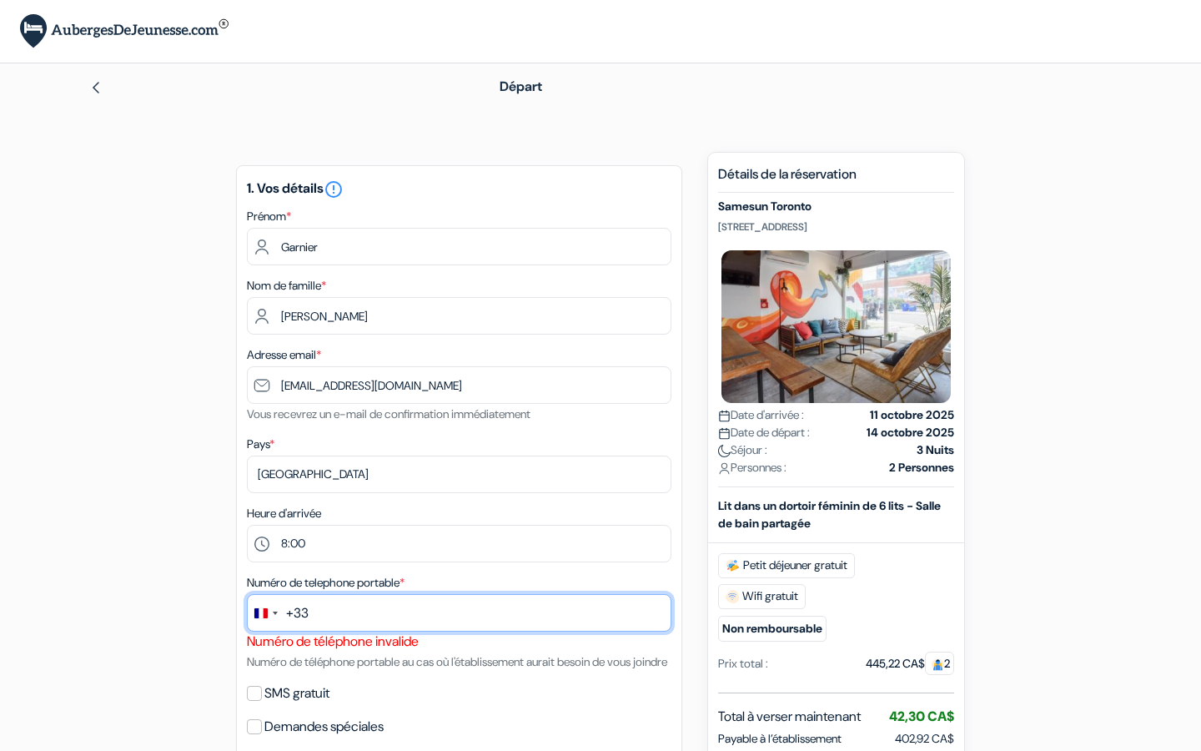
click at [425, 620] on input "text" at bounding box center [459, 613] width 425 height 38
type input "5148192156"
click at [415, 672] on div "Numéro de telephone portable * +33 fr 5 results found No results found [GEOGRAP…" at bounding box center [459, 621] width 425 height 99
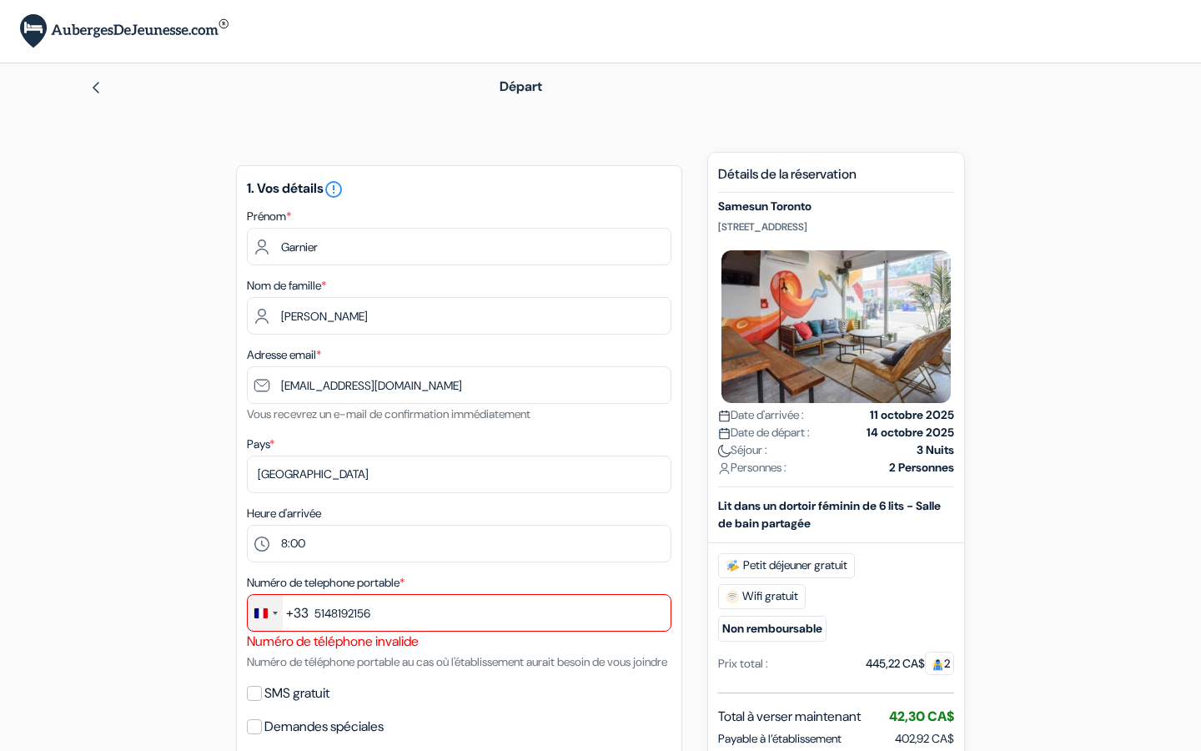
click at [268, 616] on div "Change country, selected France (+33)" at bounding box center [265, 613] width 35 height 36
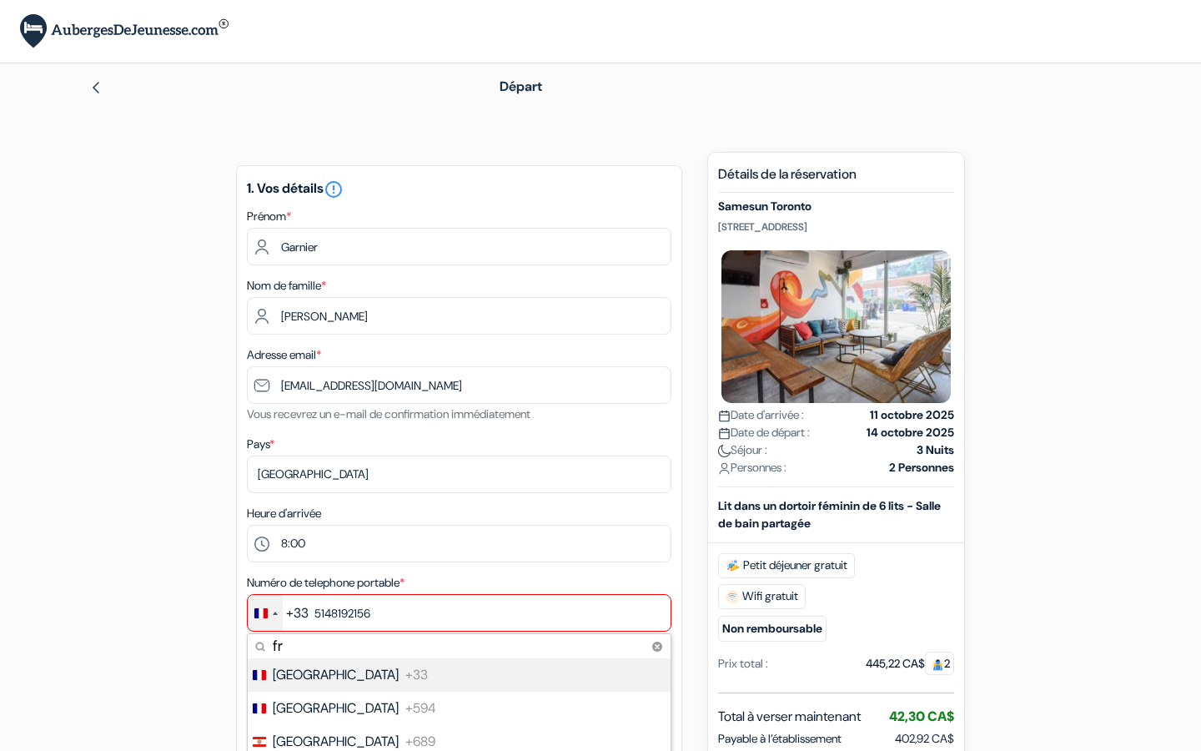
type input "f"
type input "cana"
click at [339, 678] on li "Canada +1" at bounding box center [458, 674] width 425 height 33
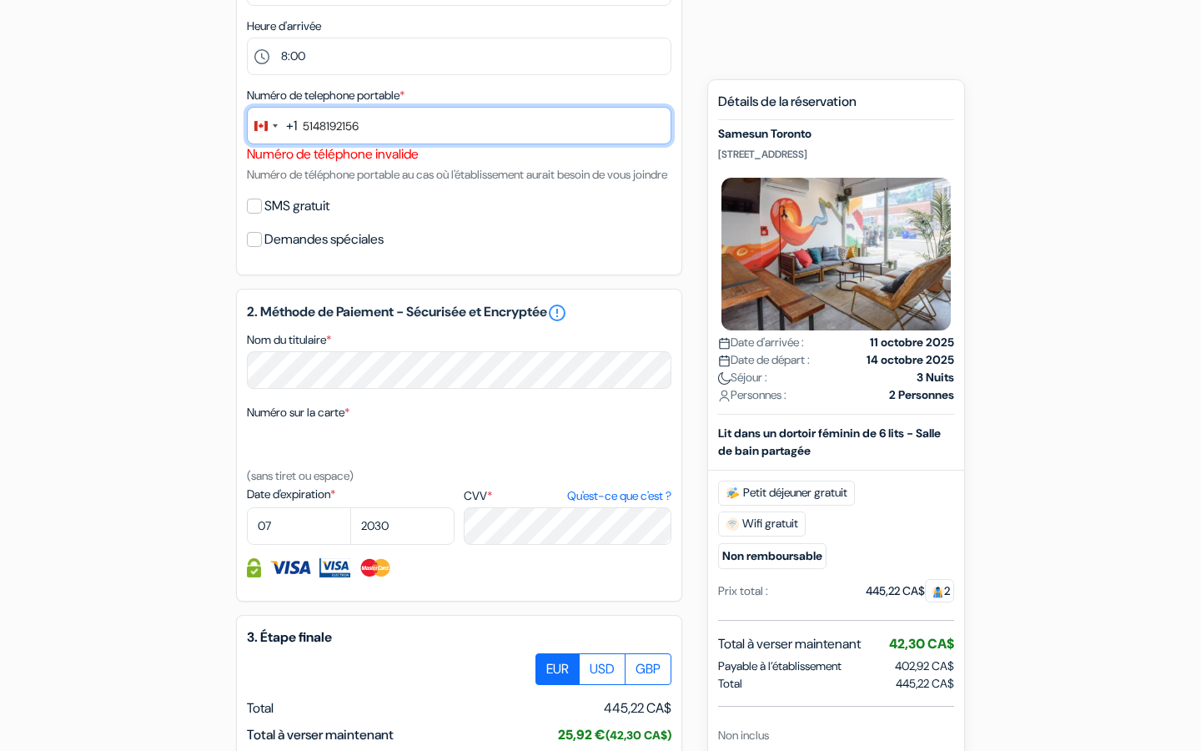
scroll to position [764, 0]
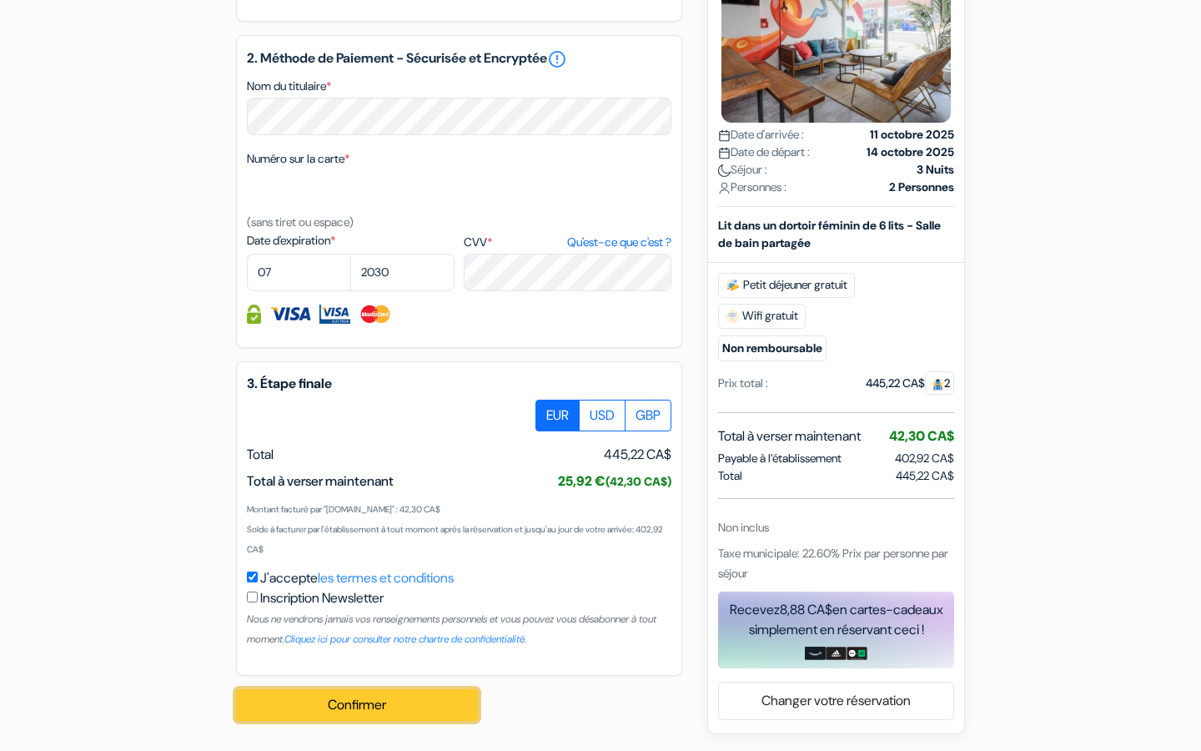
click at [420, 703] on button "Confirmer Loading..." at bounding box center [357, 705] width 242 height 32
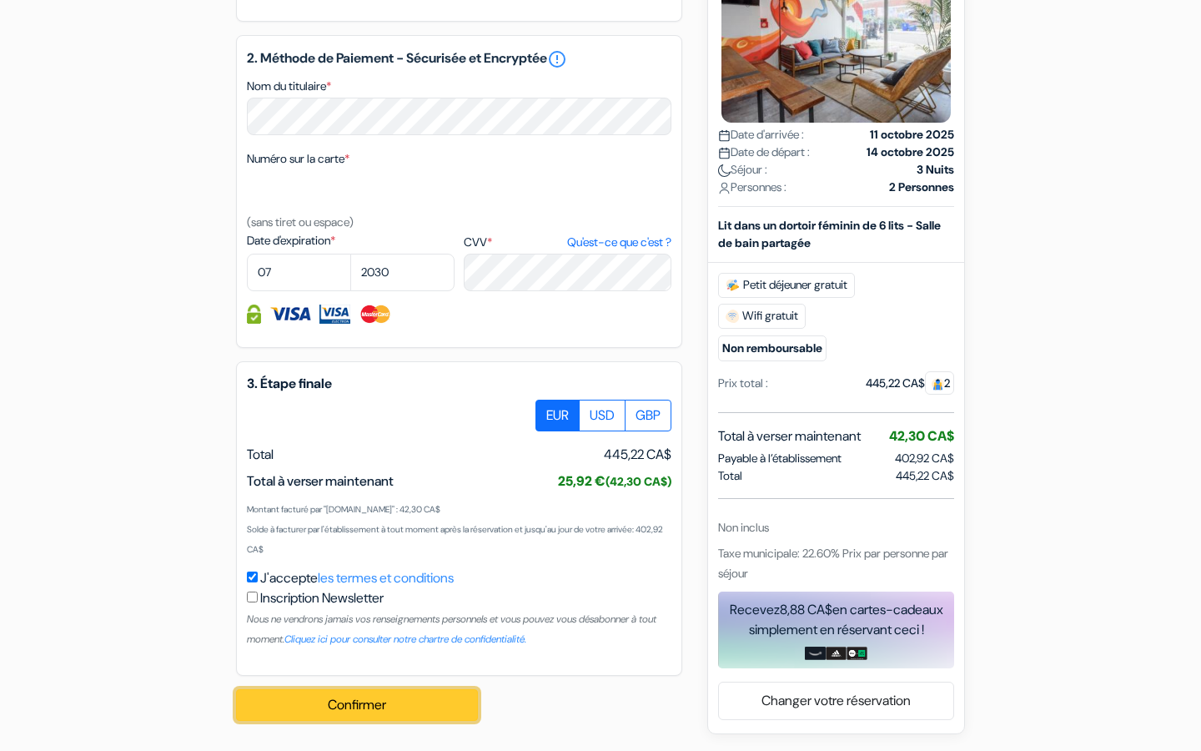
click at [420, 703] on button "Confirmer Loading..." at bounding box center [357, 705] width 242 height 32
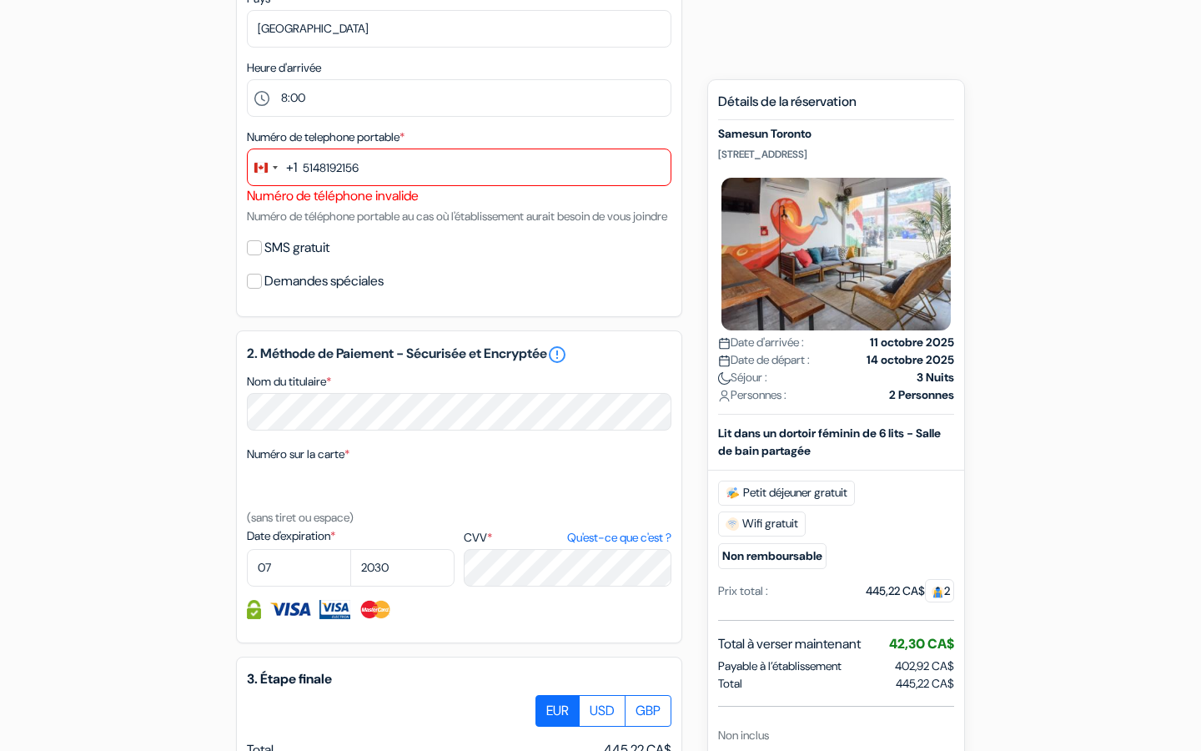
scroll to position [0, 0]
